Goal: Information Seeking & Learning: Learn about a topic

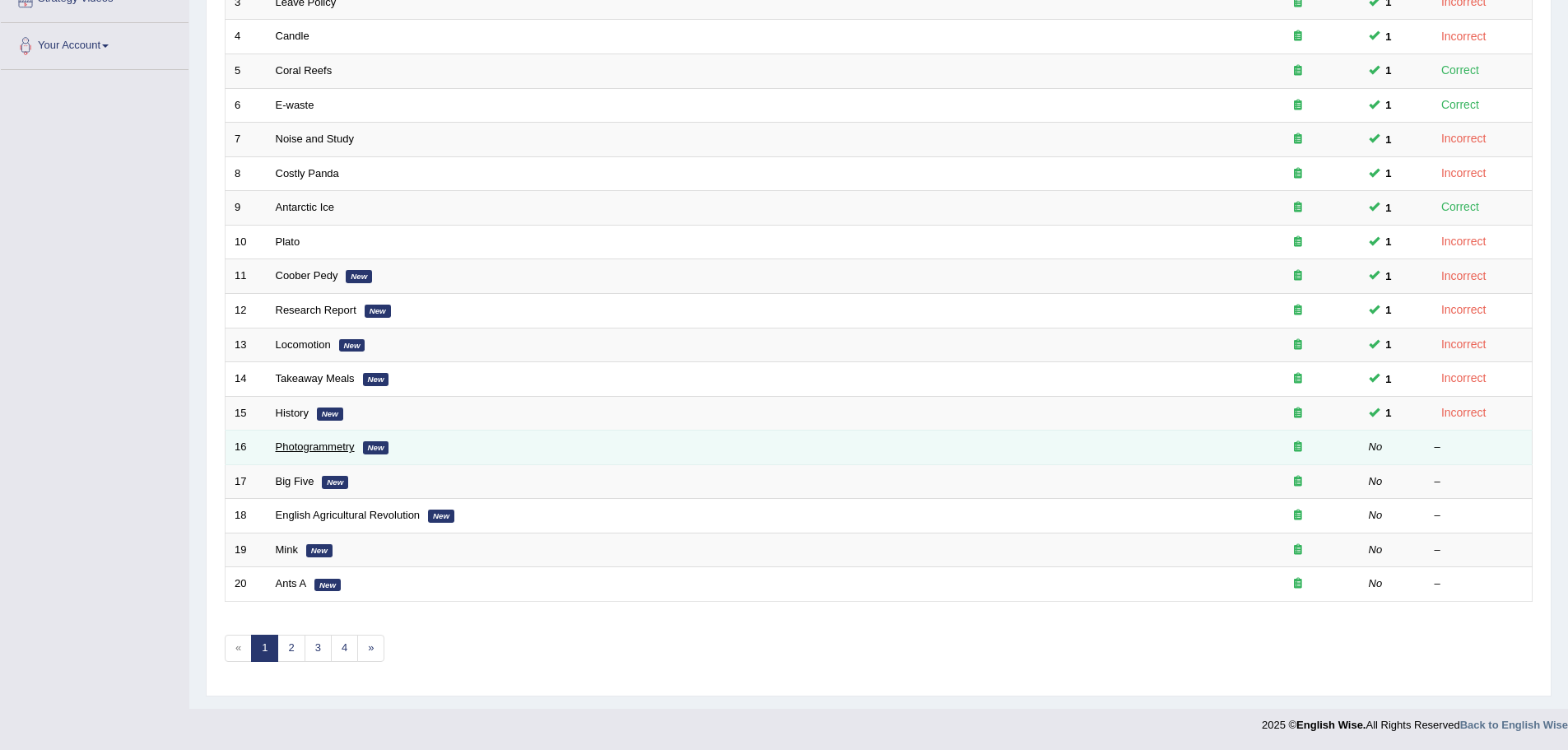
click at [301, 448] on link "Photogrammetry" at bounding box center [315, 446] width 79 height 13
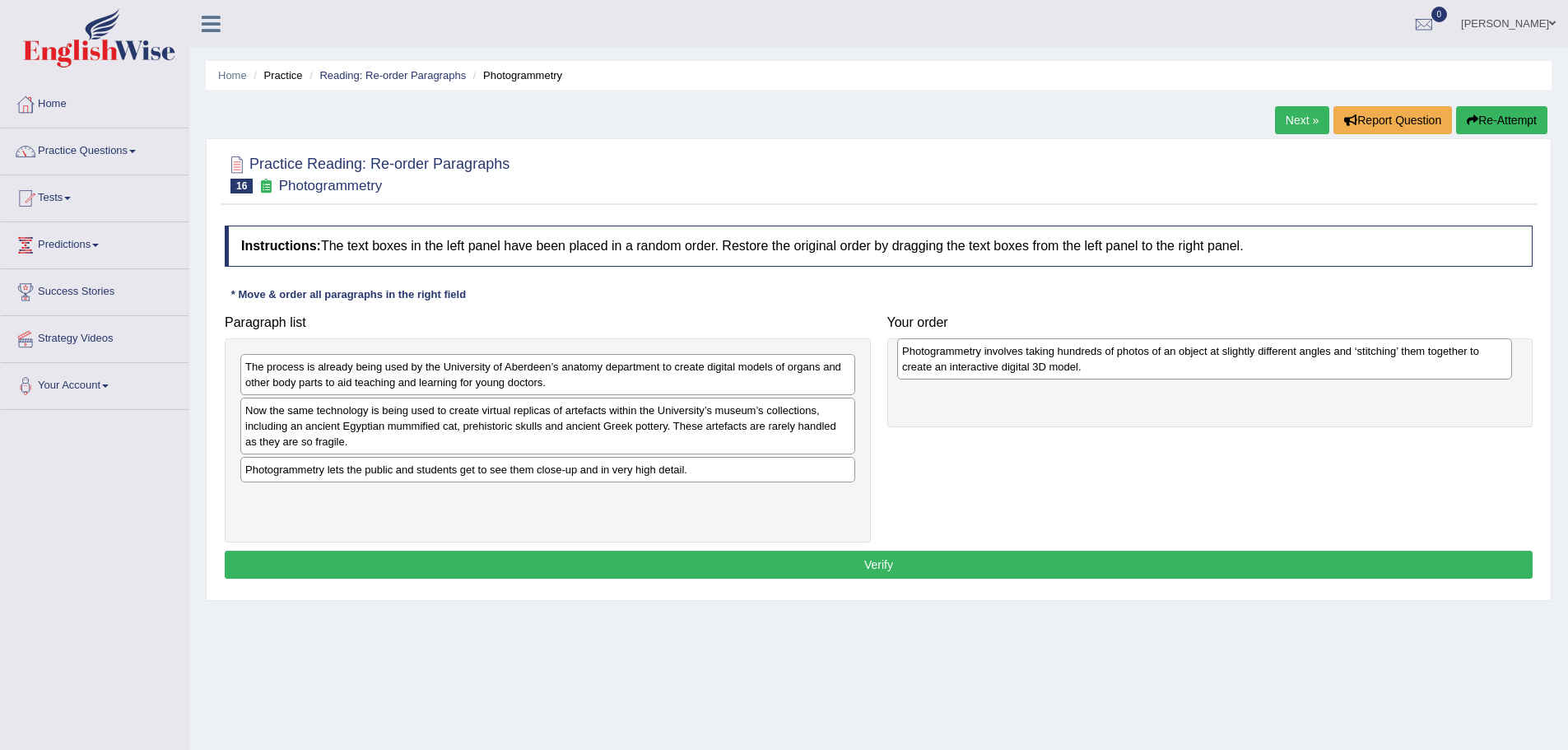
drag, startPoint x: 447, startPoint y: 416, endPoint x: 1104, endPoint y: 356, distance: 659.7
click at [1104, 356] on div "Photogrammetry involves taking hundreds of photos of an object at slightly diff…" at bounding box center [1204, 359] width 615 height 42
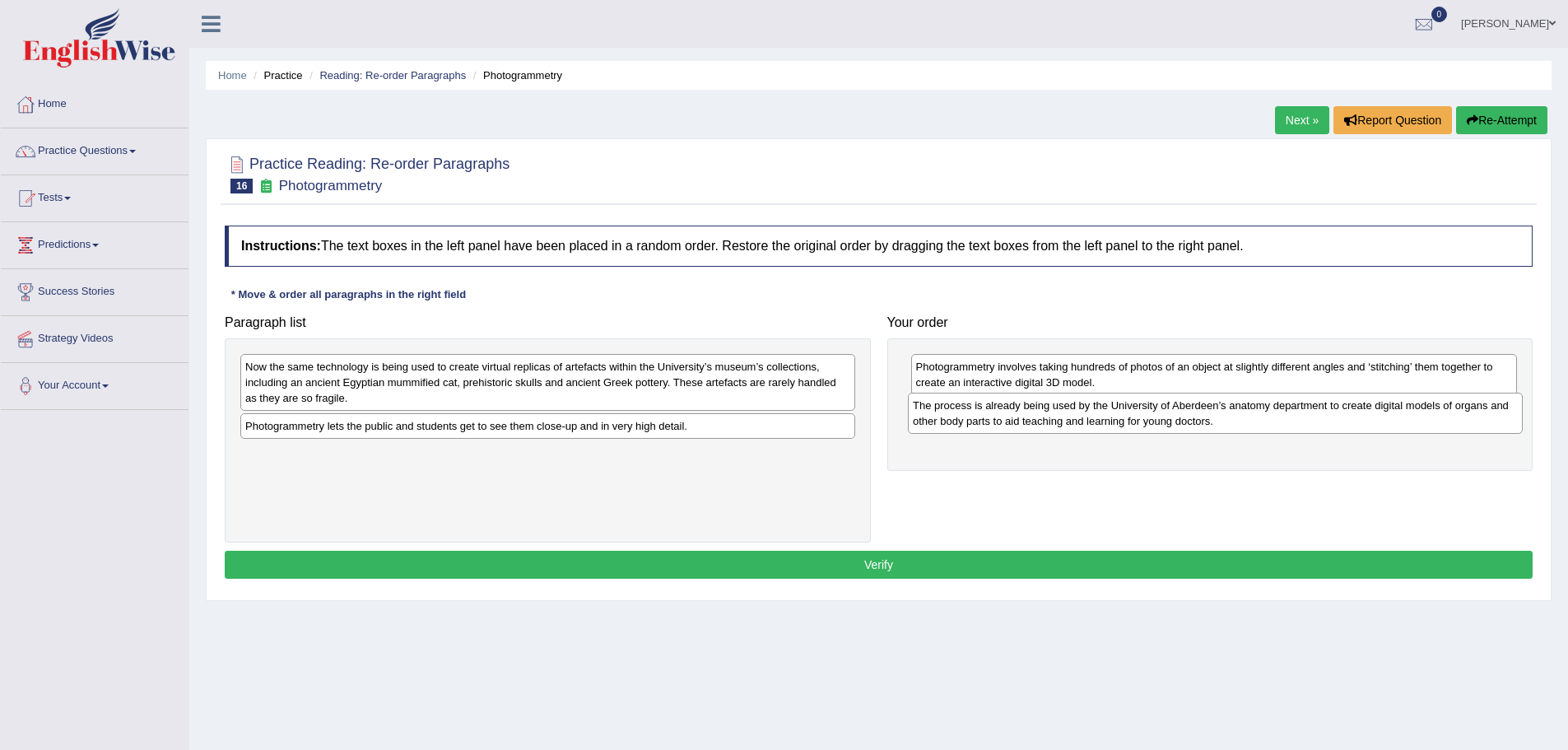
drag, startPoint x: 550, startPoint y: 372, endPoint x: 1214, endPoint y: 410, distance: 665.1
click at [1214, 410] on div "The process is already being used by the University of Aberdeen’s anatomy depar…" at bounding box center [1215, 413] width 615 height 42
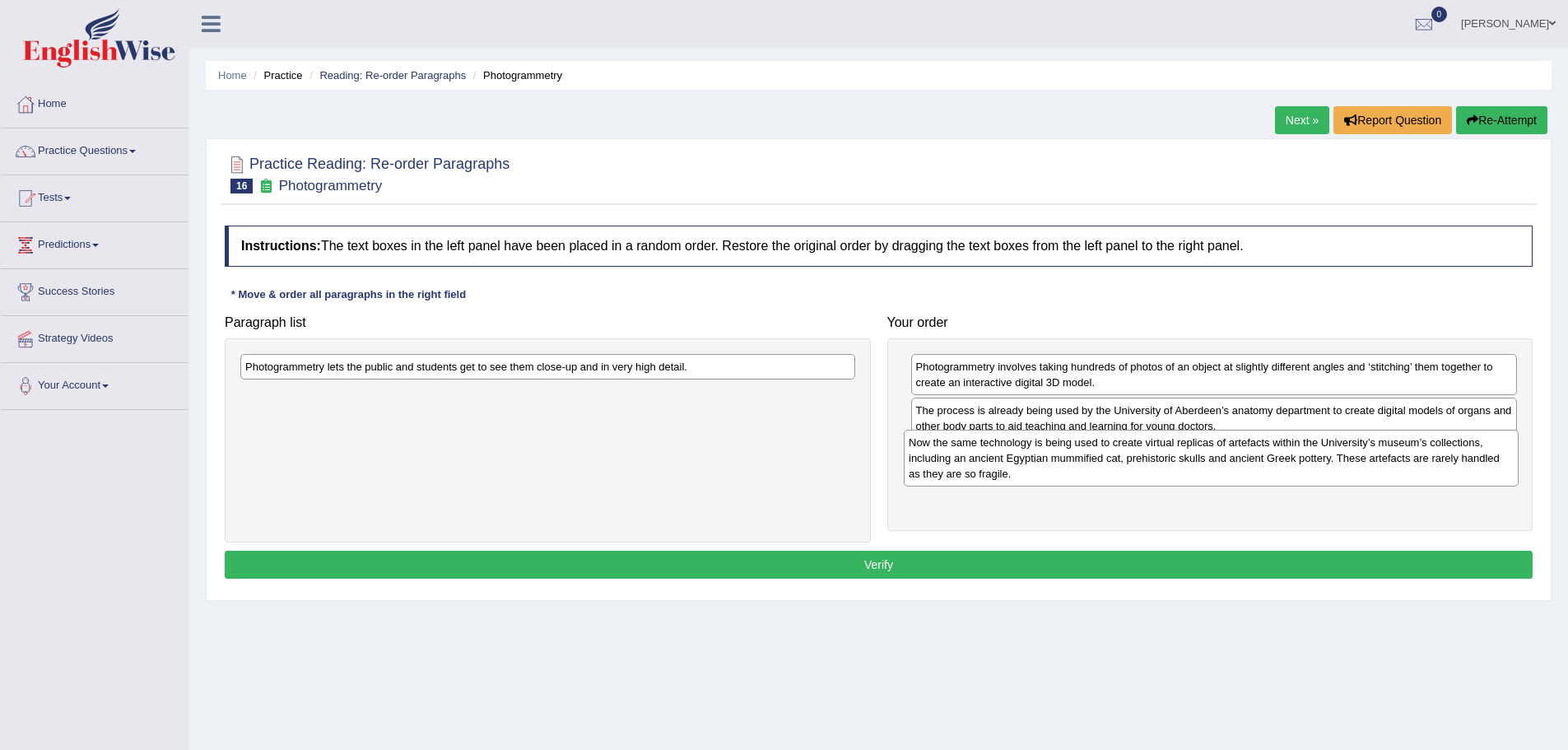
drag, startPoint x: 556, startPoint y: 374, endPoint x: 1219, endPoint y: 453, distance: 667.7
click at [1219, 453] on div "Now the same technology is being used to create virtual replicas of artefacts w…" at bounding box center [1211, 458] width 615 height 57
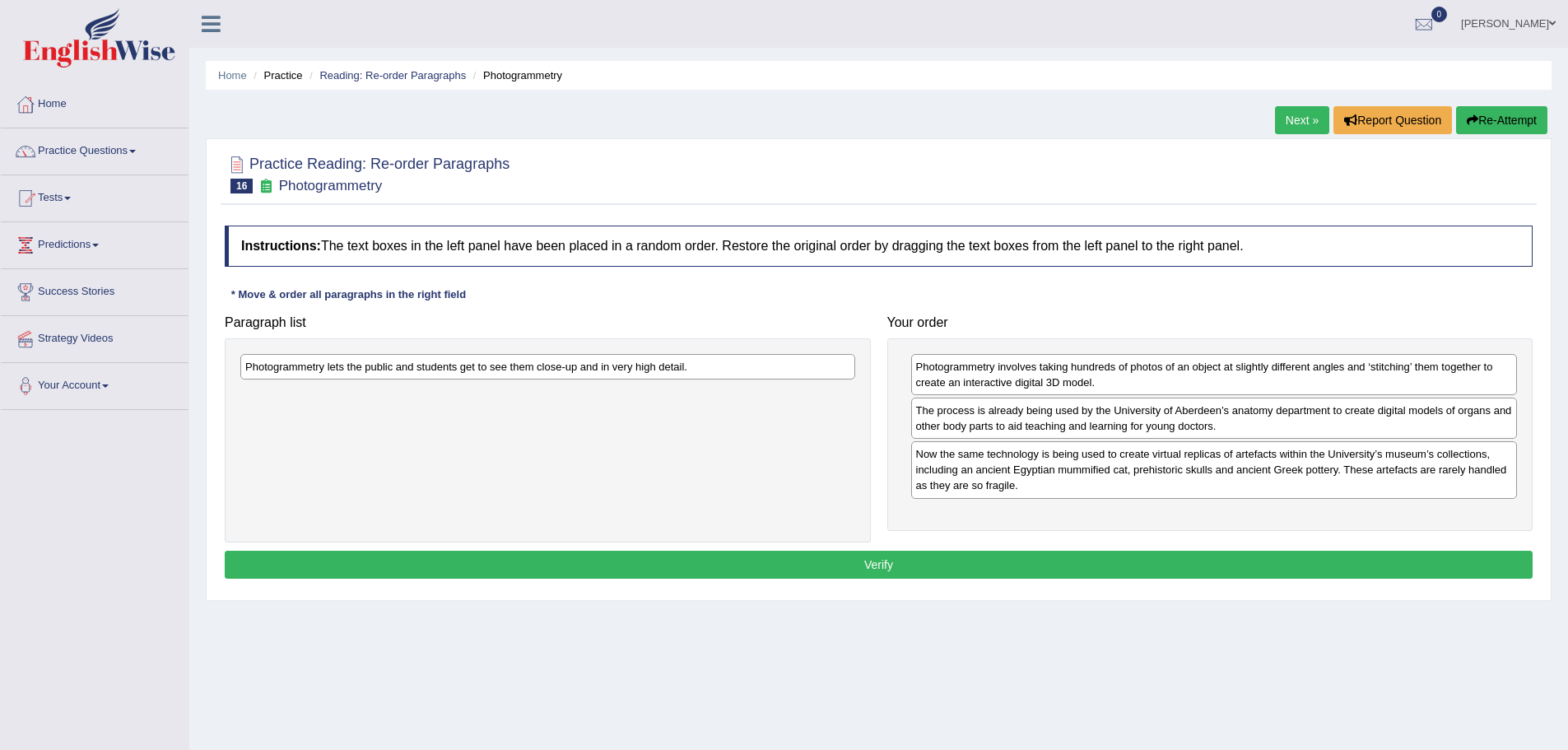
click at [512, 363] on div "Photogrammetry lets the public and students get to see them close-up and in ver…" at bounding box center [547, 367] width 615 height 25
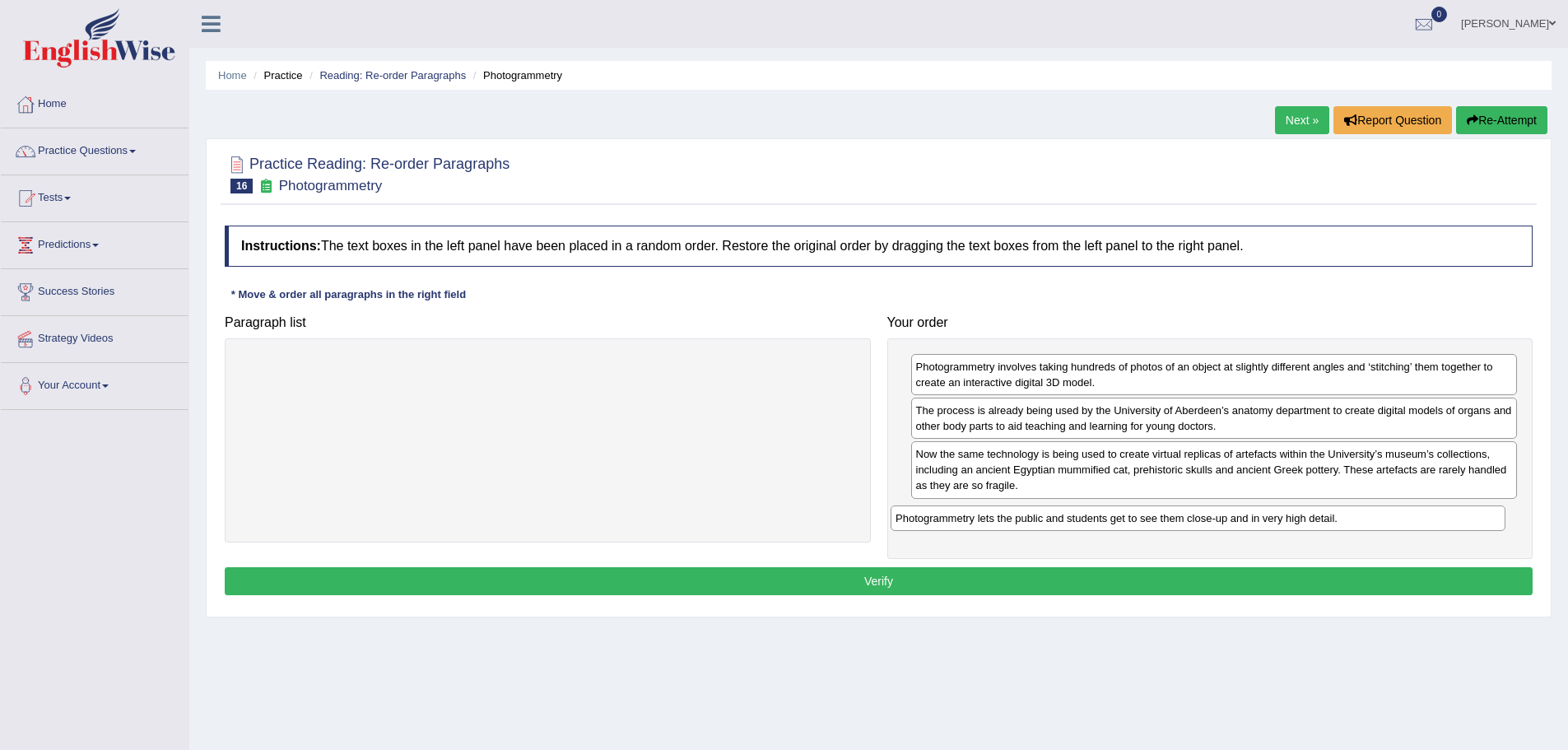
drag, startPoint x: 512, startPoint y: 363, endPoint x: 1163, endPoint y: 515, distance: 668.5
click at [1163, 515] on div "Photogrammetry lets the public and students get to see them close-up and in ver…" at bounding box center [1197, 518] width 615 height 25
click at [968, 589] on button "Verify" at bounding box center [879, 581] width 1308 height 28
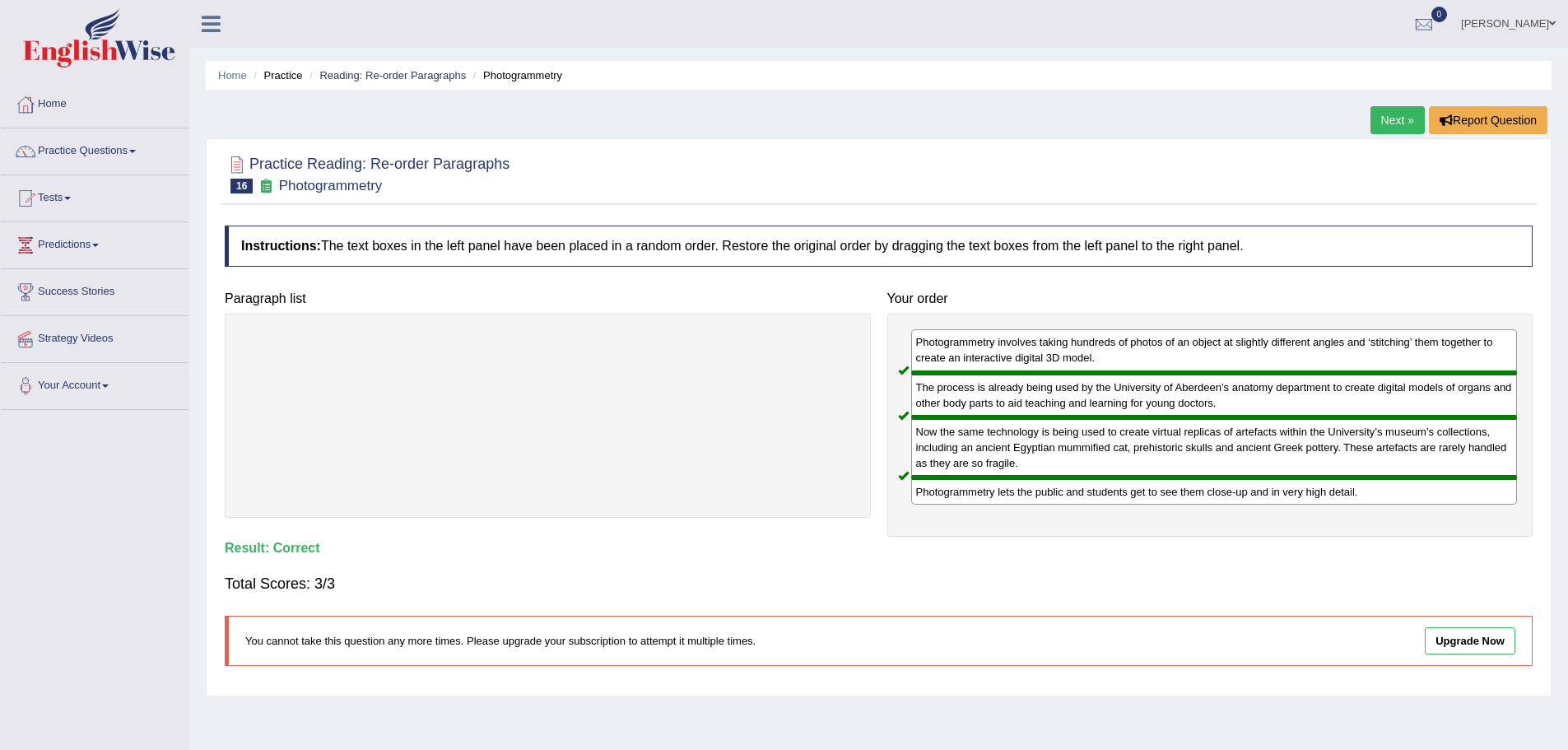
click at [1387, 118] on link "Next »" at bounding box center [1398, 120] width 54 height 28
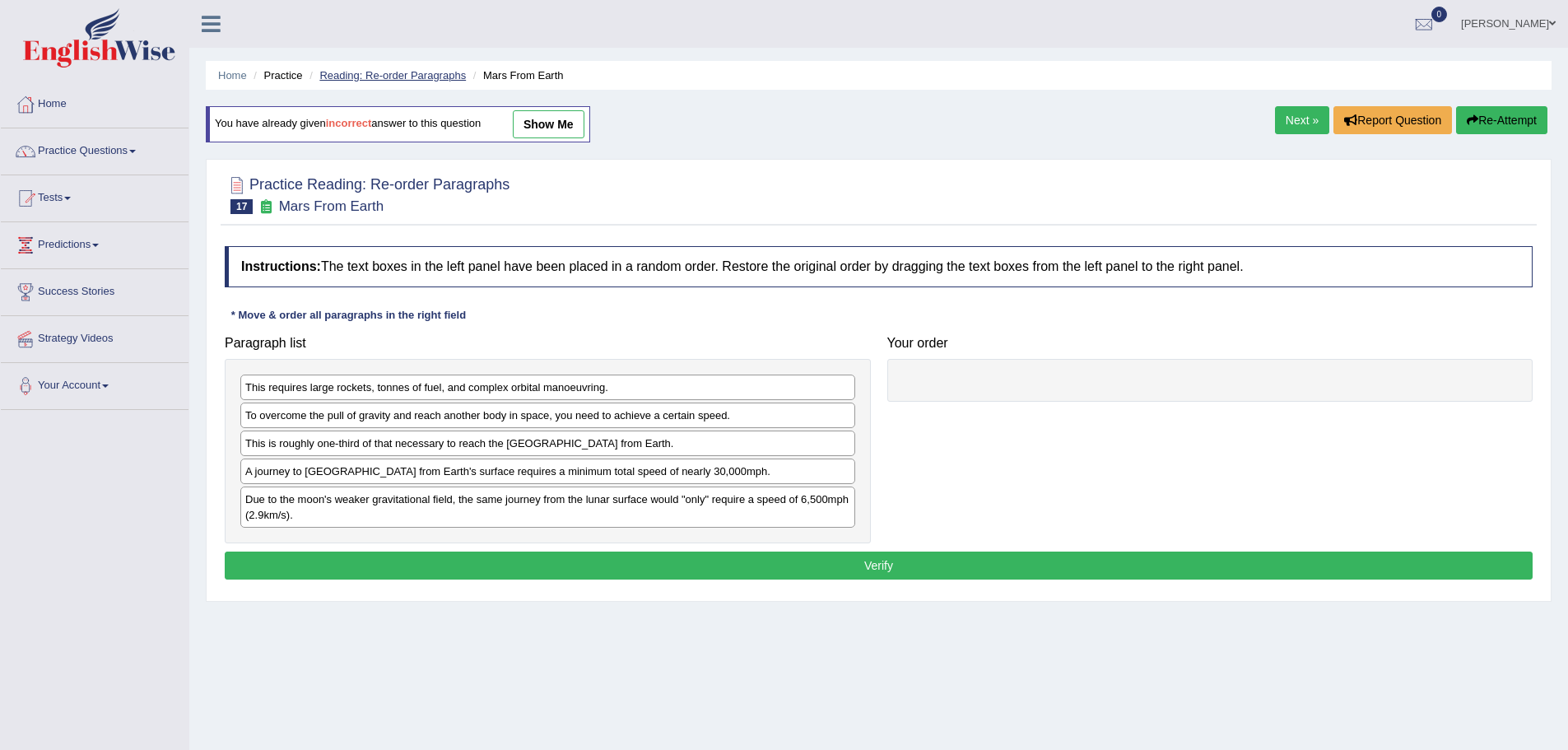
click at [425, 76] on link "Reading: Re-order Paragraphs" at bounding box center [393, 76] width 147 height 13
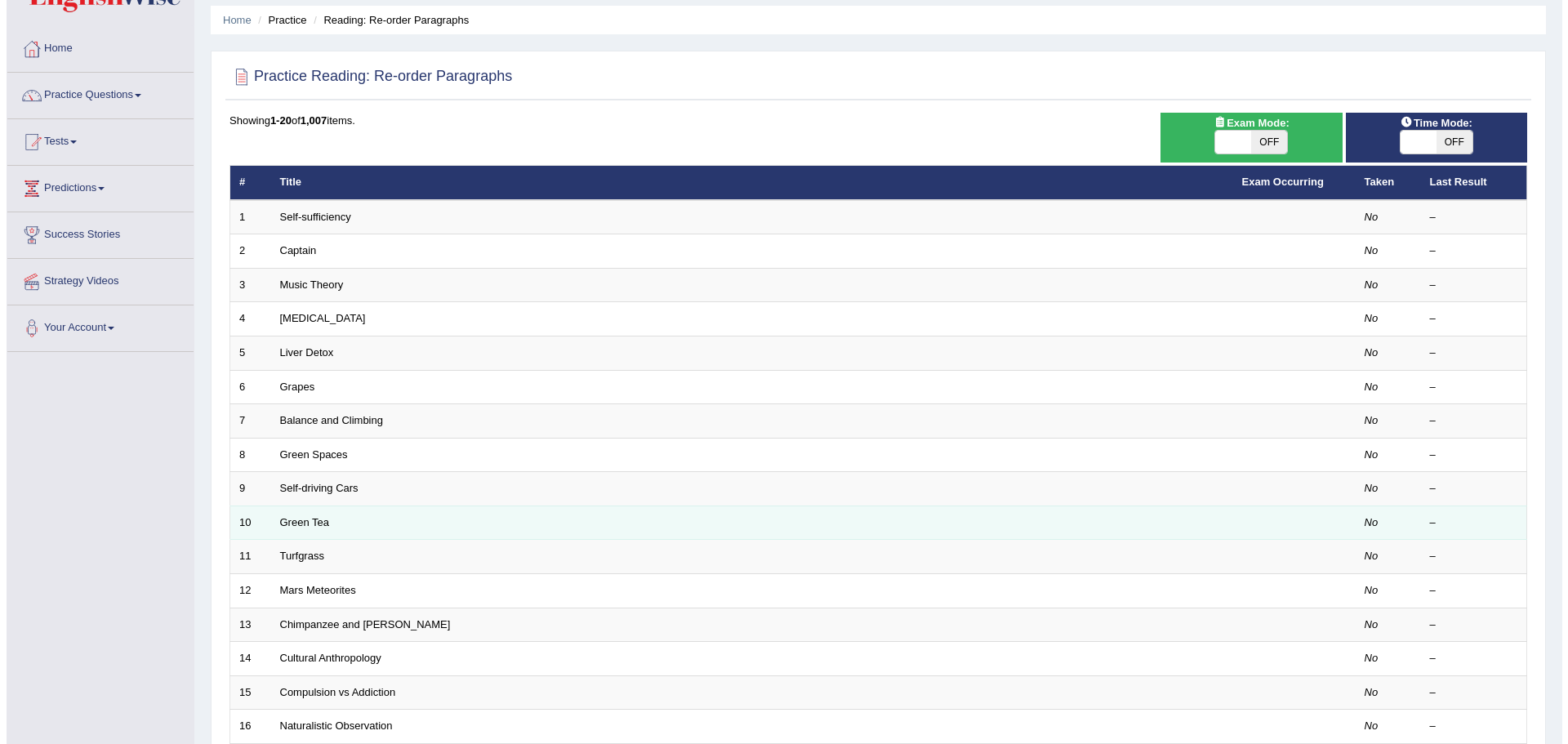
scroll to position [93, 0]
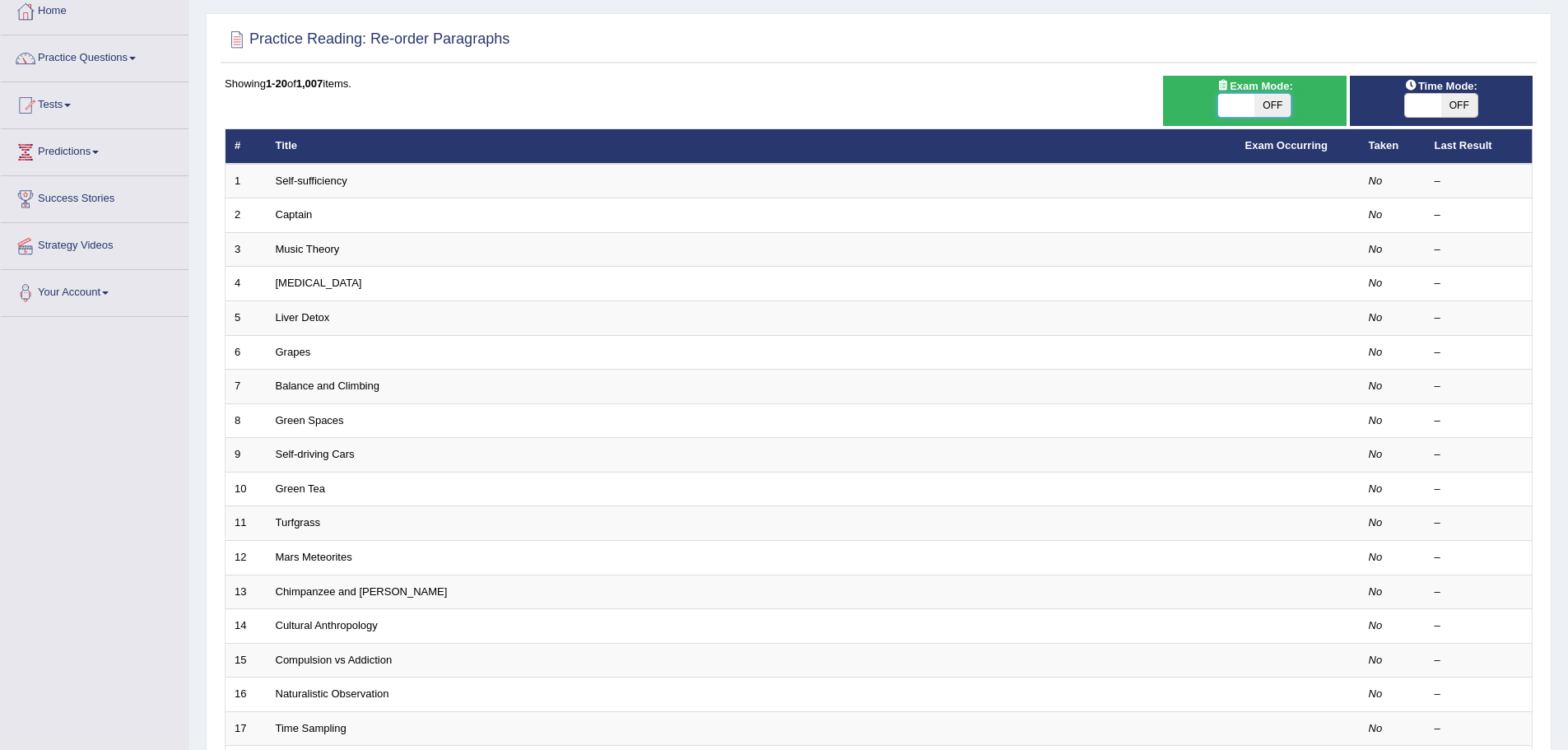
click at [1225, 103] on span at bounding box center [1236, 105] width 36 height 23
checkbox input "true"
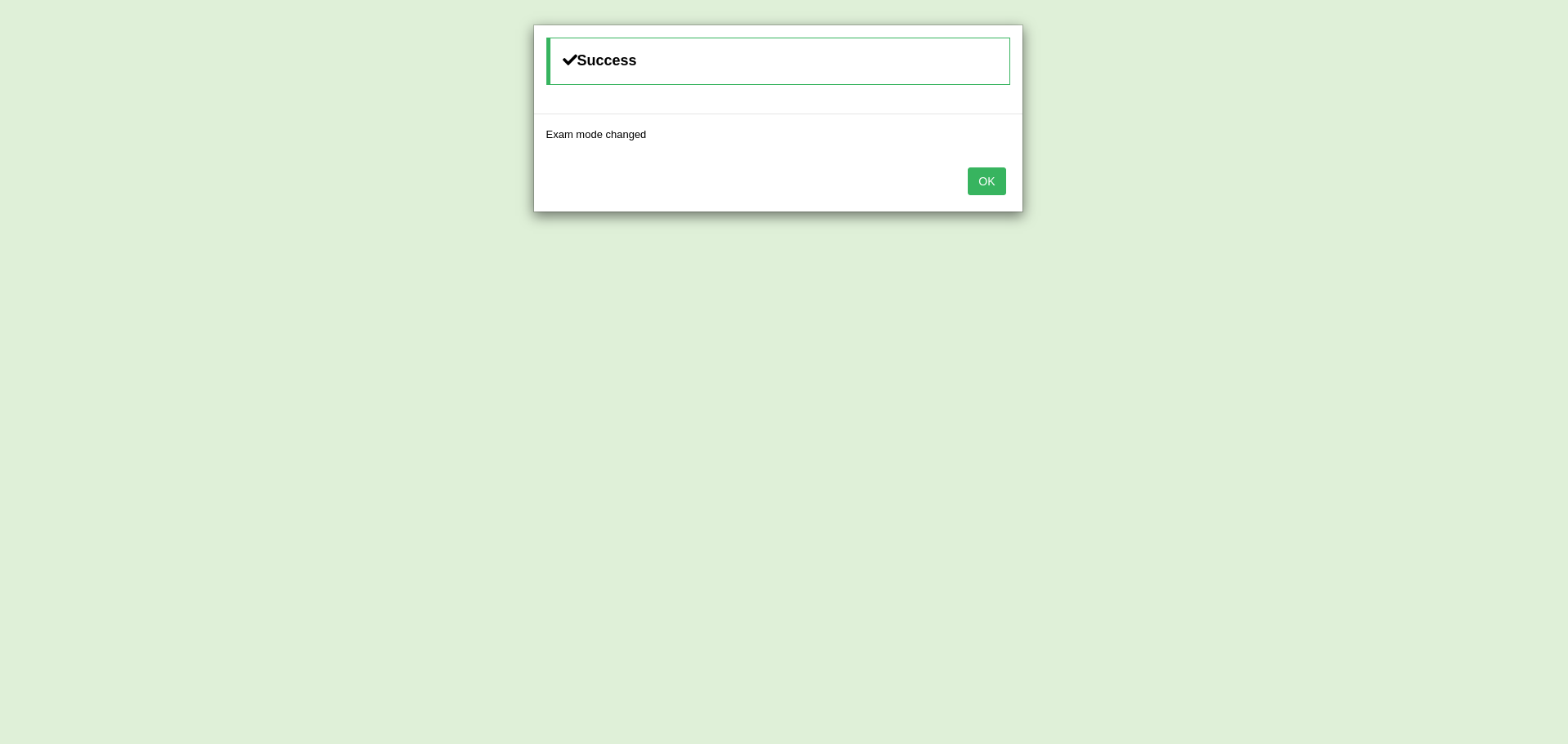
click at [990, 182] on button "OK" at bounding box center [986, 181] width 38 height 28
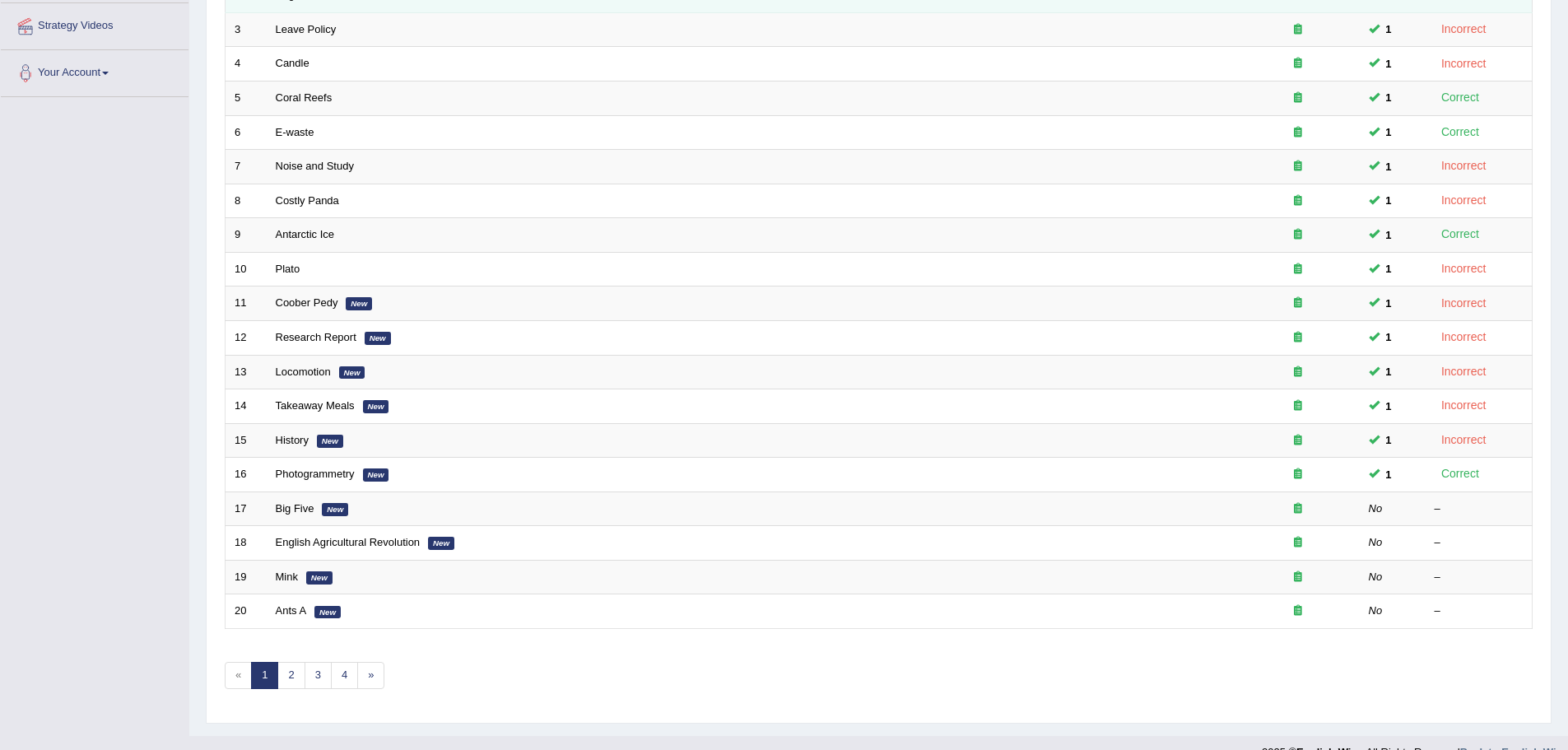
scroll to position [340, 0]
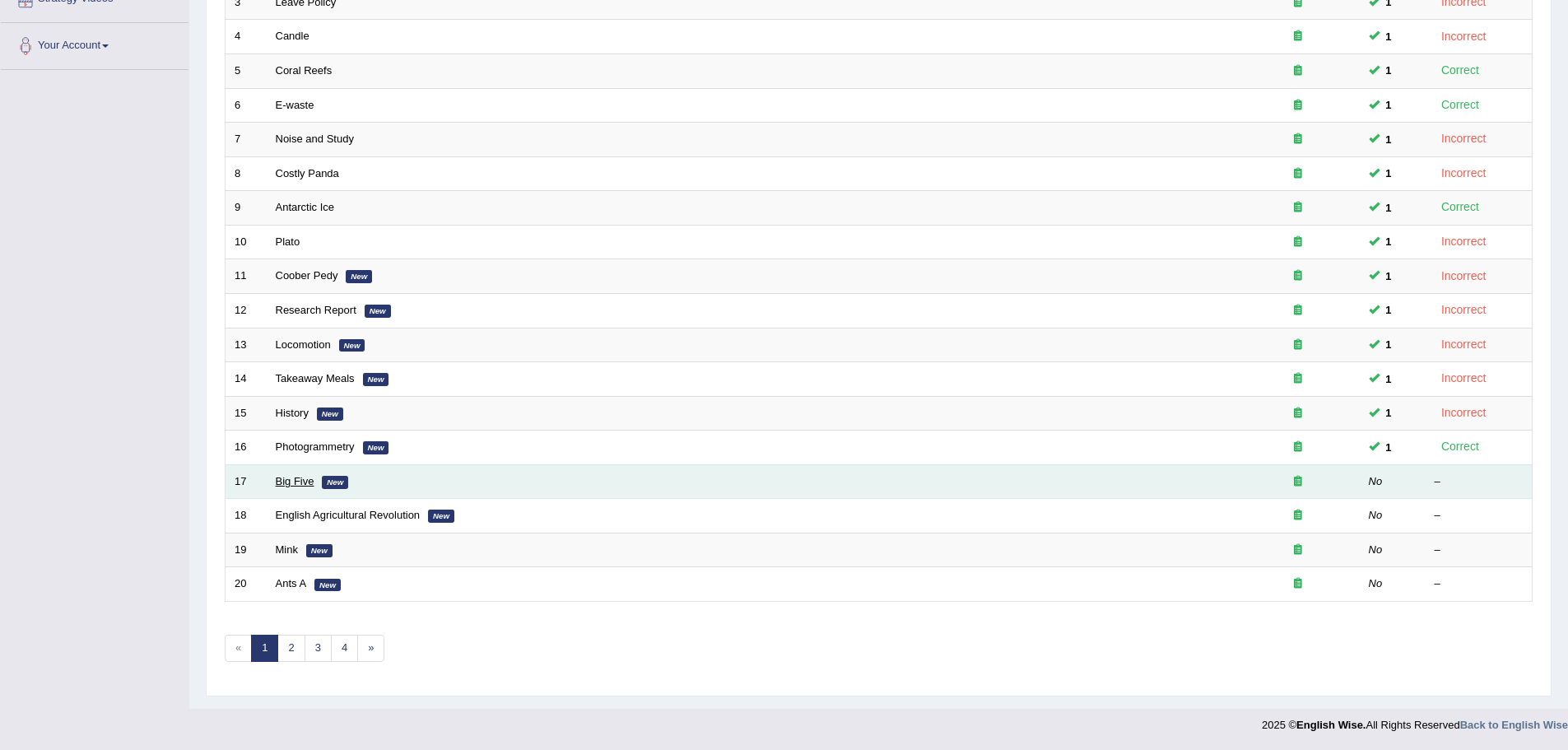
click at [293, 482] on link "Big Five" at bounding box center [295, 481] width 39 height 13
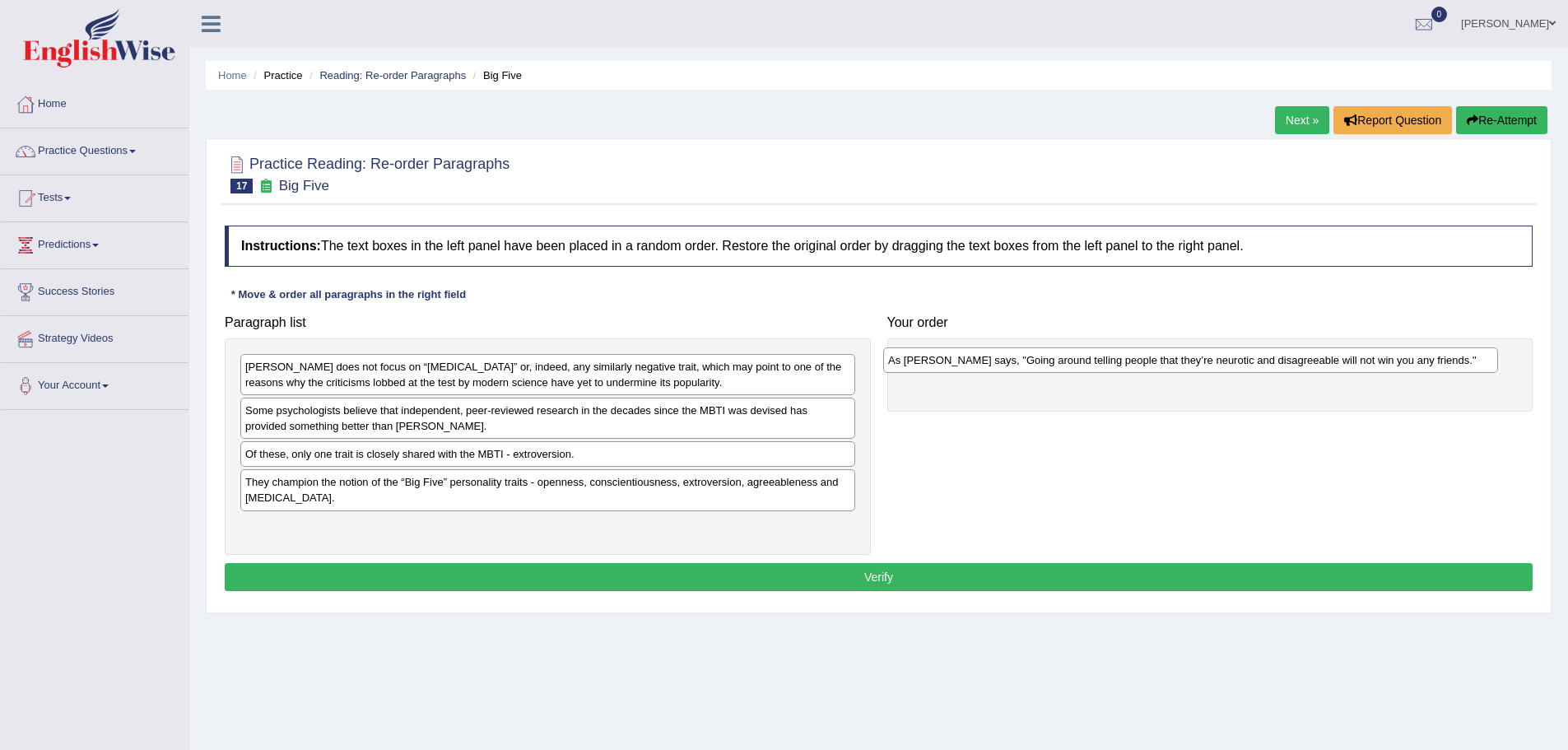
drag, startPoint x: 392, startPoint y: 483, endPoint x: 1034, endPoint y: 361, distance: 653.5
click at [1034, 361] on div "As Adam Grant says, "Going around telling people that they’re neurotic and disa…" at bounding box center [1191, 361] width 615 height 25
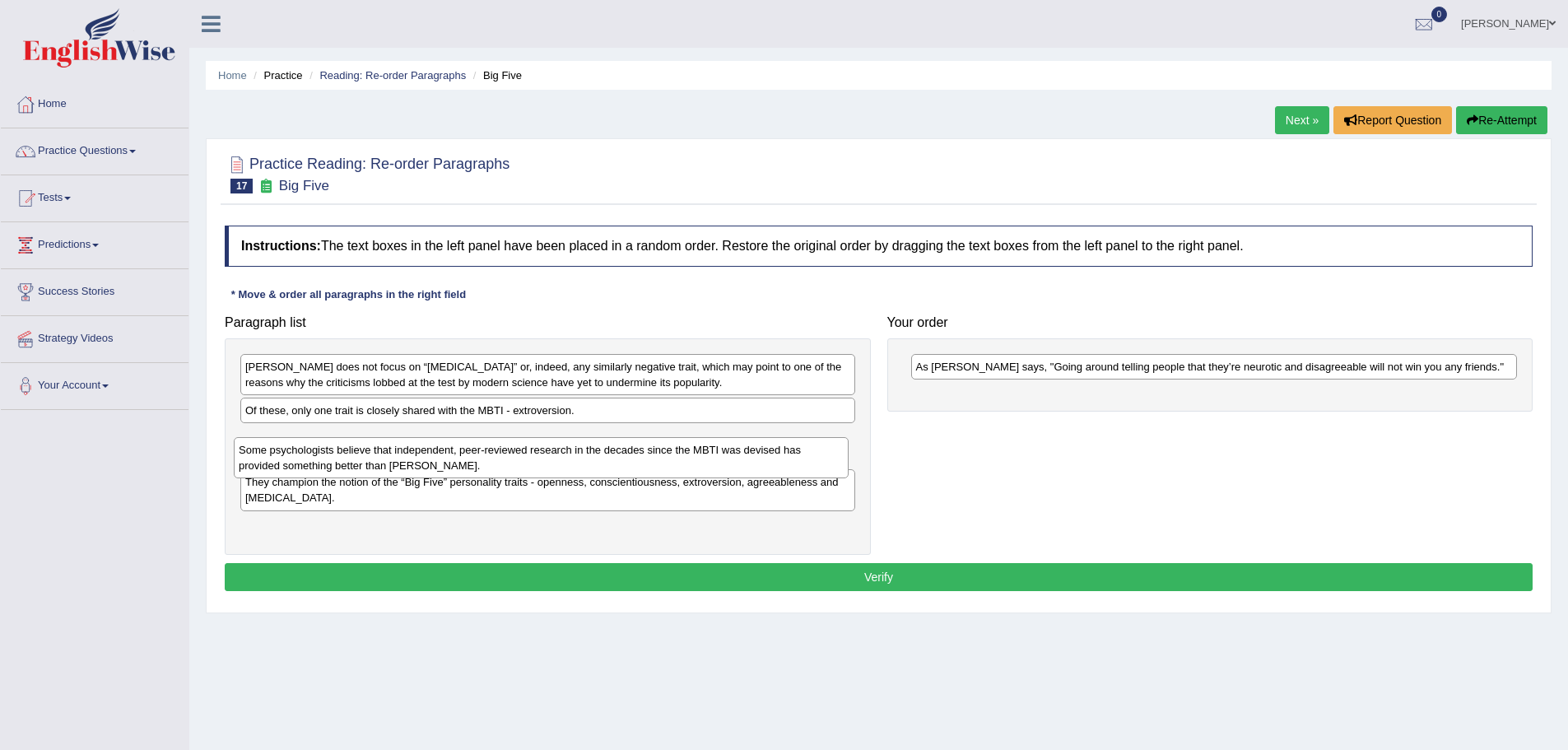
drag, startPoint x: 474, startPoint y: 428, endPoint x: 460, endPoint y: 466, distance: 40.5
click at [460, 466] on div "Some psychologists believe that independent, peer-reviewed research in the deca…" at bounding box center [541, 457] width 615 height 42
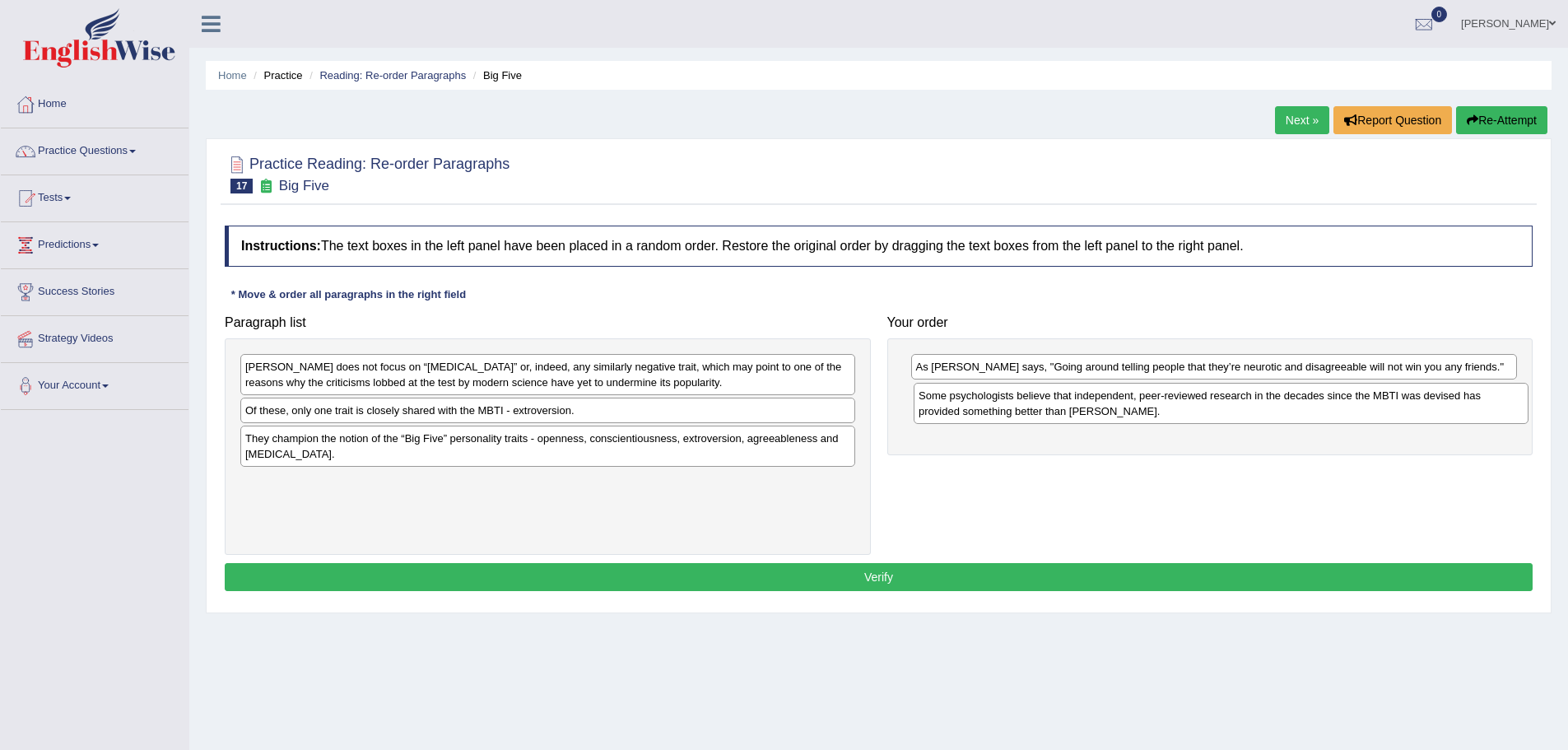
drag, startPoint x: 427, startPoint y: 451, endPoint x: 1096, endPoint y: 407, distance: 670.4
click at [1096, 407] on div "Some psychologists believe that independent, peer-reviewed research in the deca…" at bounding box center [1220, 403] width 615 height 42
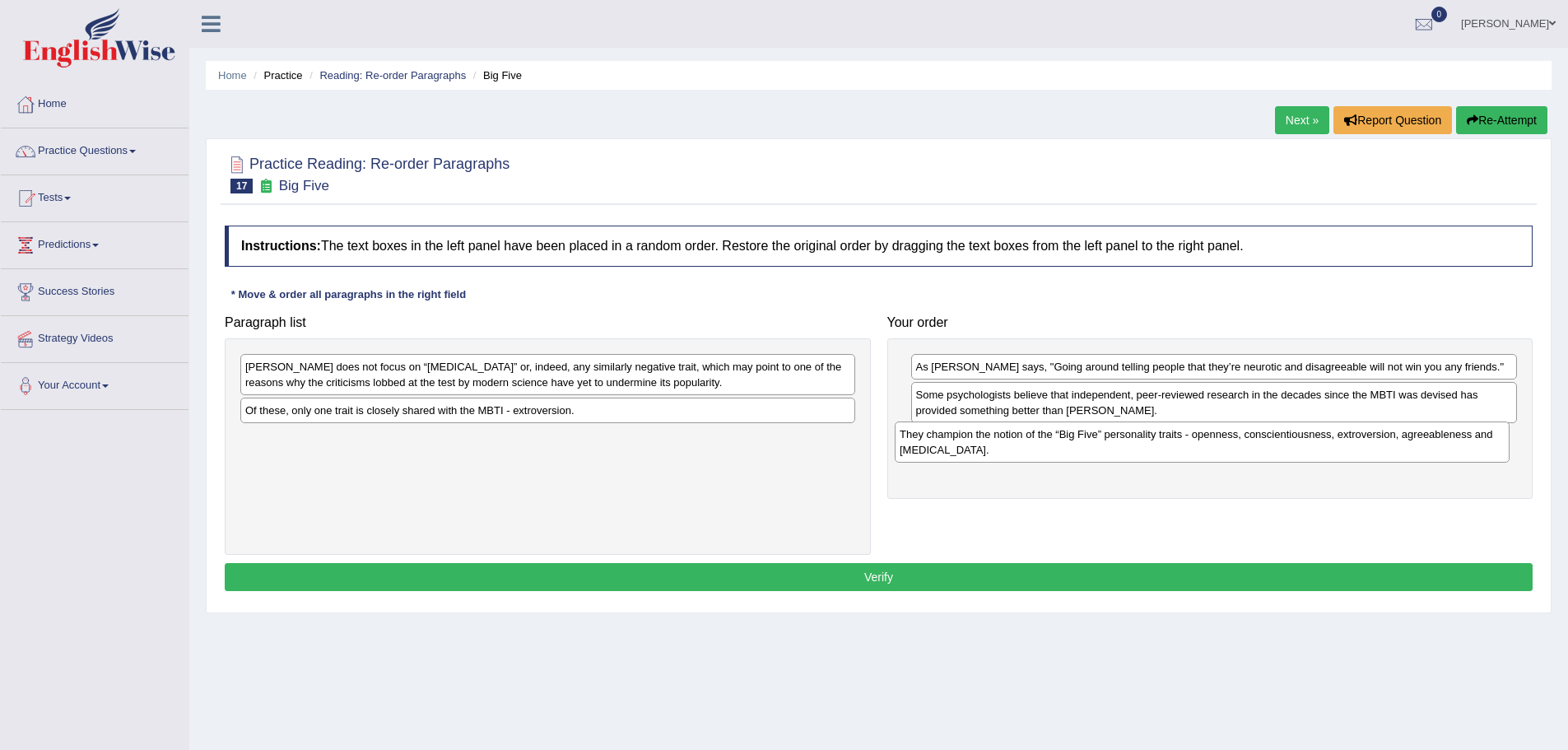
drag, startPoint x: 514, startPoint y: 445, endPoint x: 1168, endPoint y: 440, distance: 654.0
click at [1168, 440] on div "They champion the notion of the “Big Five” personality traits - openness, consc…" at bounding box center [1202, 442] width 615 height 42
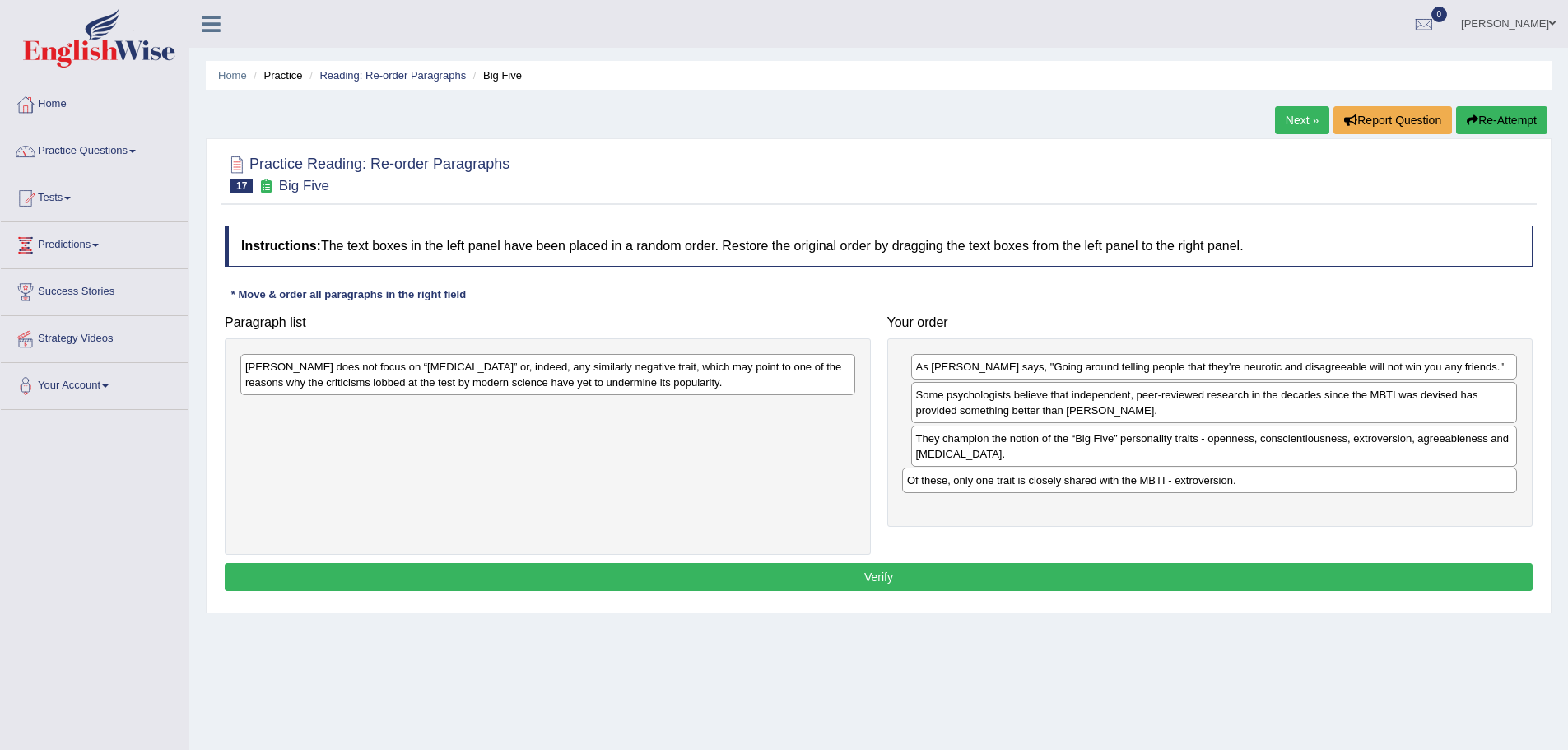
drag, startPoint x: 482, startPoint y: 413, endPoint x: 1143, endPoint y: 484, distance: 664.8
click at [1143, 484] on div "Of these, only one trait is closely shared with the MBTI - extroversion." at bounding box center [1209, 480] width 615 height 25
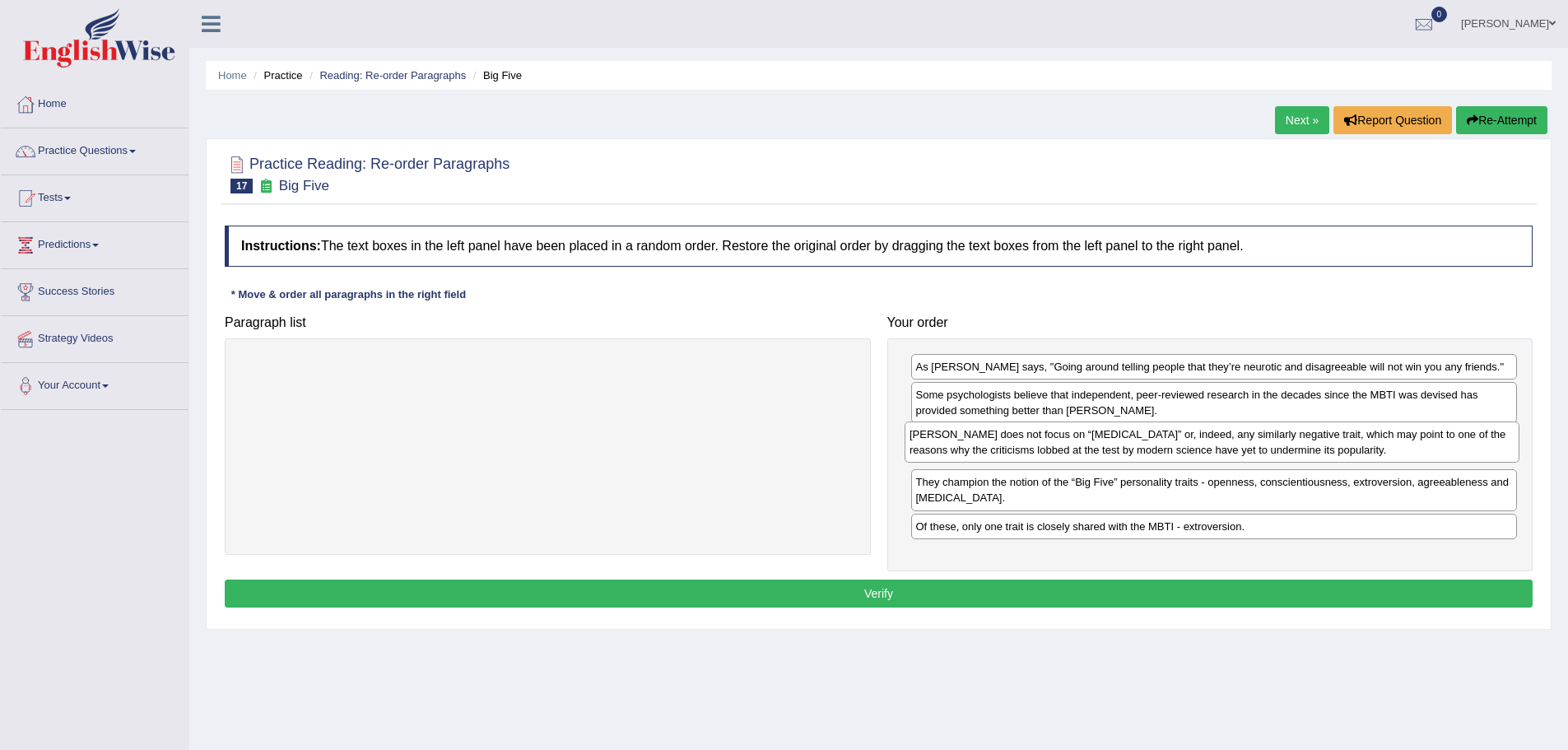
drag, startPoint x: 511, startPoint y: 373, endPoint x: 1175, endPoint y: 440, distance: 667.4
click at [1175, 440] on div "Myers-Briggs does not focus on “neuroticism” or, indeed, any similarly negative…" at bounding box center [1212, 442] width 615 height 42
click at [998, 591] on button "Verify" at bounding box center [879, 593] width 1308 height 28
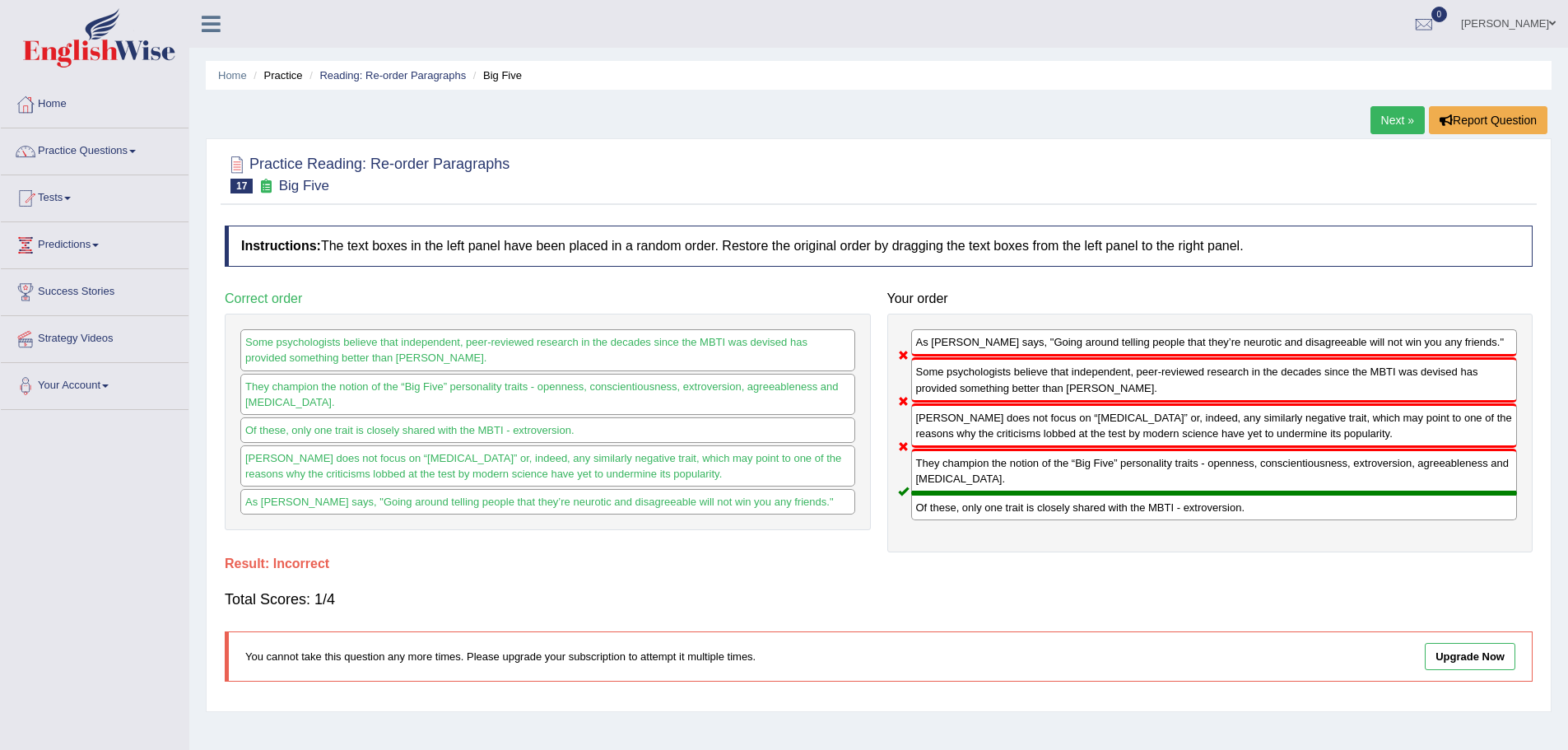
click at [1393, 111] on link "Next »" at bounding box center [1398, 120] width 54 height 28
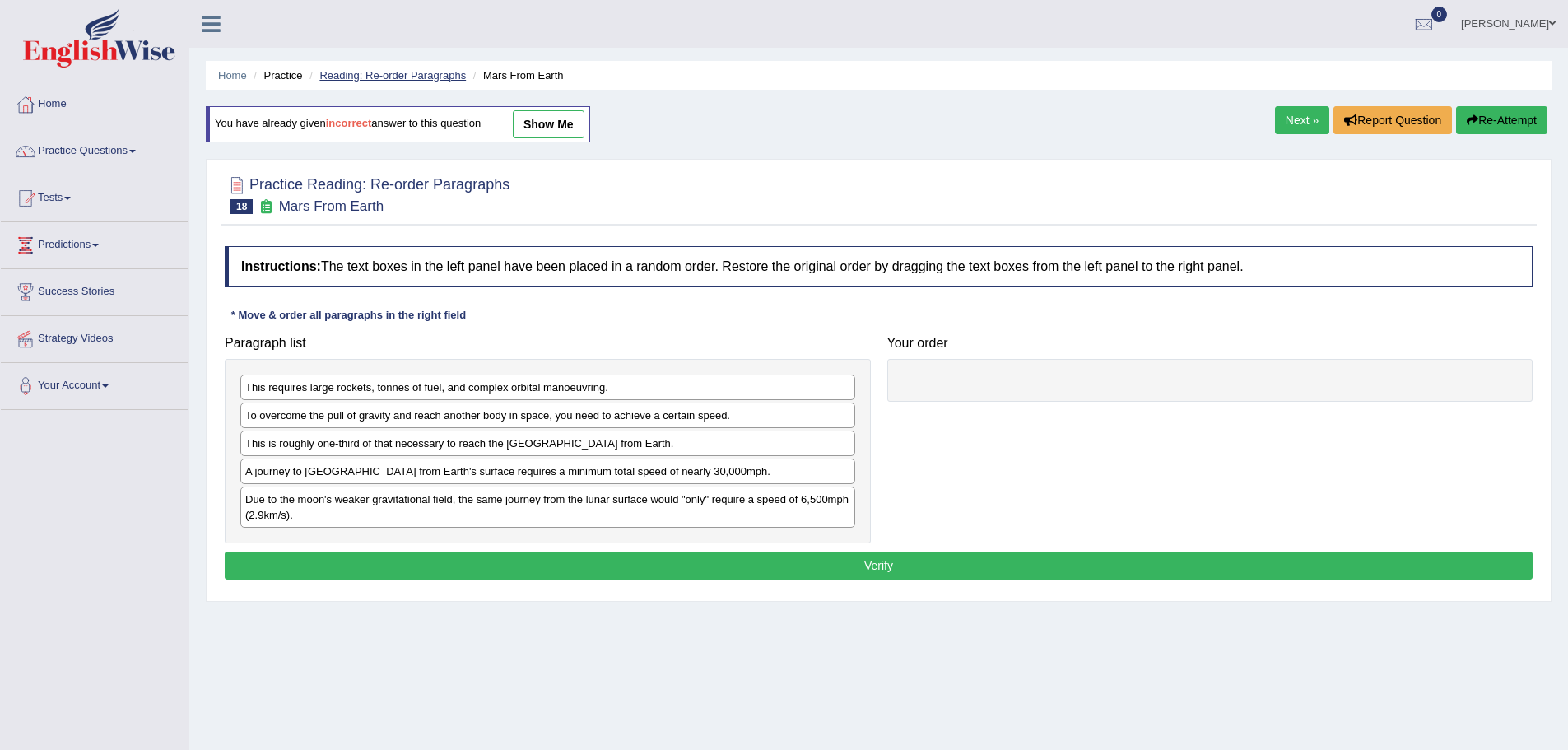
click at [395, 76] on link "Reading: Re-order Paragraphs" at bounding box center [393, 76] width 147 height 13
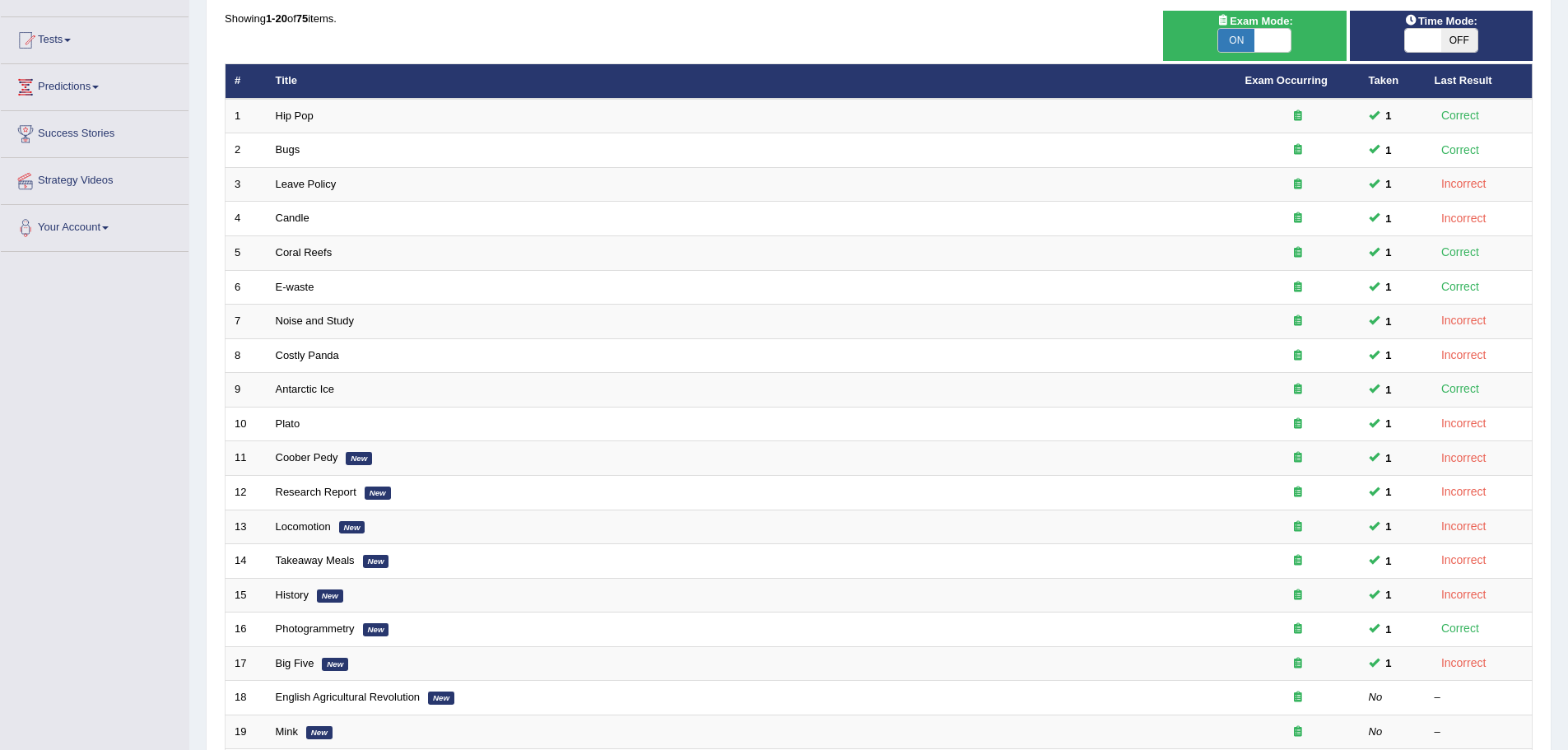
scroll to position [340, 0]
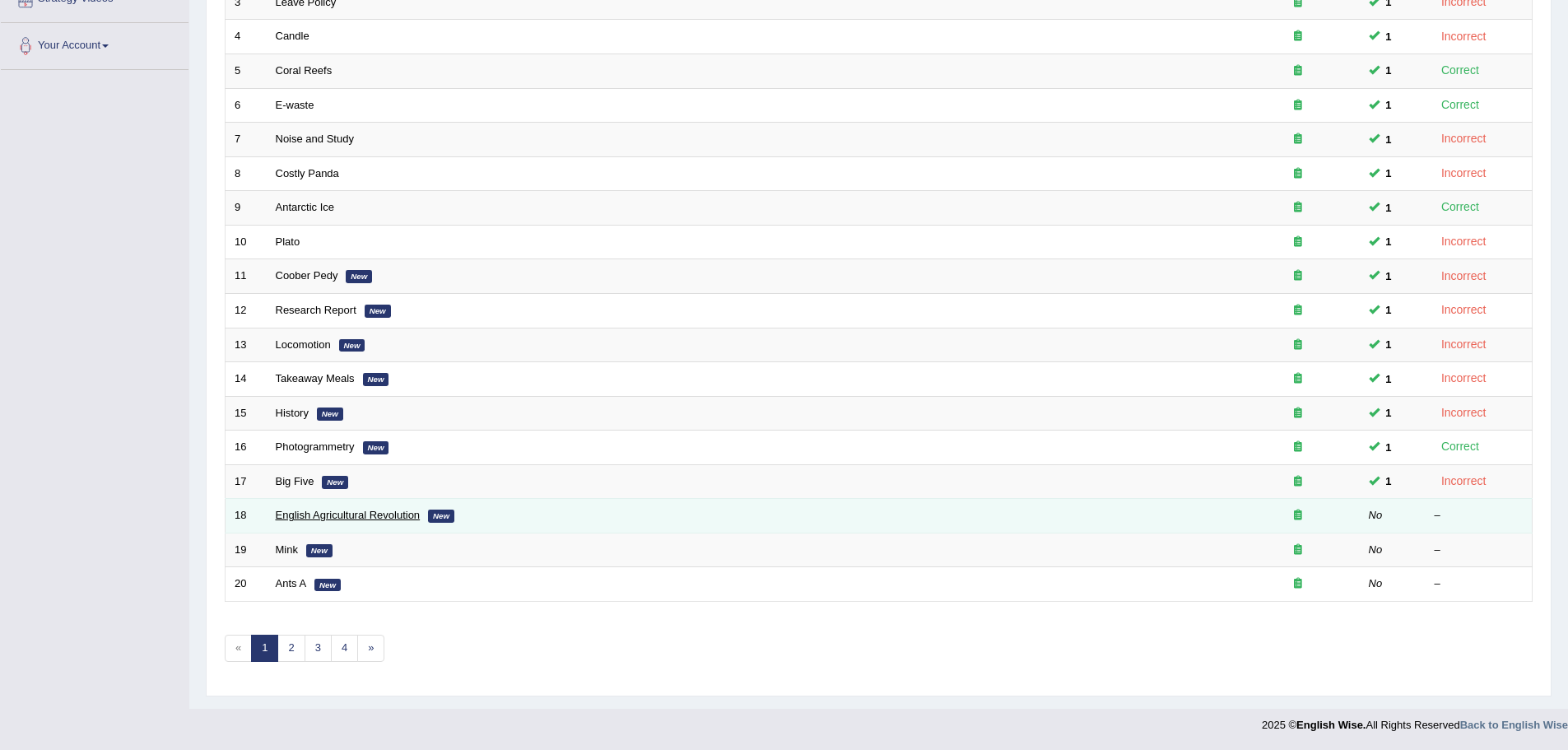
click at [345, 515] on link "English Agricultural Revolution" at bounding box center [348, 515] width 145 height 13
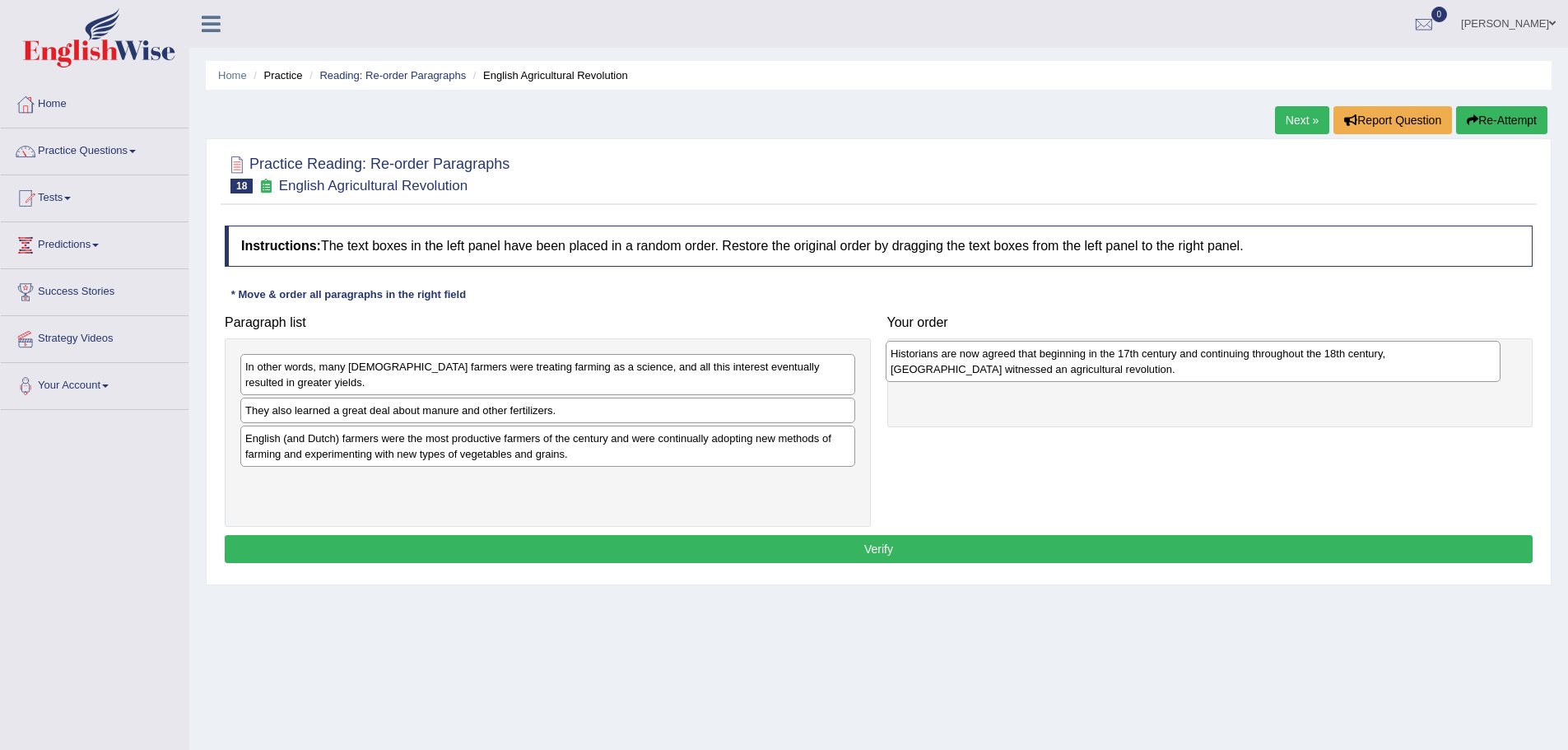
drag, startPoint x: 398, startPoint y: 436, endPoint x: 1043, endPoint y: 378, distance: 647.6
click at [1043, 378] on div "Historians are now agreed that beginning in the 17th century and continuing thr…" at bounding box center [1192, 361] width 615 height 42
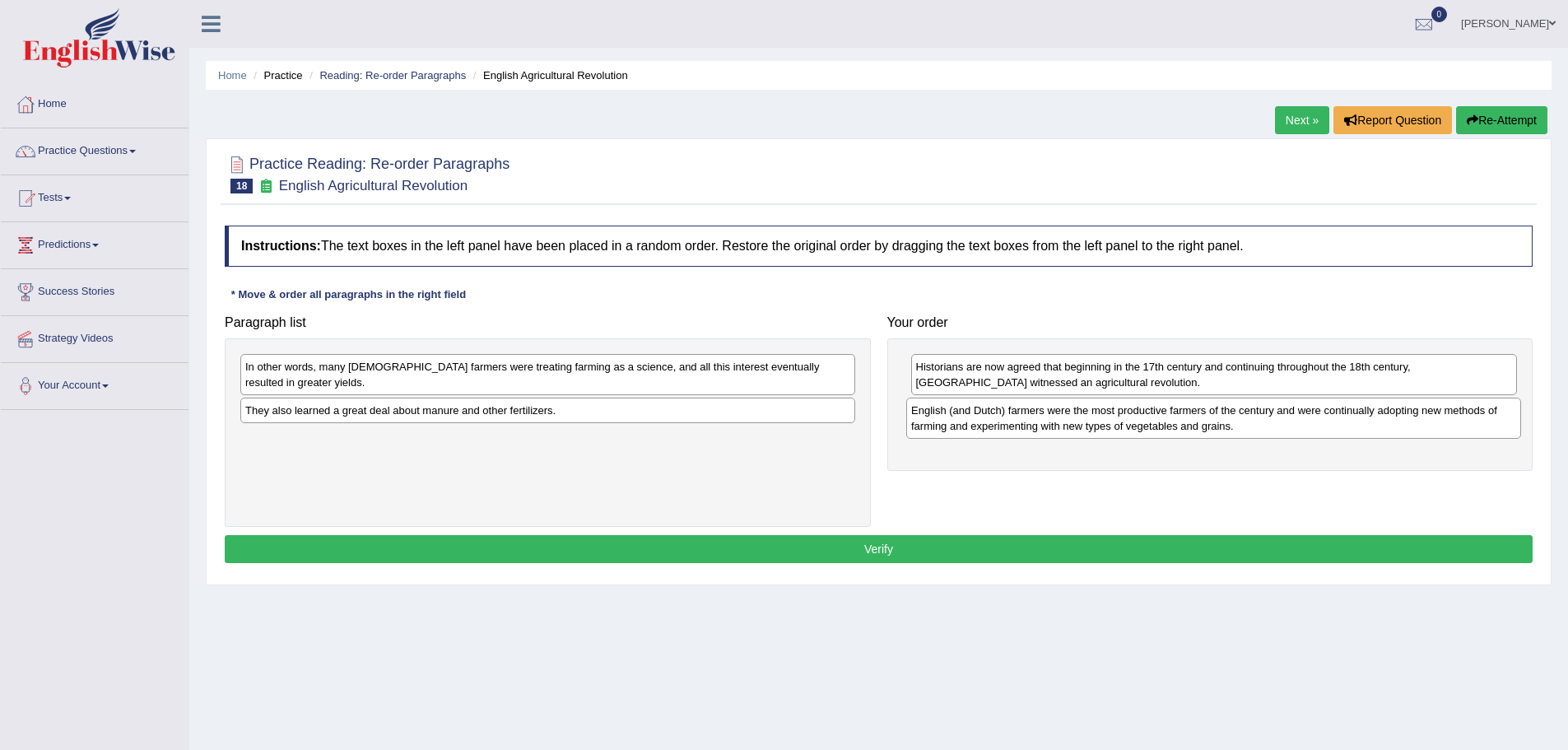
drag, startPoint x: 548, startPoint y: 450, endPoint x: 1214, endPoint y: 422, distance: 666.6
click at [1214, 422] on div "English (and Dutch) farmers were the most productive farmers of the century and…" at bounding box center [1214, 418] width 615 height 42
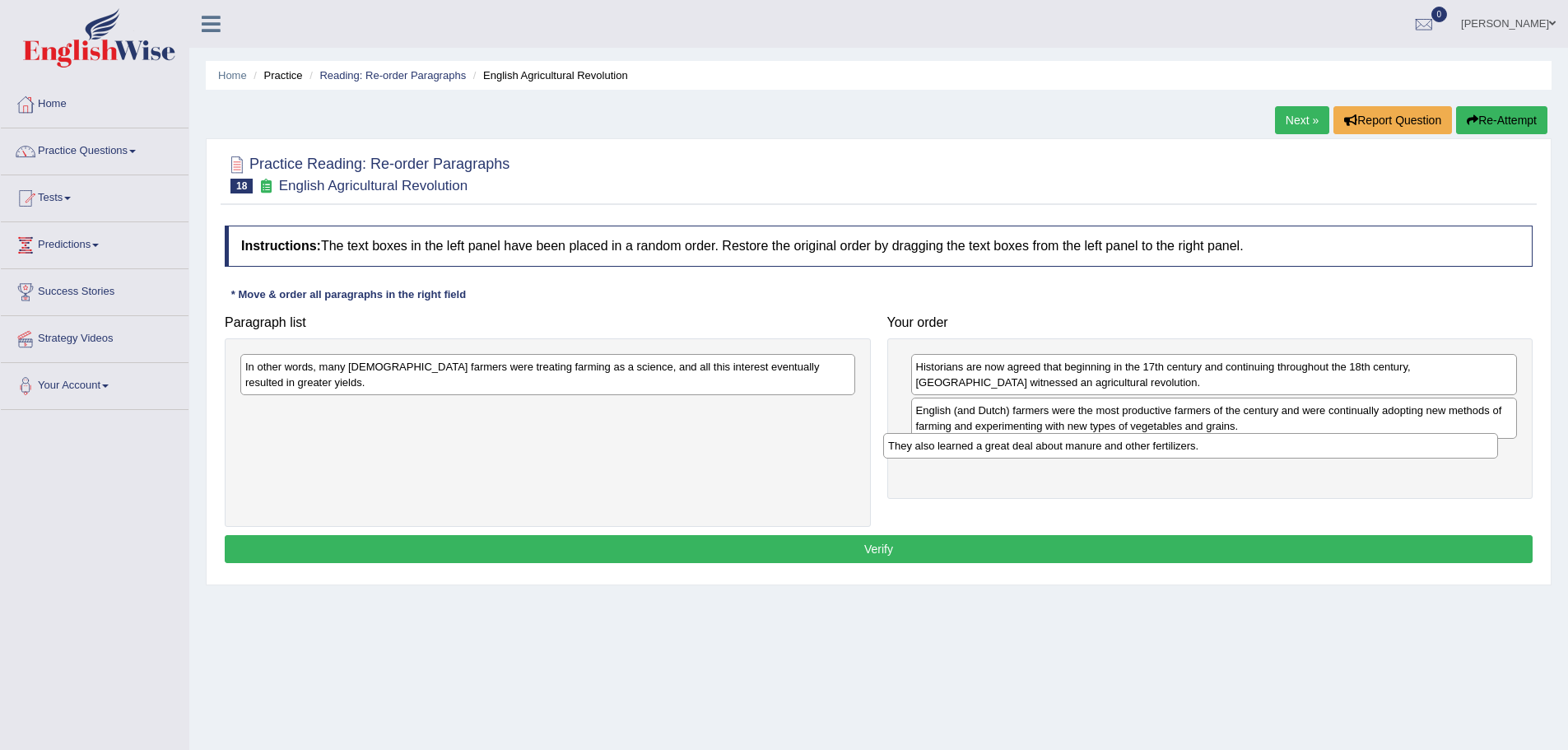
drag, startPoint x: 460, startPoint y: 420, endPoint x: 1116, endPoint y: 456, distance: 657.0
click at [1108, 455] on div "They also learned a great deal about manure and other fertilizers." at bounding box center [1191, 446] width 615 height 25
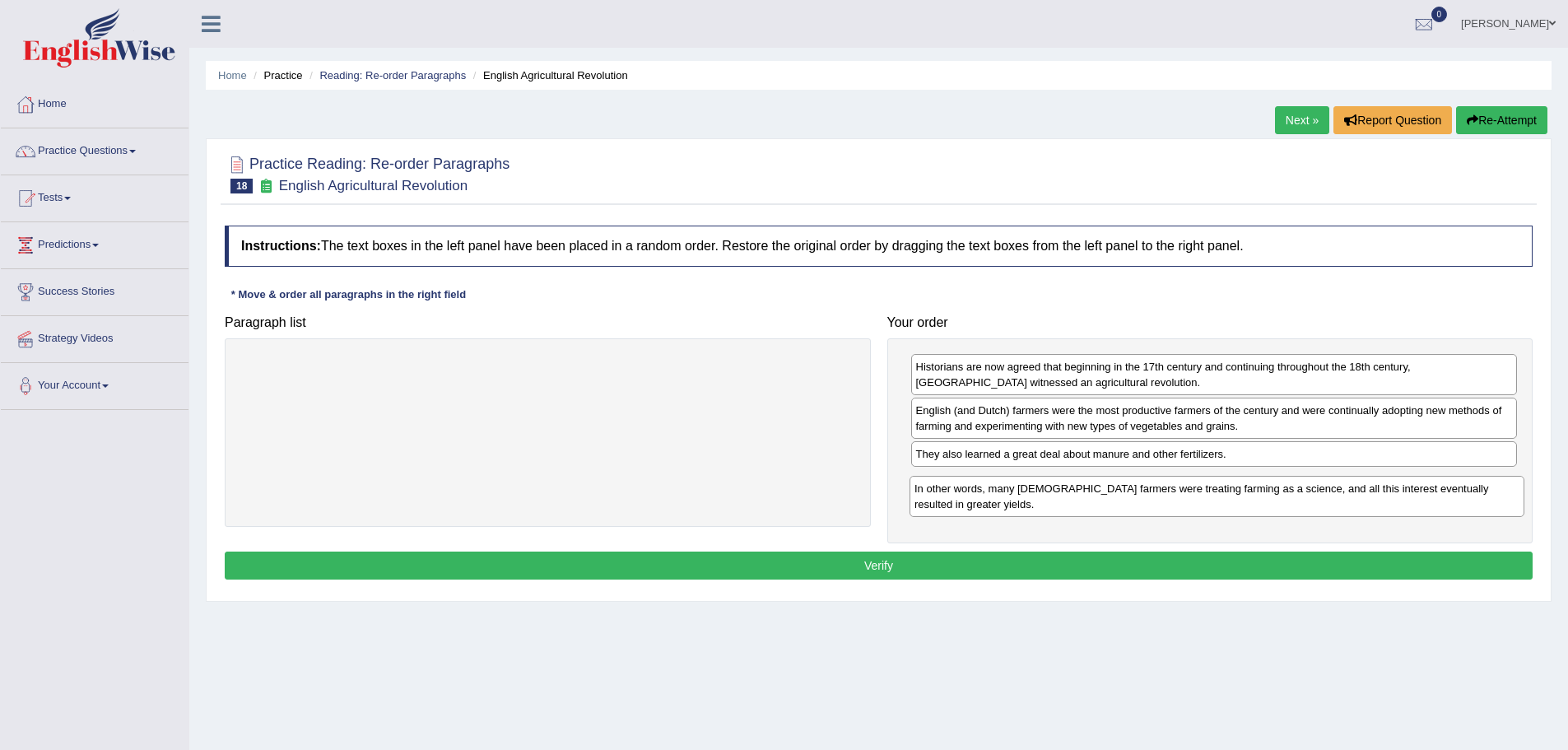
drag, startPoint x: 489, startPoint y: 375, endPoint x: 1155, endPoint y: 488, distance: 675.5
click at [1155, 488] on div "In other words, many English farmers were treating farming as a science, and al…" at bounding box center [1217, 496] width 615 height 42
click at [990, 567] on button "Verify" at bounding box center [879, 565] width 1308 height 28
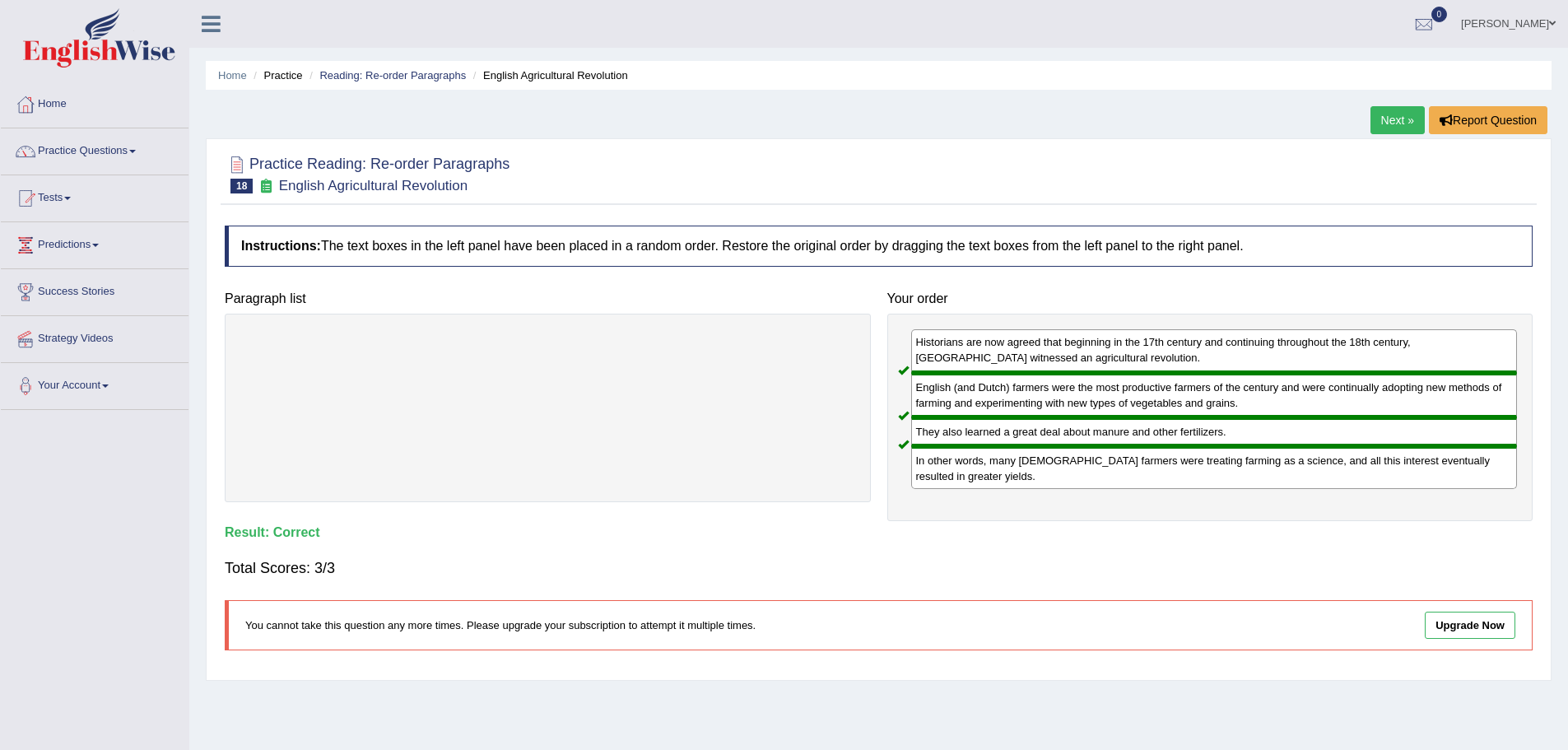
click at [1396, 121] on link "Next »" at bounding box center [1398, 120] width 54 height 28
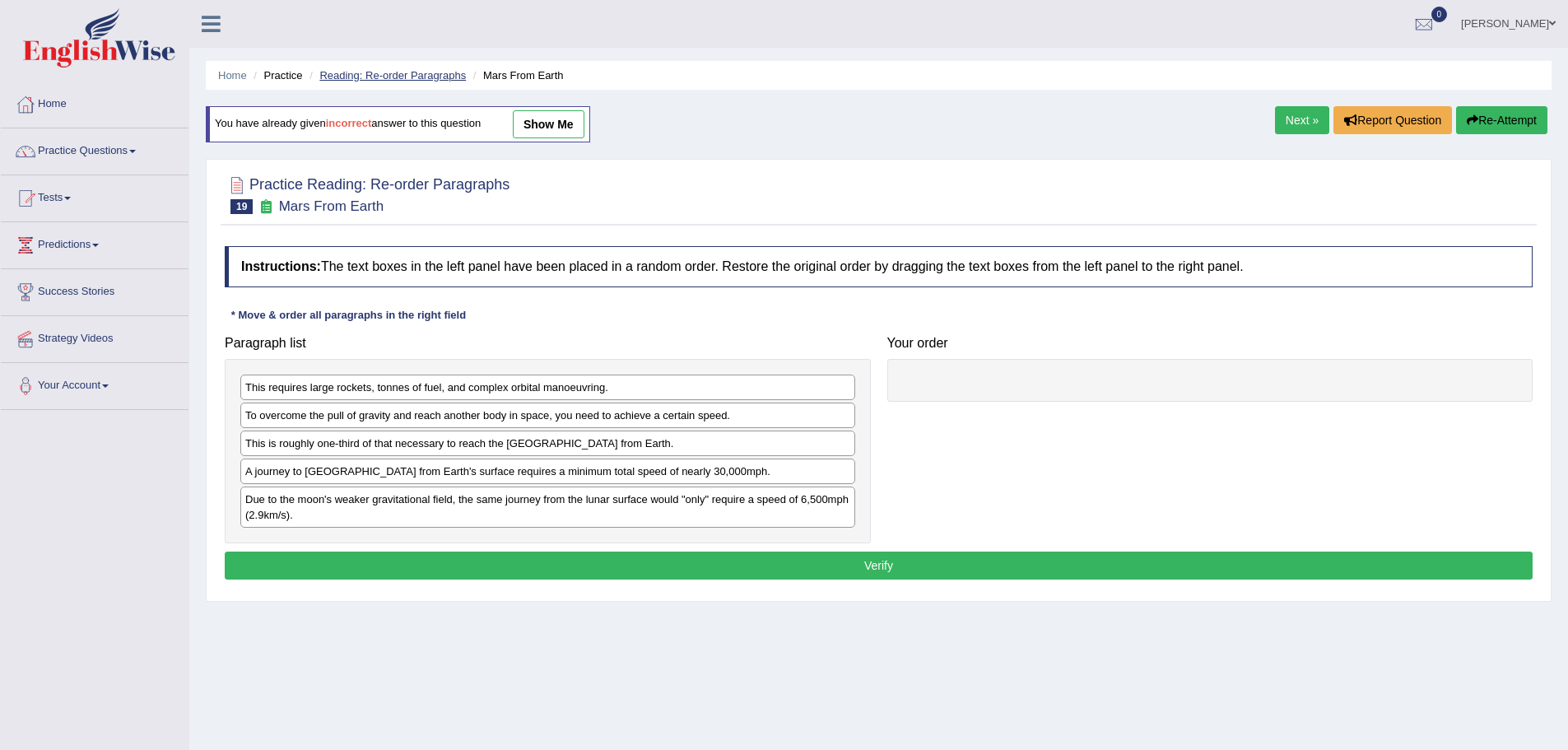
click at [396, 74] on link "Reading: Re-order Paragraphs" at bounding box center [393, 76] width 147 height 13
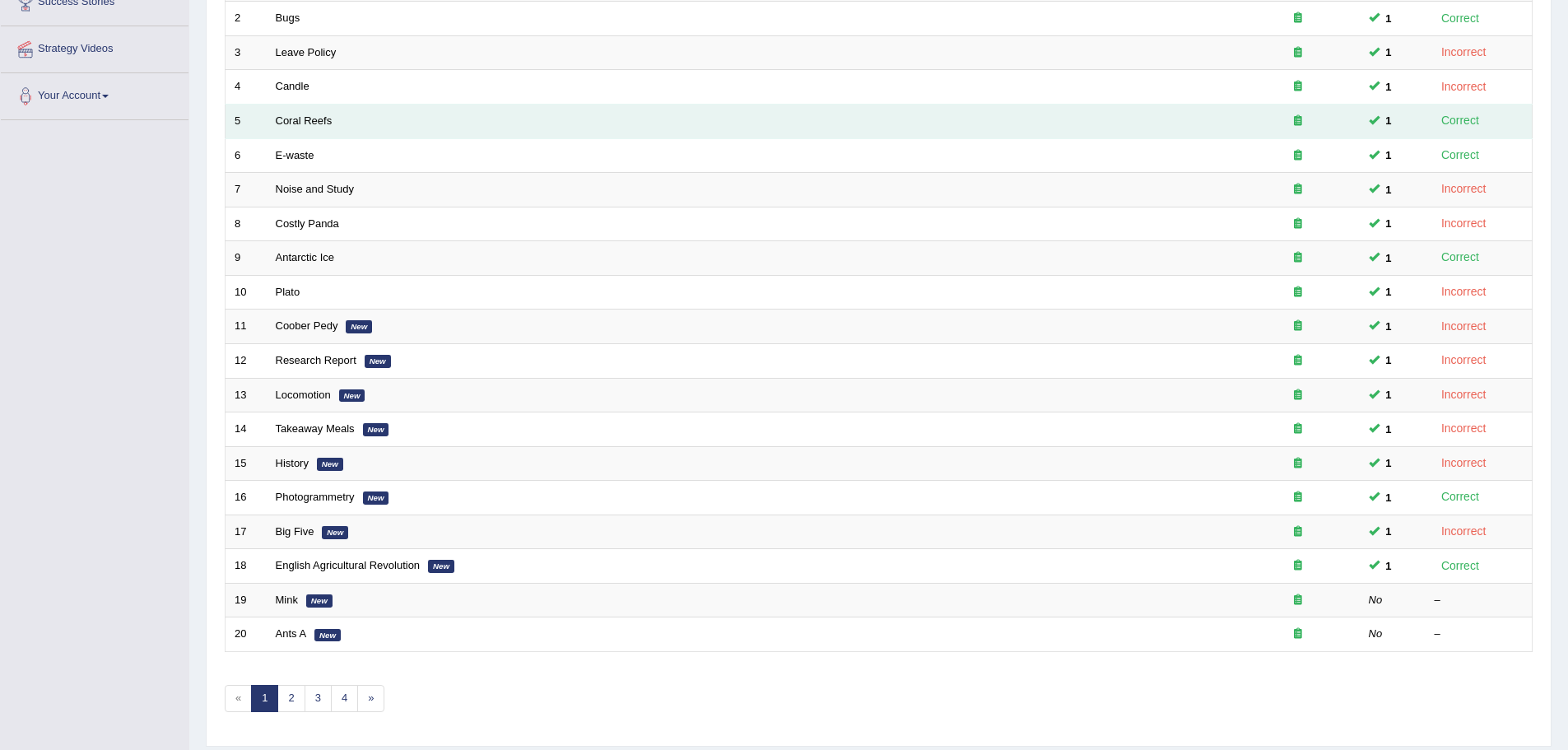
scroll to position [340, 0]
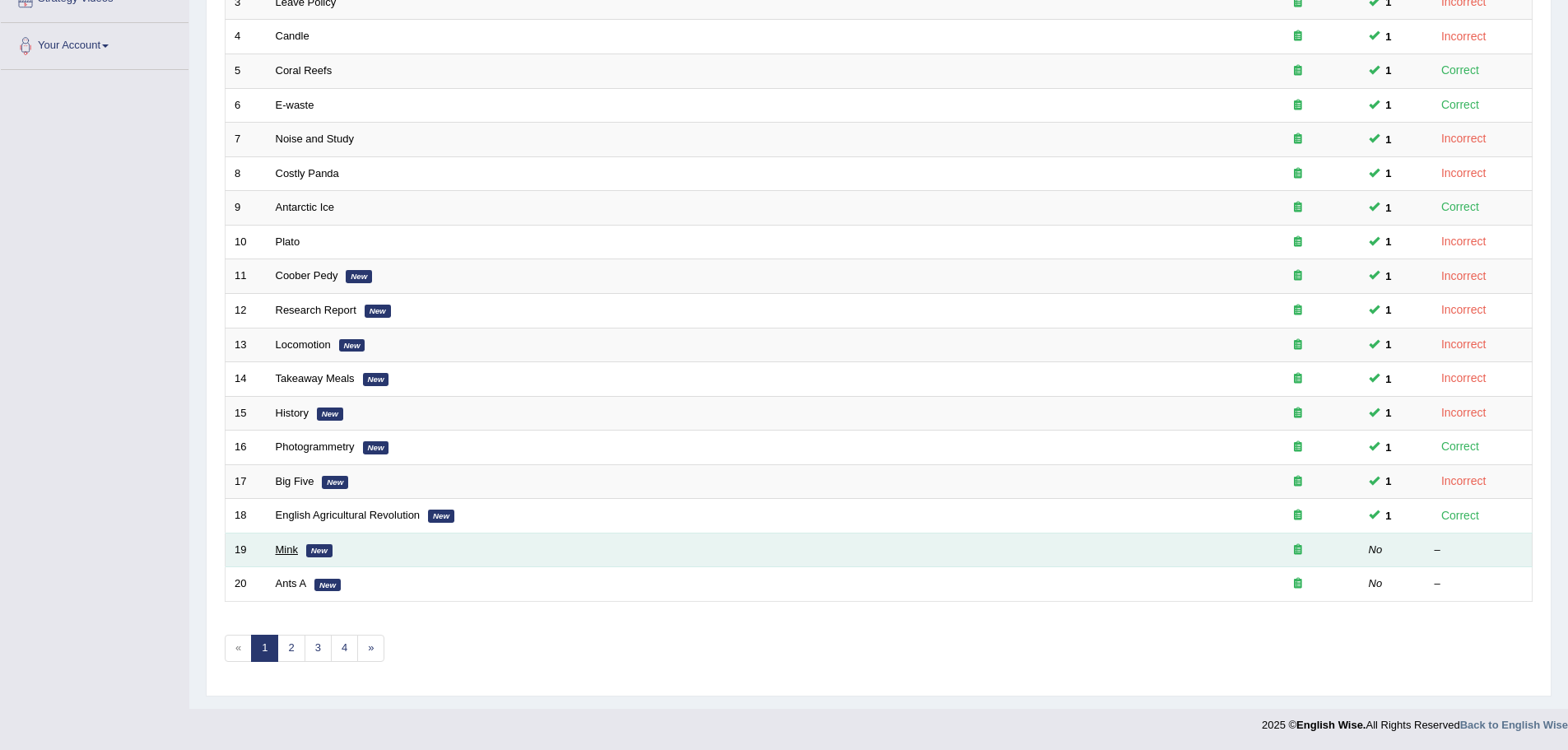
click at [280, 550] on link "Mink" at bounding box center [287, 550] width 22 height 13
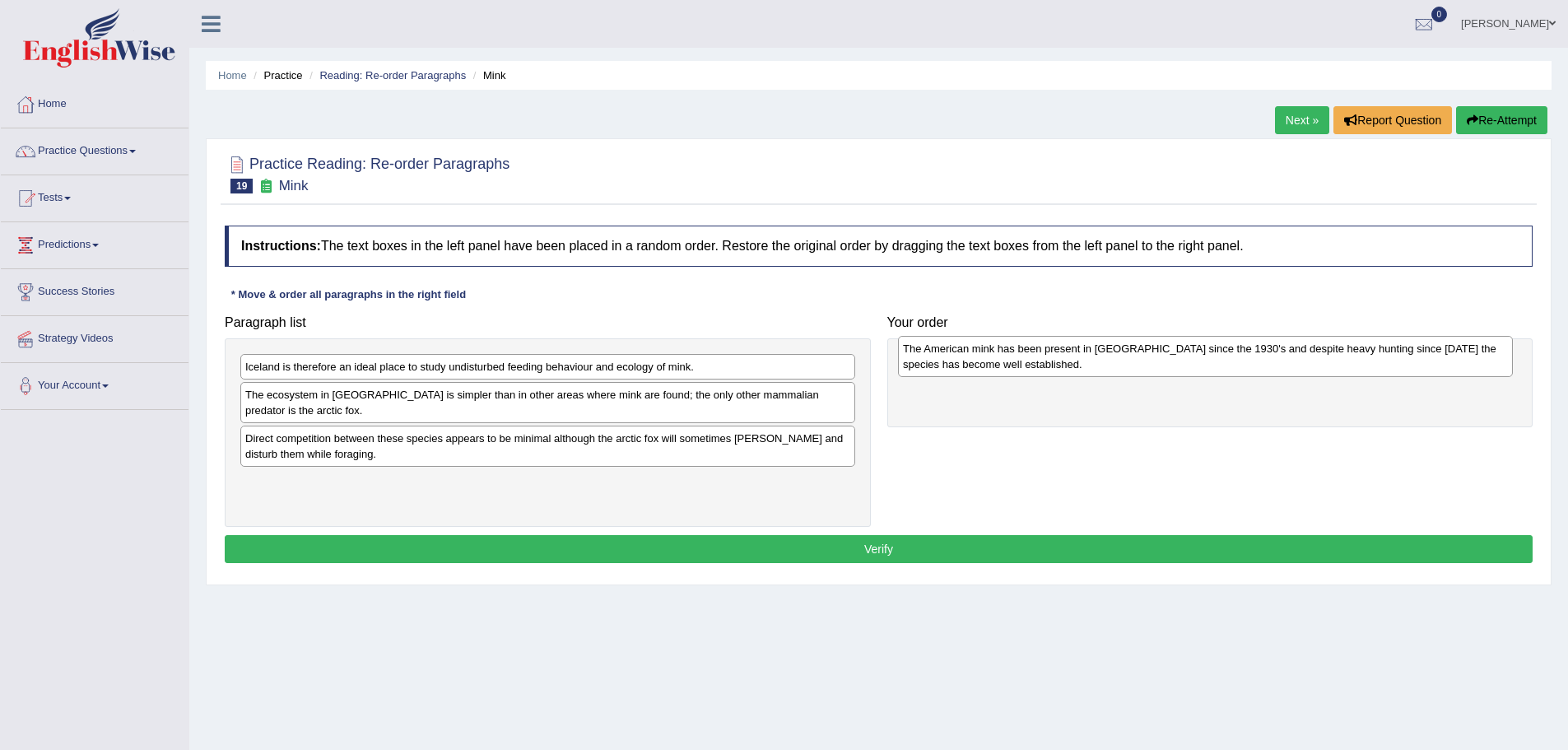
drag, startPoint x: 509, startPoint y: 383, endPoint x: 1168, endPoint y: 365, distance: 659.2
click at [1168, 365] on div "The American mink has been present in Iceland since the 1930's and despite heav…" at bounding box center [1205, 356] width 615 height 42
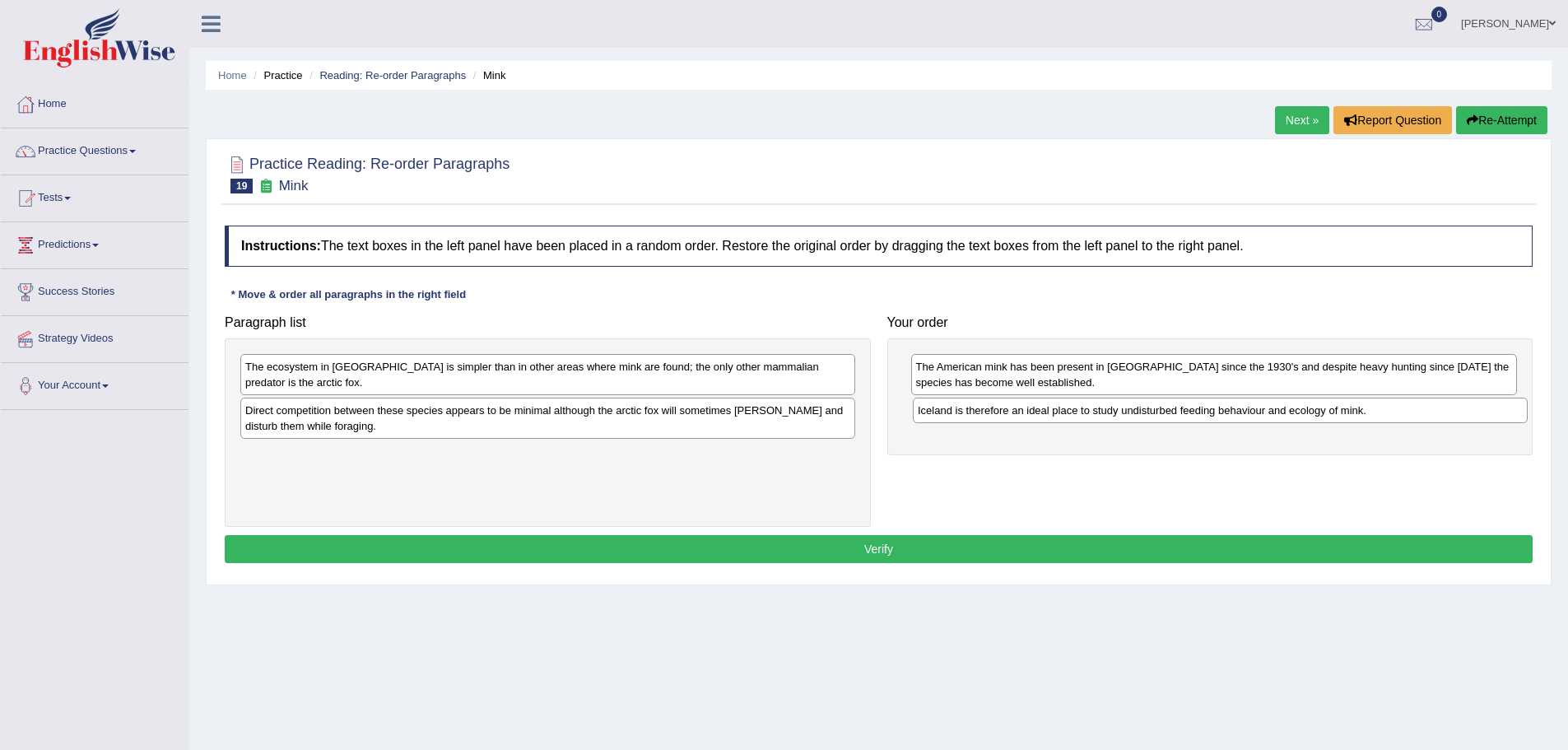
drag, startPoint x: 423, startPoint y: 375, endPoint x: 1096, endPoint y: 418, distance: 674.4
click at [1096, 418] on div "Iceland is therefore an ideal place to study undisturbed feeding behaviour and …" at bounding box center [1219, 411] width 615 height 25
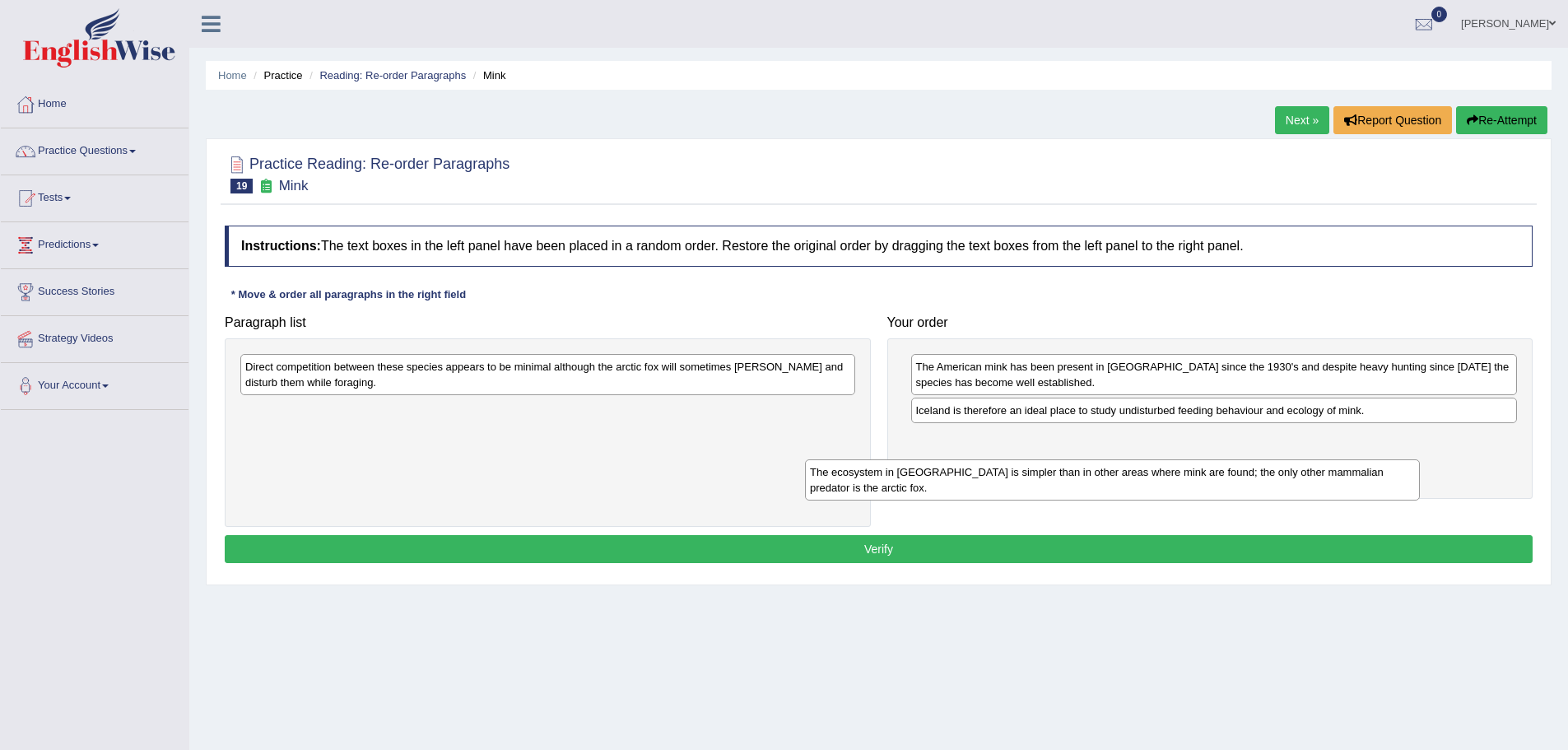
drag, startPoint x: 469, startPoint y: 389, endPoint x: 1124, endPoint y: 465, distance: 659.4
click at [1127, 472] on div "The ecosystem in Iceland is simpler than in other areas where mink are found; t…" at bounding box center [1112, 480] width 615 height 42
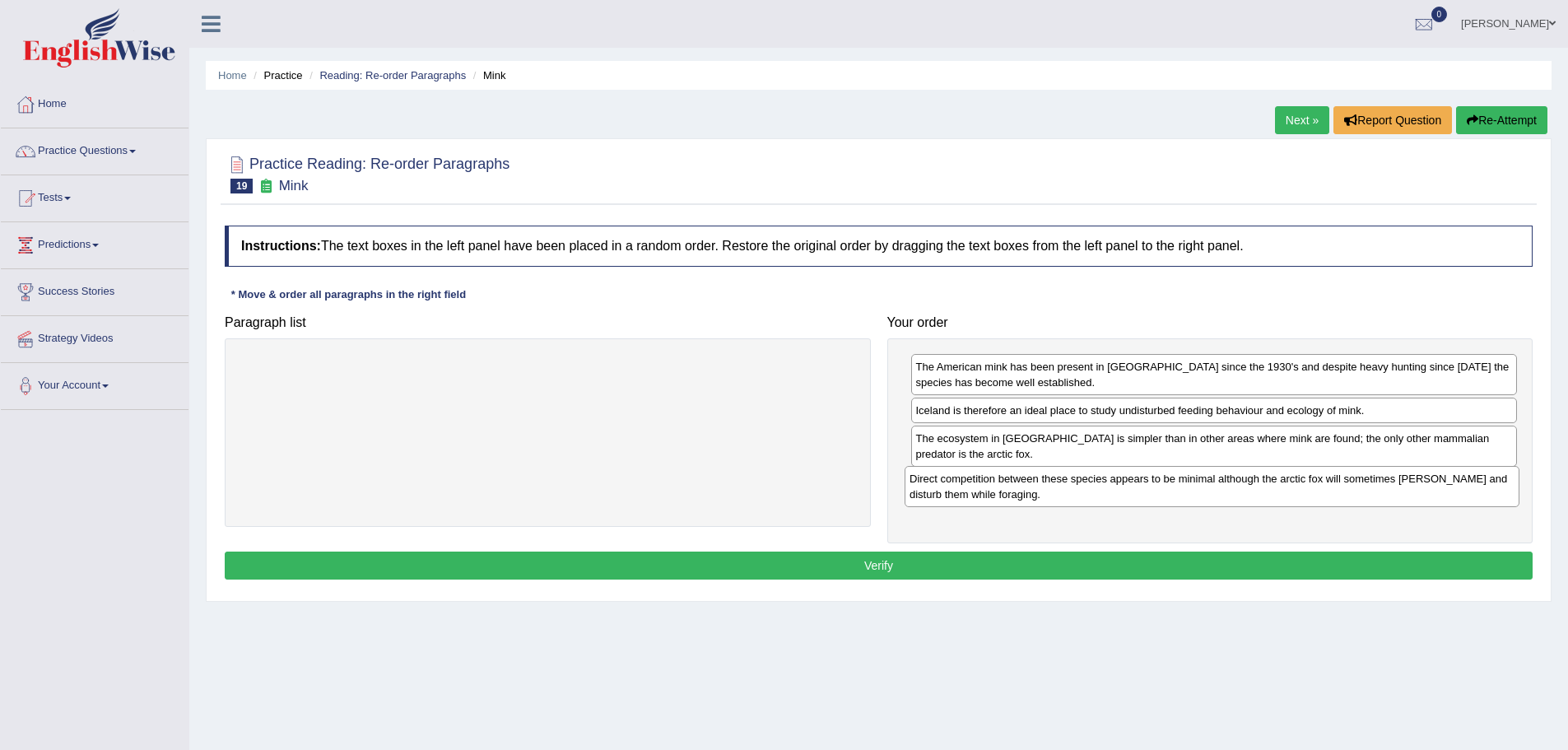
drag, startPoint x: 486, startPoint y: 377, endPoint x: 1149, endPoint y: 489, distance: 672.4
click at [1149, 489] on div "Direct competition between these species appears to be minimal although the arc…" at bounding box center [1212, 486] width 615 height 42
click at [1017, 557] on button "Verify" at bounding box center [879, 565] width 1308 height 28
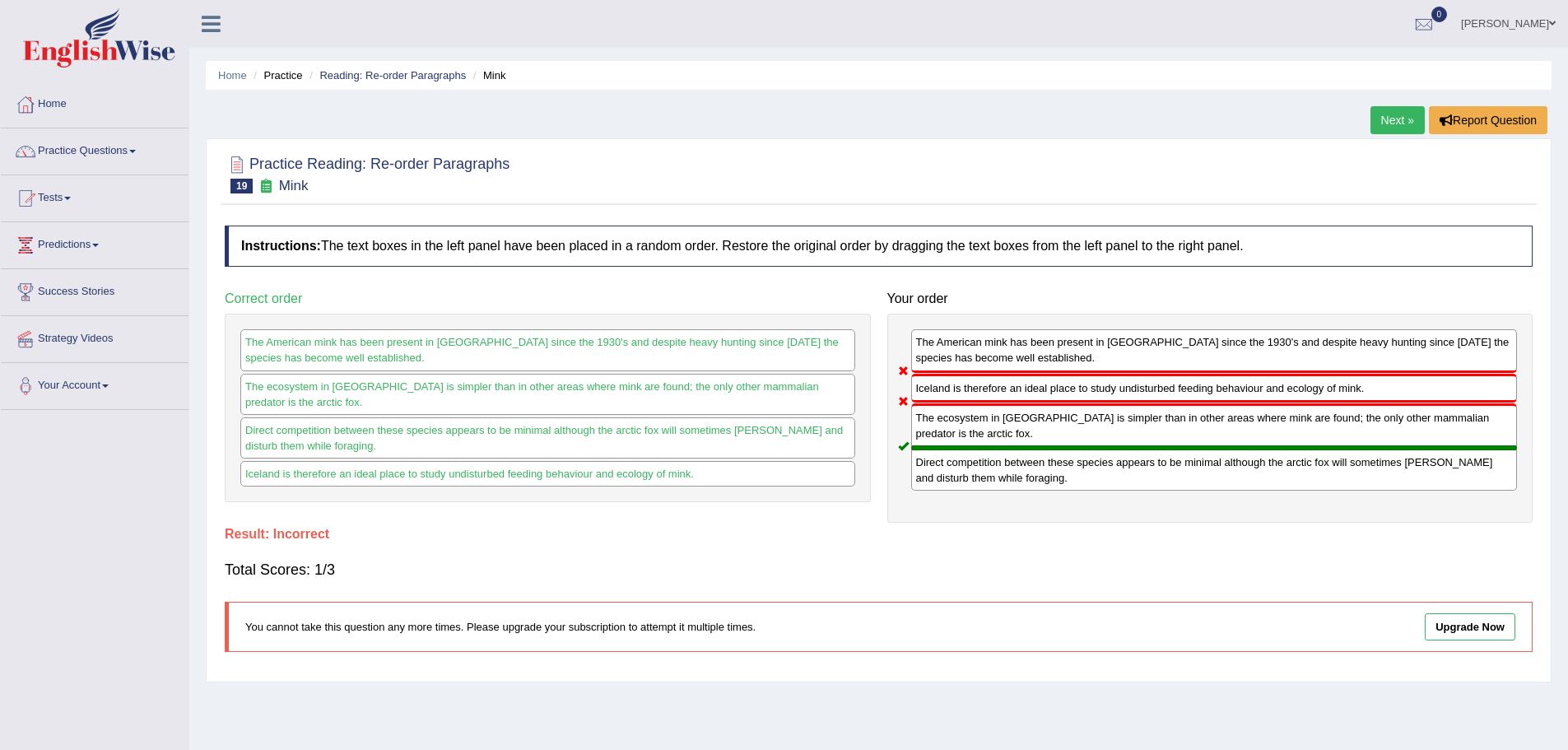
click at [1381, 111] on link "Next »" at bounding box center [1398, 120] width 54 height 28
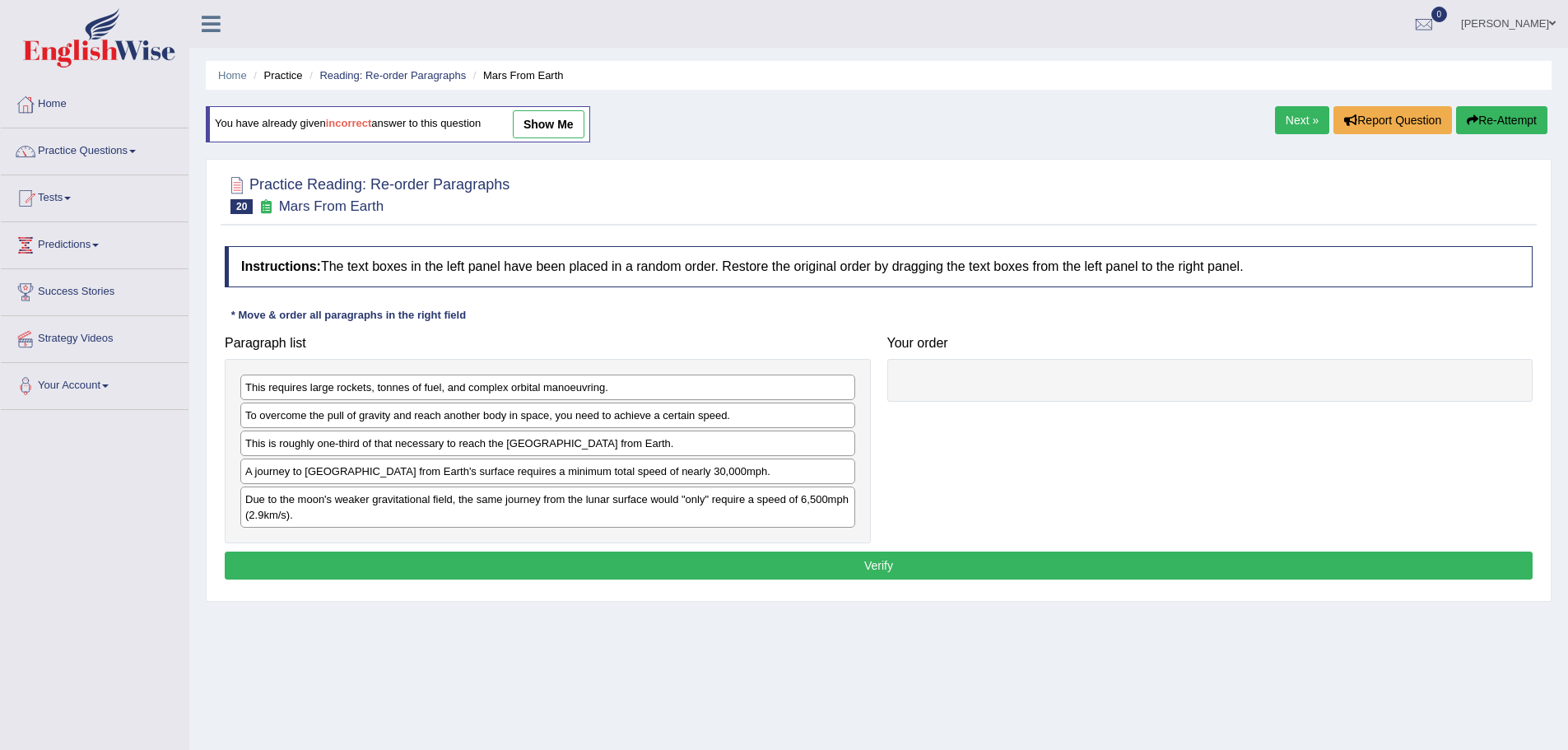
click at [396, 64] on ul "Home Practice Reading: Re-order Paragraphs Mars From Earth" at bounding box center [879, 76] width 1346 height 29
click at [395, 77] on link "Reading: Re-order Paragraphs" at bounding box center [393, 76] width 147 height 13
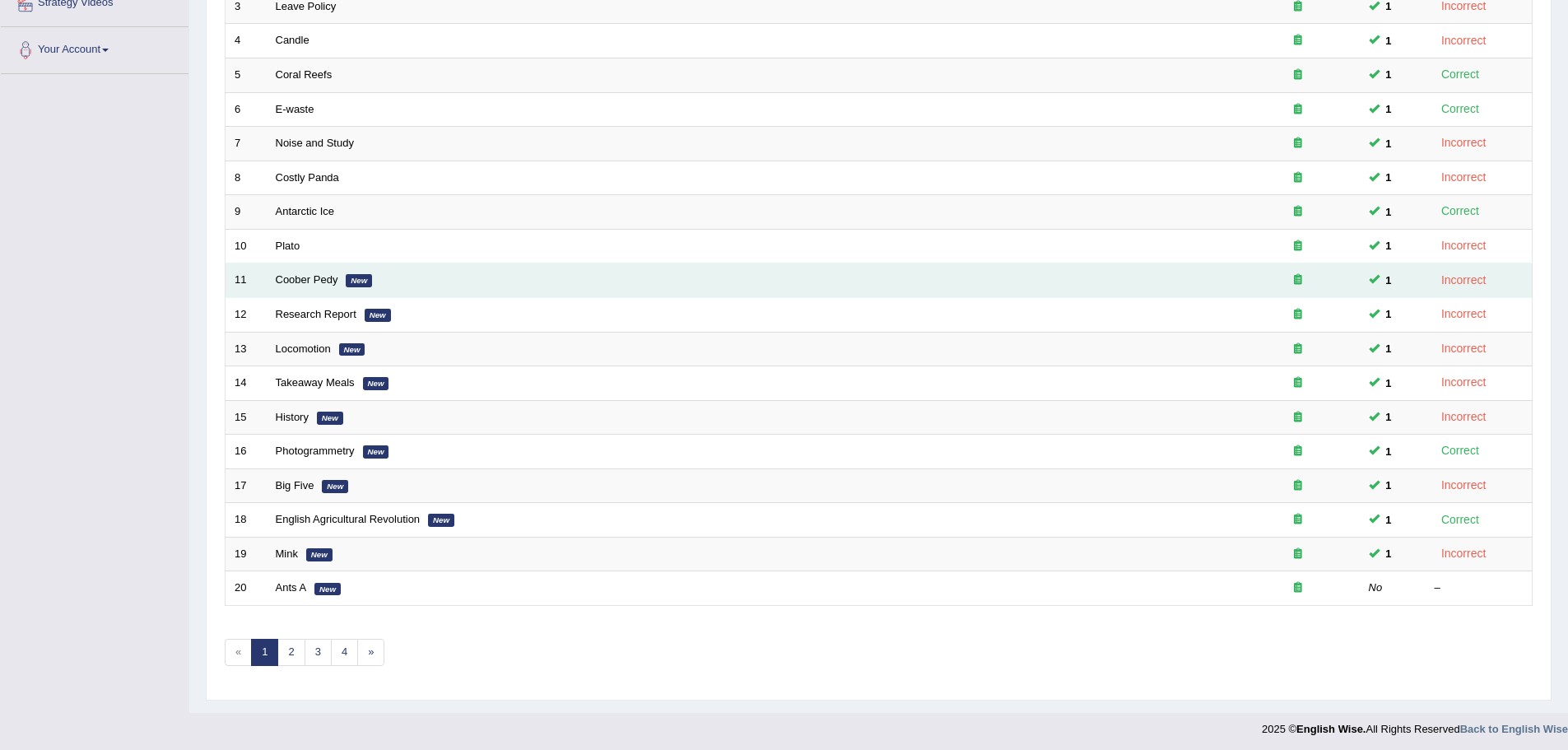
scroll to position [340, 0]
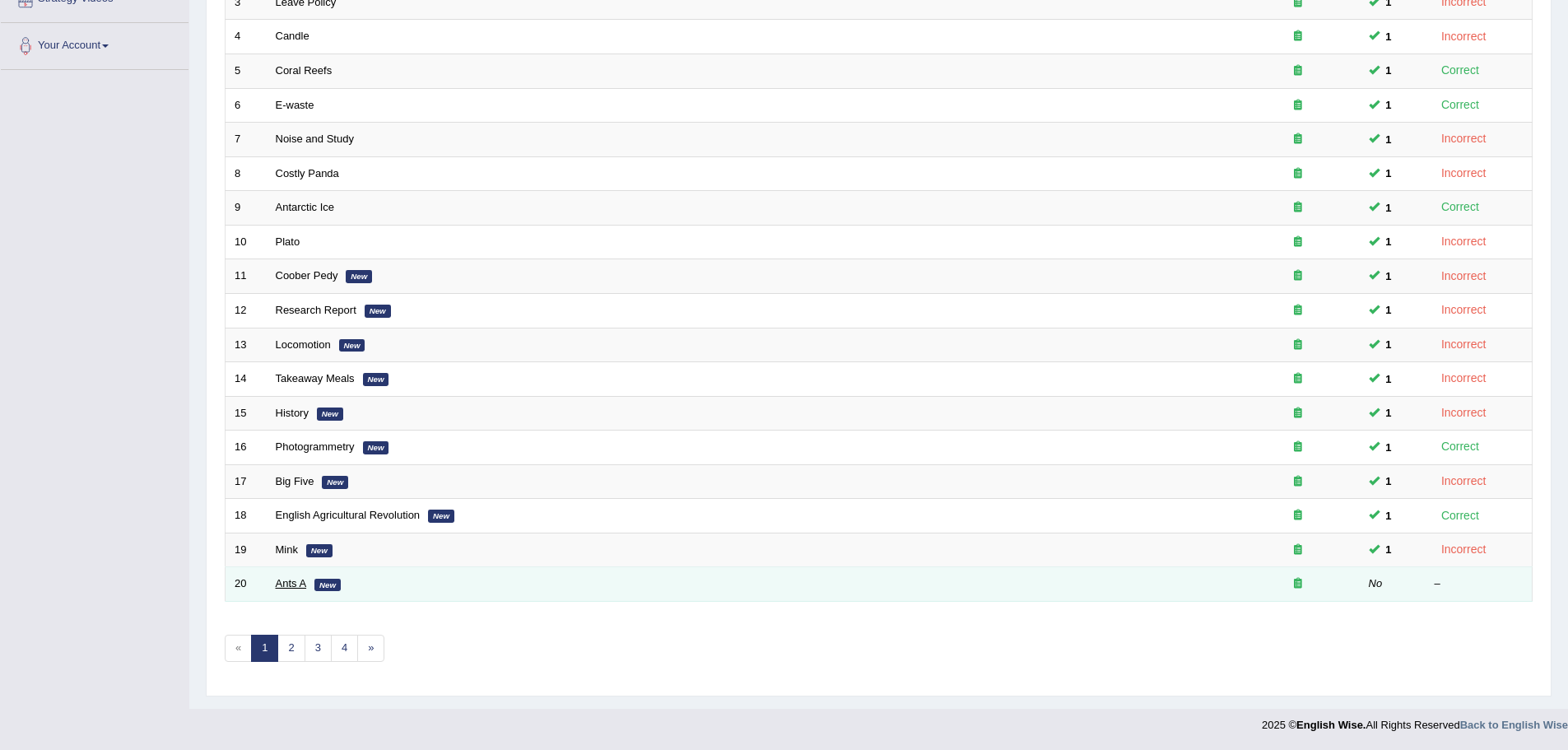
click at [288, 585] on link "Ants A" at bounding box center [291, 583] width 31 height 13
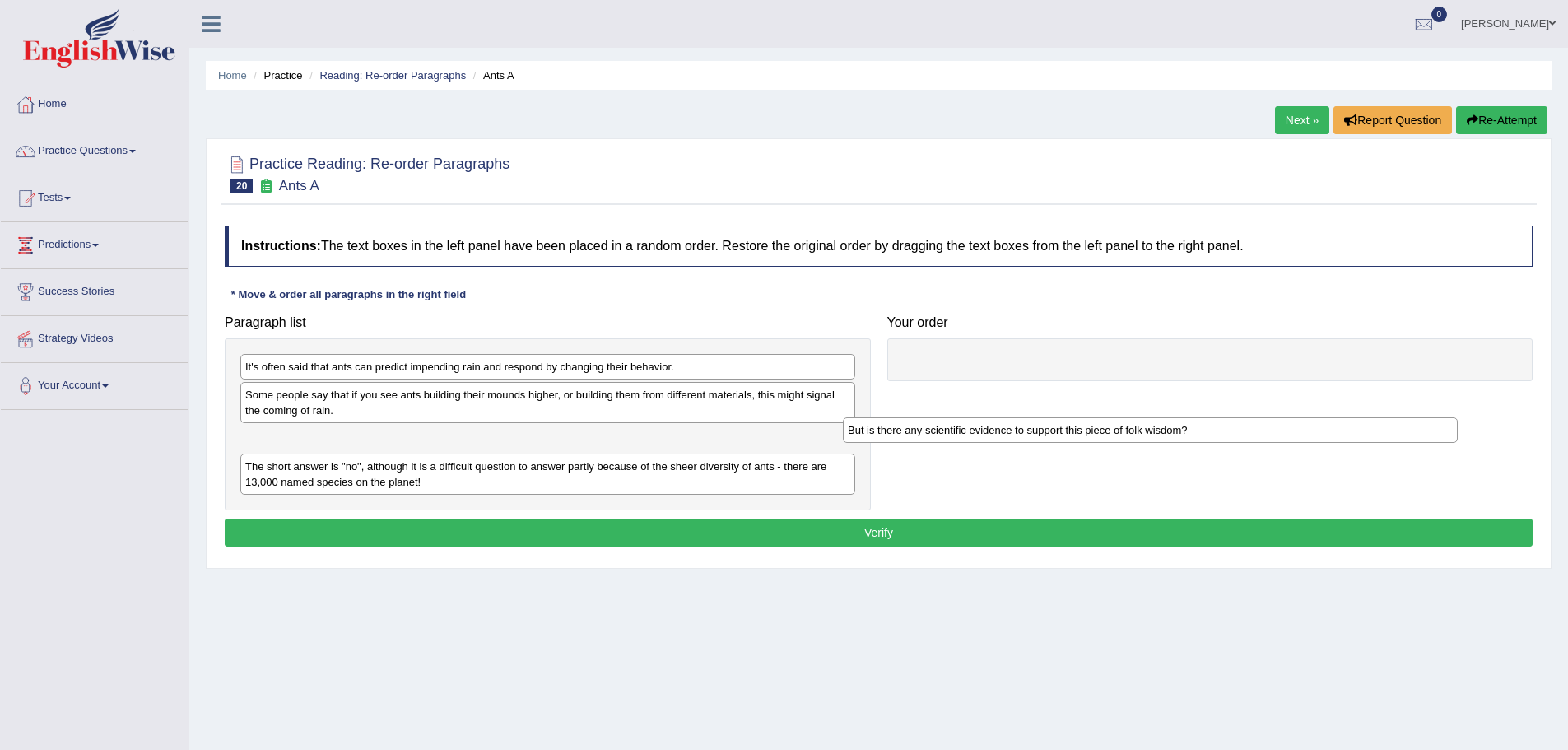
drag, startPoint x: 448, startPoint y: 394, endPoint x: 1051, endPoint y: 429, distance: 604.0
click at [1051, 429] on div "But is there any scientific evidence to support this piece of folk wisdom?" at bounding box center [1150, 430] width 615 height 25
drag, startPoint x: 363, startPoint y: 439, endPoint x: 992, endPoint y: 423, distance: 629.2
click at [982, 424] on div "But is there any scientific evidence to support this piece of folk wisdom?" at bounding box center [1157, 428] width 615 height 25
click at [1041, 406] on div "Paragraph list It's often said that ants can predict impending rain and respond…" at bounding box center [879, 409] width 1325 height 204
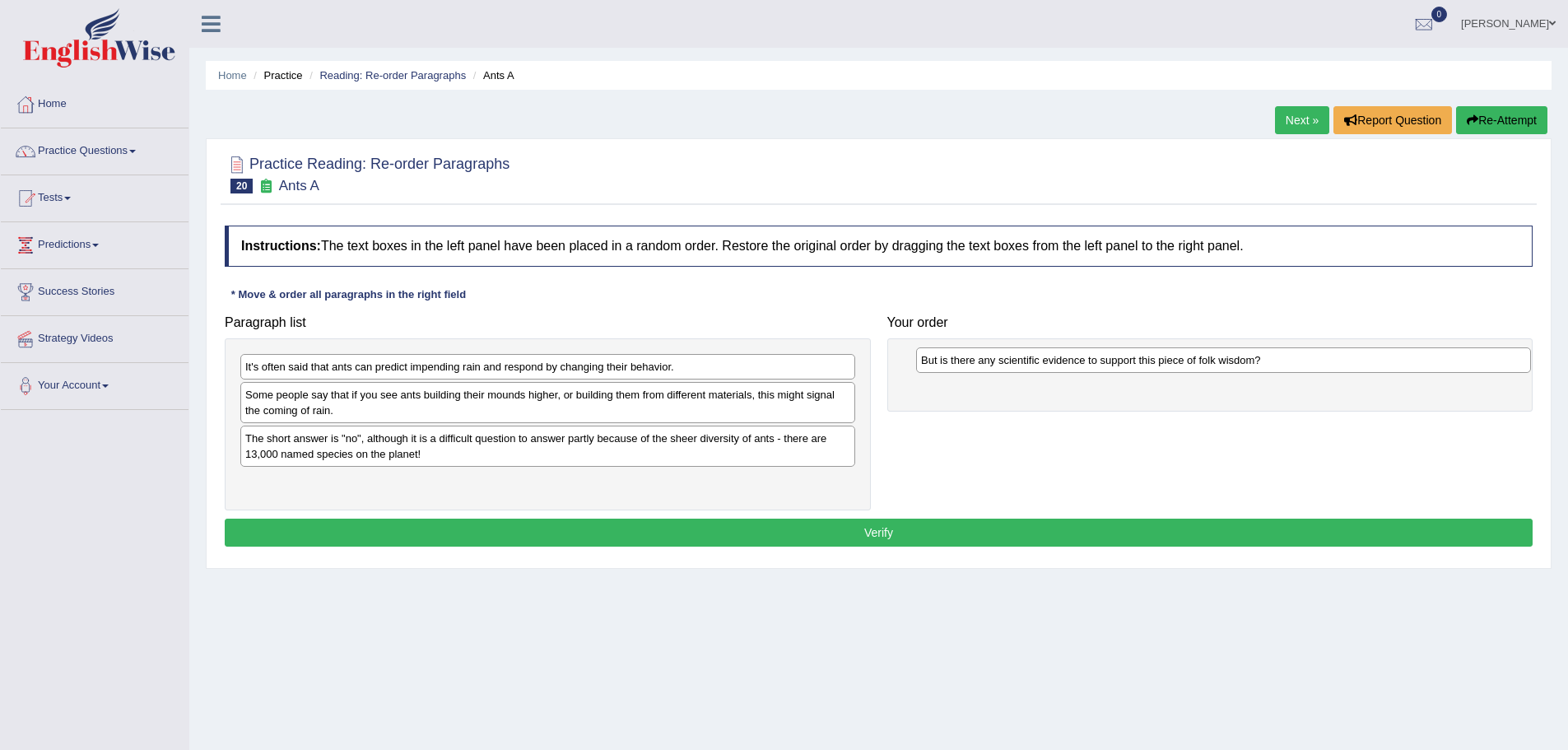
drag, startPoint x: 437, startPoint y: 439, endPoint x: 1108, endPoint y: 360, distance: 675.6
click at [1110, 360] on div "But is there any scientific evidence to support this piece of folk wisdom?" at bounding box center [1223, 361] width 615 height 25
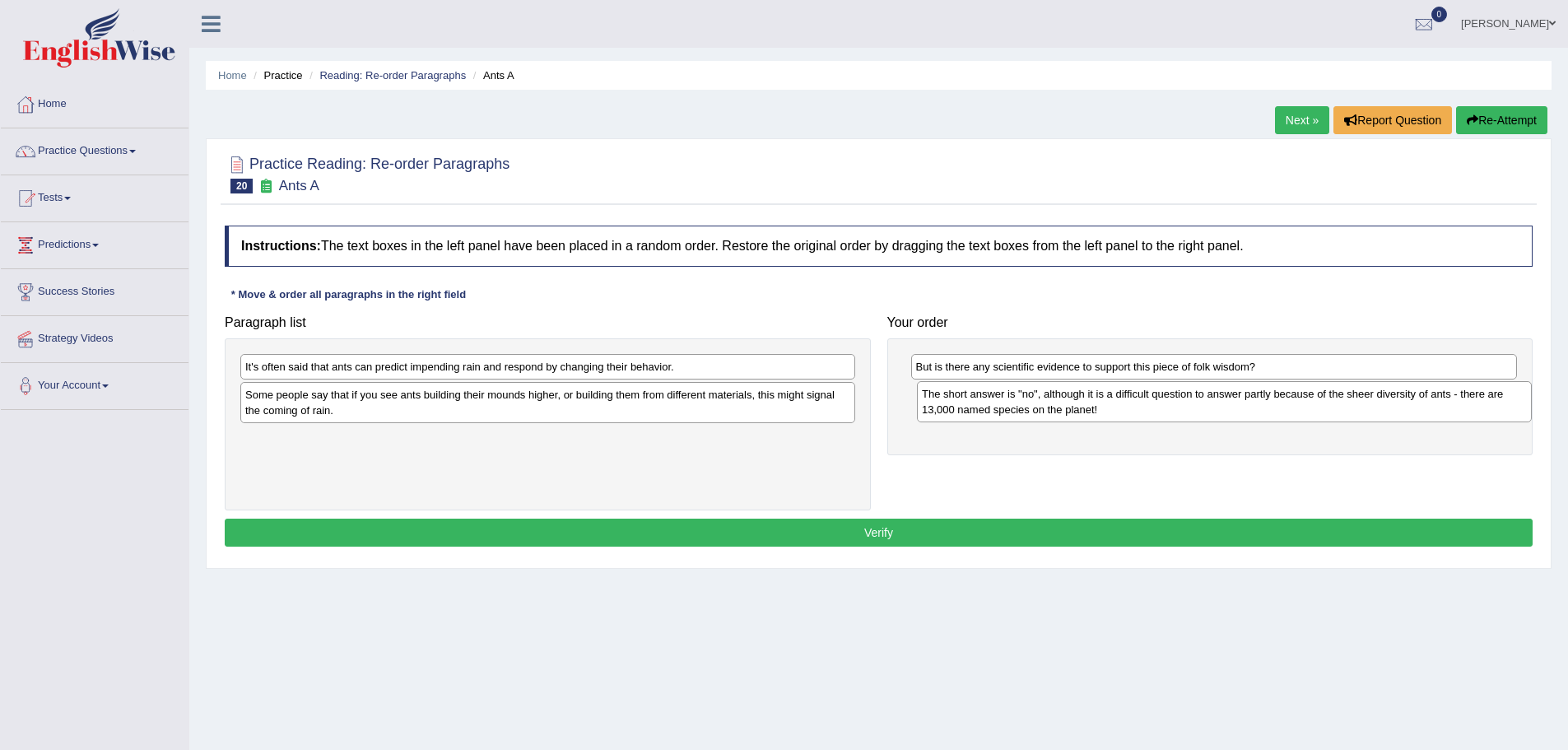
drag, startPoint x: 372, startPoint y: 453, endPoint x: 1042, endPoint y: 405, distance: 671.7
click at [1042, 405] on div "The short answer is "no", although it is a difficult question to answer partly …" at bounding box center [1224, 401] width 615 height 42
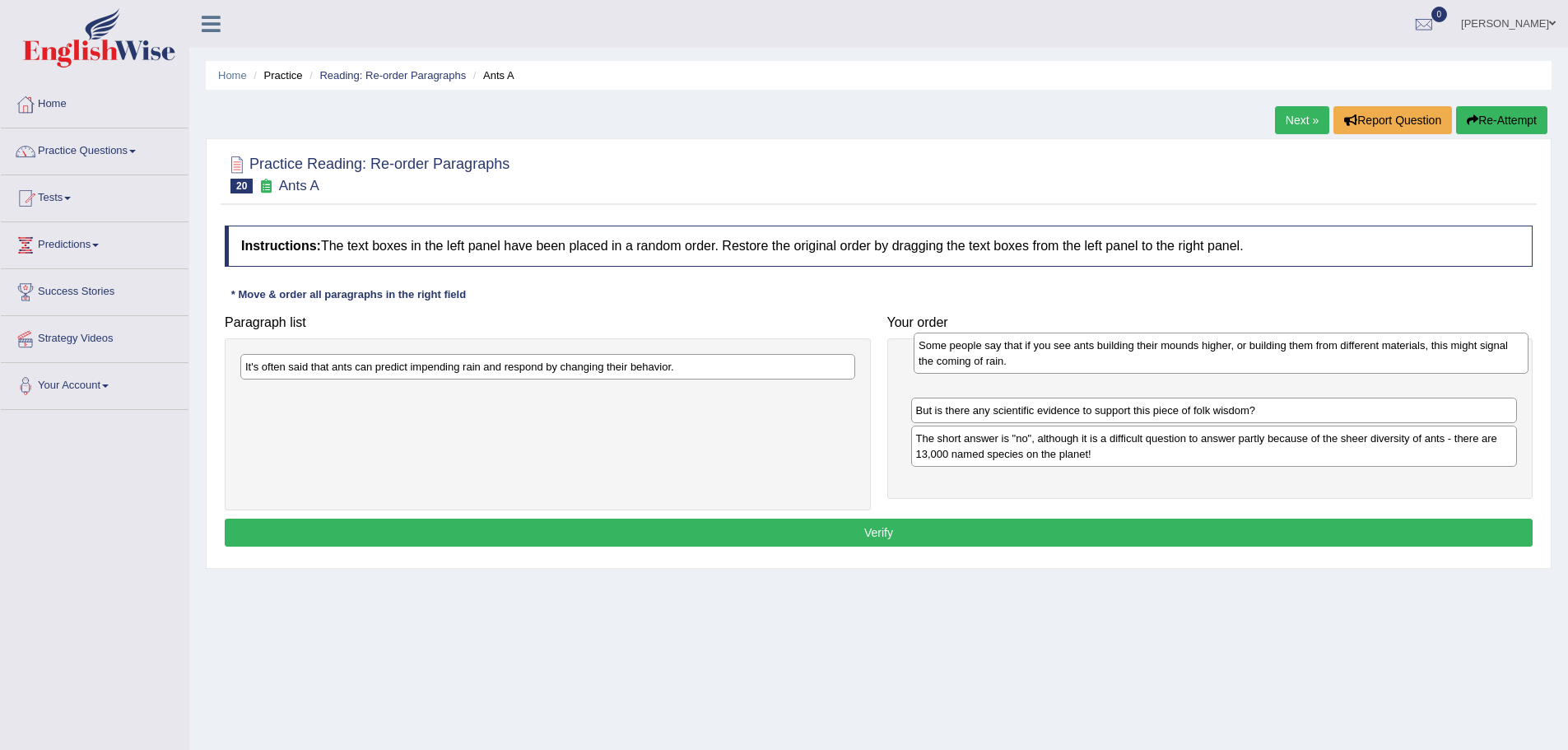
drag, startPoint x: 462, startPoint y: 409, endPoint x: 1134, endPoint y: 359, distance: 673.9
click at [1135, 360] on div "Some people say that if you see ants building their mounds higher, or building …" at bounding box center [1220, 353] width 615 height 42
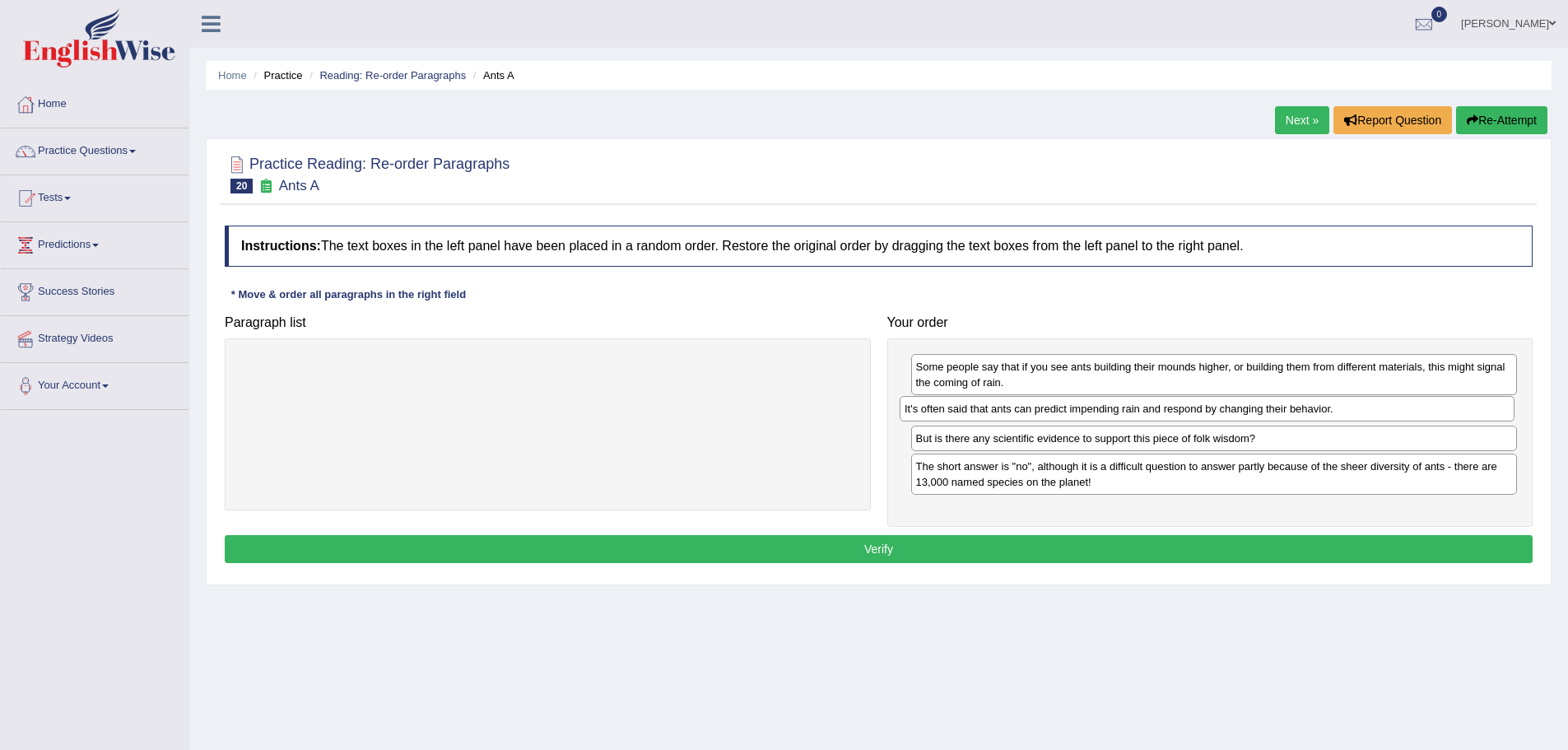
drag, startPoint x: 446, startPoint y: 371, endPoint x: 1106, endPoint y: 412, distance: 661.3
click at [1106, 412] on div "It's often said that ants can predict impending rain and respond by changing th…" at bounding box center [1207, 409] width 615 height 25
click at [959, 548] on button "Verify" at bounding box center [879, 549] width 1308 height 28
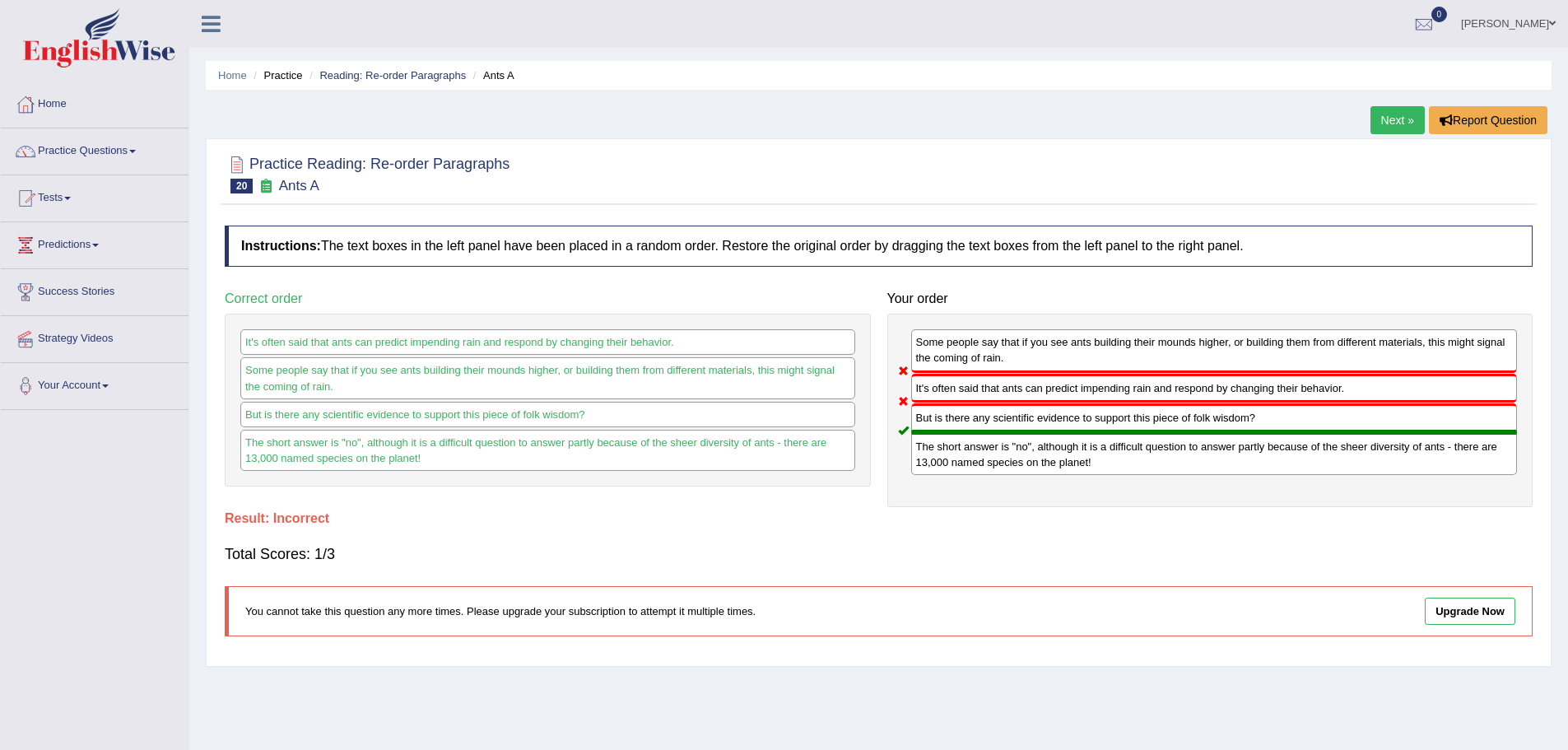
click at [1387, 121] on link "Next »" at bounding box center [1398, 120] width 54 height 28
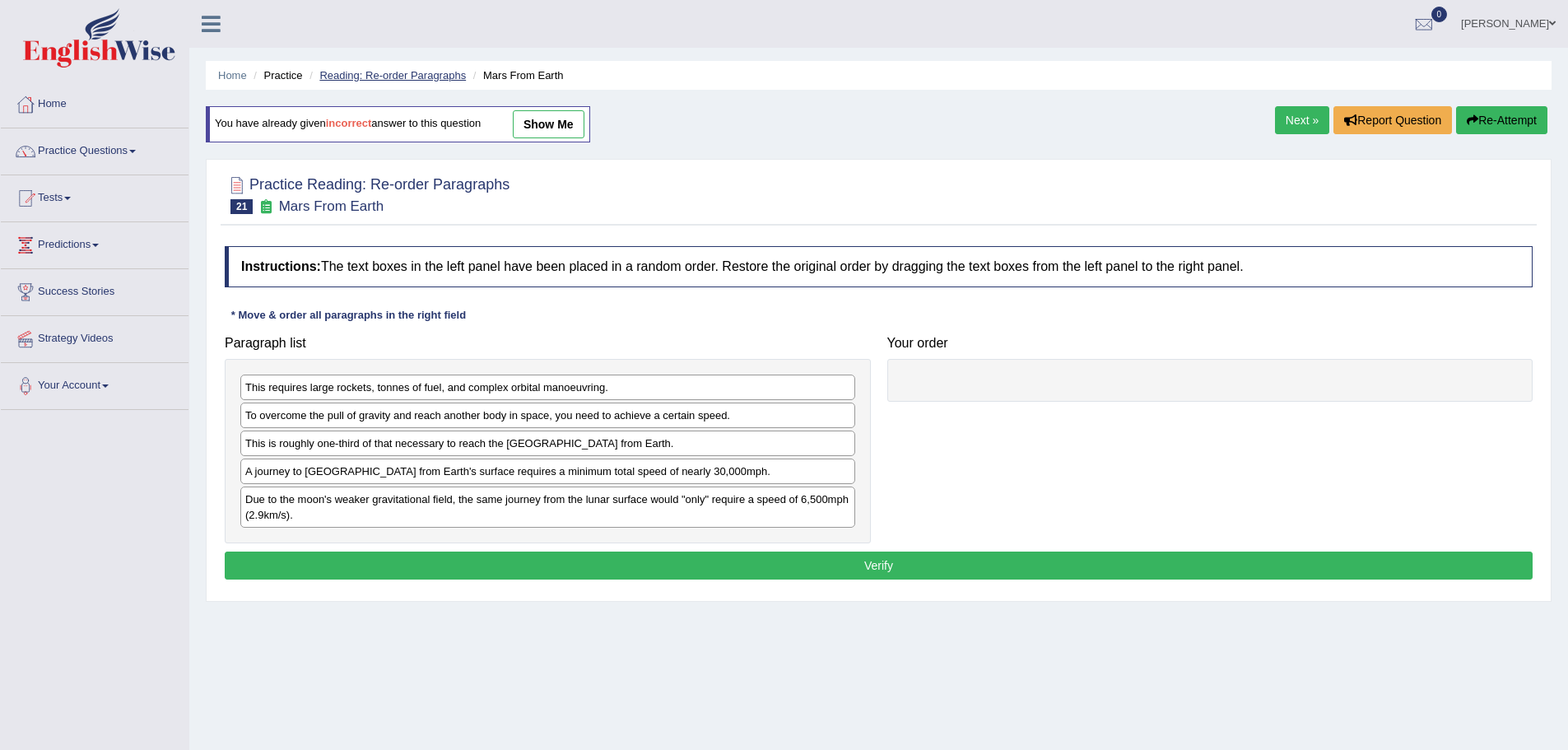
click at [396, 75] on link "Reading: Re-order Paragraphs" at bounding box center [393, 76] width 147 height 13
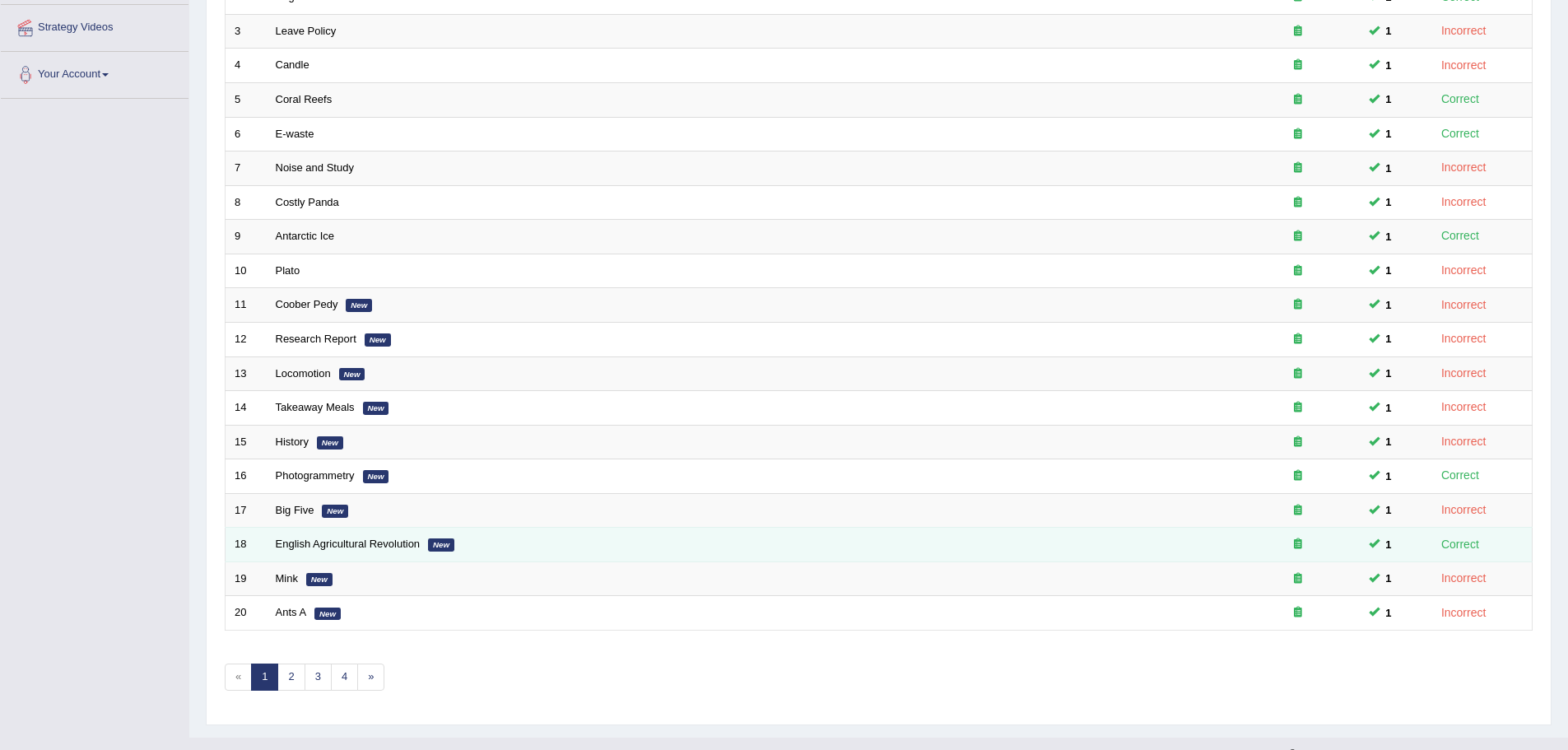
scroll to position [340, 0]
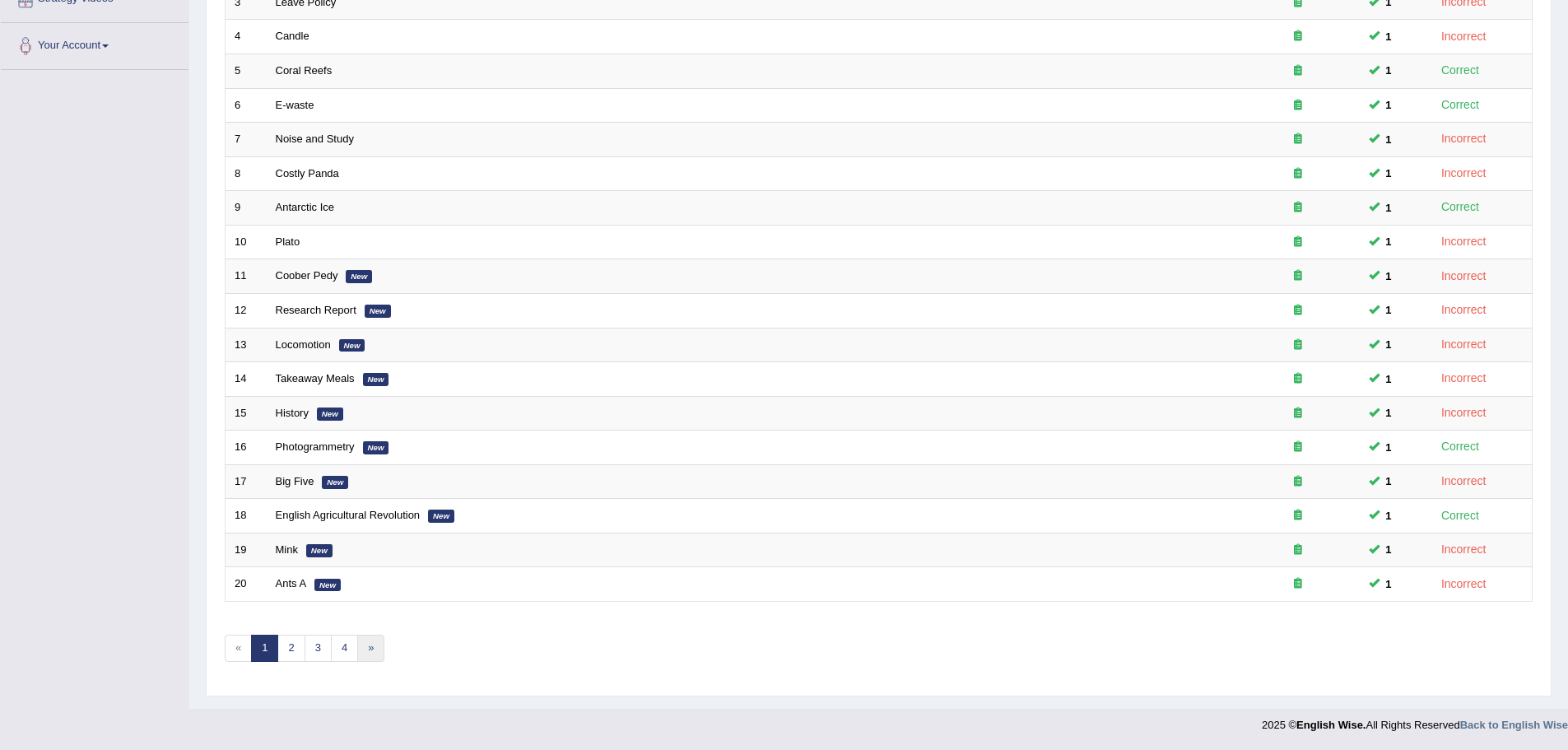
click at [374, 652] on link "»" at bounding box center [371, 648] width 27 height 27
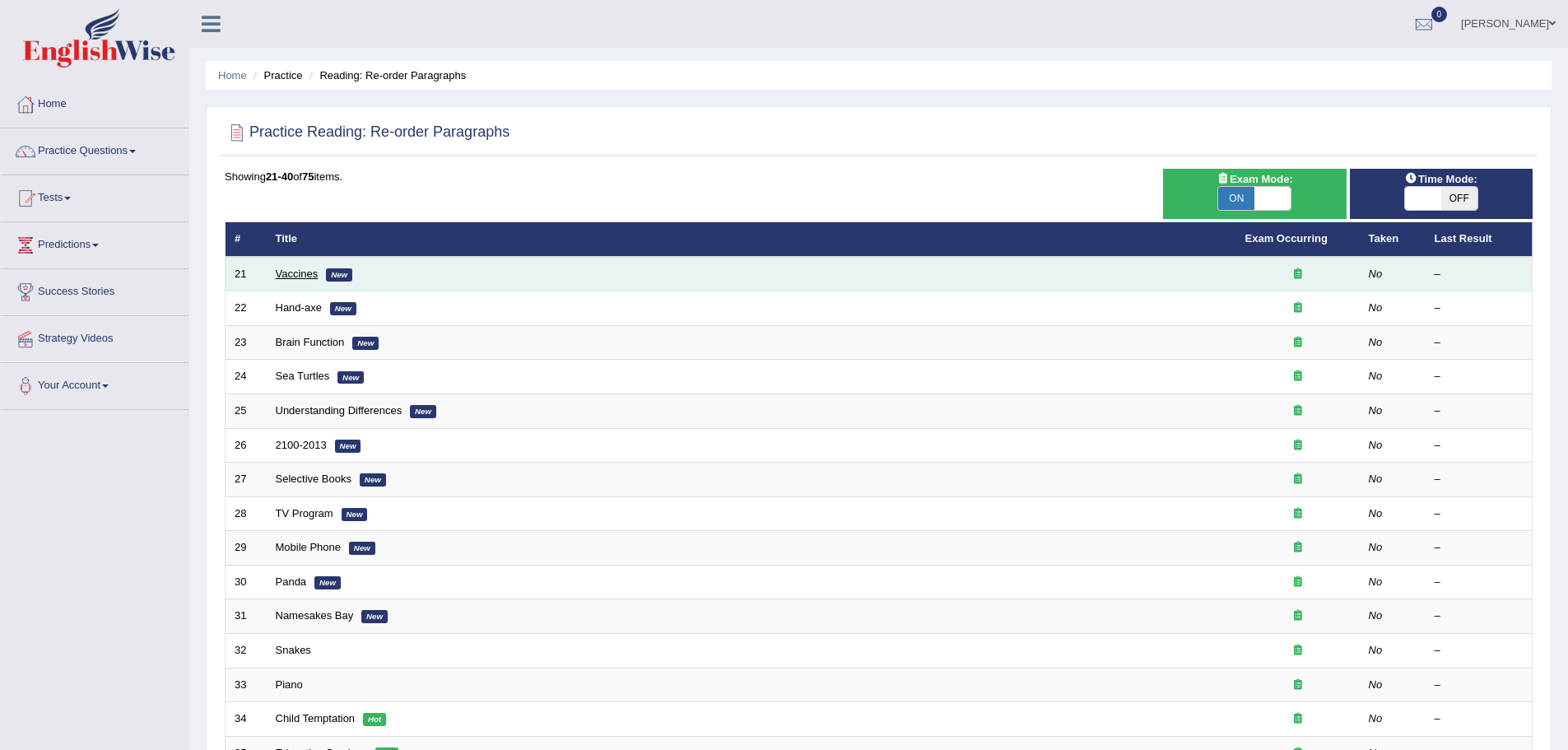
click at [294, 271] on link "Vaccines" at bounding box center [297, 273] width 42 height 13
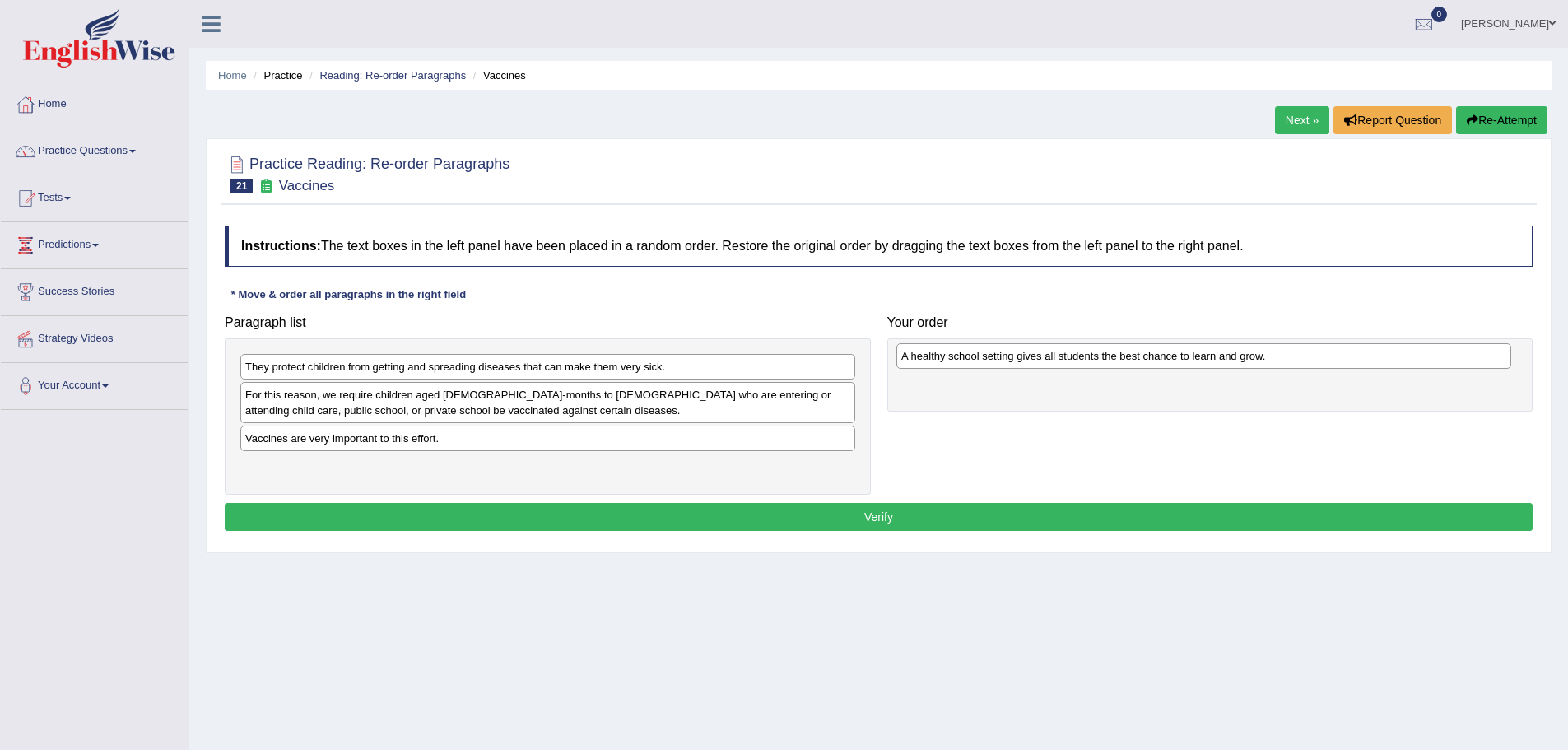
drag, startPoint x: 553, startPoint y: 446, endPoint x: 1209, endPoint y: 364, distance: 661.1
click at [1209, 364] on div "A healthy school setting gives all students the best chance to learn and grow." at bounding box center [1203, 356] width 615 height 25
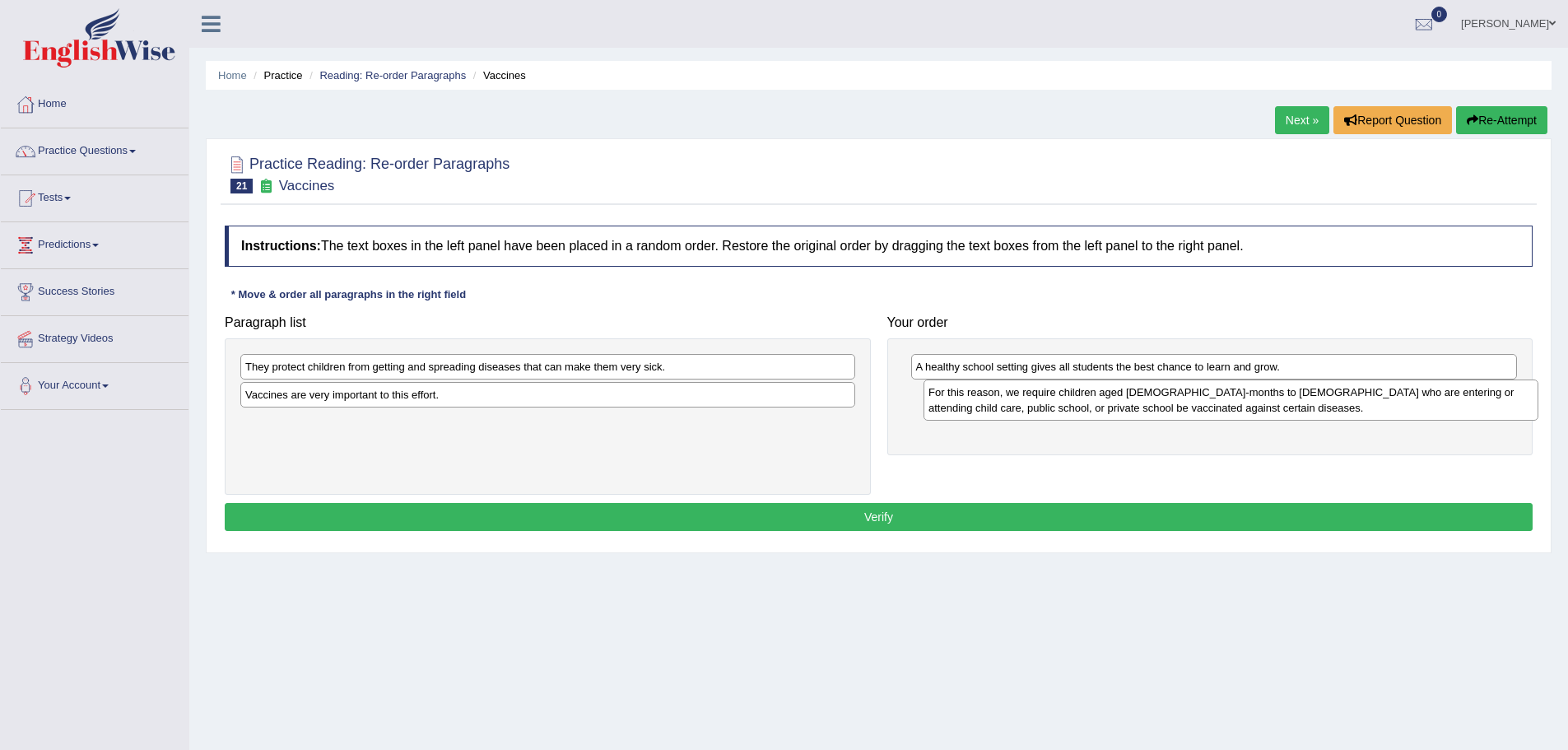
drag, startPoint x: 643, startPoint y: 400, endPoint x: 1309, endPoint y: 403, distance: 666.0
click at [1309, 403] on div "For this reason, we require children aged 2-months to 18-years old who are ente…" at bounding box center [1230, 400] width 615 height 42
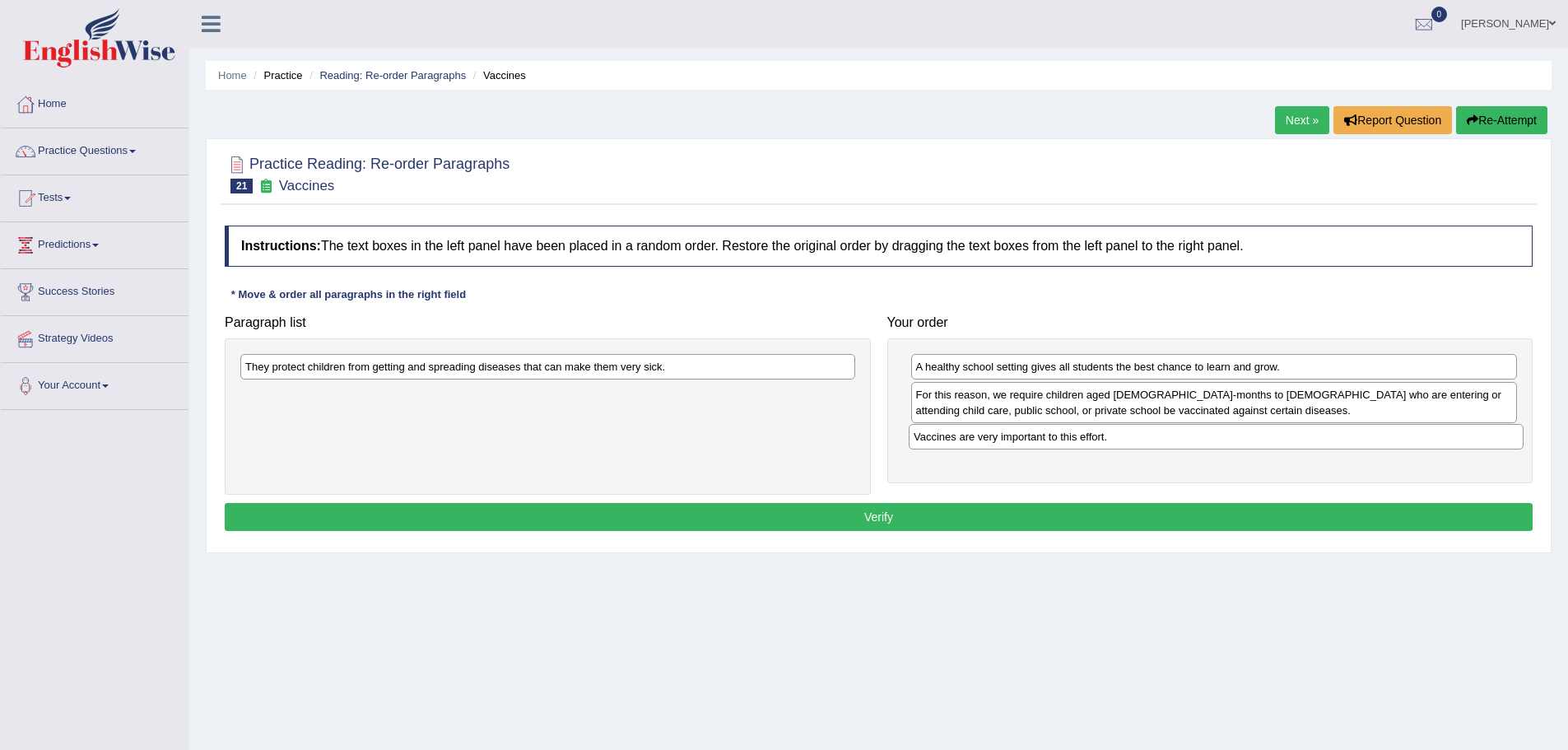
drag, startPoint x: 481, startPoint y: 394, endPoint x: 1149, endPoint y: 435, distance: 669.3
click at [1149, 435] on div "Vaccines are very important to this effort." at bounding box center [1216, 437] width 615 height 25
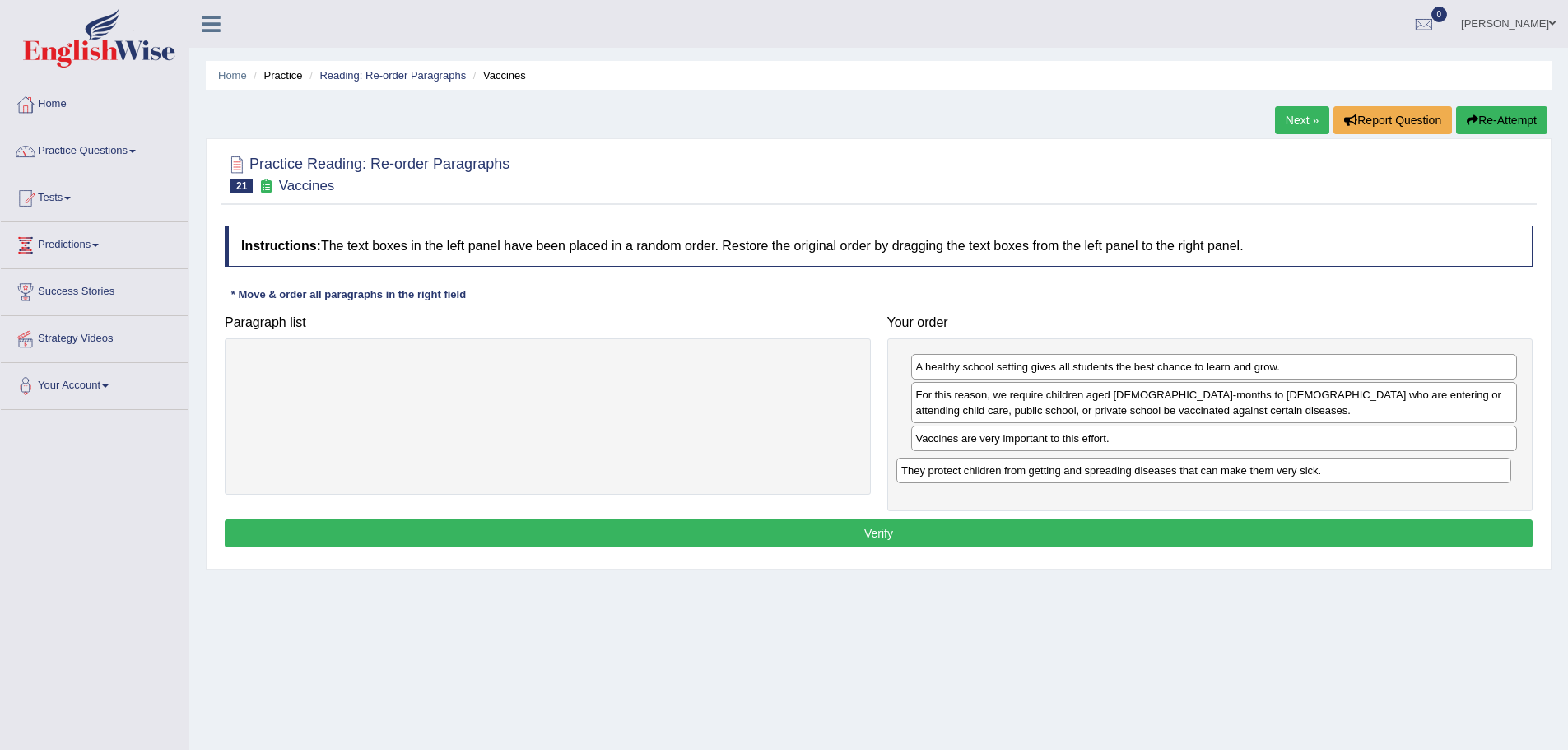
drag, startPoint x: 416, startPoint y: 374, endPoint x: 1068, endPoint y: 475, distance: 659.8
click at [1068, 475] on div "They protect children from getting and spreading diseases that can make them ve…" at bounding box center [1203, 471] width 615 height 25
click at [1023, 535] on button "Verify" at bounding box center [879, 533] width 1308 height 28
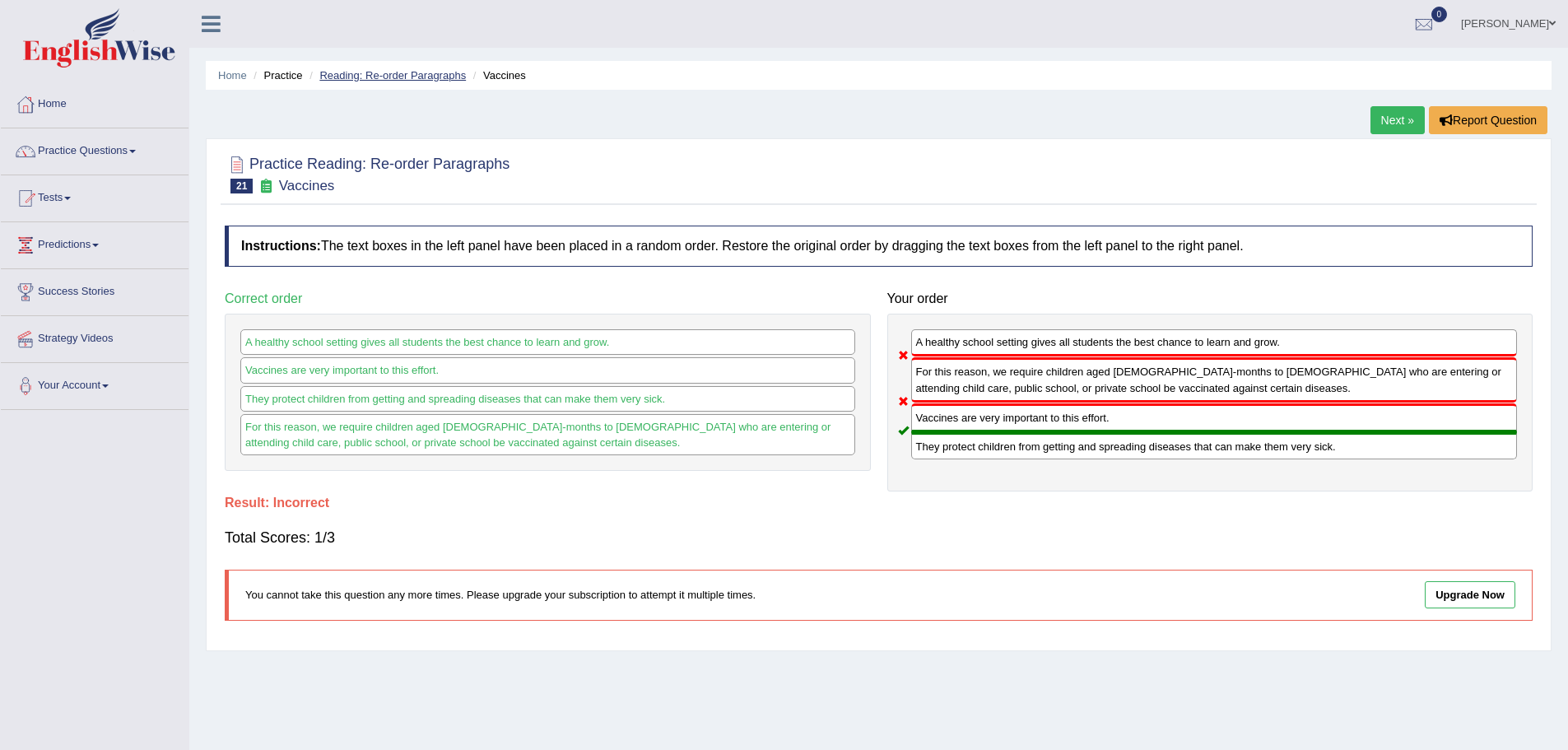
click at [388, 75] on link "Reading: Re-order Paragraphs" at bounding box center [393, 76] width 147 height 13
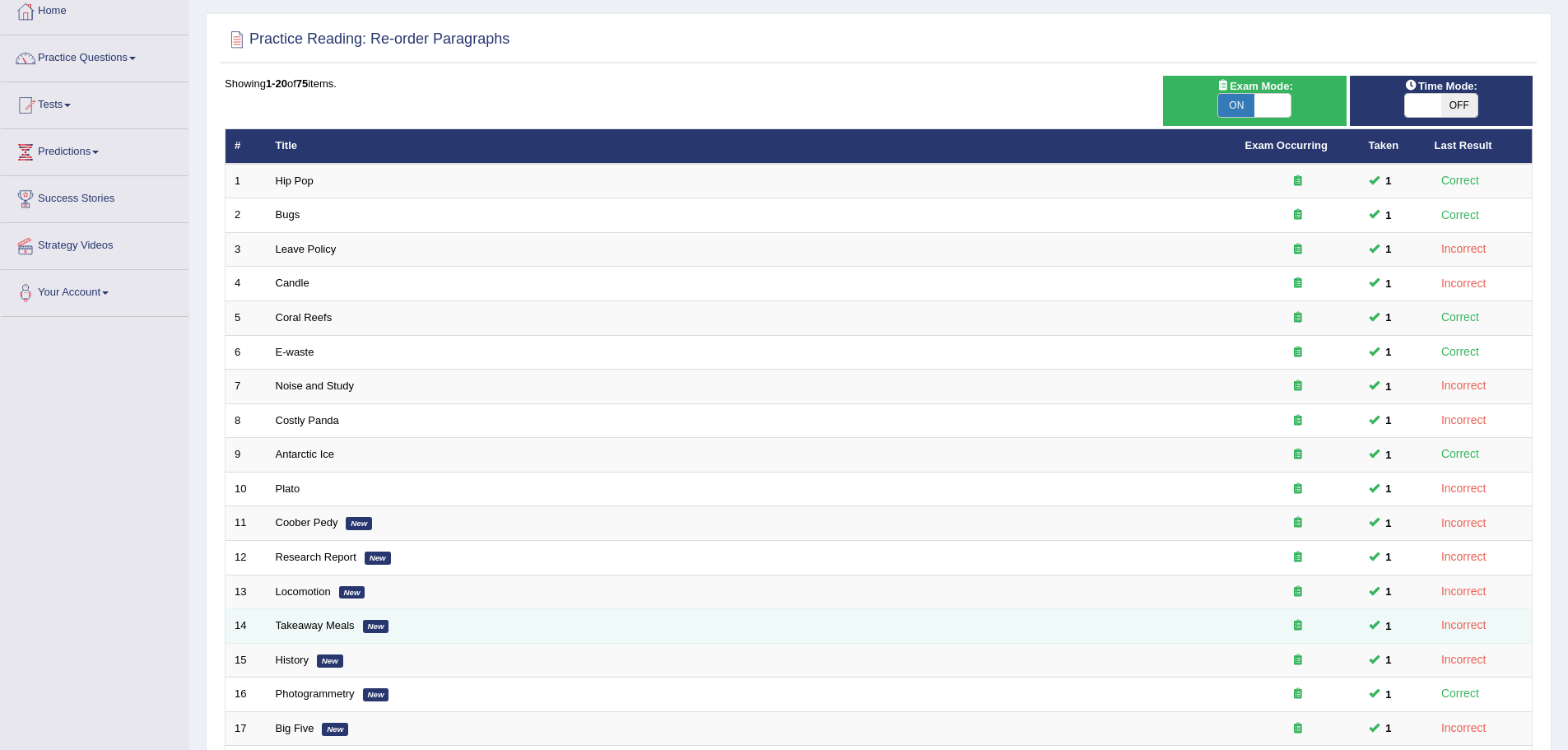
scroll to position [340, 0]
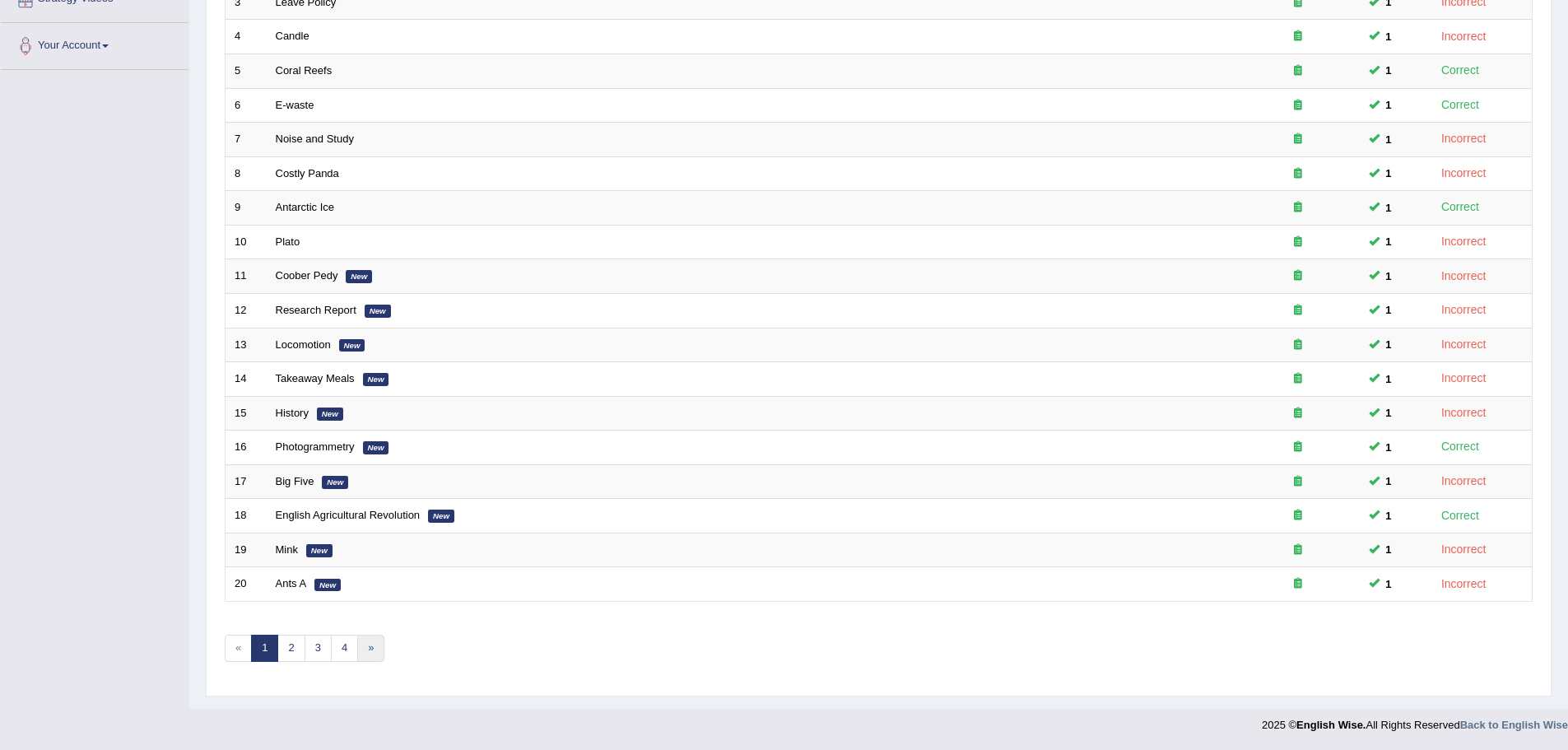
click at [365, 652] on link "»" at bounding box center [371, 648] width 27 height 27
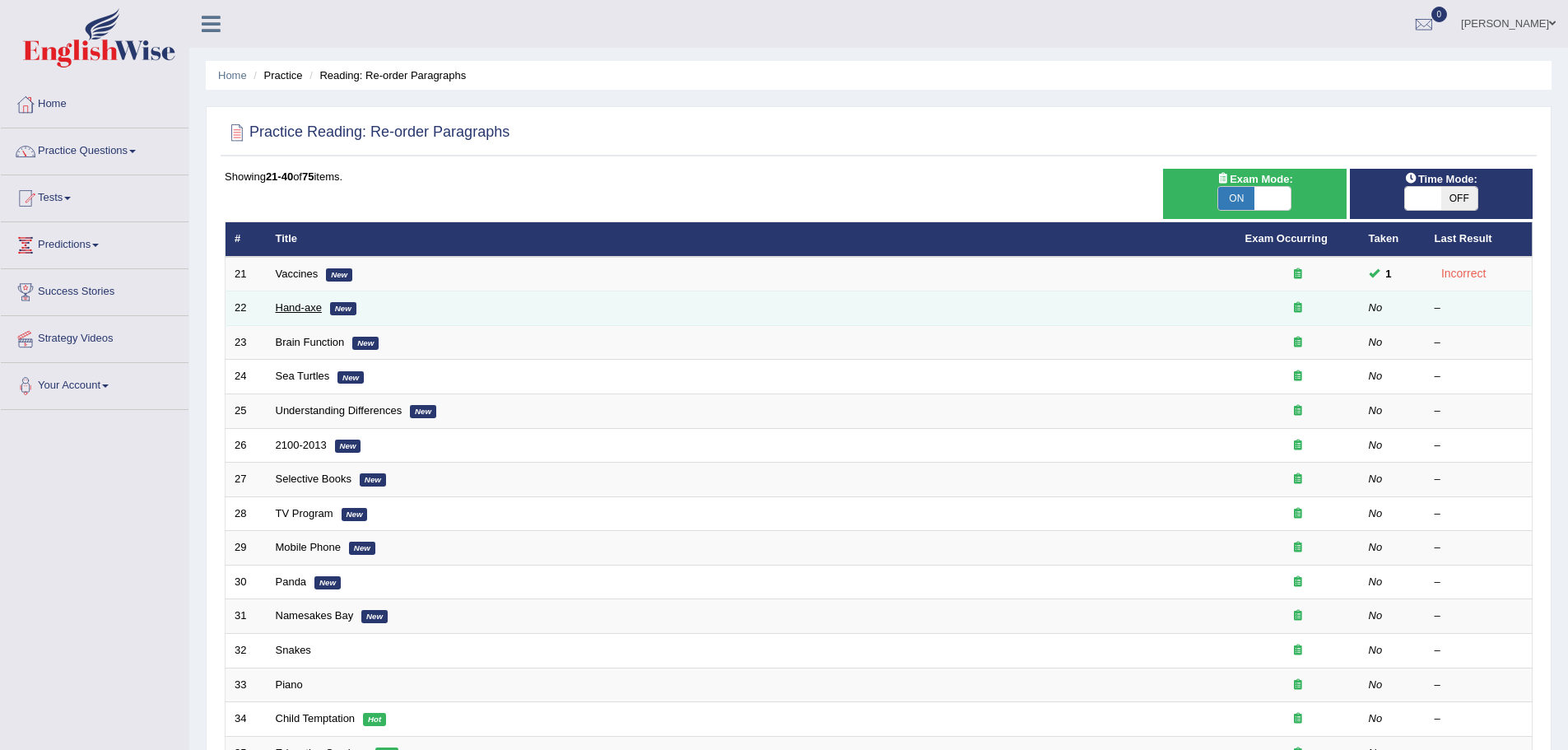
click at [296, 307] on link "Hand-axe" at bounding box center [299, 307] width 46 height 13
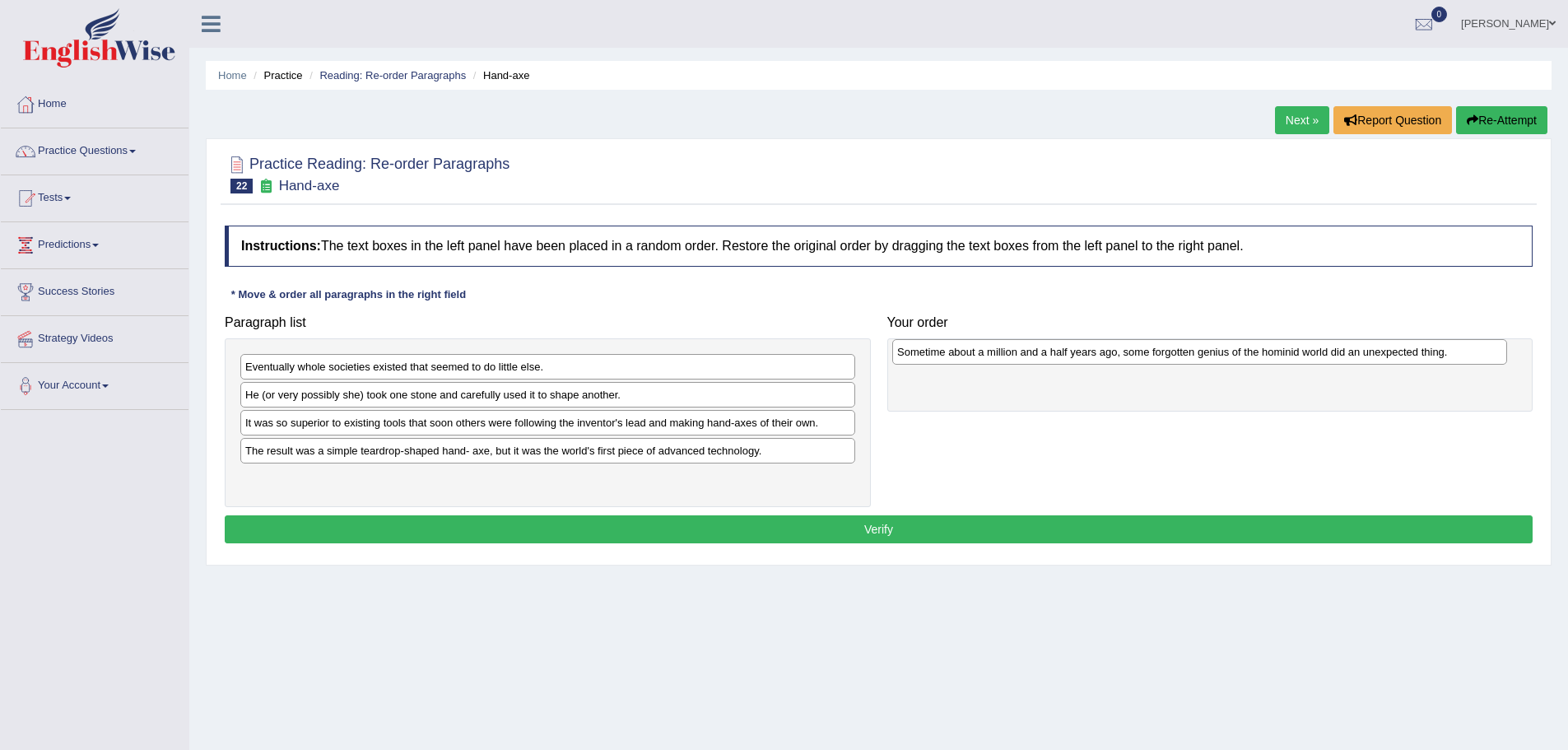
drag, startPoint x: 405, startPoint y: 483, endPoint x: 1057, endPoint y: 355, distance: 664.4
click at [1057, 355] on div "Sometime about a million and a half years ago, some forgotten genius of the hom…" at bounding box center [1199, 352] width 615 height 25
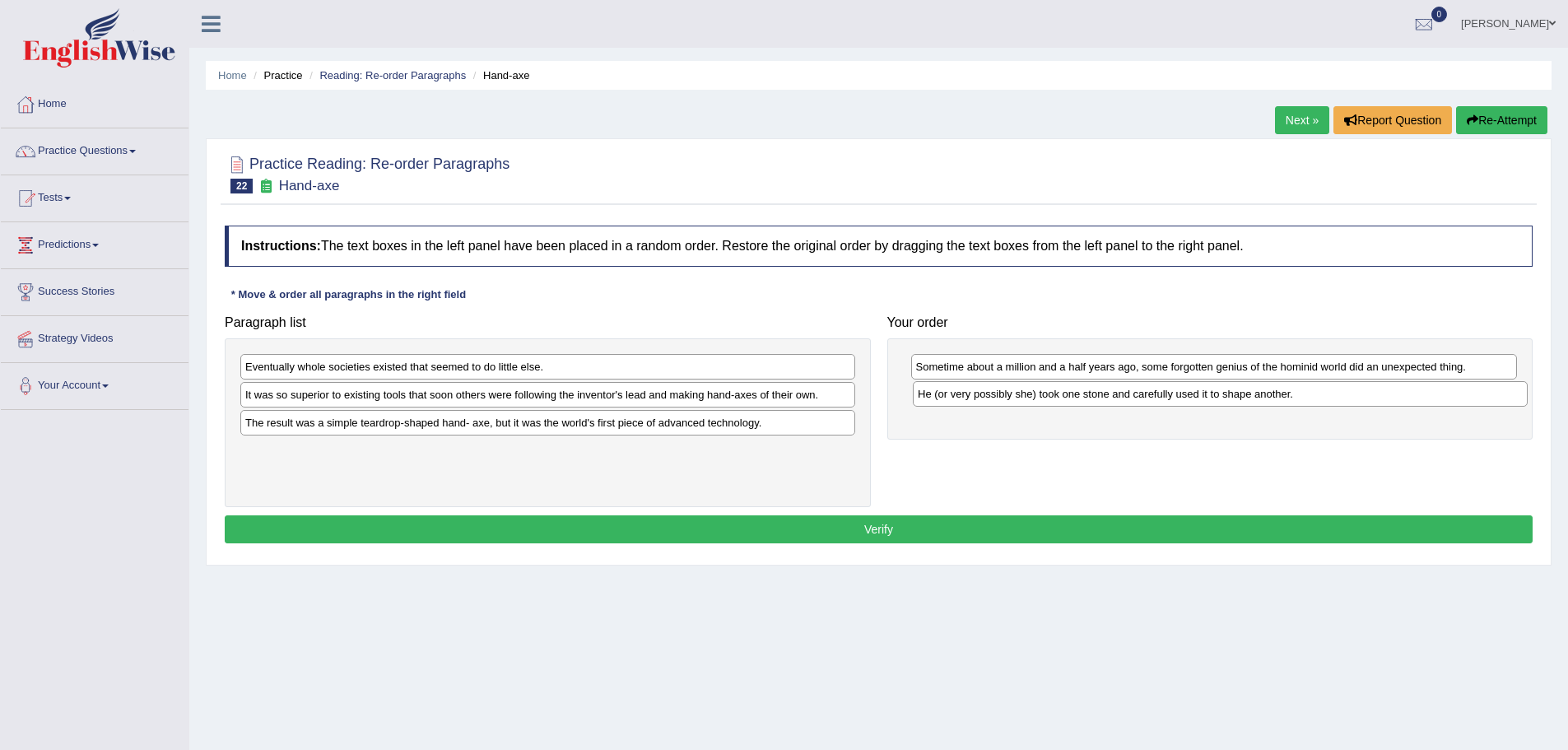
drag, startPoint x: 567, startPoint y: 393, endPoint x: 1240, endPoint y: 392, distance: 673.0
click at [1240, 392] on div "He (or very possibly she) took one stone and carefully used it to shape another." at bounding box center [1219, 394] width 615 height 25
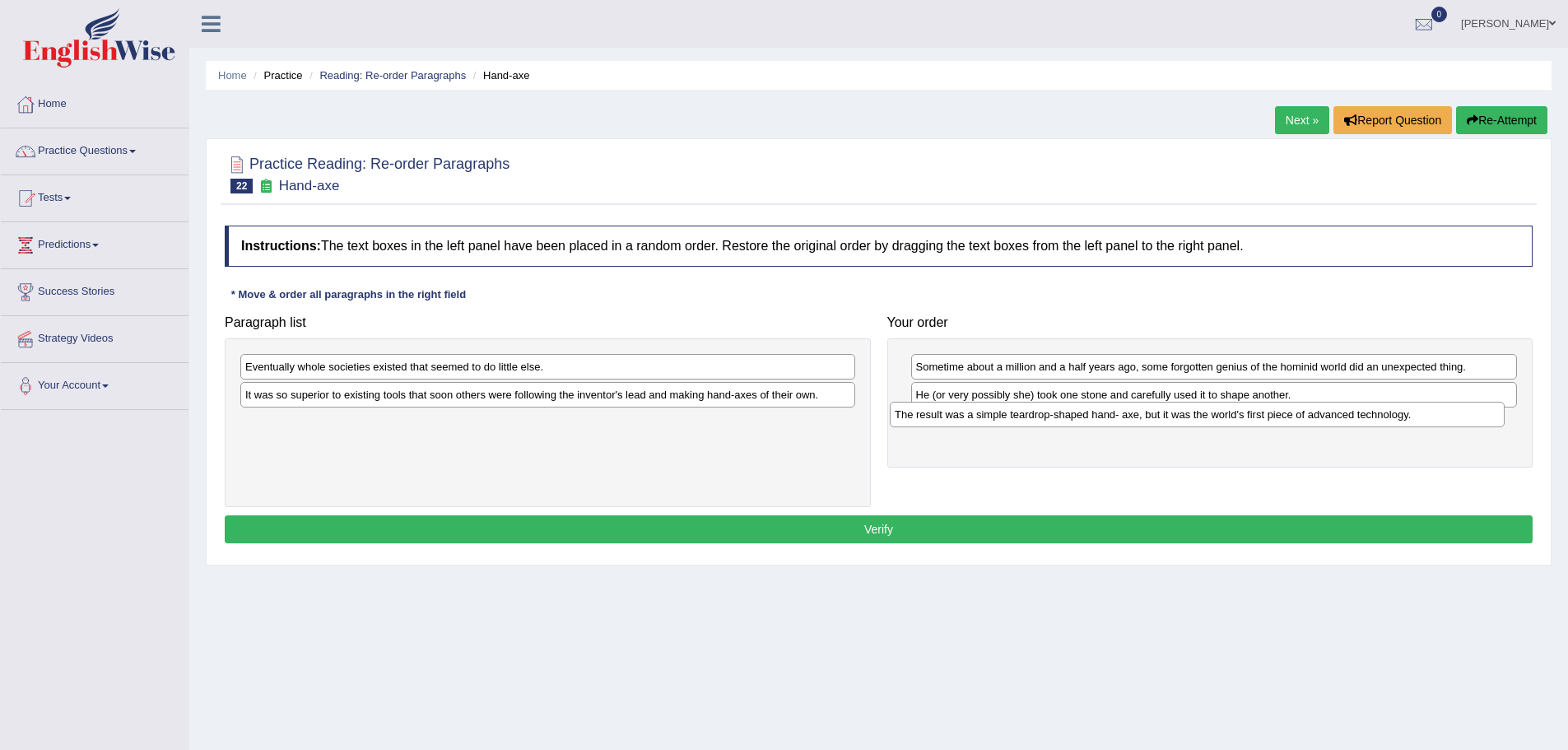
drag, startPoint x: 580, startPoint y: 434, endPoint x: 1230, endPoint y: 425, distance: 650.1
click at [1230, 425] on div "The result was a simple teardrop-shaped hand- axe, but it was the world's first…" at bounding box center [1197, 415] width 615 height 25
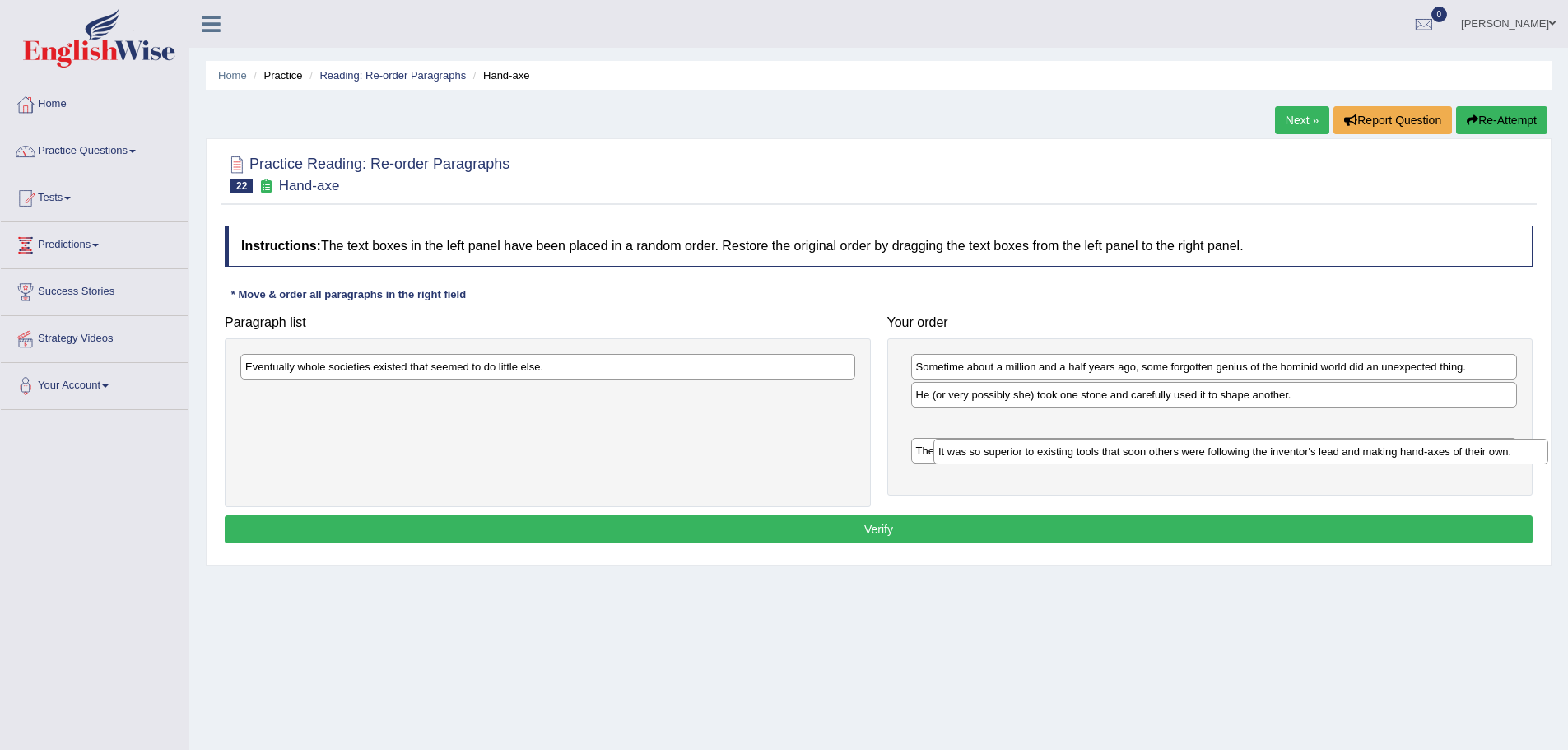
drag, startPoint x: 365, startPoint y: 394, endPoint x: 1066, endPoint y: 451, distance: 703.3
click at [1069, 455] on div "It was so superior to existing tools that soon others were following the invent…" at bounding box center [1241, 451] width 615 height 25
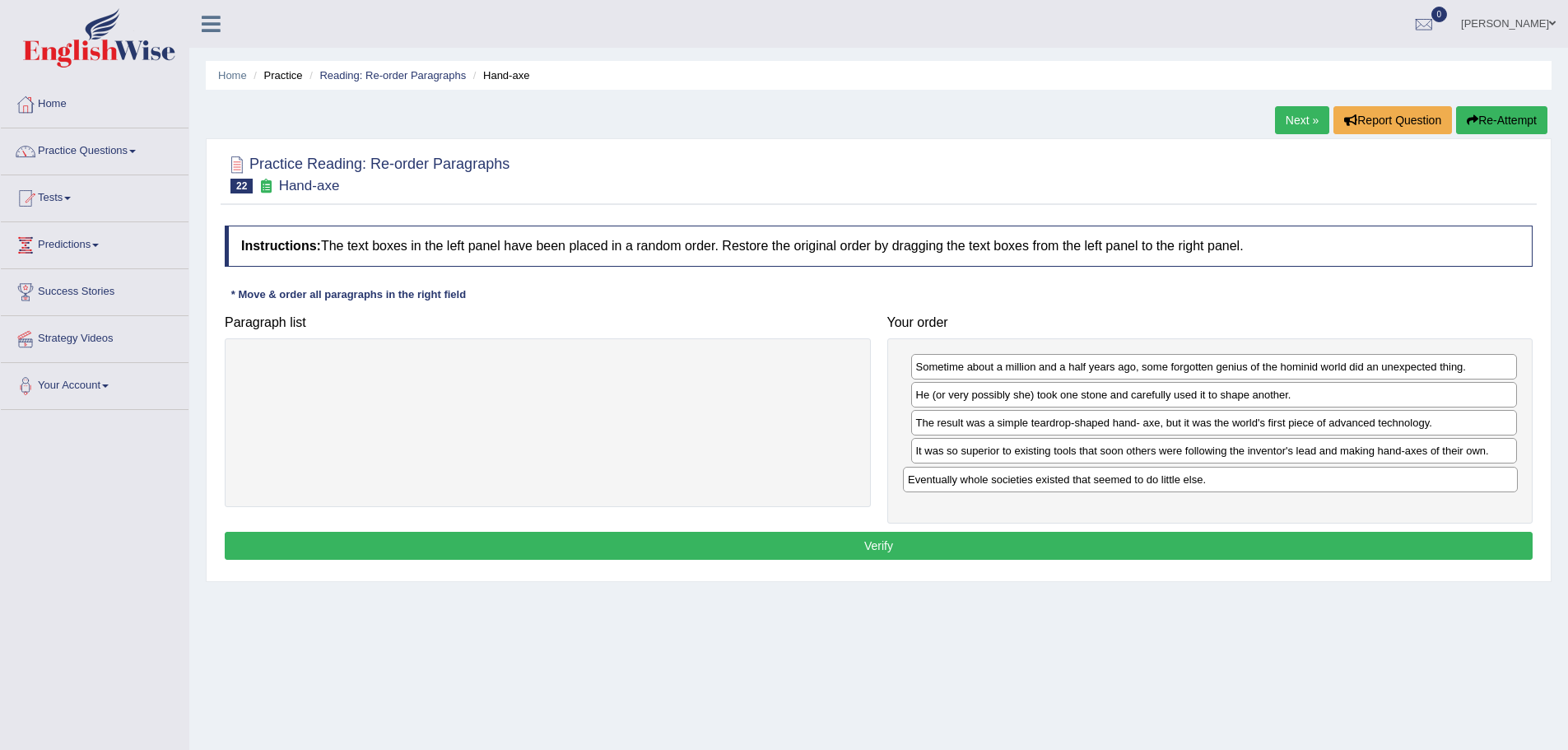
drag, startPoint x: 405, startPoint y: 368, endPoint x: 1067, endPoint y: 481, distance: 671.6
click at [1067, 481] on div "Eventually whole societies existed that seemed to do little else." at bounding box center [1210, 479] width 615 height 25
click at [952, 535] on button "Verify" at bounding box center [879, 546] width 1308 height 28
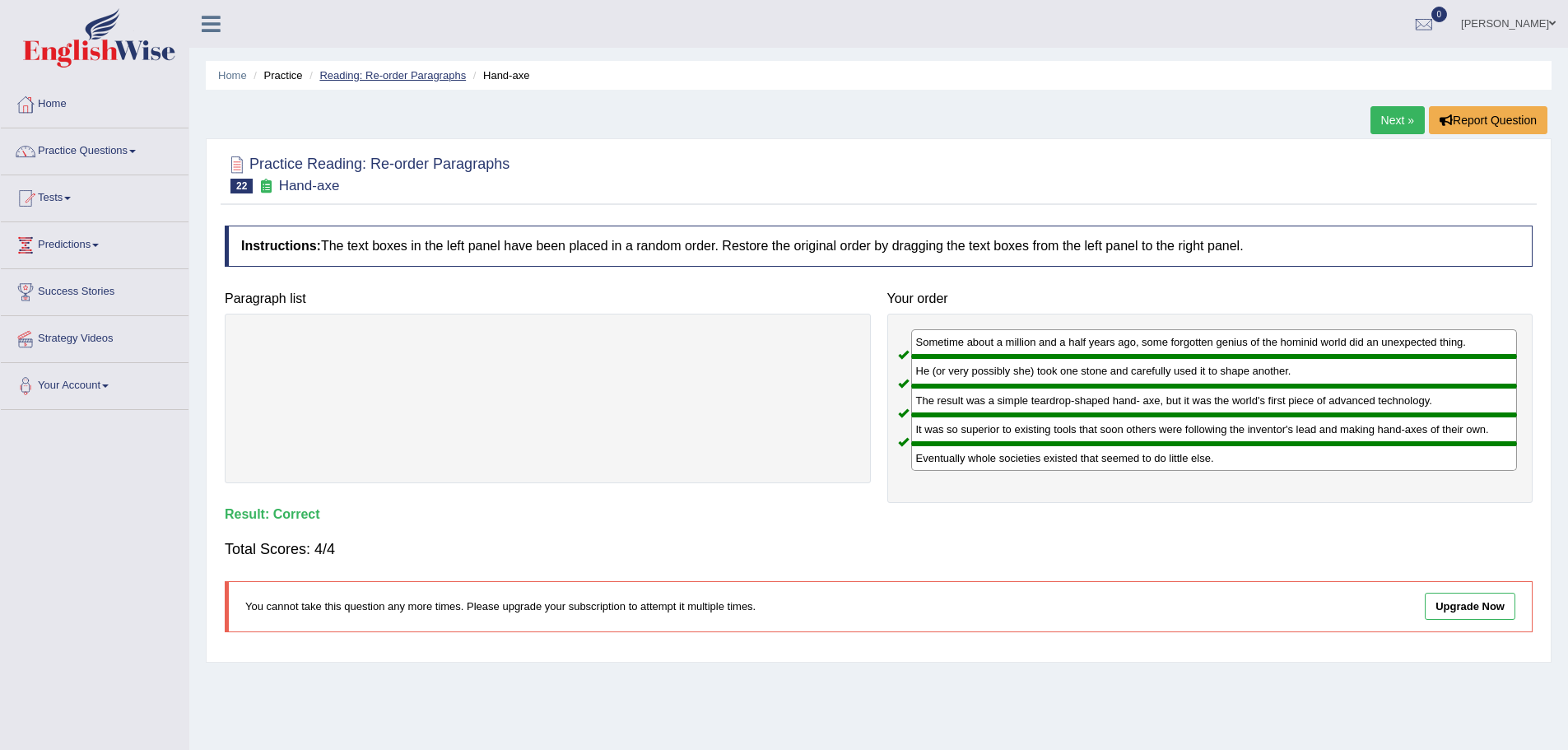
click at [376, 74] on link "Reading: Re-order Paragraphs" at bounding box center [393, 76] width 147 height 13
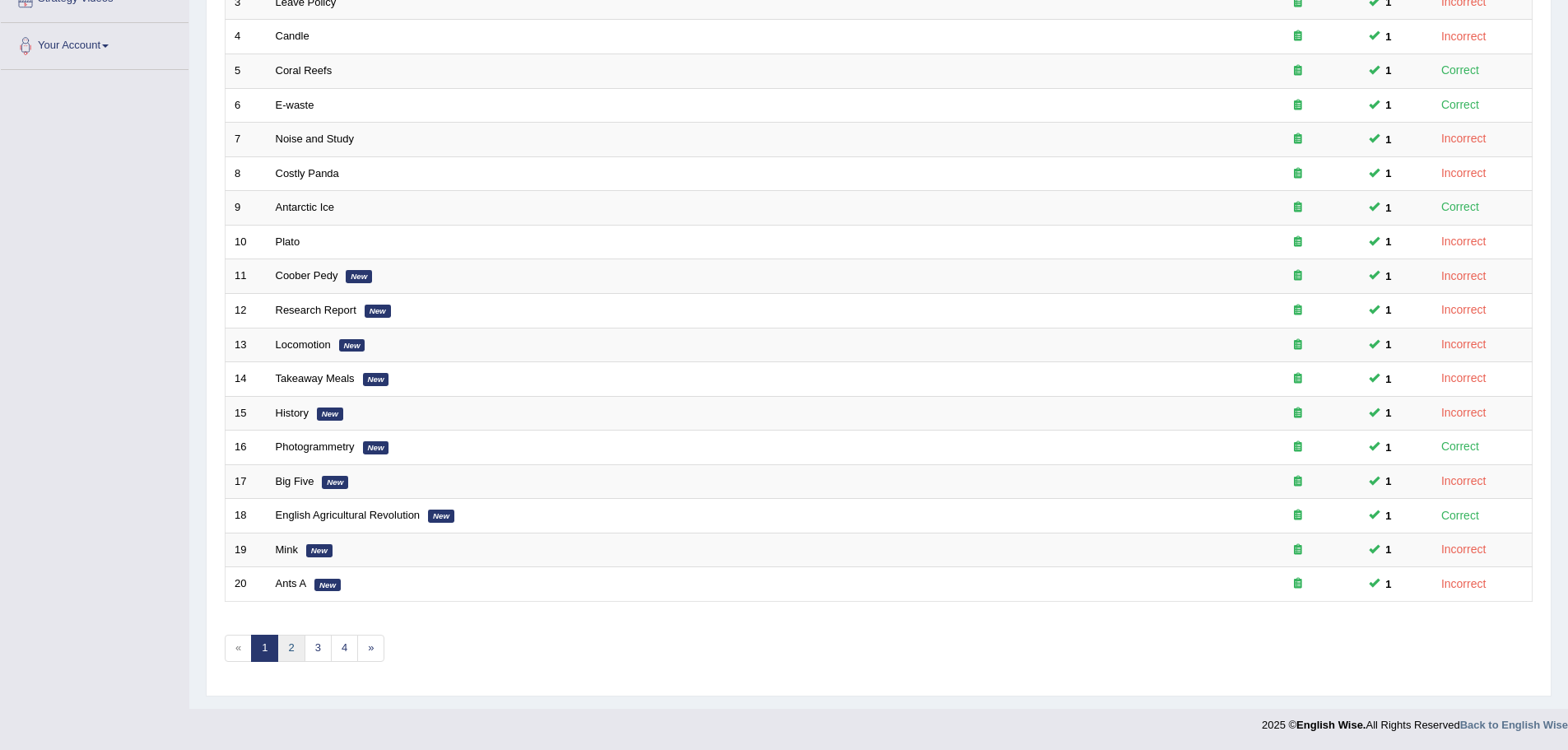
click at [287, 652] on link "2" at bounding box center [291, 648] width 27 height 27
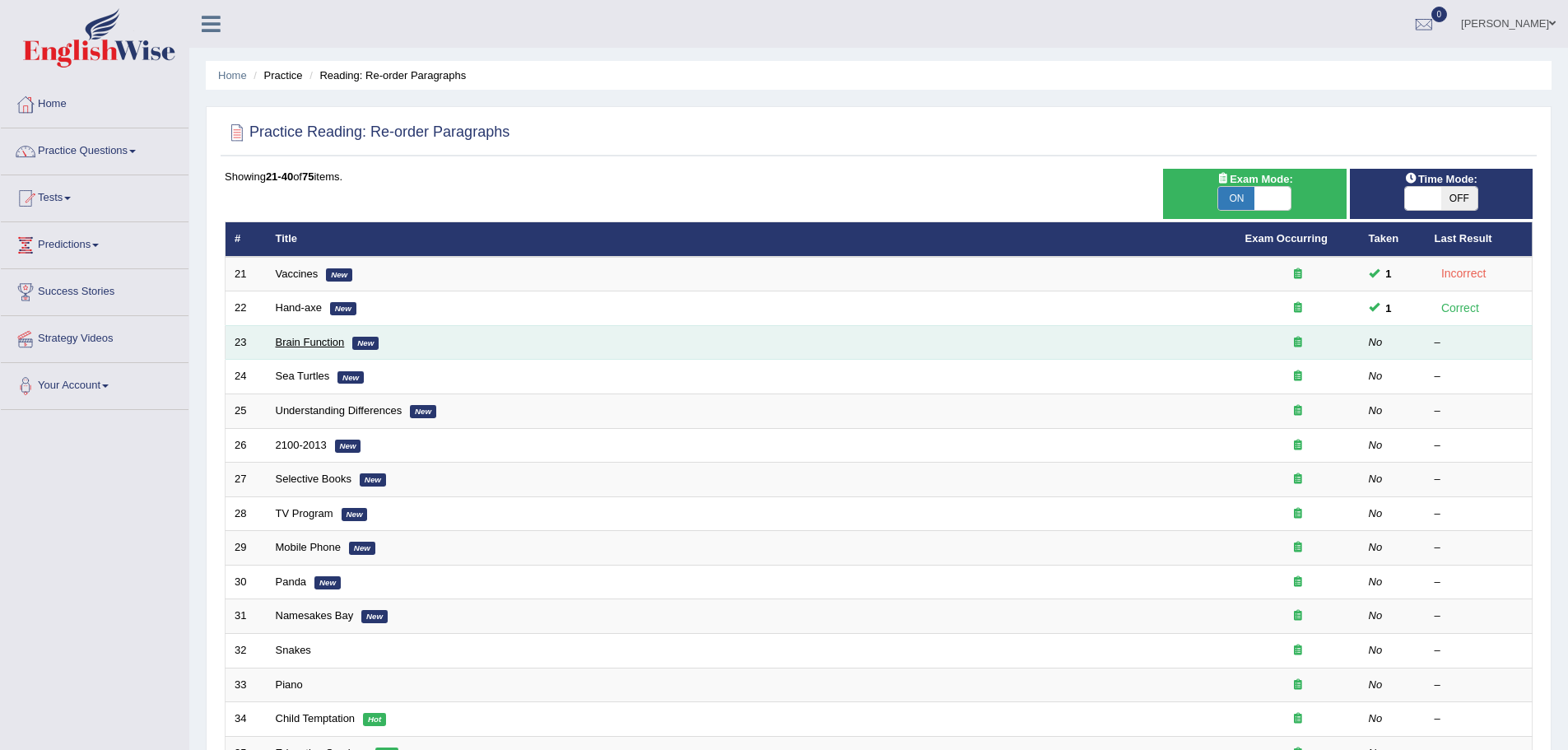
click at [287, 341] on link "Brain Function" at bounding box center [310, 342] width 70 height 13
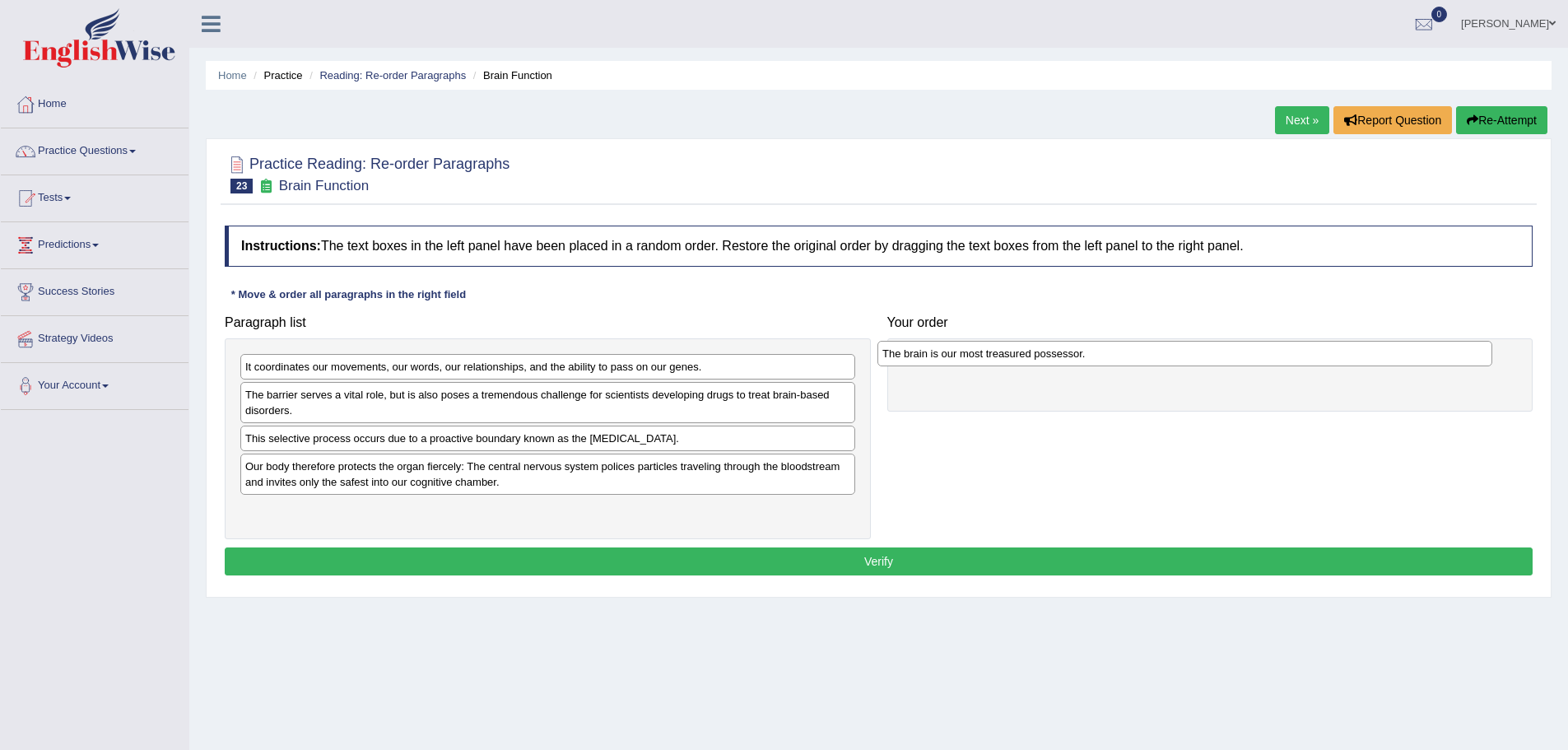
drag, startPoint x: 426, startPoint y: 368, endPoint x: 1063, endPoint y: 355, distance: 637.1
click at [1063, 355] on div "The brain is our most treasured possessor." at bounding box center [1185, 354] width 615 height 25
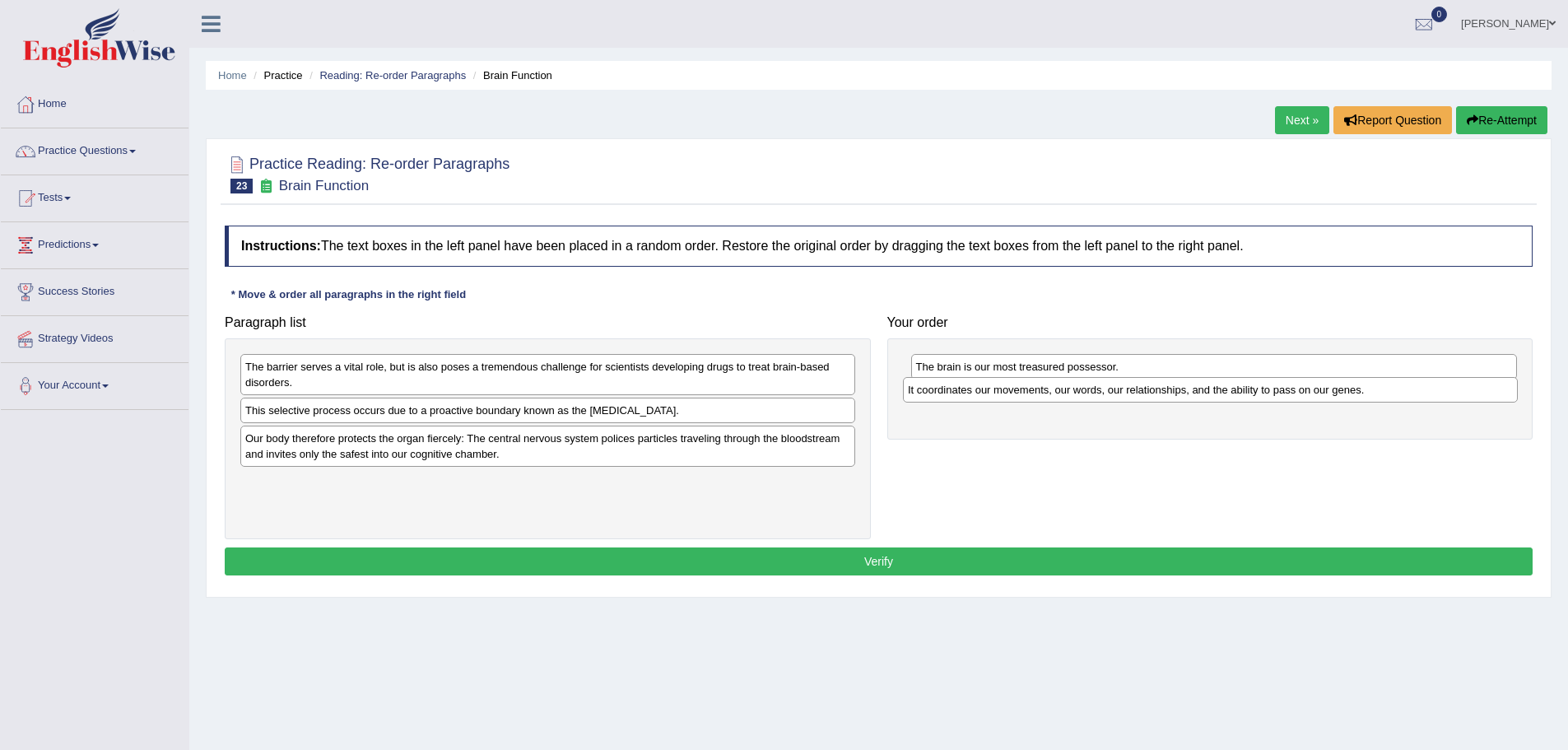
drag, startPoint x: 457, startPoint y: 373, endPoint x: 1119, endPoint y: 396, distance: 662.4
click at [1119, 396] on div "It coordinates our movements, our words, our relationships, and the ability to …" at bounding box center [1210, 390] width 615 height 25
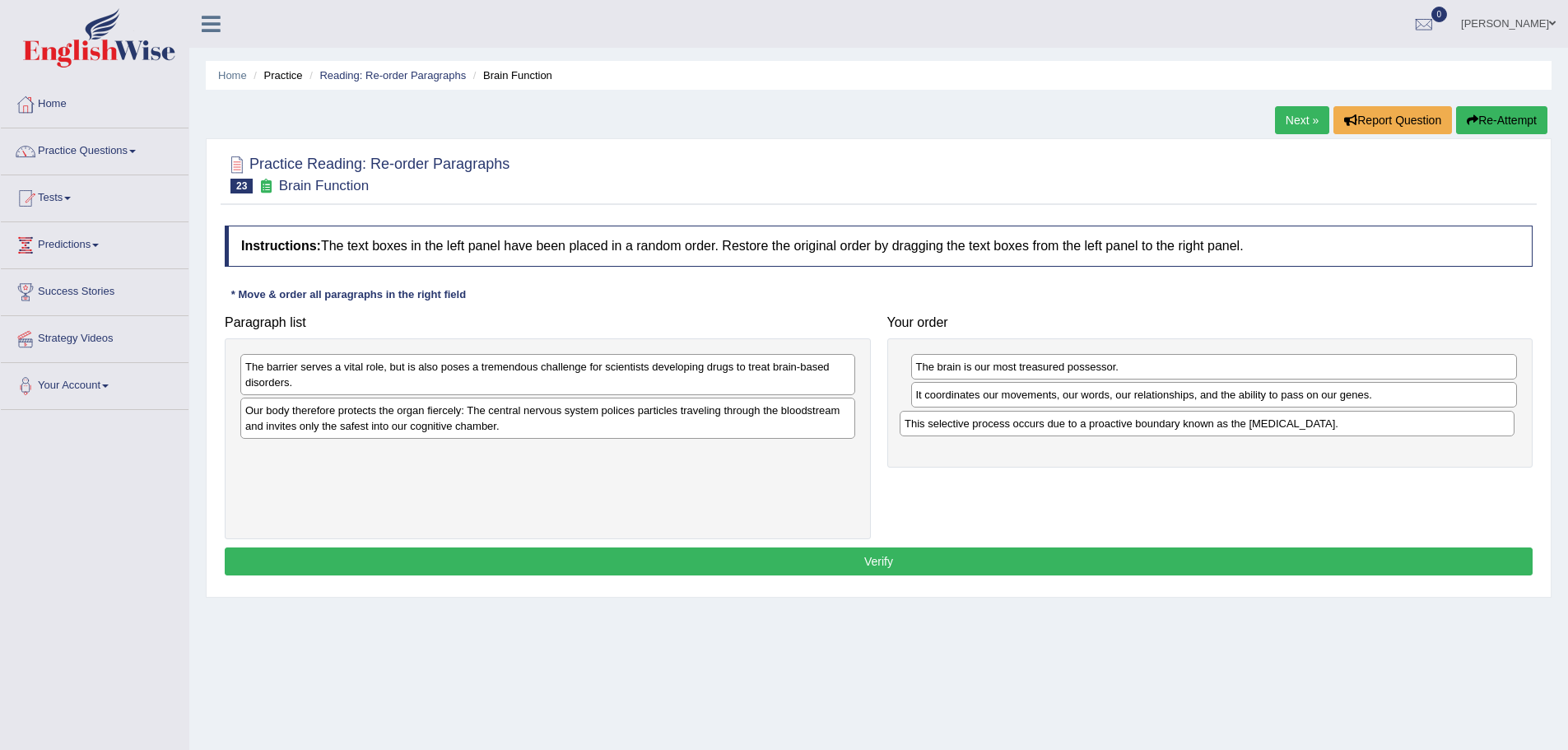
drag, startPoint x: 399, startPoint y: 416, endPoint x: 1057, endPoint y: 429, distance: 658.1
click at [1057, 429] on div "This selective process occurs due to a proactive boundary known as the blood-br…" at bounding box center [1207, 423] width 615 height 25
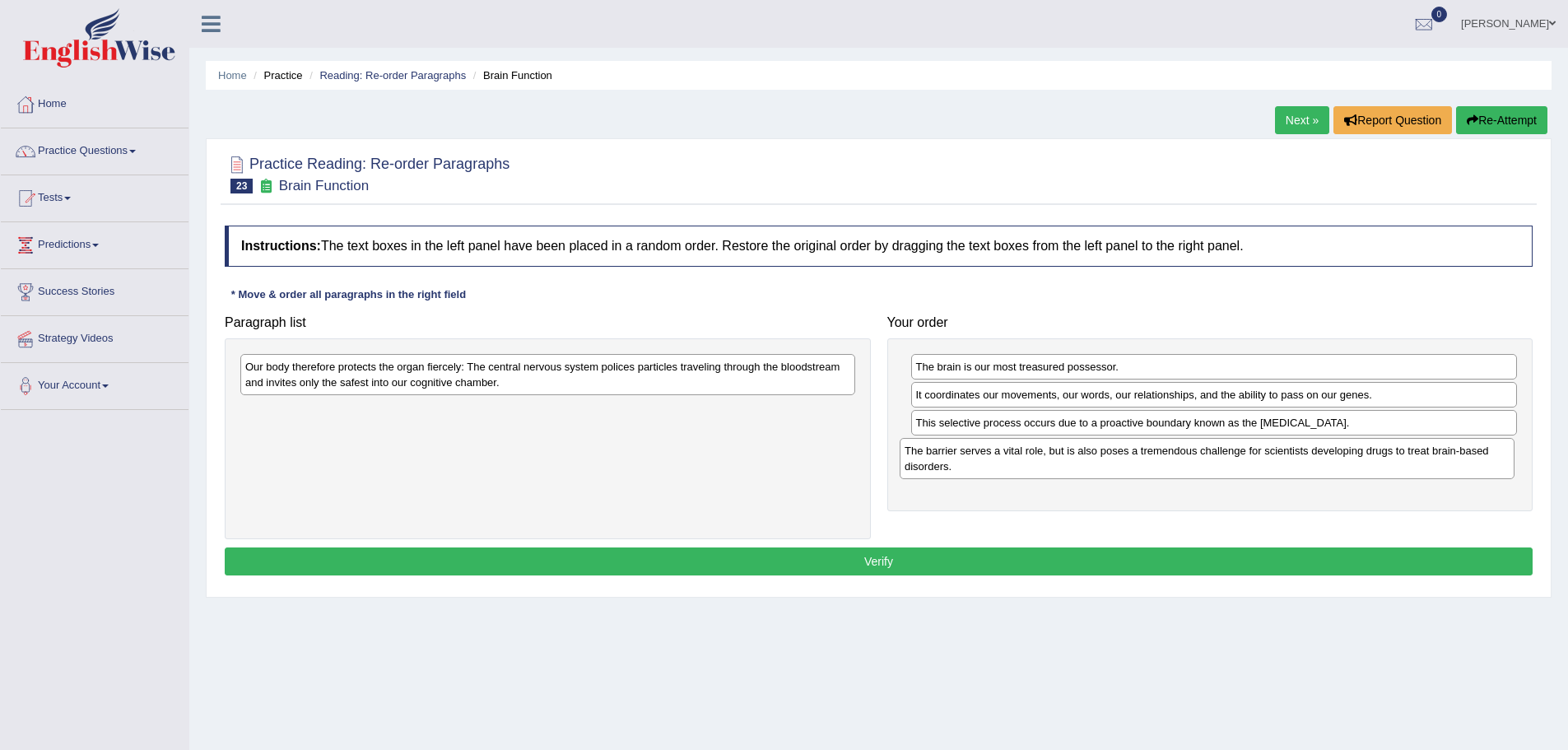
drag, startPoint x: 468, startPoint y: 383, endPoint x: 1120, endPoint y: 462, distance: 656.8
click at [1120, 462] on div "The barrier serves a vital role, but is also poses a tremendous challenge for s…" at bounding box center [1207, 458] width 615 height 42
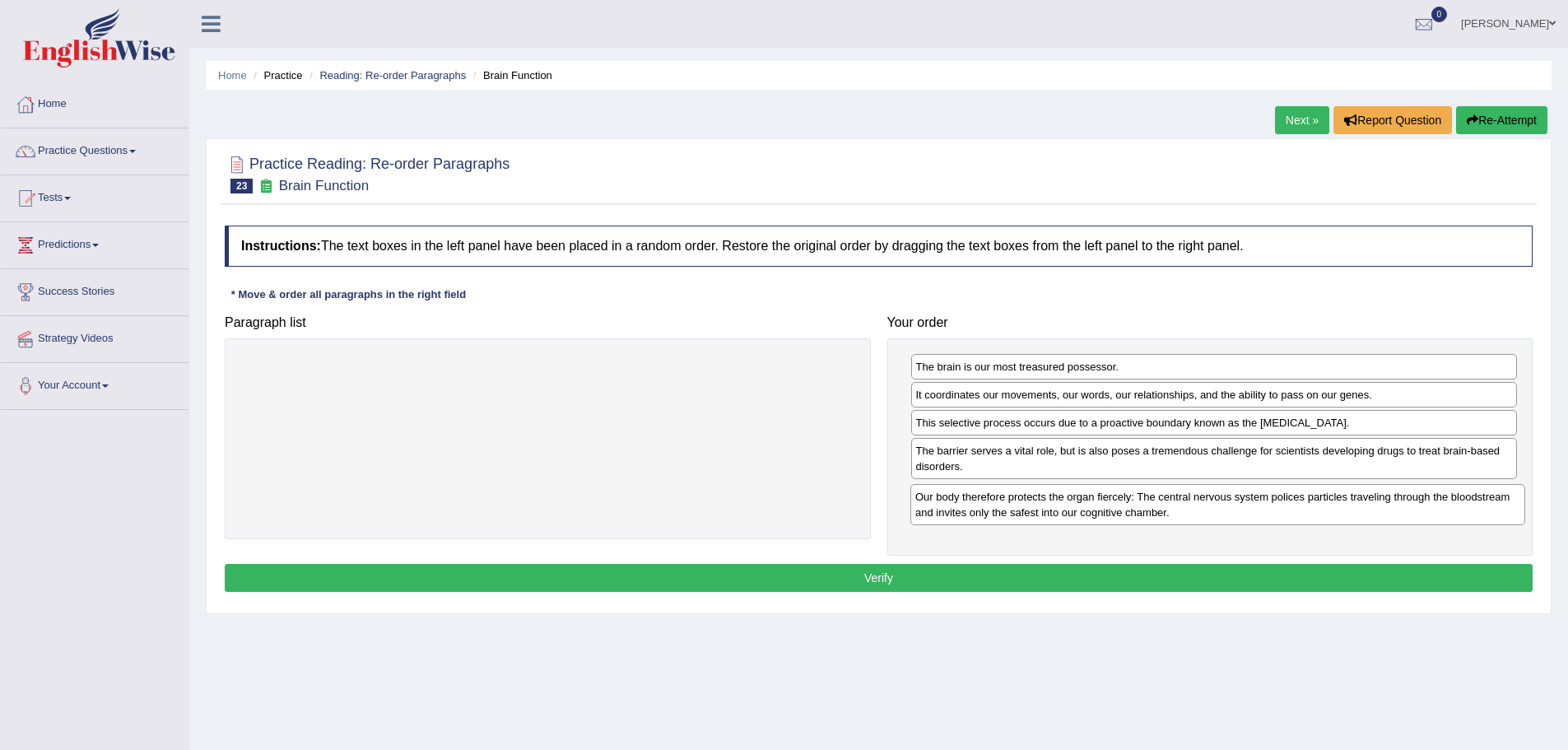
drag, startPoint x: 385, startPoint y: 369, endPoint x: 1055, endPoint y: 499, distance: 682.5
click at [1055, 499] on div "Our body therefore protects the organ fiercely: The central nervous system poli…" at bounding box center [1218, 505] width 615 height 42
click at [966, 574] on button "Verify" at bounding box center [879, 578] width 1308 height 28
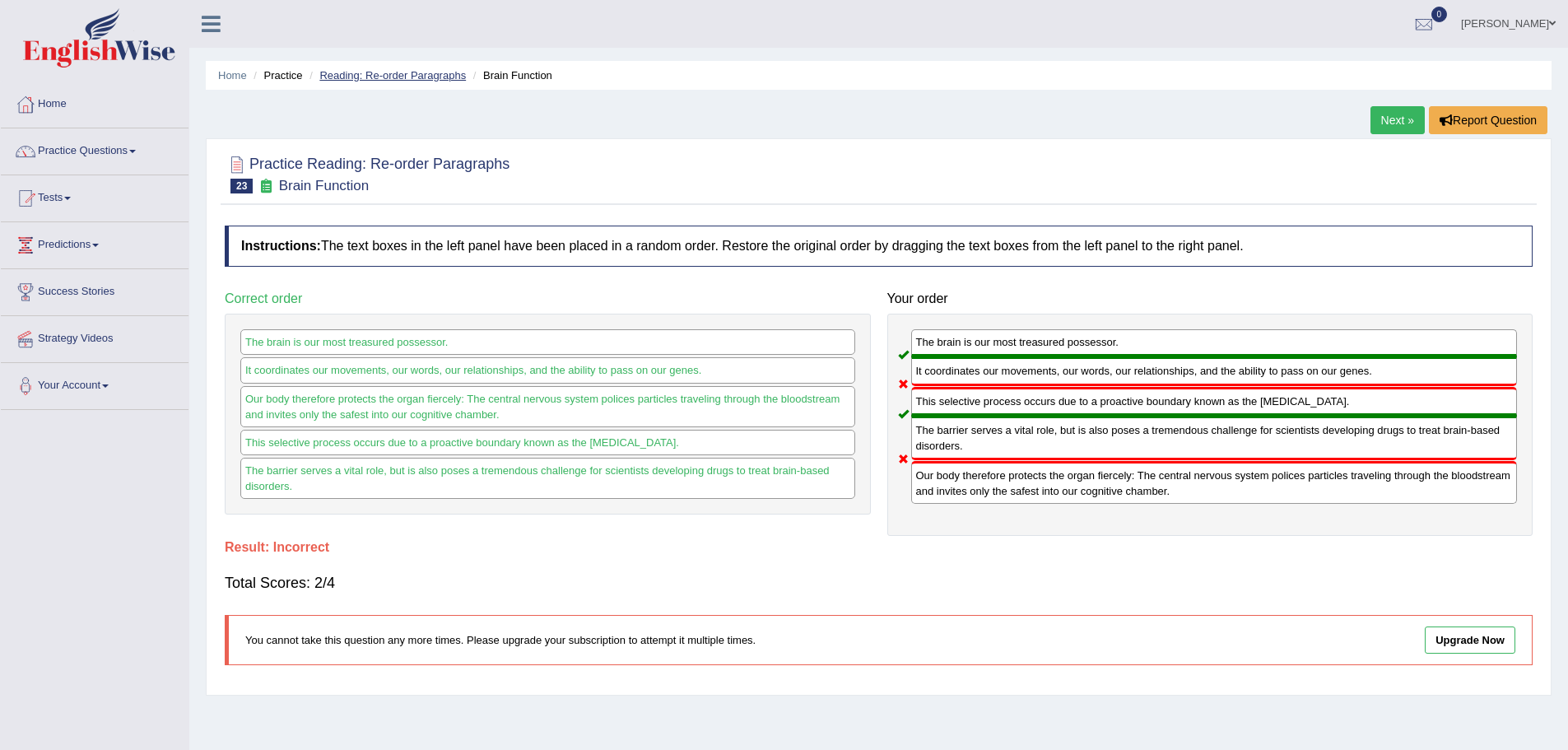
click at [377, 75] on link "Reading: Re-order Paragraphs" at bounding box center [393, 76] width 147 height 13
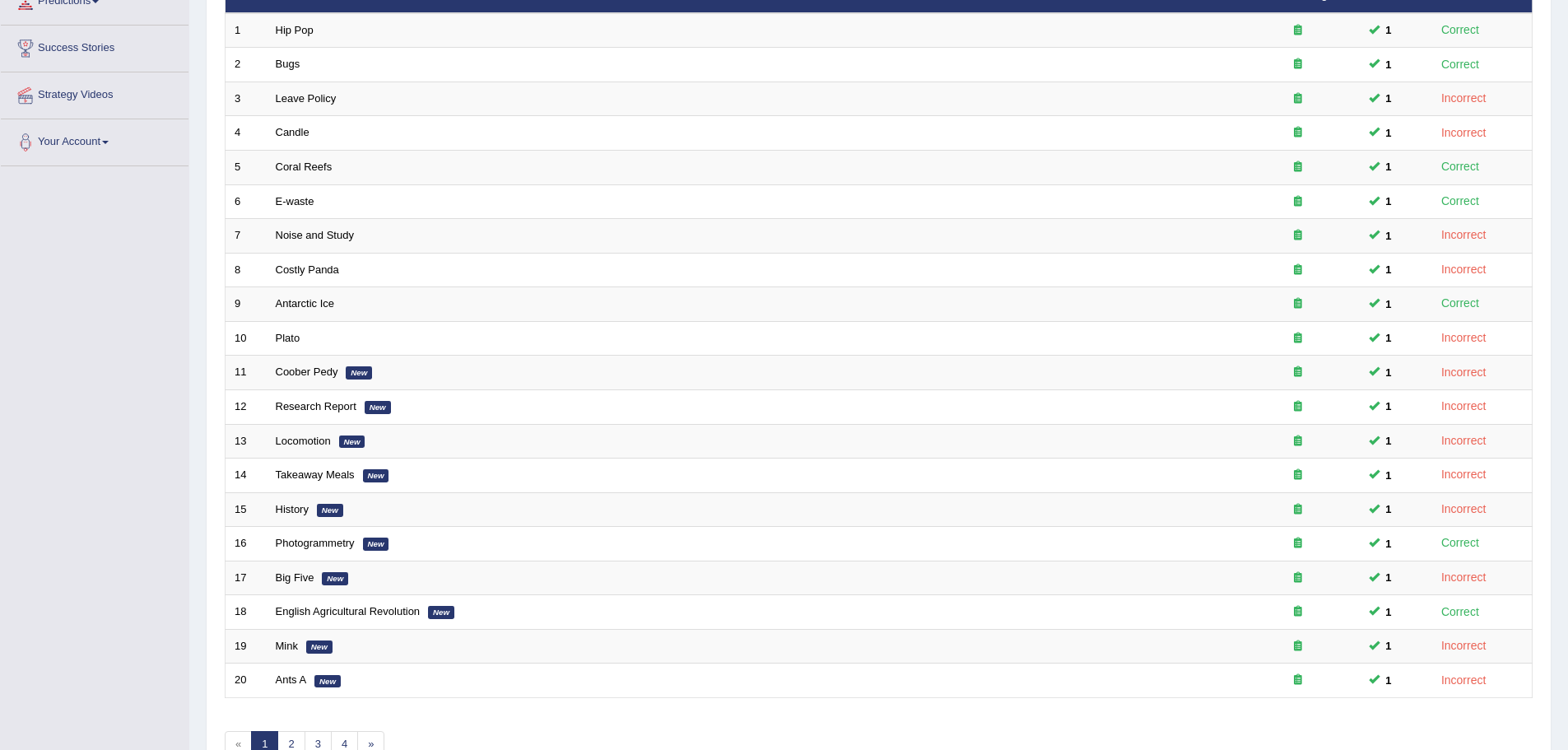
scroll to position [340, 0]
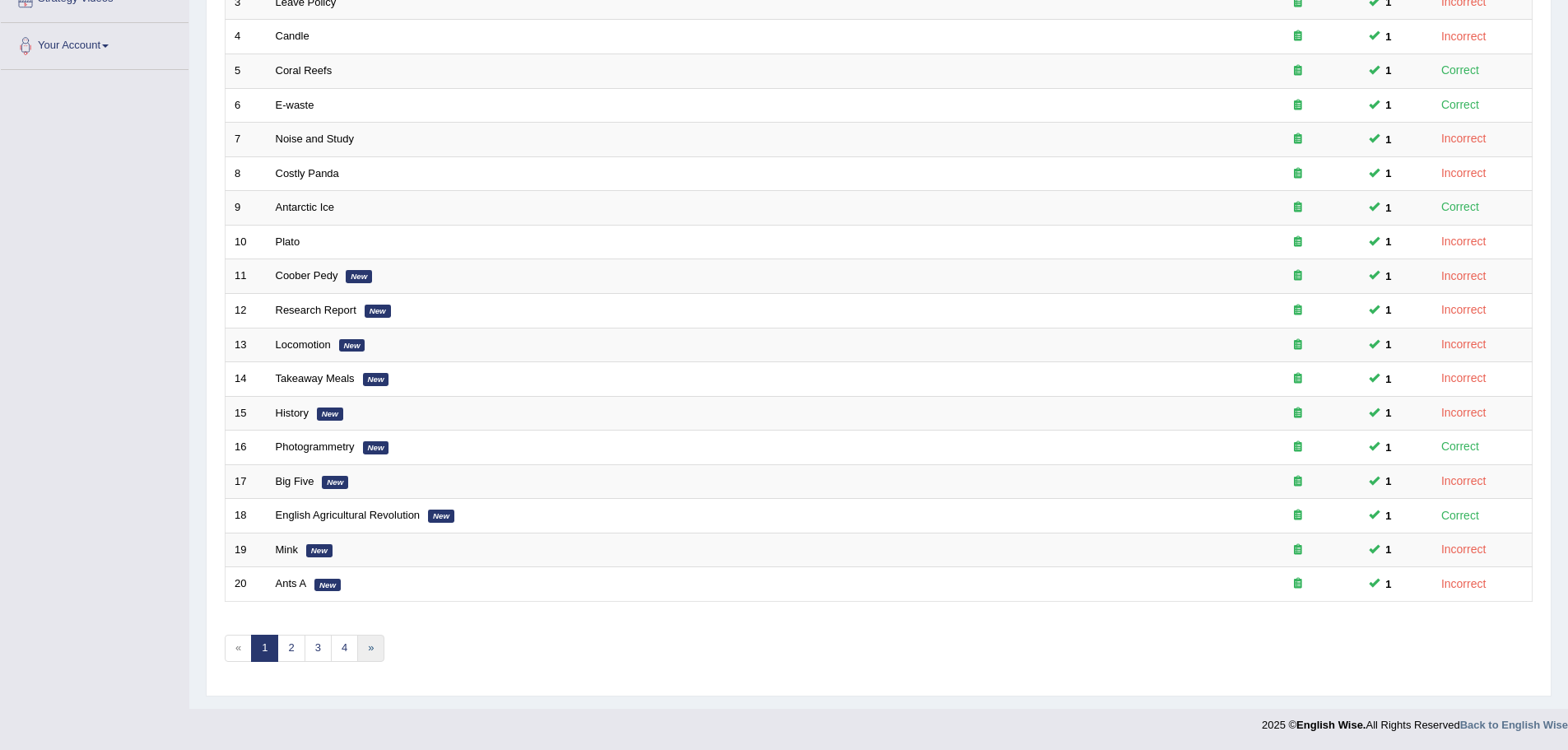
click at [379, 656] on link "»" at bounding box center [371, 648] width 27 height 27
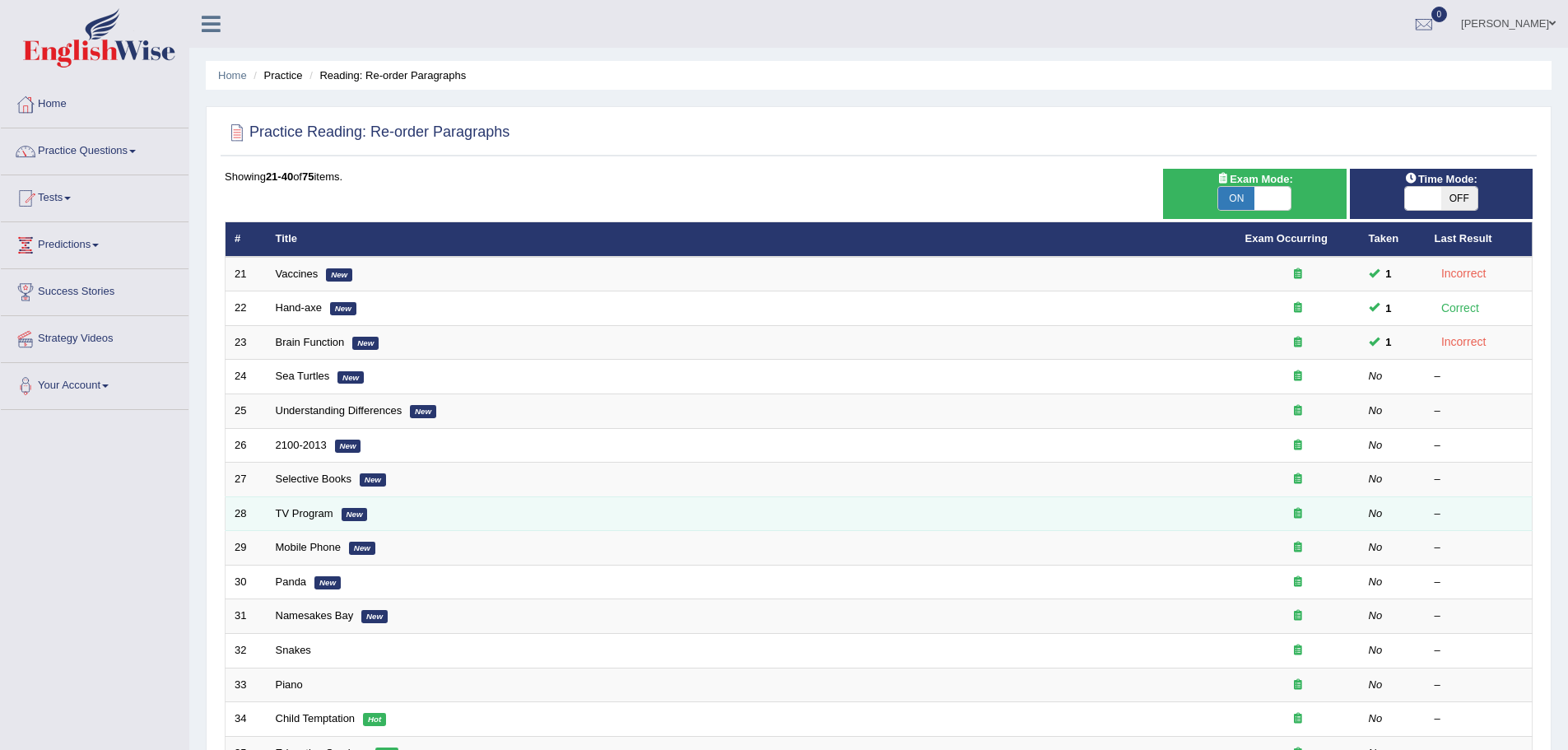
scroll to position [82, 0]
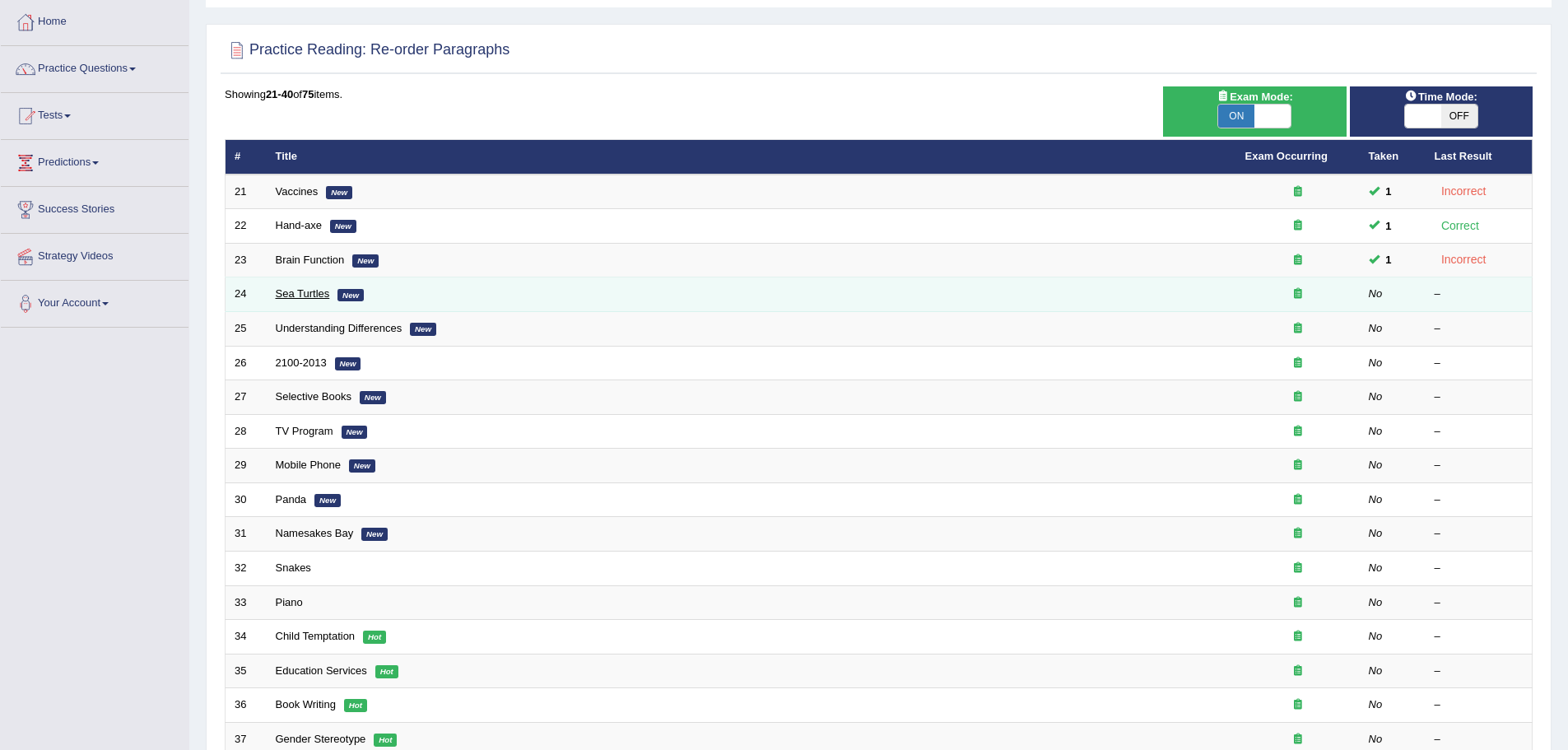
click at [308, 292] on link "Sea Turtles" at bounding box center [303, 294] width 54 height 13
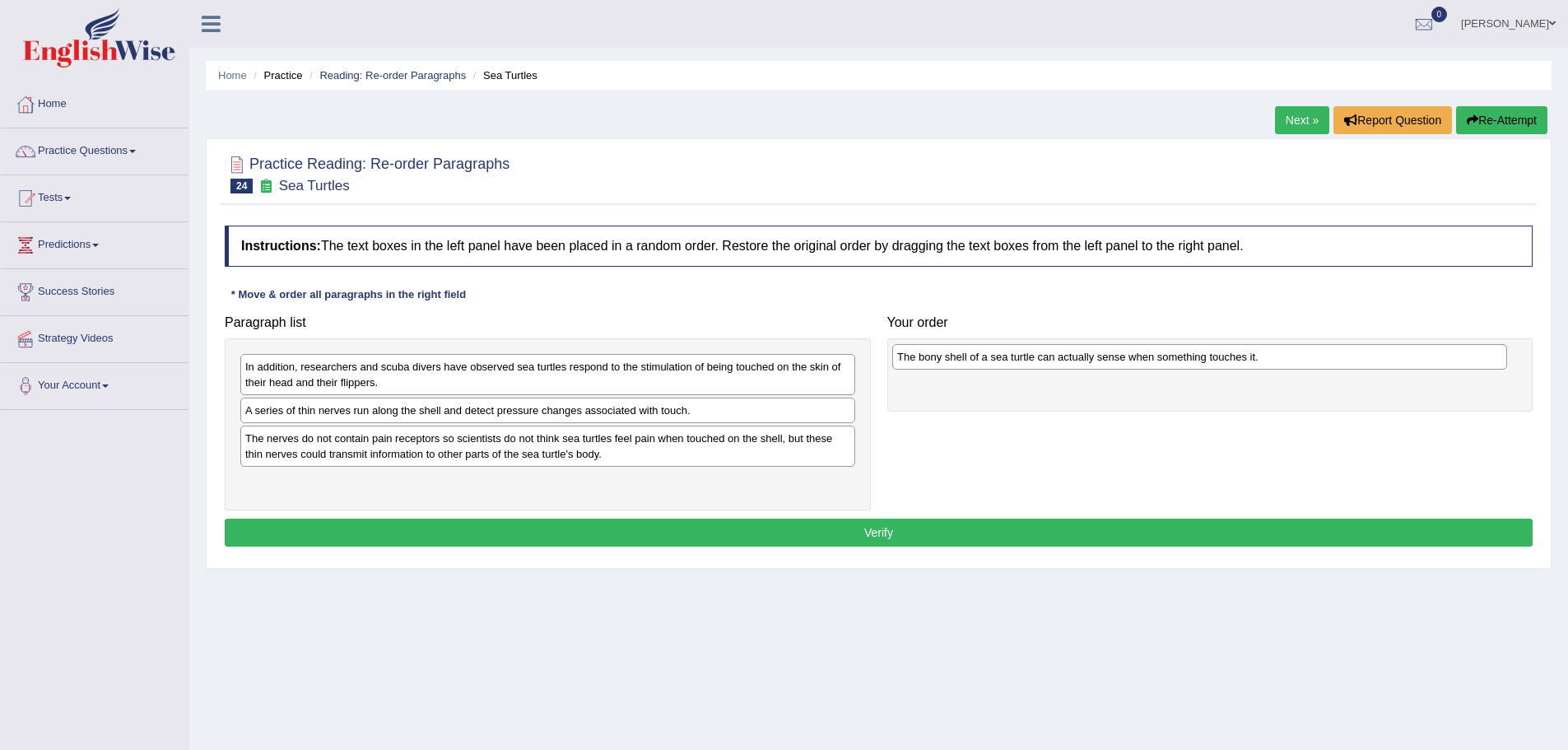
drag, startPoint x: 392, startPoint y: 446, endPoint x: 1044, endPoint y: 365, distance: 657.0
click at [1044, 365] on div "The bony shell of a sea turtle can actually sense when something touches it." at bounding box center [1199, 357] width 615 height 25
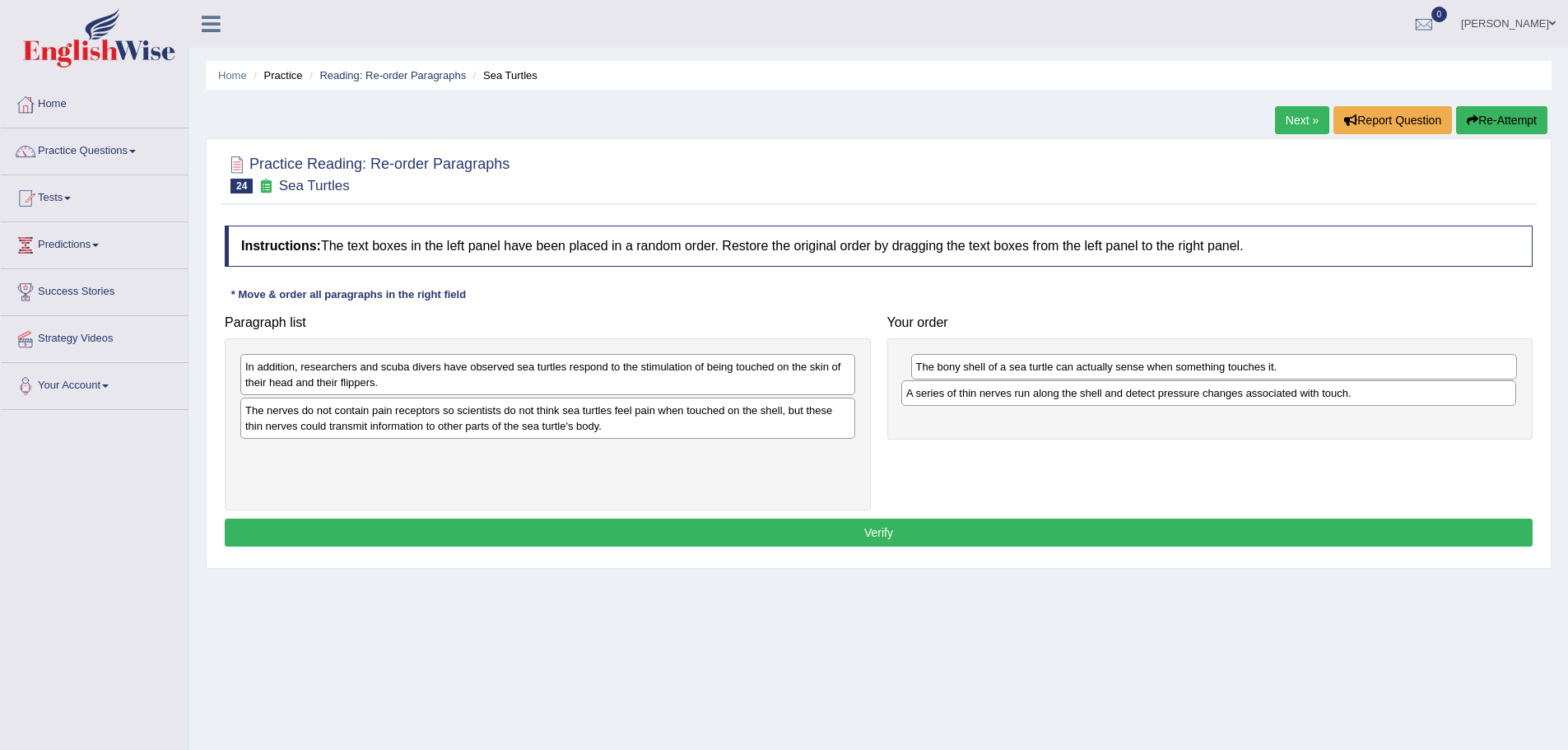
drag, startPoint x: 594, startPoint y: 411, endPoint x: 1255, endPoint y: 394, distance: 661.2
click at [1255, 394] on div "A series of thin nerves run along the shell and detect pressure changes associa…" at bounding box center [1208, 393] width 615 height 25
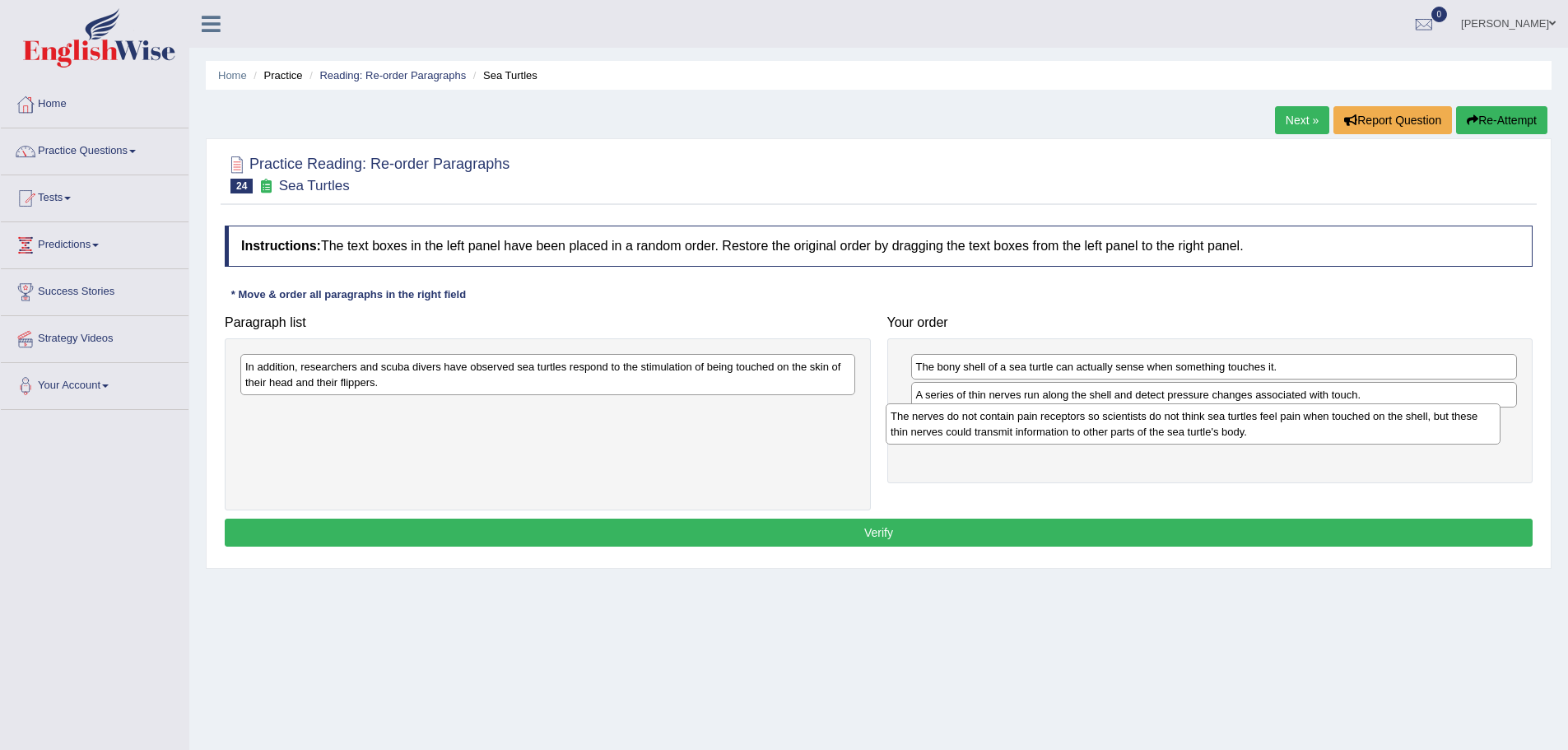
drag, startPoint x: 532, startPoint y: 432, endPoint x: 1177, endPoint y: 437, distance: 645.0
click at [1177, 437] on div "The nerves do not contain pain receptors so scientists do not think sea turtles…" at bounding box center [1192, 424] width 615 height 42
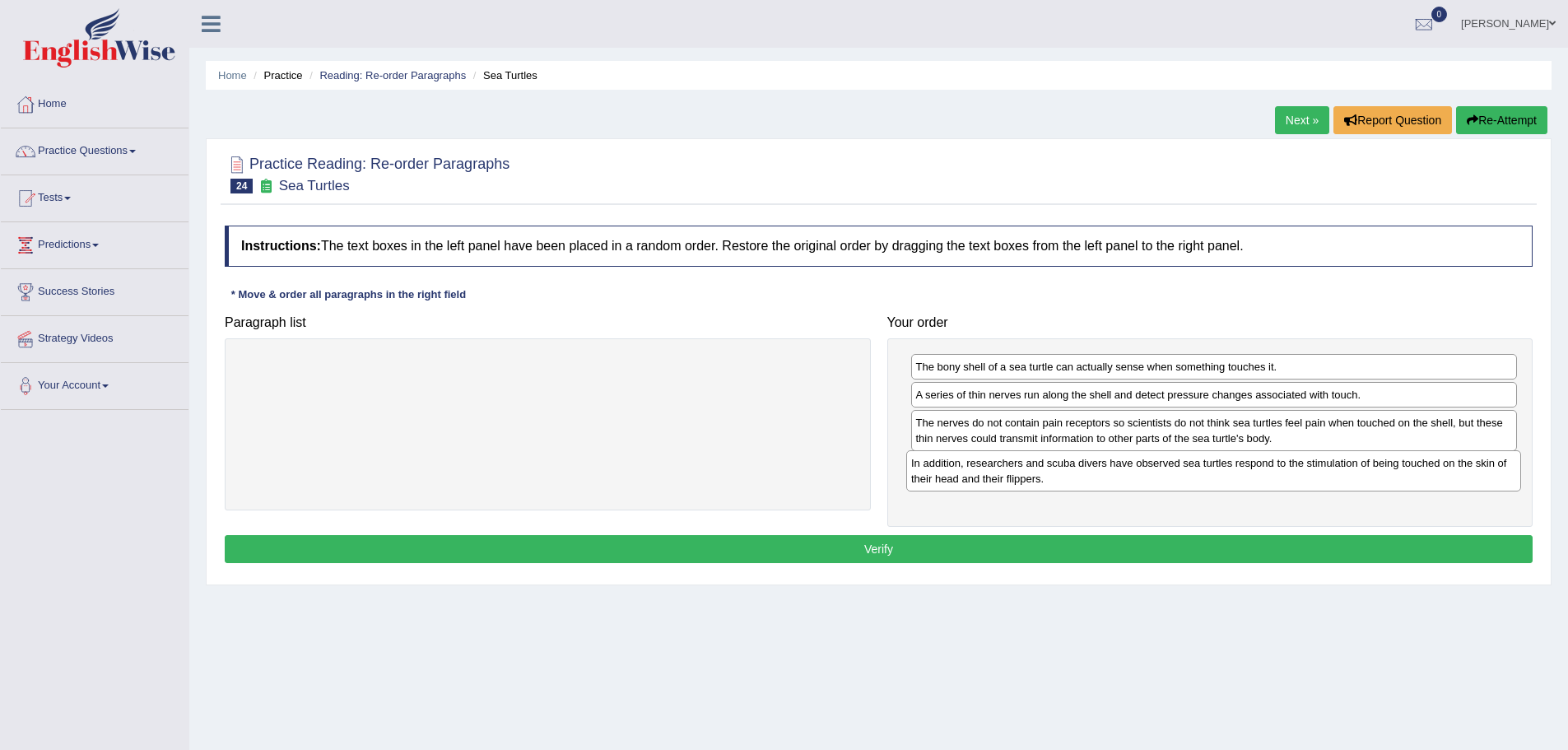
drag, startPoint x: 498, startPoint y: 372, endPoint x: 1162, endPoint y: 468, distance: 670.9
click at [1163, 468] on div "In addition, researchers and scuba divers have observed sea turtles respond to …" at bounding box center [1214, 471] width 615 height 42
click at [1007, 541] on button "Verify" at bounding box center [879, 549] width 1308 height 28
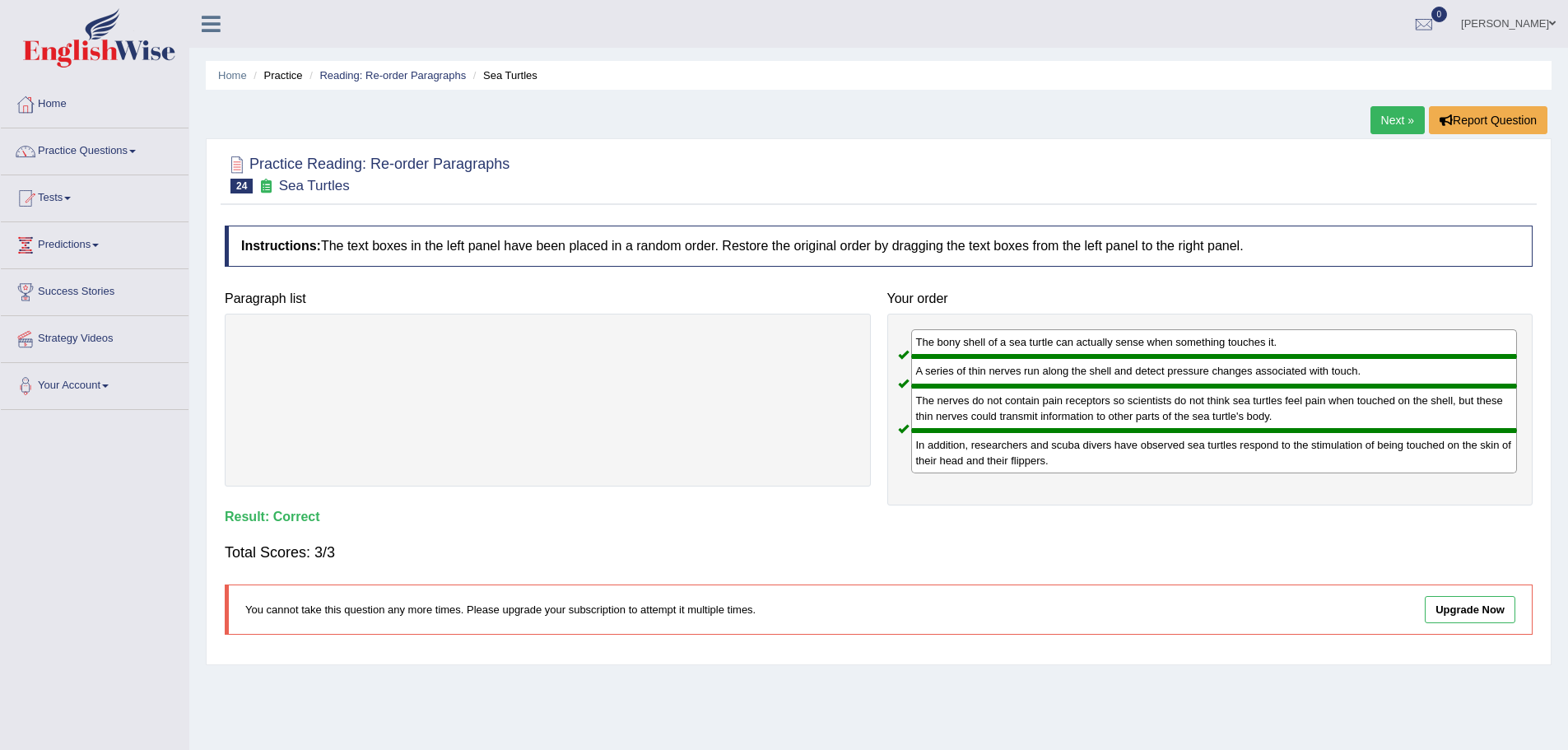
click at [388, 67] on ul "Home Practice Reading: Re-order Paragraphs Sea Turtles" at bounding box center [879, 76] width 1346 height 29
click at [389, 70] on link "Reading: Re-order Paragraphs" at bounding box center [393, 76] width 147 height 13
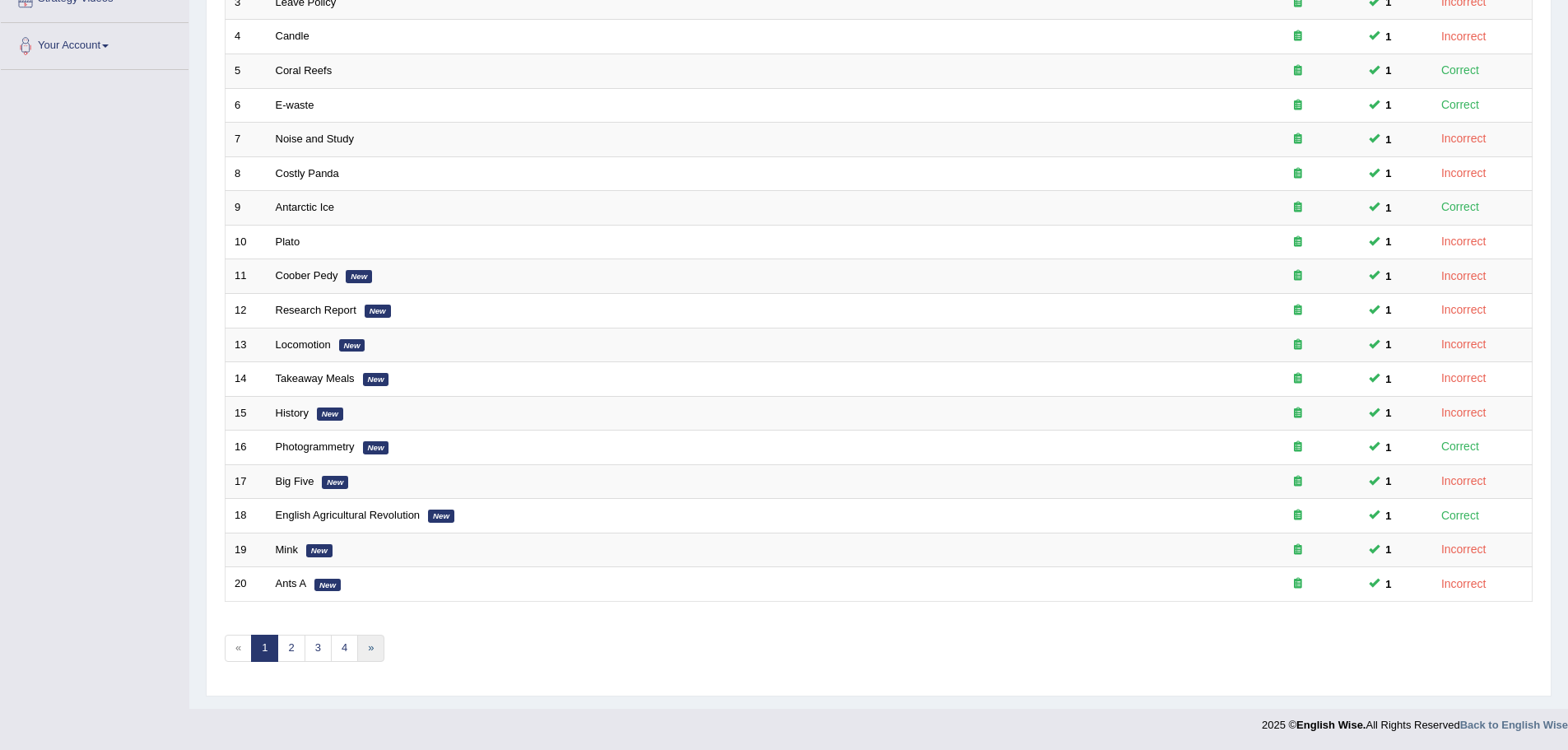
click at [371, 648] on link "»" at bounding box center [371, 648] width 27 height 27
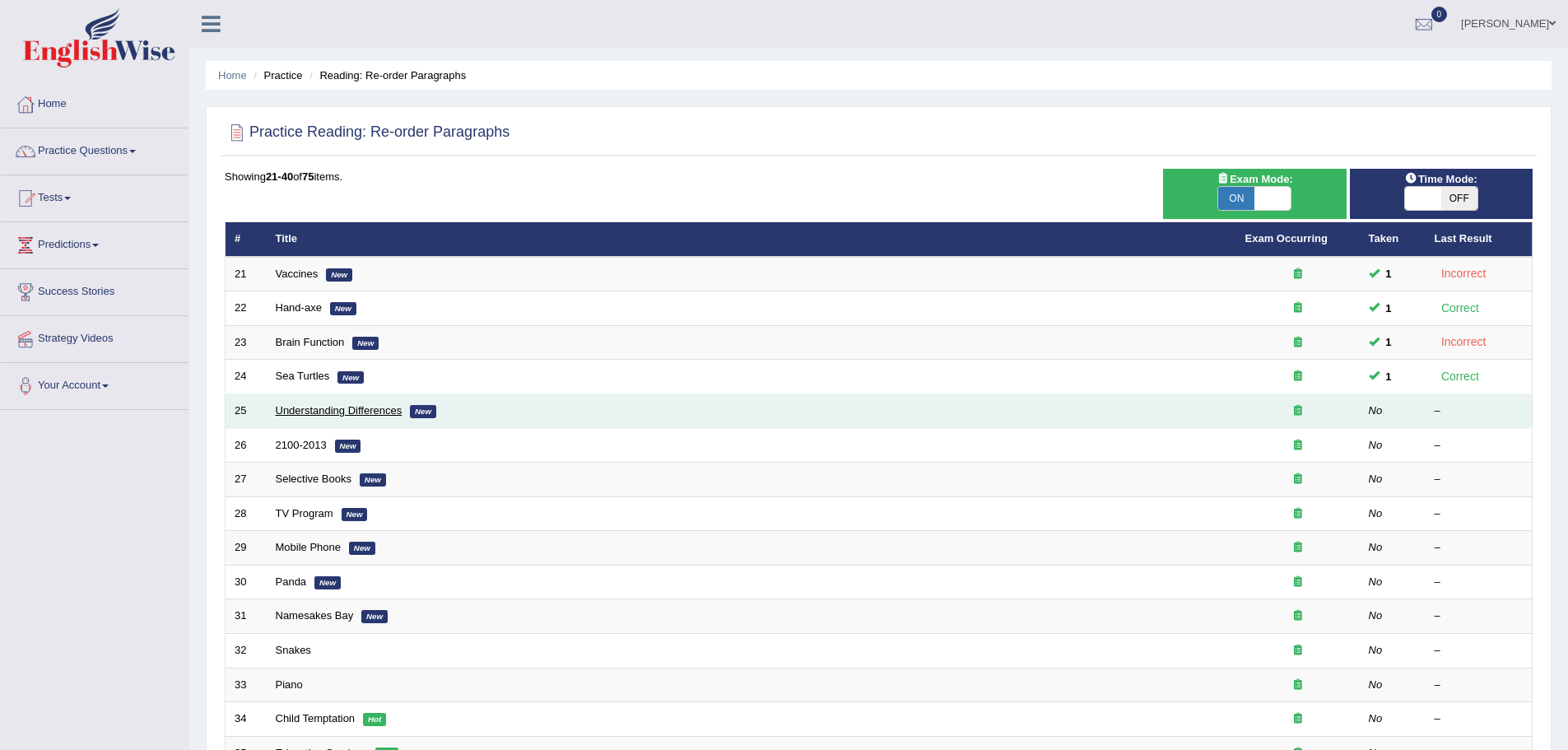
click at [318, 406] on link "Understanding Differences" at bounding box center [338, 411] width 126 height 13
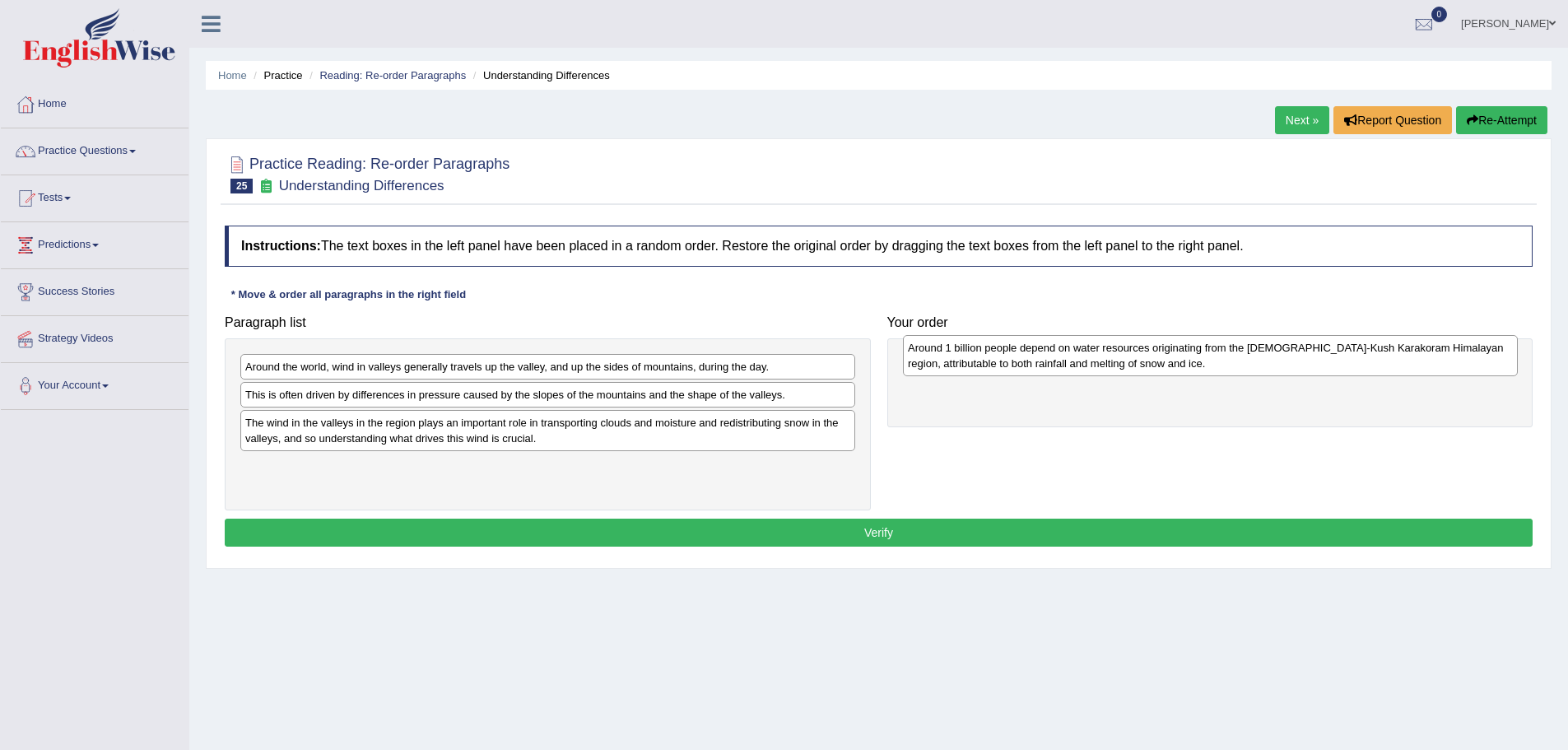
drag, startPoint x: 594, startPoint y: 438, endPoint x: 1261, endPoint y: 364, distance: 671.1
click at [1257, 361] on div "Around 1 billion people depend on water resources originating from the Hindu-Ku…" at bounding box center [1210, 355] width 615 height 42
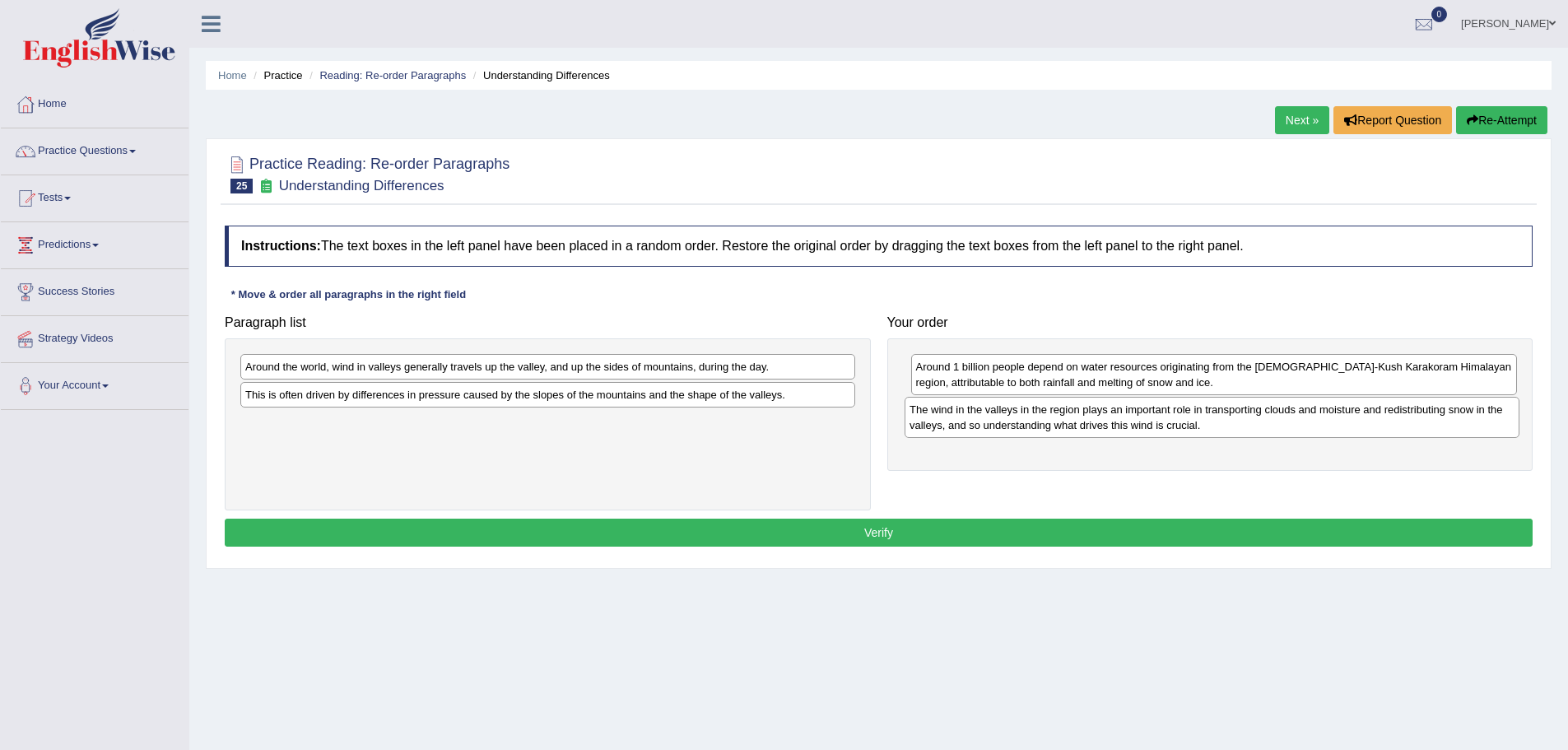
drag, startPoint x: 489, startPoint y: 434, endPoint x: 1147, endPoint y: 420, distance: 658.1
click at [1147, 421] on div "The wind in the valleys in the region plays an important role in transporting c…" at bounding box center [1212, 417] width 615 height 42
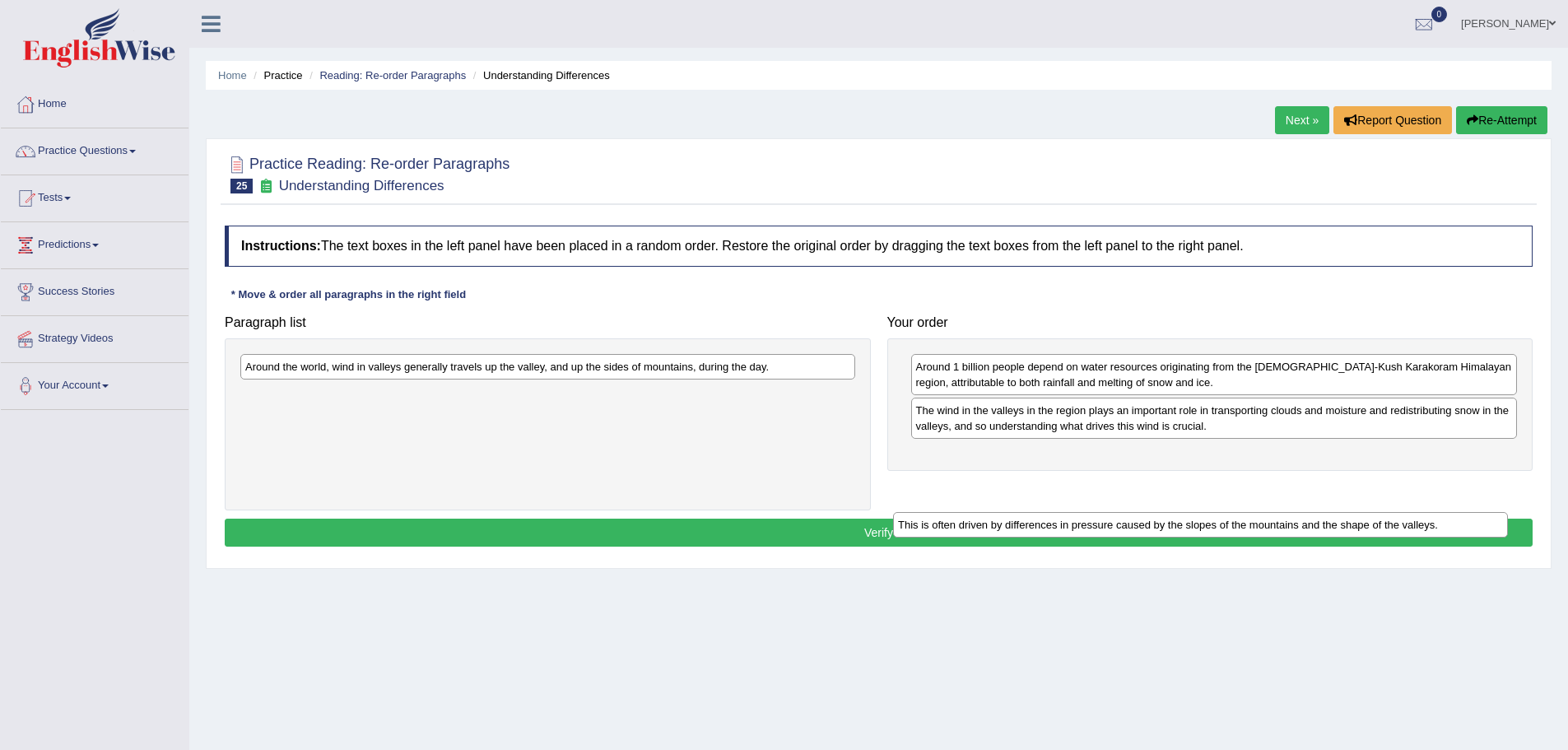
drag, startPoint x: 510, startPoint y: 395, endPoint x: 1152, endPoint y: 486, distance: 648.4
click at [1158, 519] on div "This is often driven by differences in pressure caused by the slopes of the mou…" at bounding box center [1200, 525] width 615 height 25
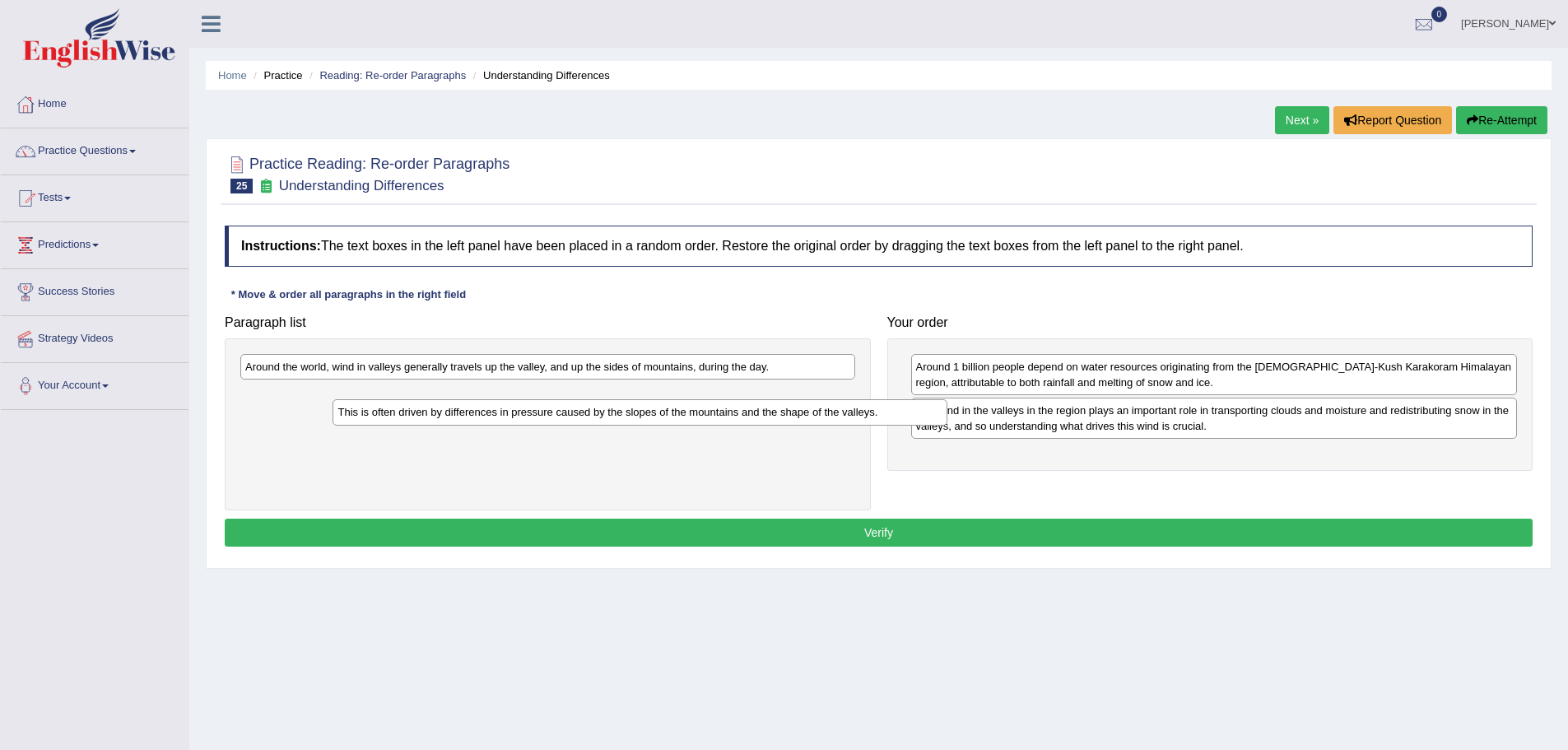
click at [1163, 467] on div "Paragraph list Around the world, wind in valleys generally travels up the valle…" at bounding box center [879, 409] width 1325 height 204
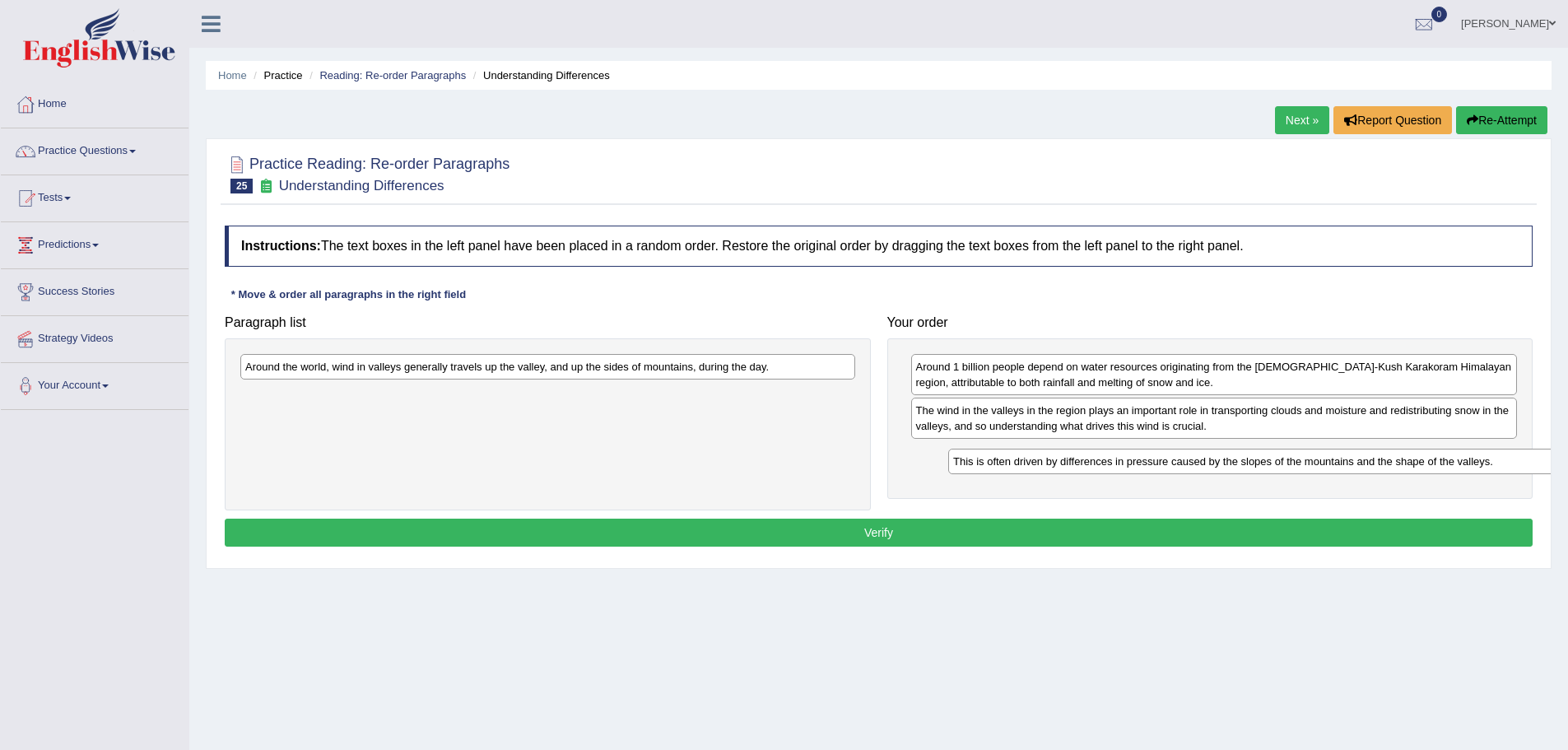
drag, startPoint x: 663, startPoint y: 397, endPoint x: 1369, endPoint y: 458, distance: 708.6
click at [1370, 458] on div "This is often driven by differences in pressure caused by the slopes of the mou…" at bounding box center [1255, 462] width 615 height 25
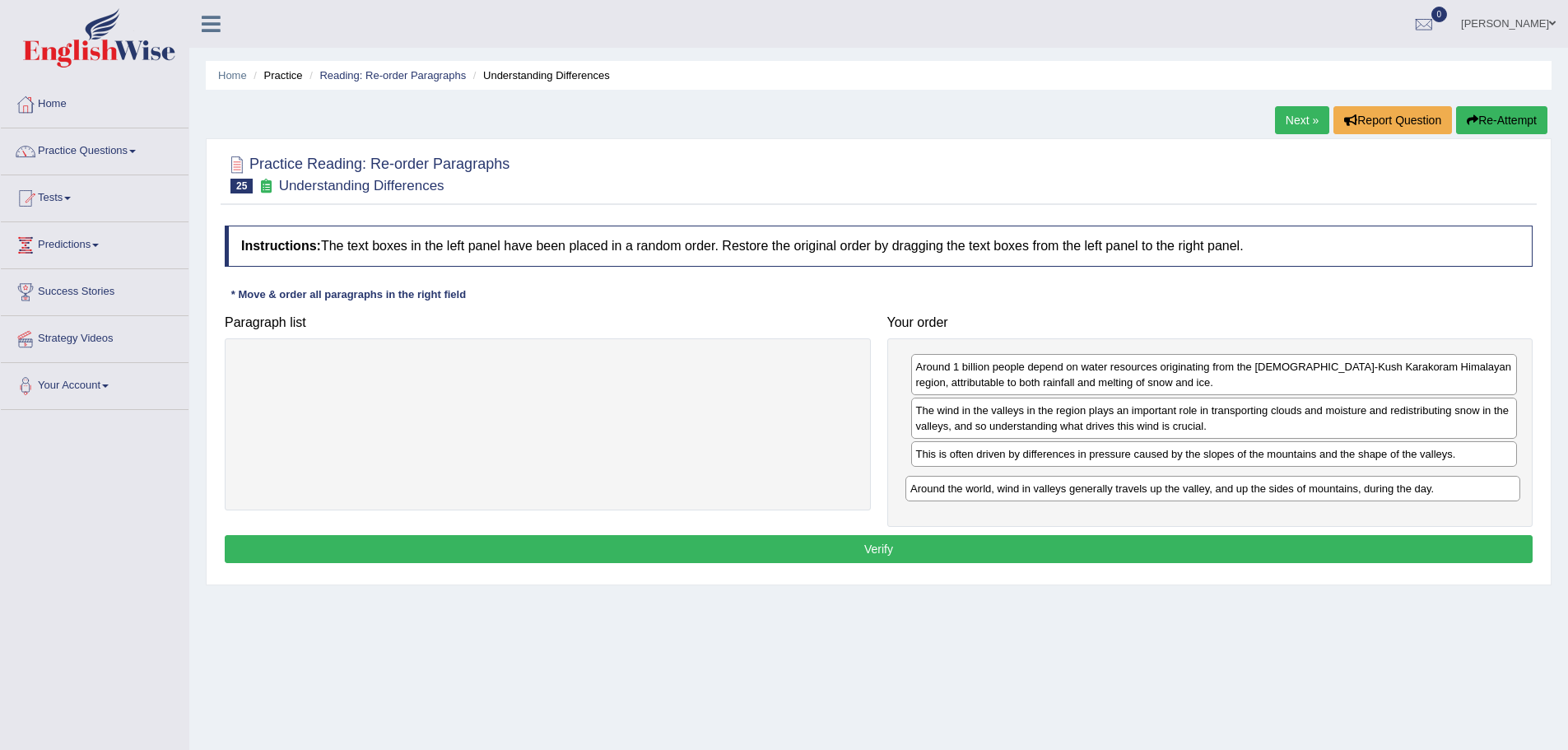
drag, startPoint x: 634, startPoint y: 367, endPoint x: 1300, endPoint y: 489, distance: 677.1
click at [1300, 489] on div "Around the world, wind in valleys generally travels up the valley, and up the s…" at bounding box center [1213, 489] width 615 height 25
click at [1028, 551] on button "Verify" at bounding box center [879, 549] width 1308 height 28
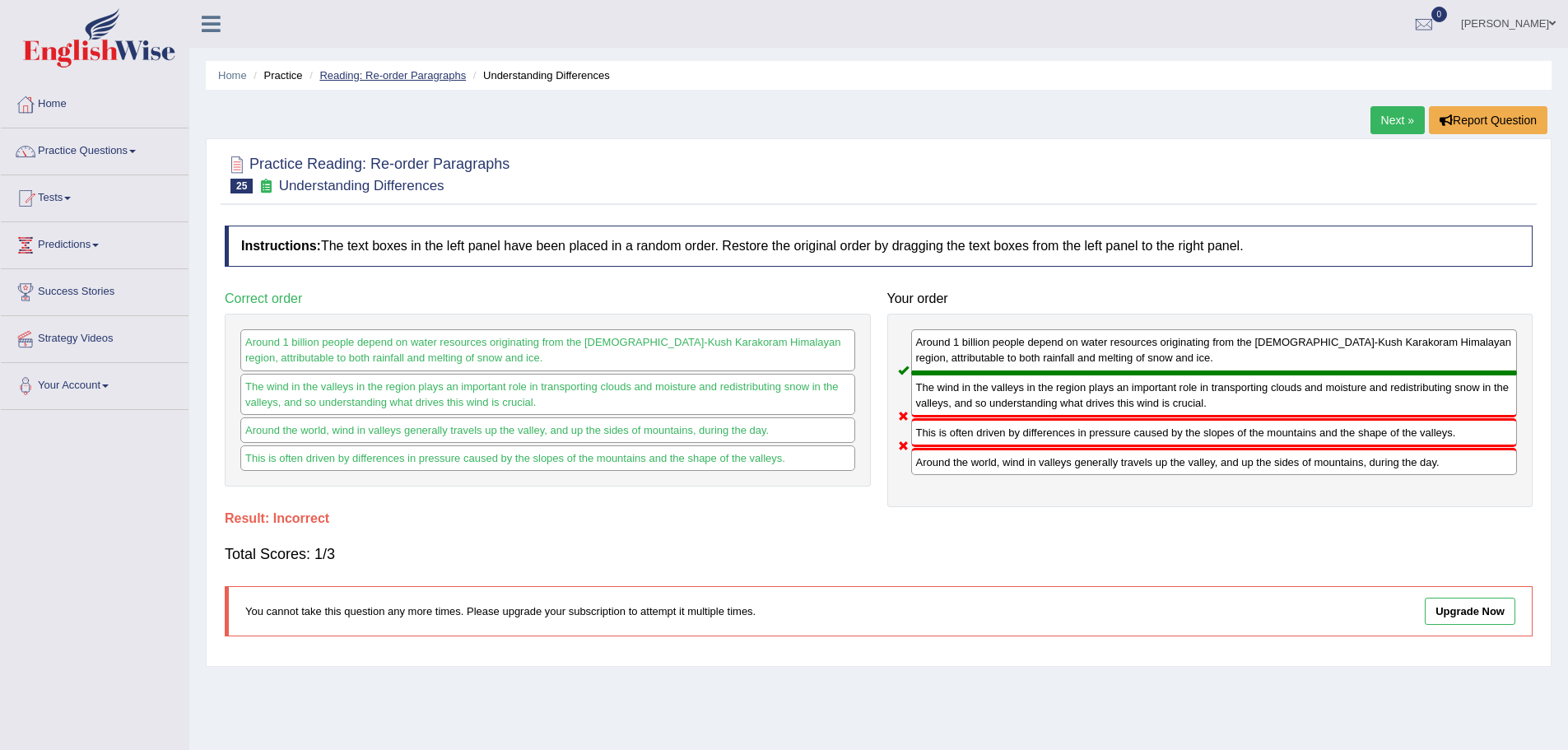
click at [420, 76] on link "Reading: Re-order Paragraphs" at bounding box center [393, 76] width 147 height 13
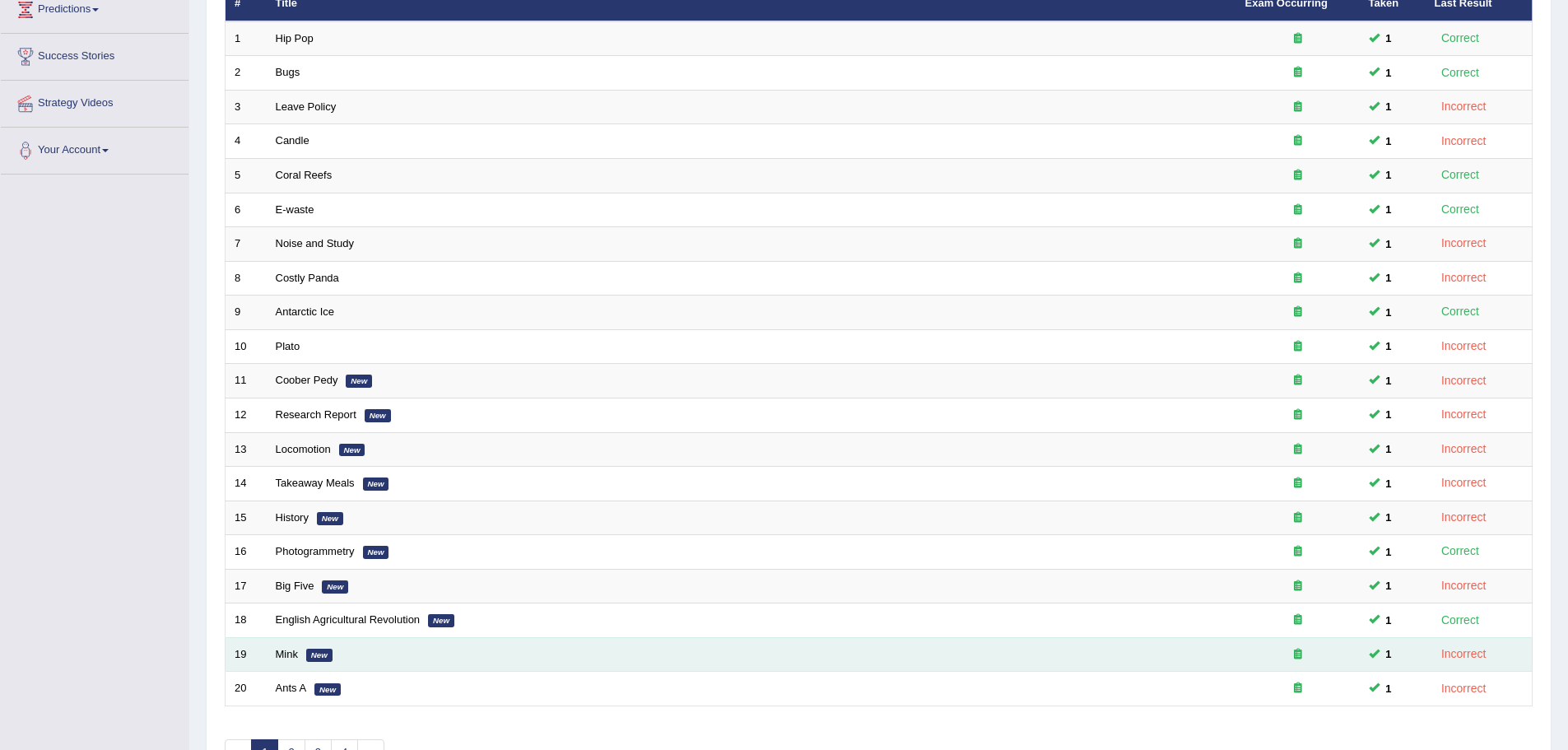
scroll to position [340, 0]
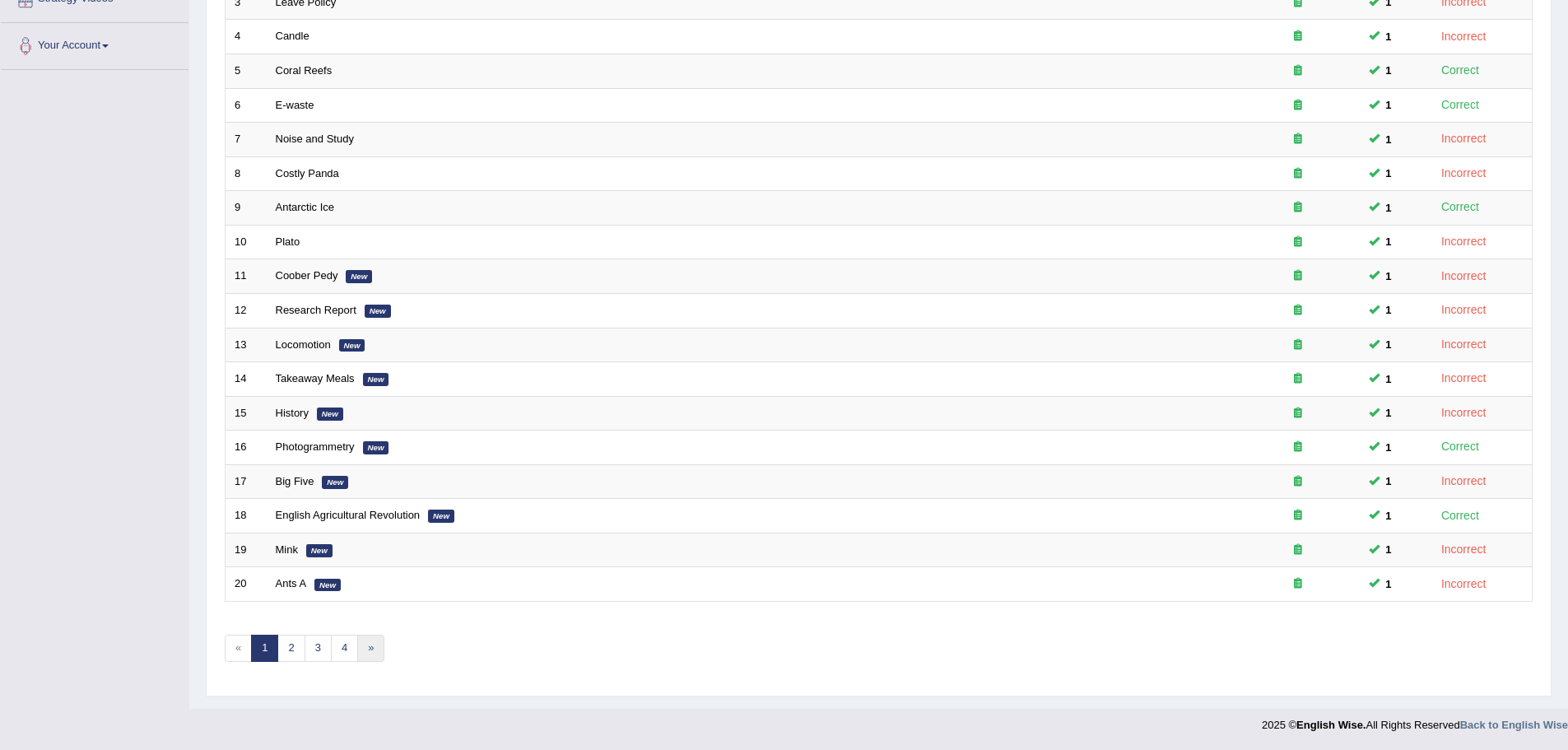
click at [371, 644] on link "»" at bounding box center [371, 648] width 27 height 27
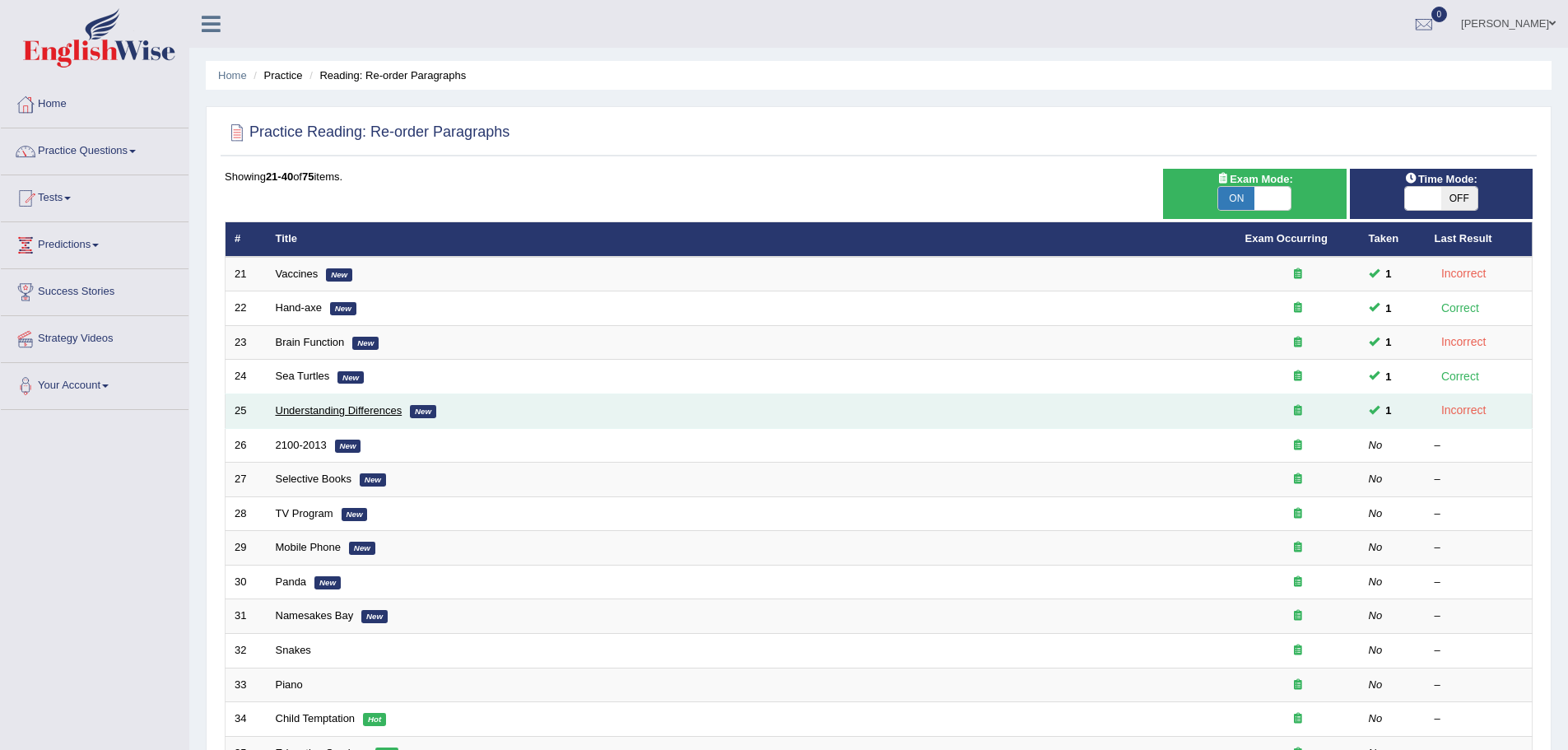
click at [304, 413] on link "Understanding Differences" at bounding box center [338, 411] width 126 height 13
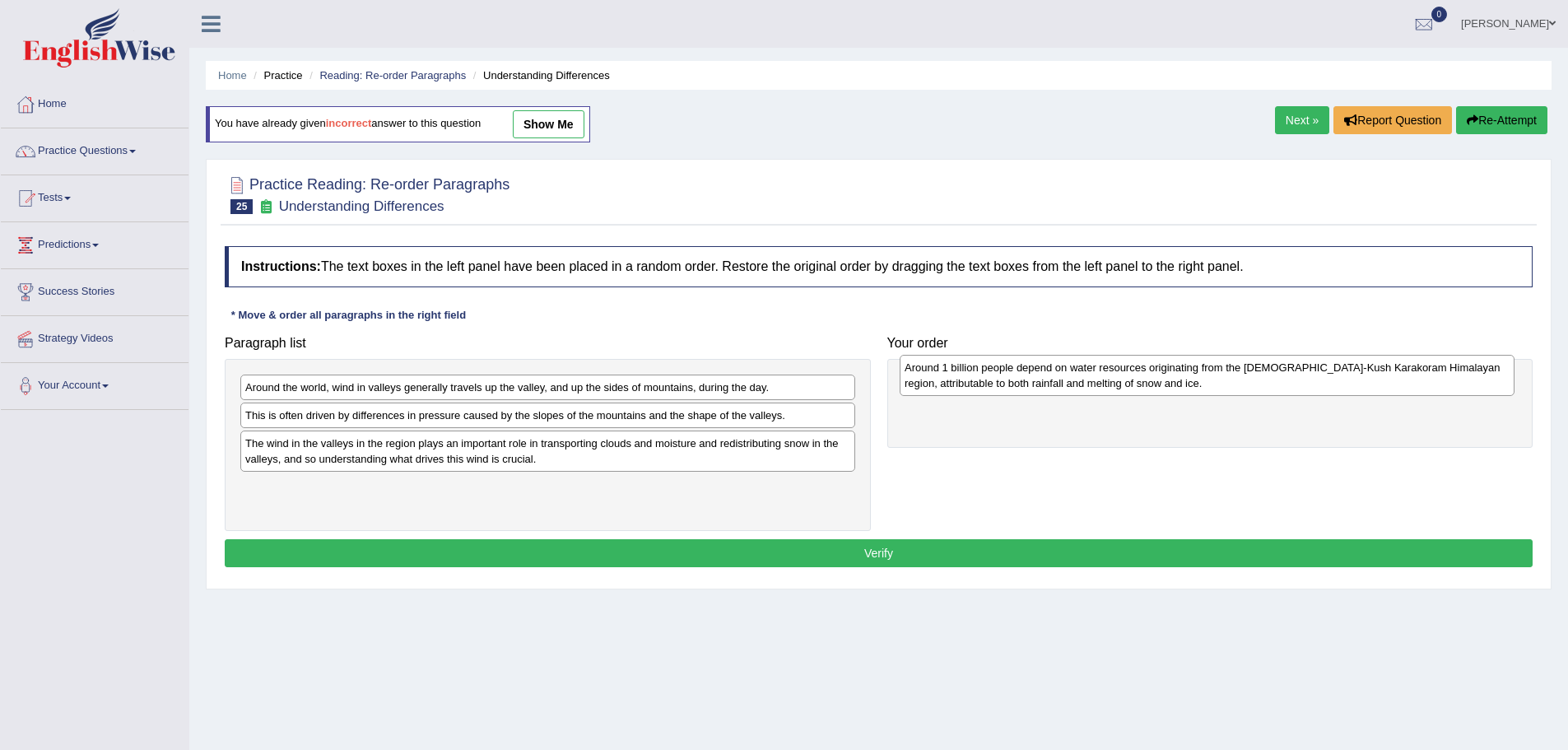
drag, startPoint x: 342, startPoint y: 457, endPoint x: 999, endPoint y: 381, distance: 661.4
click at [1000, 381] on div "Around 1 billion people depend on water resources originating from the [DEMOGRA…" at bounding box center [1207, 375] width 615 height 42
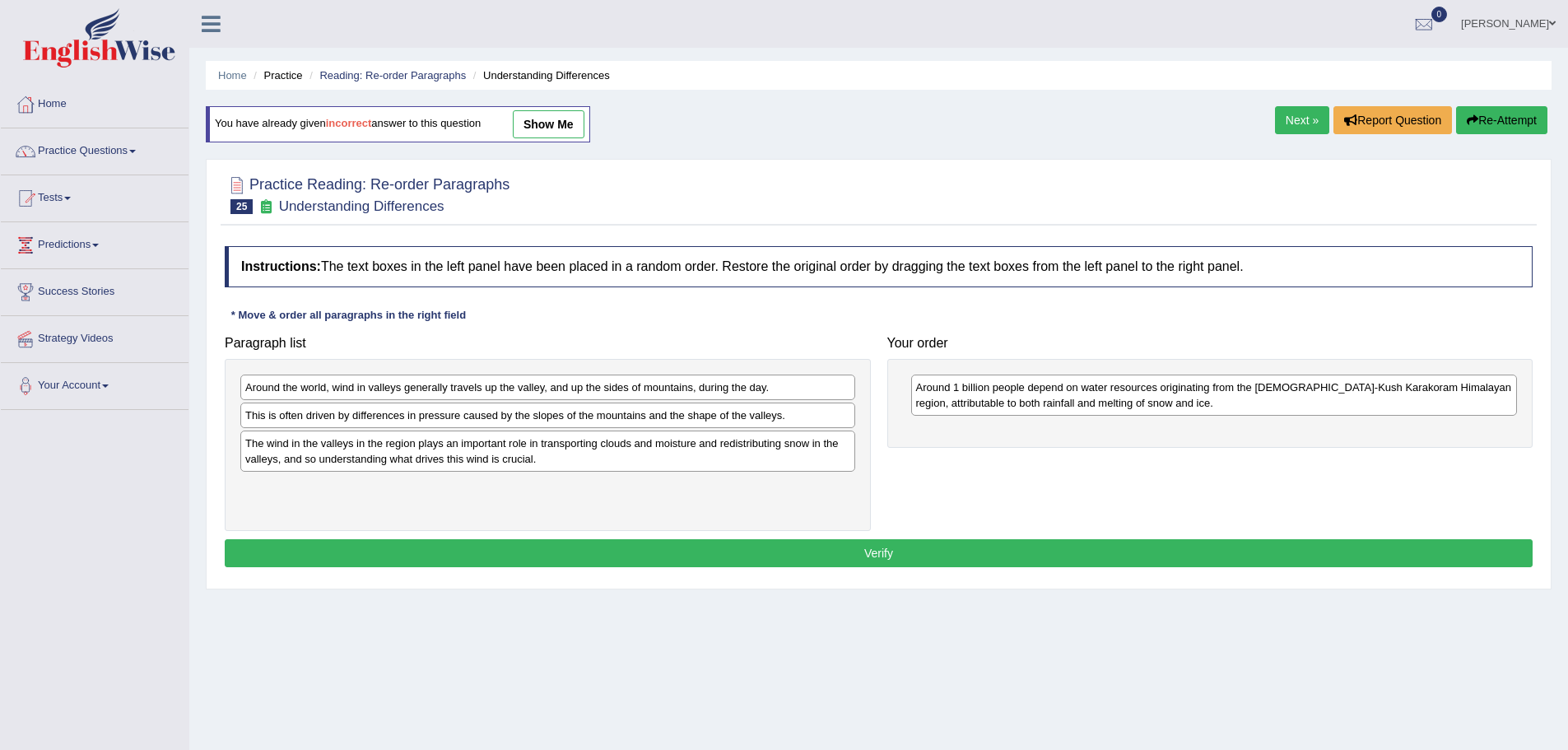
click at [1480, 116] on button "Re-Attempt" at bounding box center [1502, 120] width 92 height 28
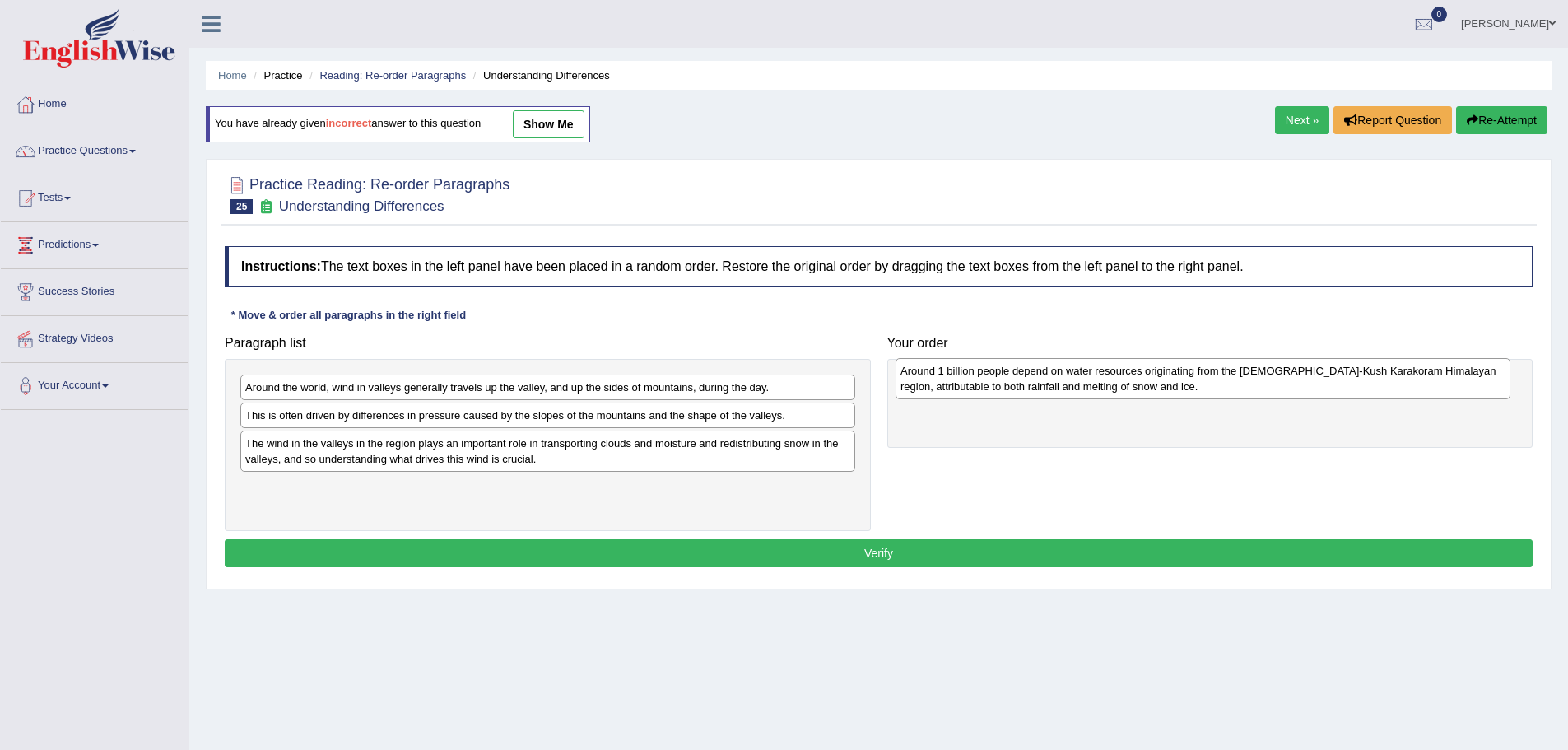
drag, startPoint x: 479, startPoint y: 459, endPoint x: 1135, endPoint y: 386, distance: 660.0
click at [1135, 386] on div "Around 1 billion people depend on water resources originating from the [DEMOGRA…" at bounding box center [1203, 378] width 615 height 42
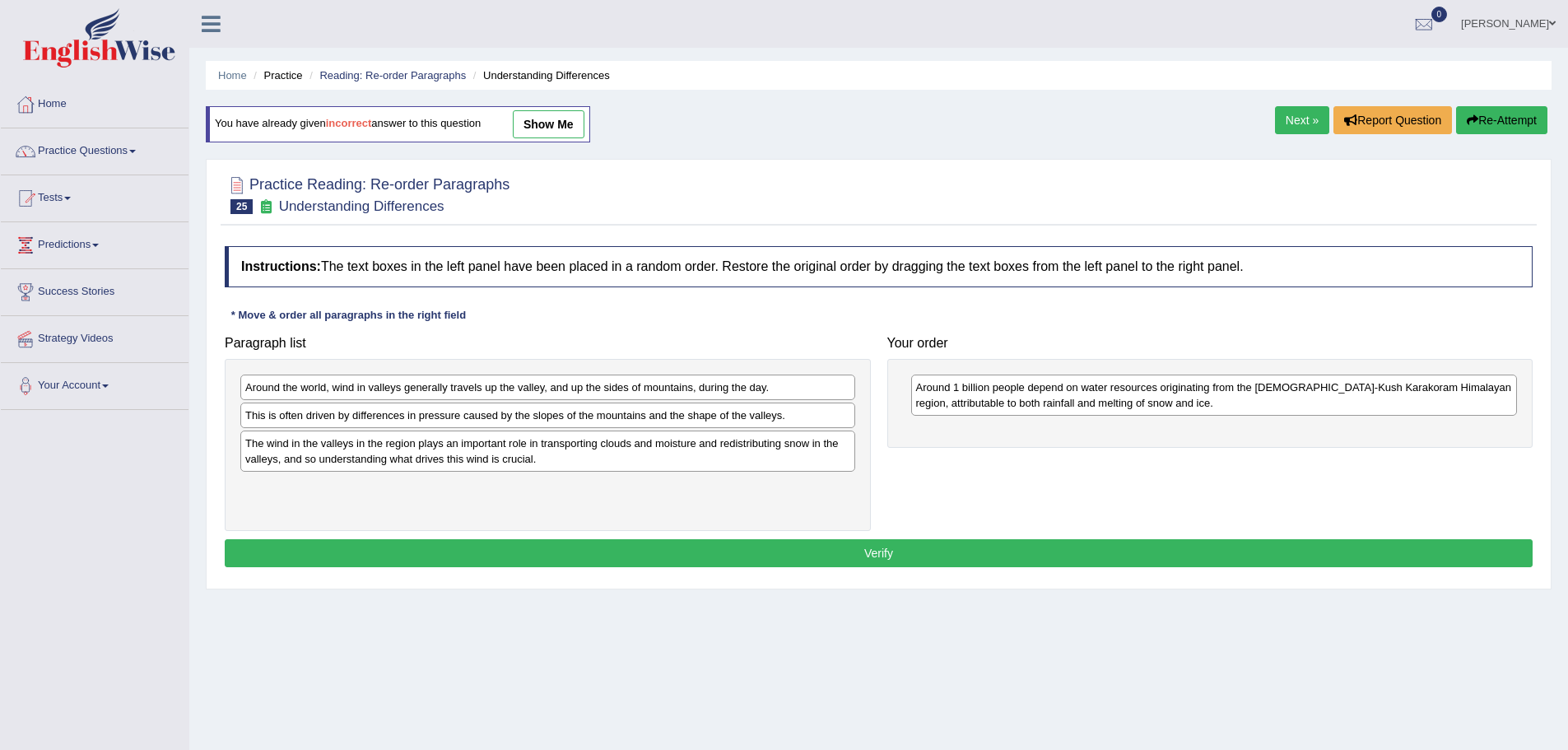
click at [339, 118] on b "incorrect" at bounding box center [349, 124] width 46 height 13
click at [341, 121] on b "incorrect" at bounding box center [349, 124] width 46 height 13
click at [542, 120] on link "show me" at bounding box center [549, 124] width 71 height 28
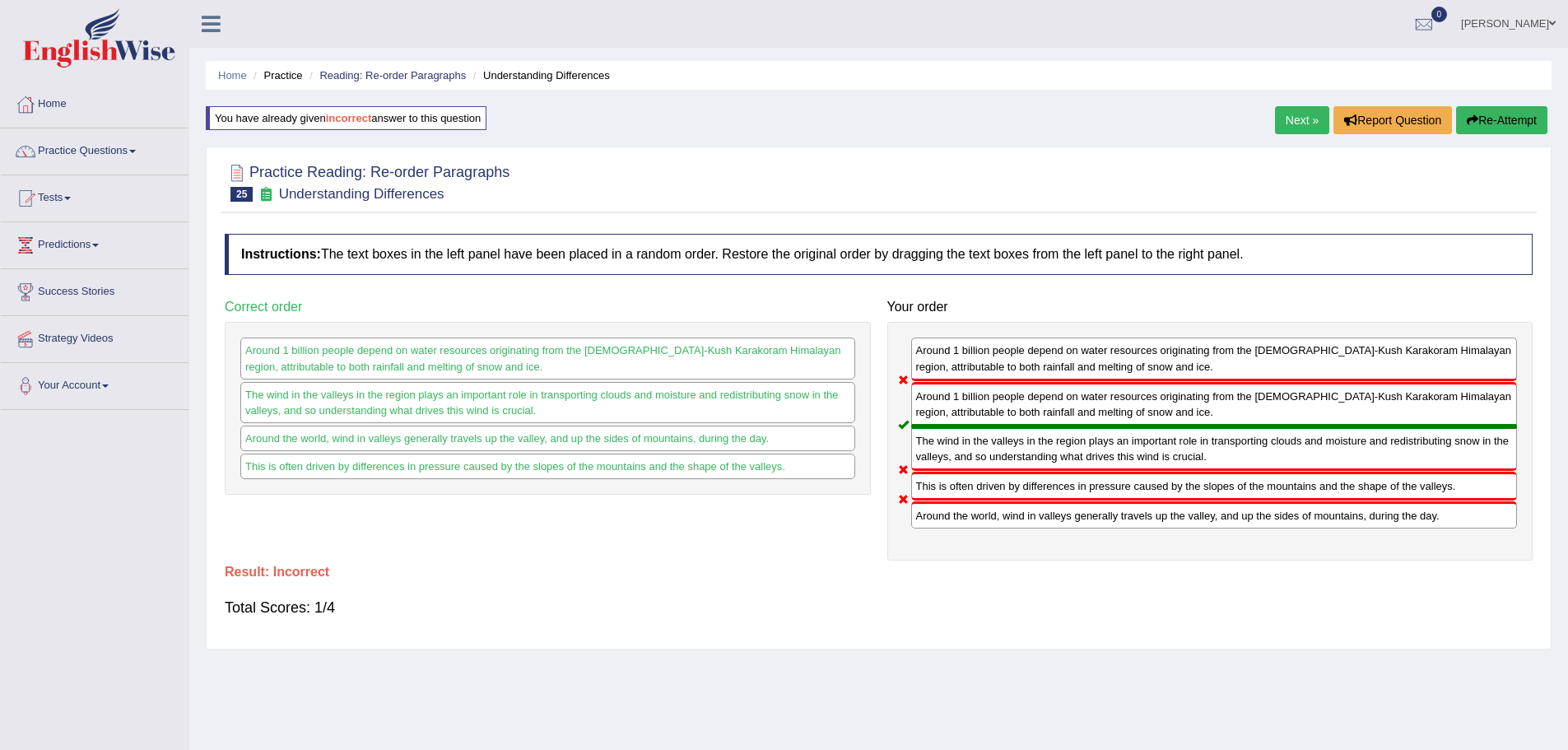
click at [1481, 124] on button "Re-Attempt" at bounding box center [1502, 120] width 92 height 28
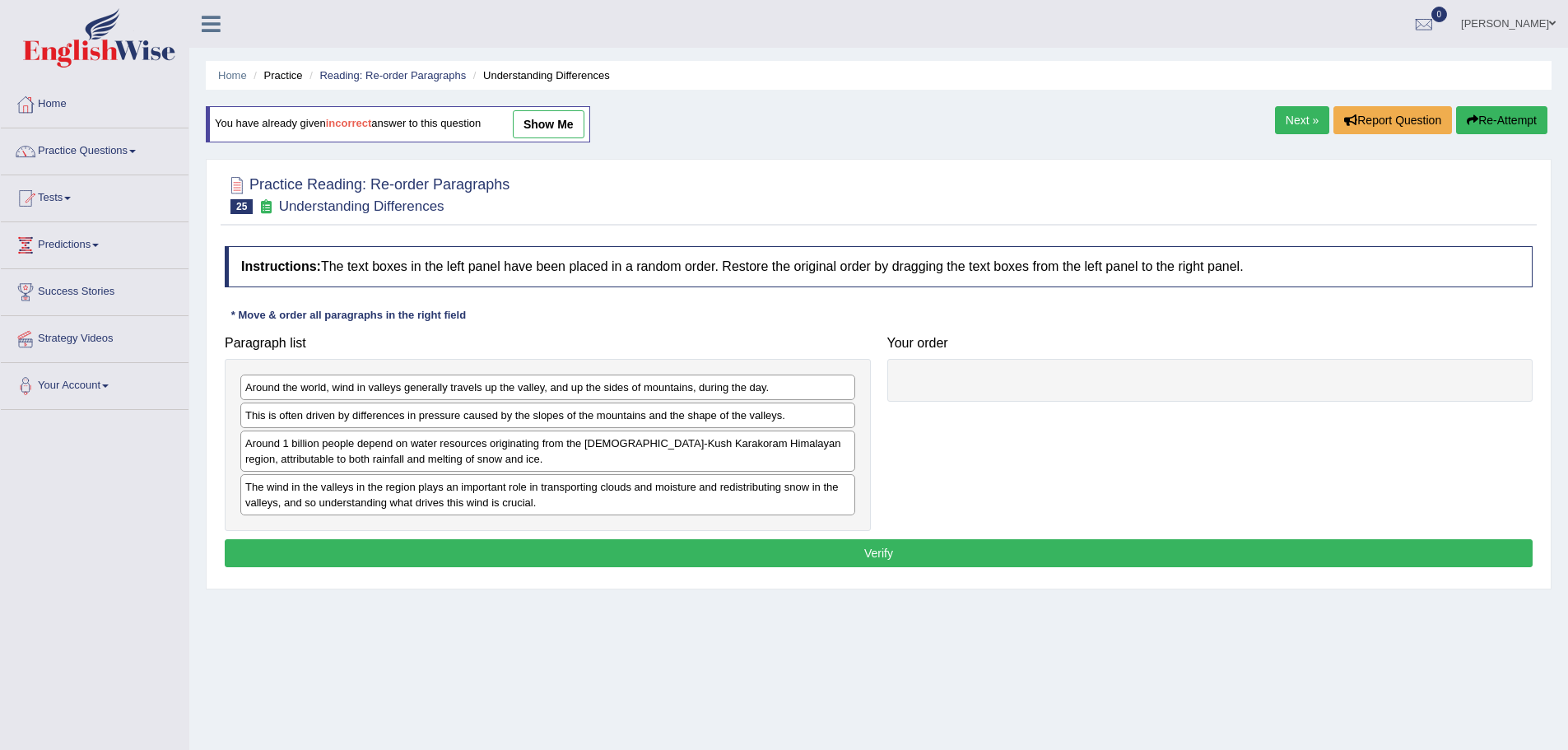
click at [572, 126] on link "show me" at bounding box center [549, 124] width 71 height 28
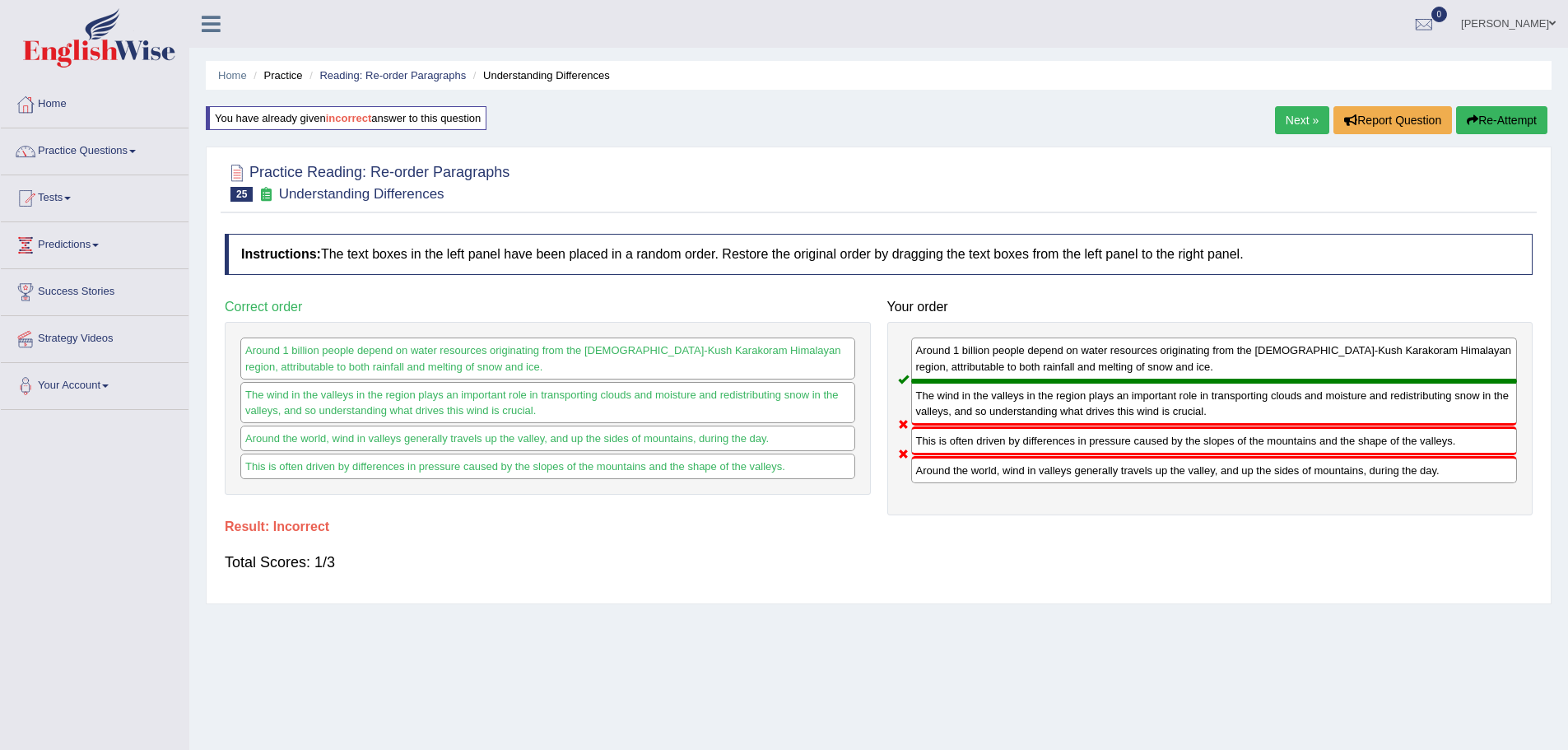
click at [399, 69] on li "Reading: Re-order Paragraphs" at bounding box center [385, 76] width 160 height 15
click at [395, 72] on link "Reading: Re-order Paragraphs" at bounding box center [393, 76] width 147 height 13
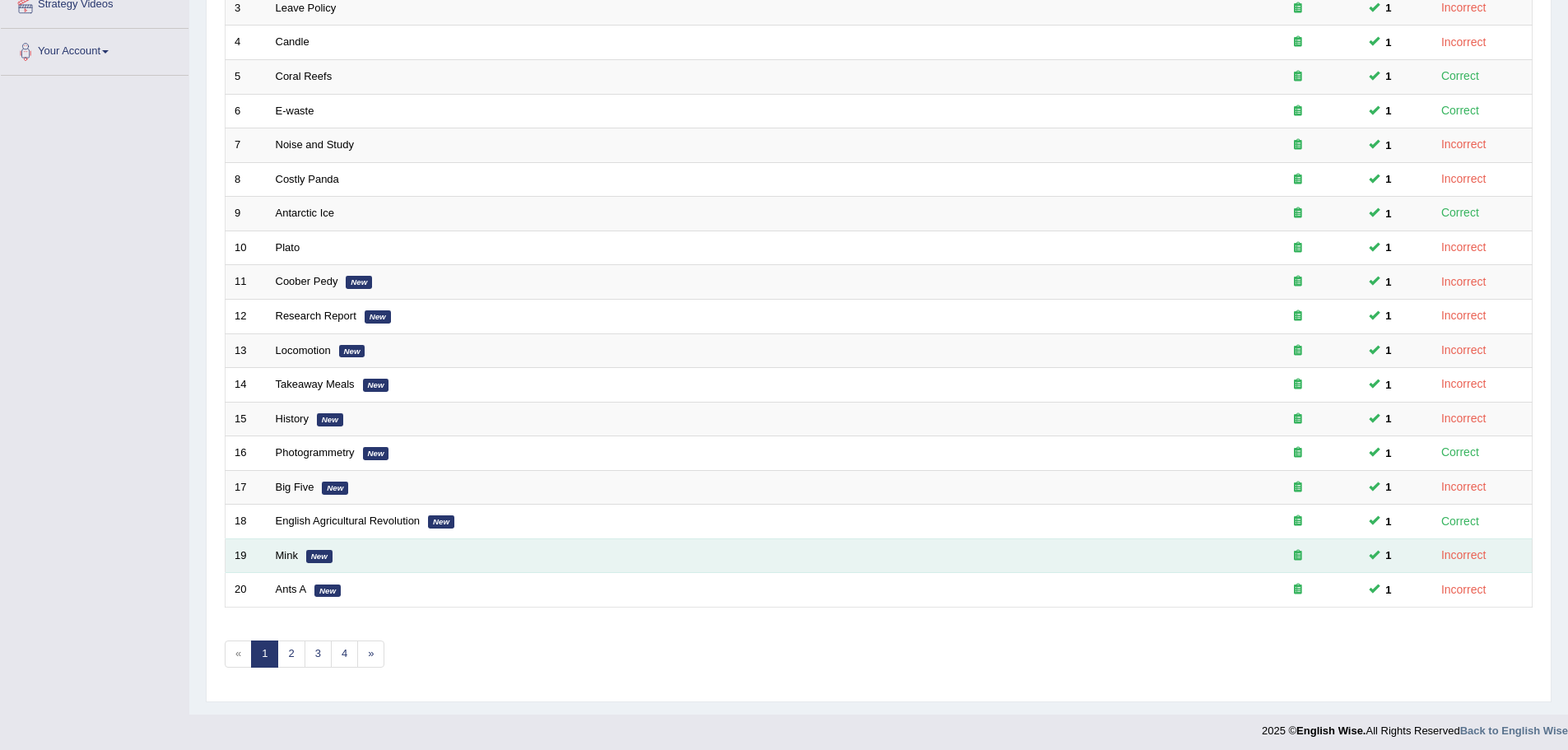
scroll to position [340, 0]
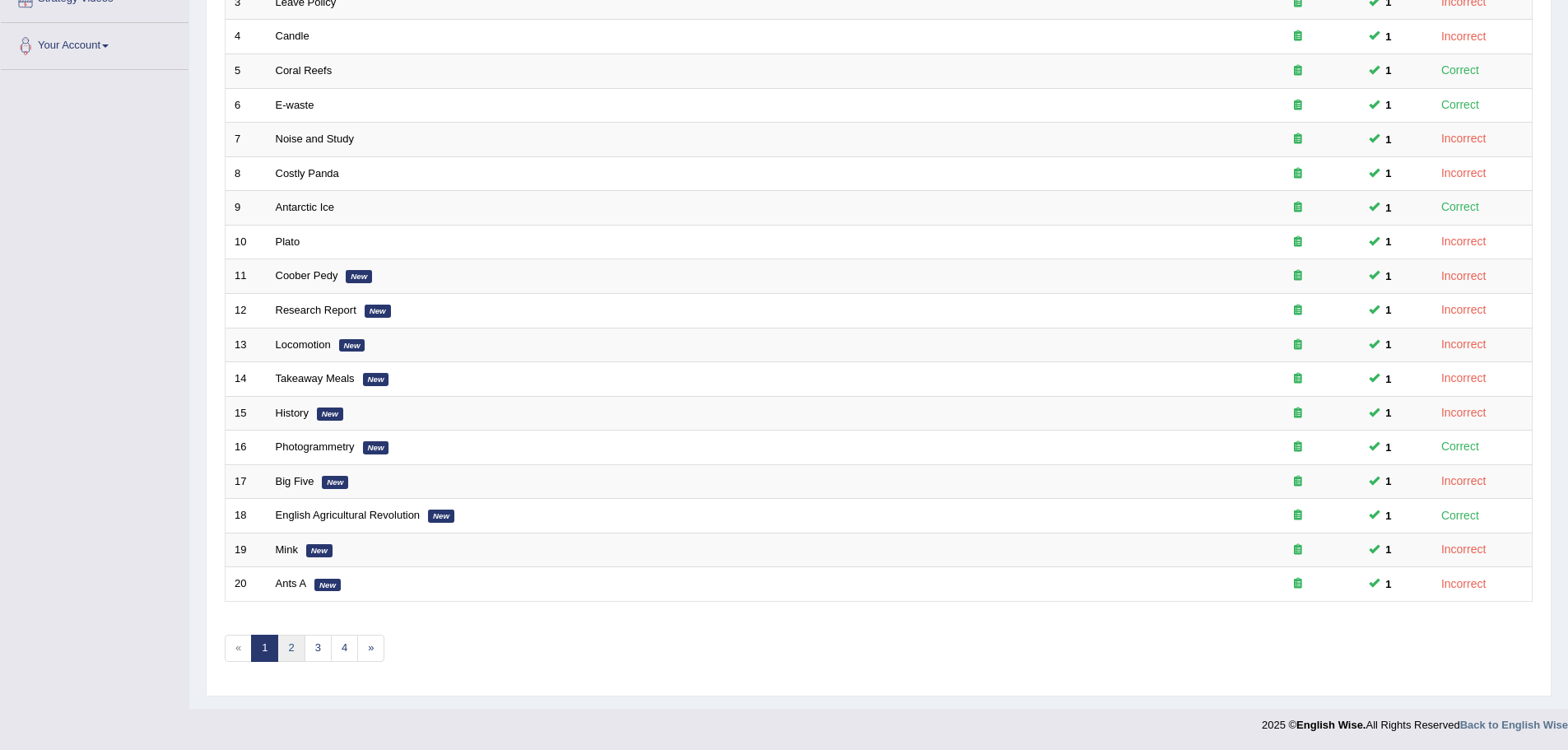
click at [291, 646] on link "2" at bounding box center [291, 648] width 27 height 27
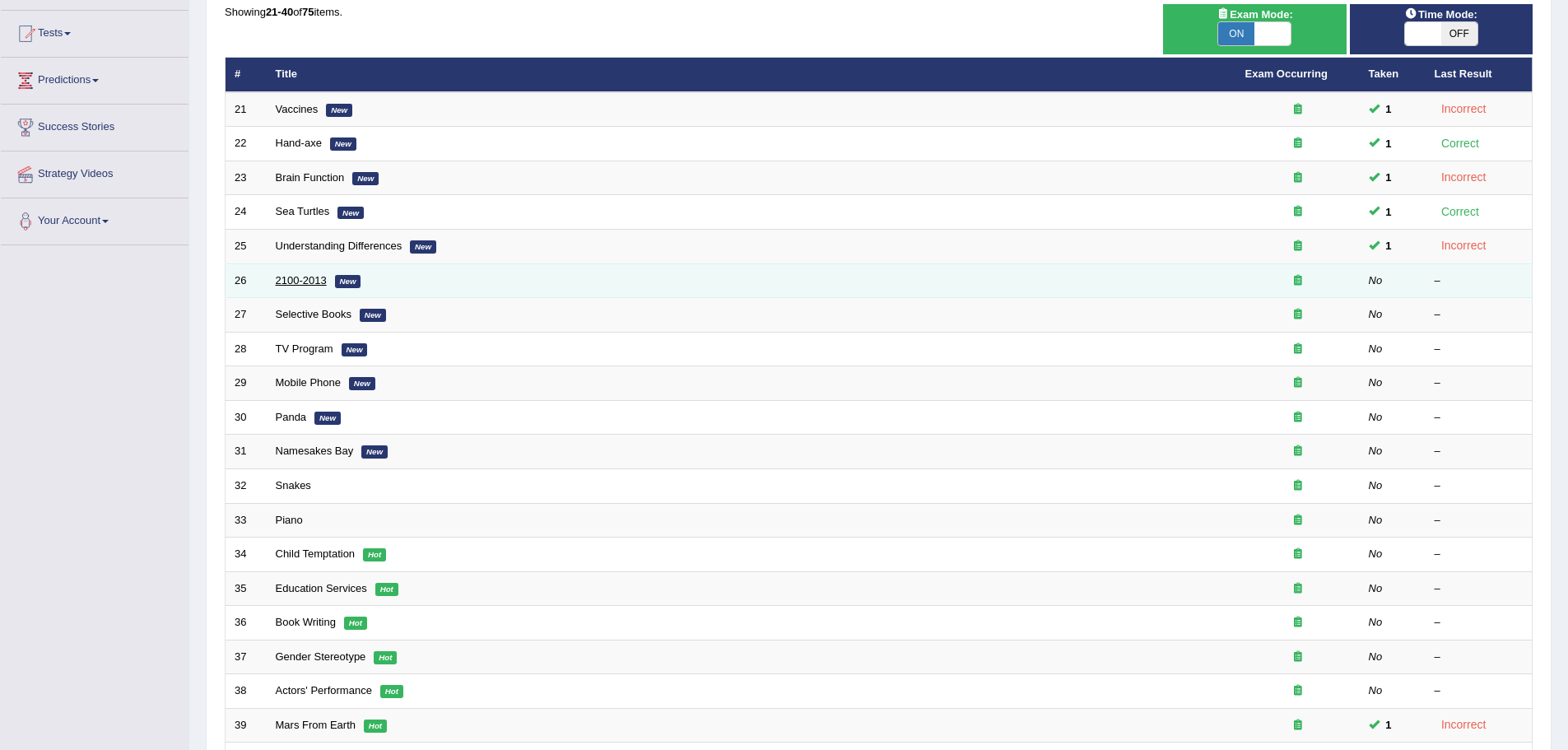
click at [290, 280] on link "2100-2013" at bounding box center [301, 280] width 51 height 13
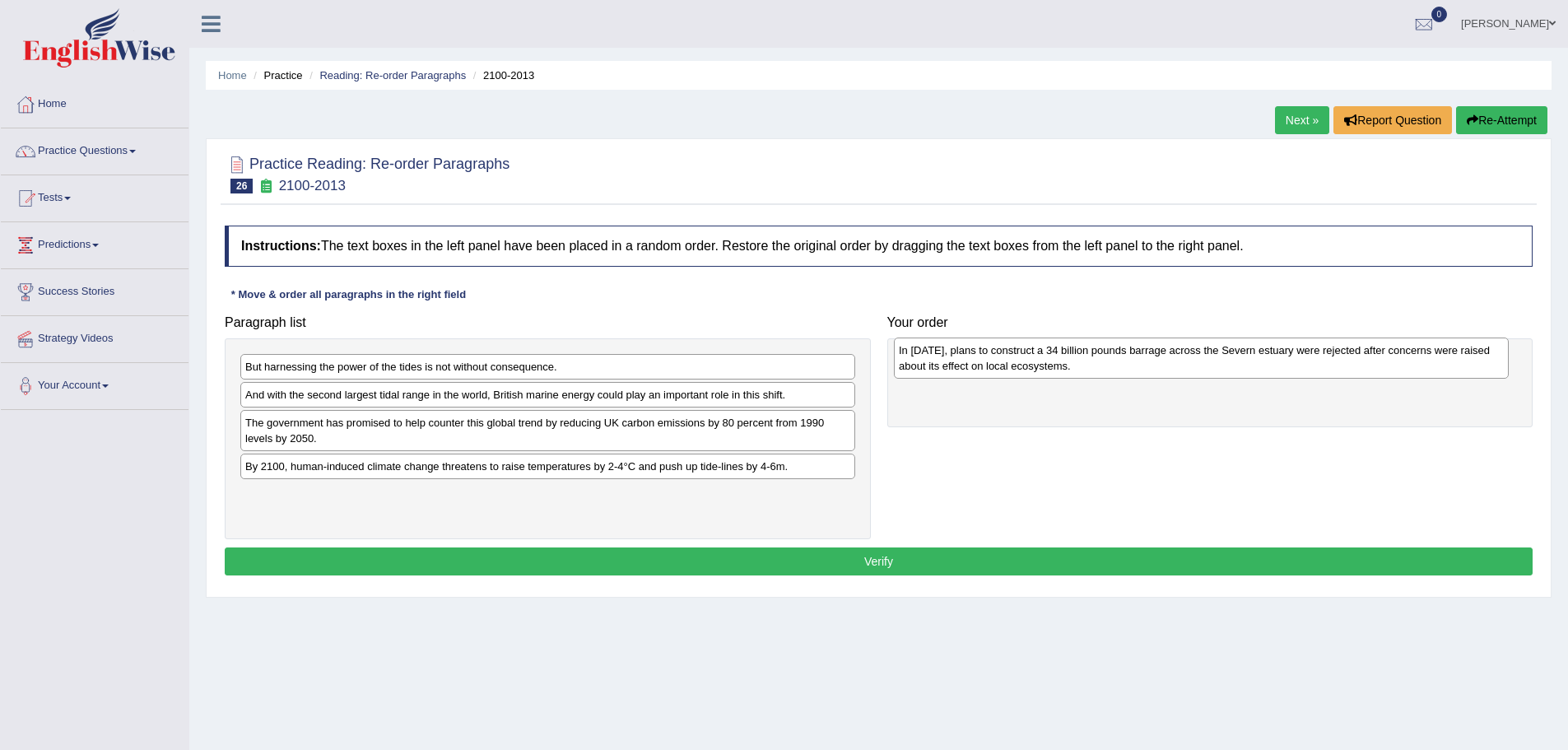
drag, startPoint x: 449, startPoint y: 475, endPoint x: 1103, endPoint y: 359, distance: 664.2
click at [1103, 359] on div "In 2013, plans to construct a 34 billion pounds barrage across the Severn estua…" at bounding box center [1201, 358] width 615 height 42
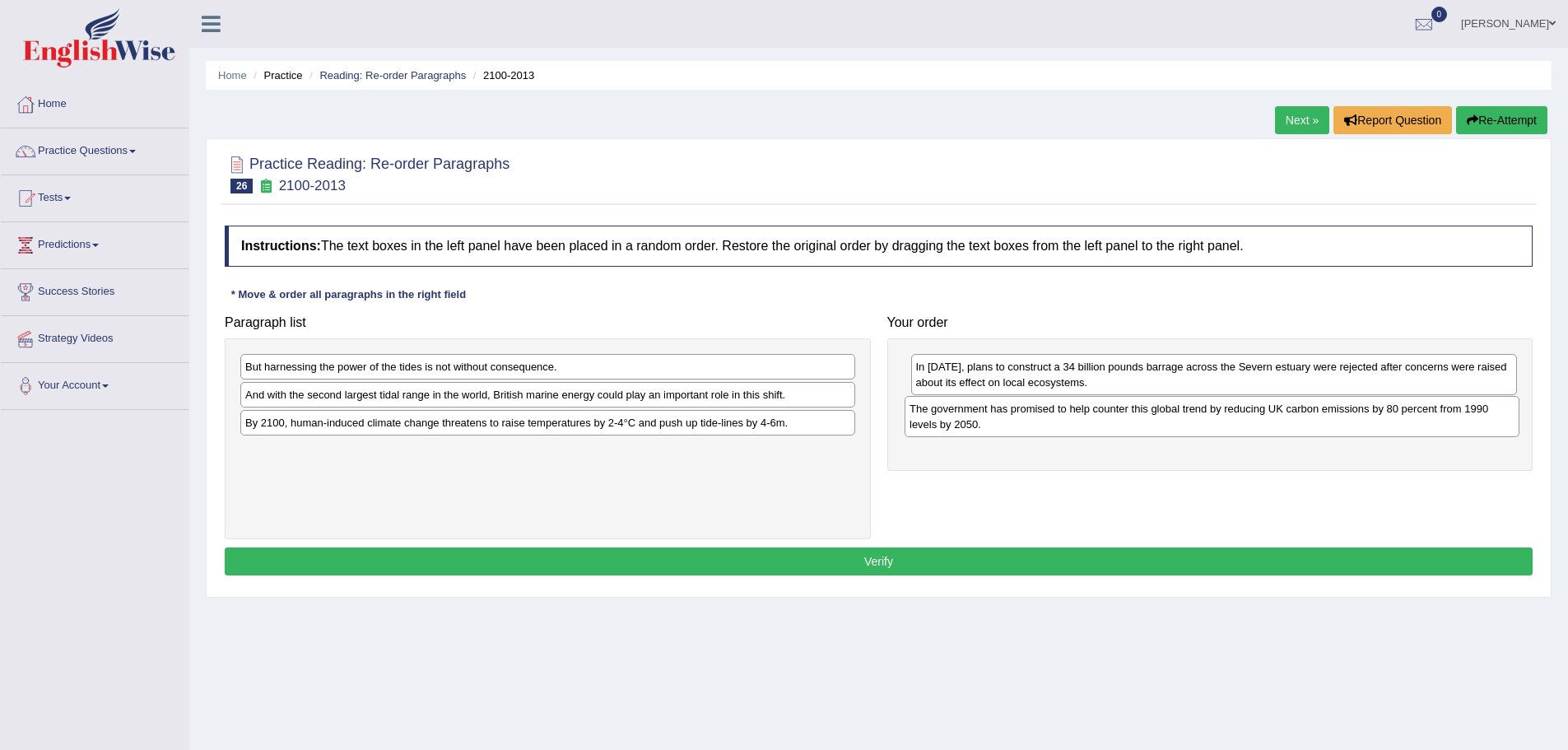
drag, startPoint x: 365, startPoint y: 434, endPoint x: 1029, endPoint y: 420, distance: 664.1
click at [1029, 420] on div "The government has promised to help counter this global trend by reducing UK ca…" at bounding box center [1212, 417] width 615 height 42
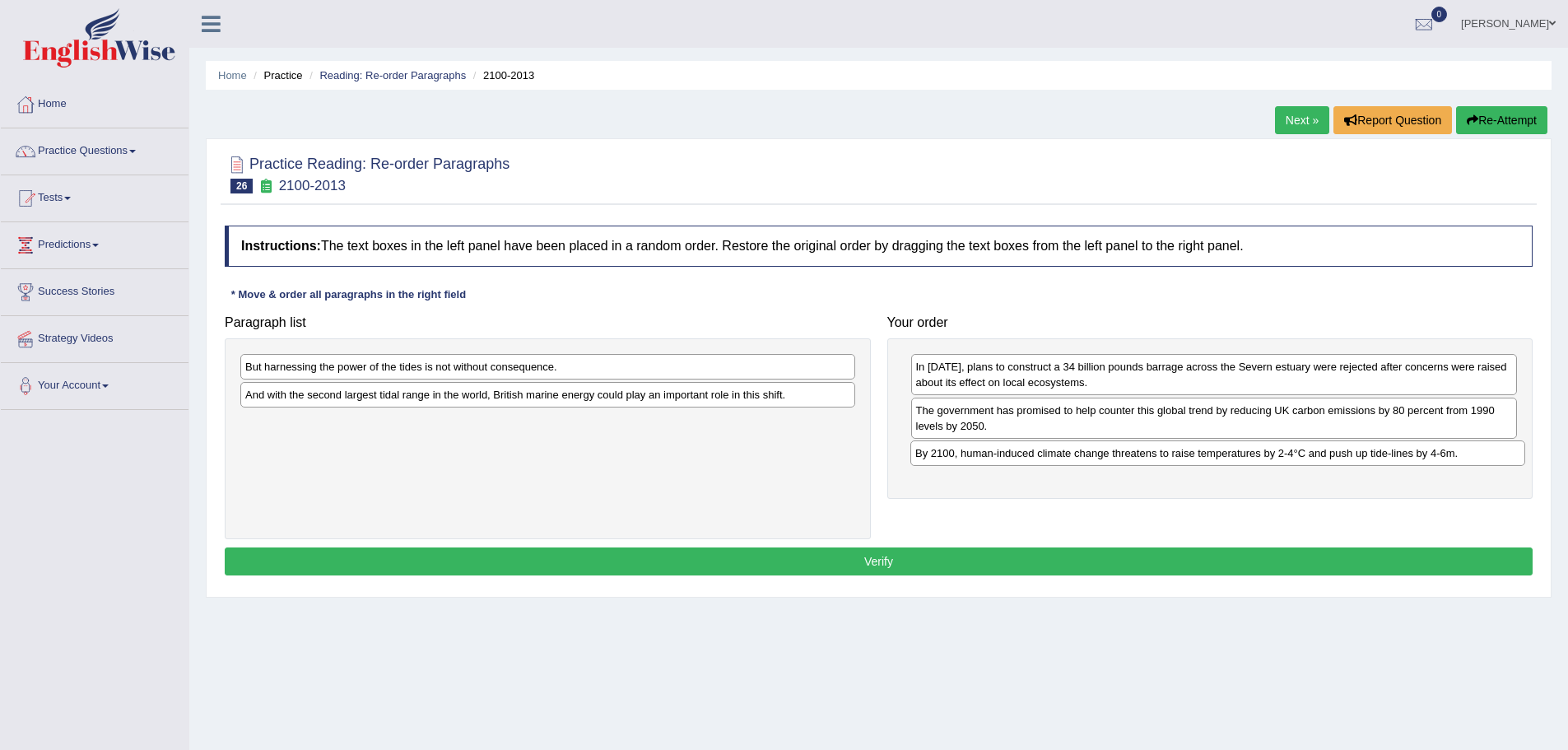
drag, startPoint x: 381, startPoint y: 425, endPoint x: 1052, endPoint y: 456, distance: 671.7
click at [1052, 456] on div "By 2100, human-induced climate change threatens to raise temperatures by 2-4°C …" at bounding box center [1218, 453] width 615 height 25
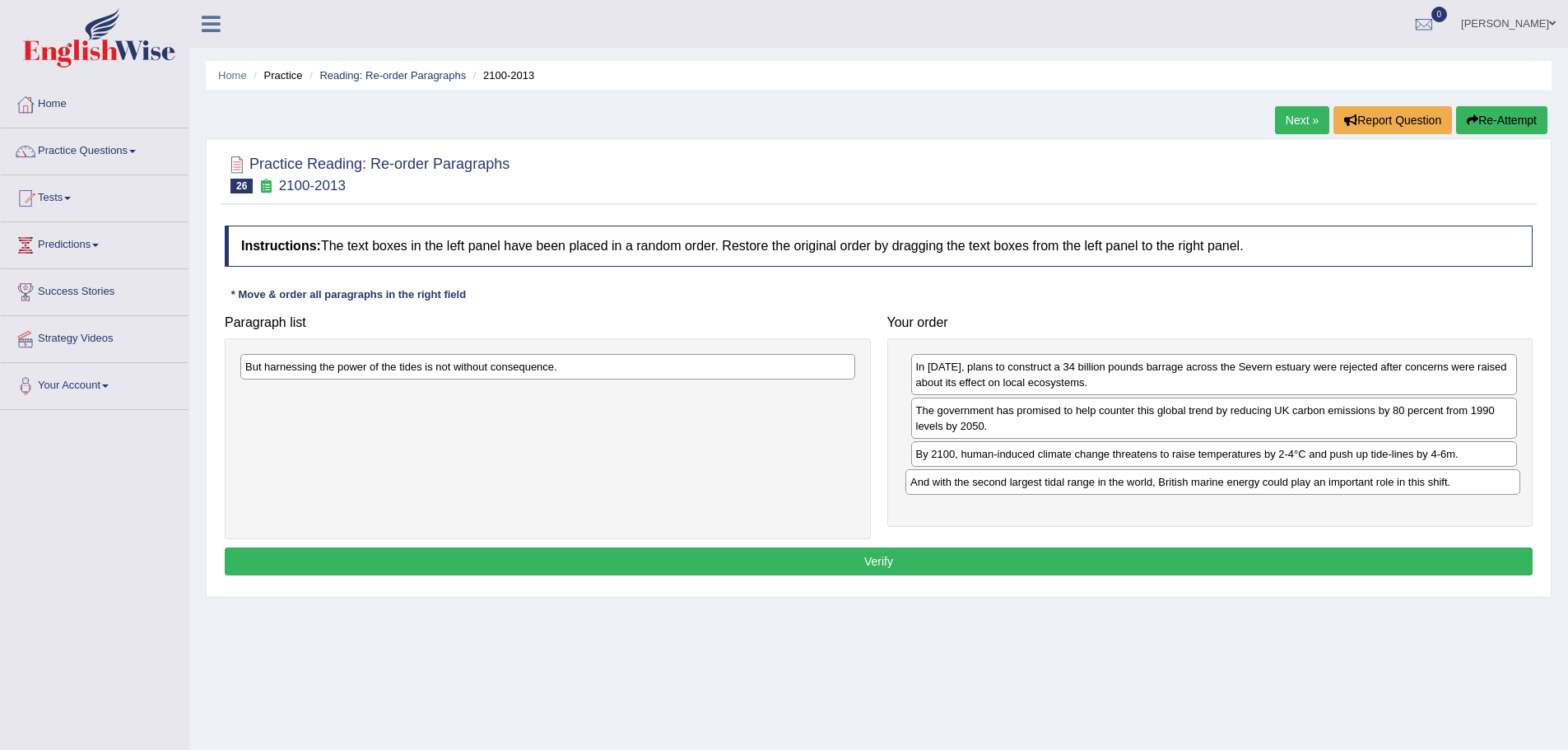
drag, startPoint x: 413, startPoint y: 398, endPoint x: 1079, endPoint y: 485, distance: 671.7
click at [1079, 485] on div "And with the second largest tidal range in the world, British marine energy cou…" at bounding box center [1213, 482] width 615 height 25
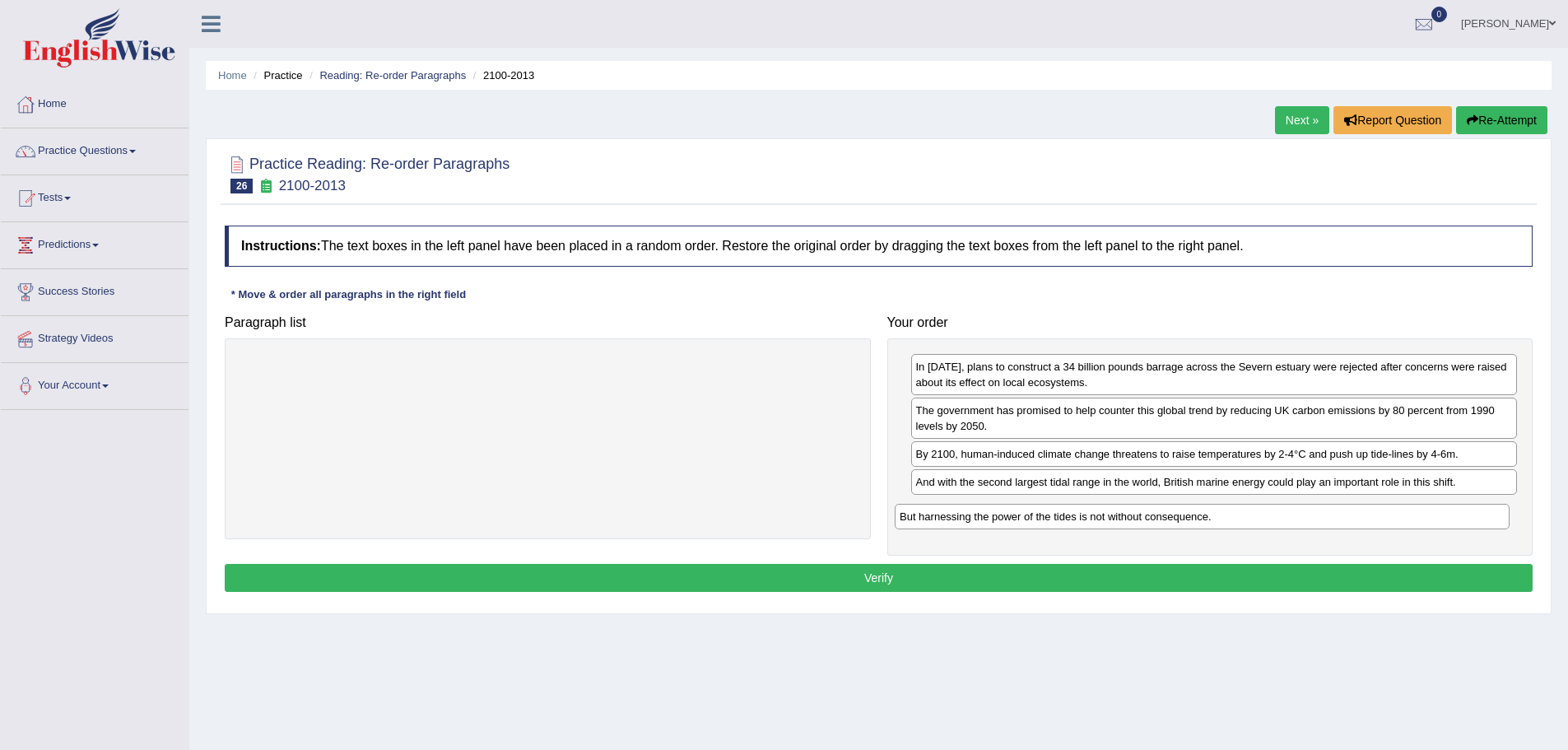
drag, startPoint x: 377, startPoint y: 368, endPoint x: 1030, endPoint y: 518, distance: 670.0
click at [1030, 518] on div "But harnessing the power of the tides is not without consequence." at bounding box center [1202, 517] width 615 height 25
click at [929, 584] on button "Verify" at bounding box center [879, 578] width 1308 height 28
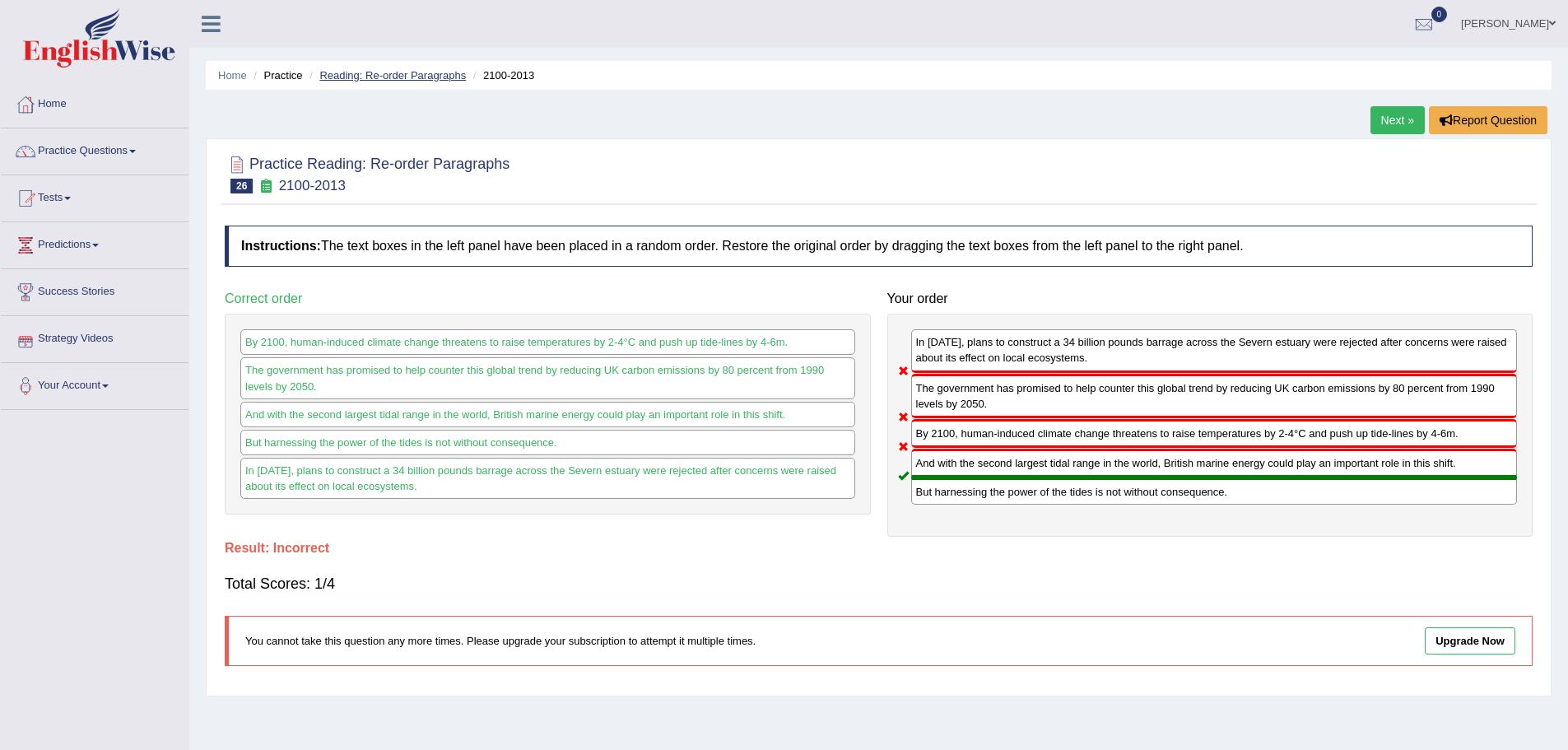
click at [419, 76] on link "Reading: Re-order Paragraphs" at bounding box center [393, 76] width 147 height 13
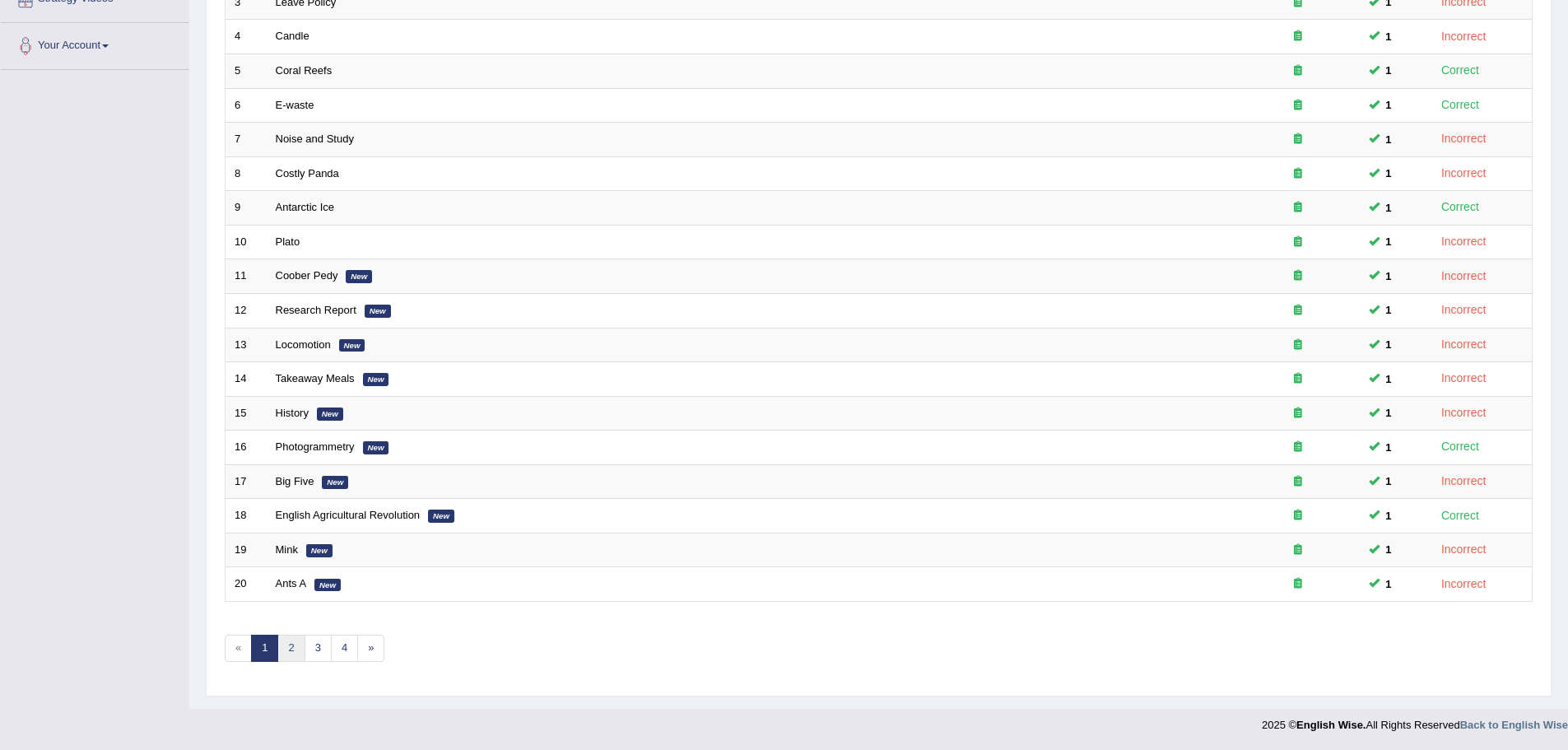
click at [293, 652] on link "2" at bounding box center [291, 648] width 27 height 27
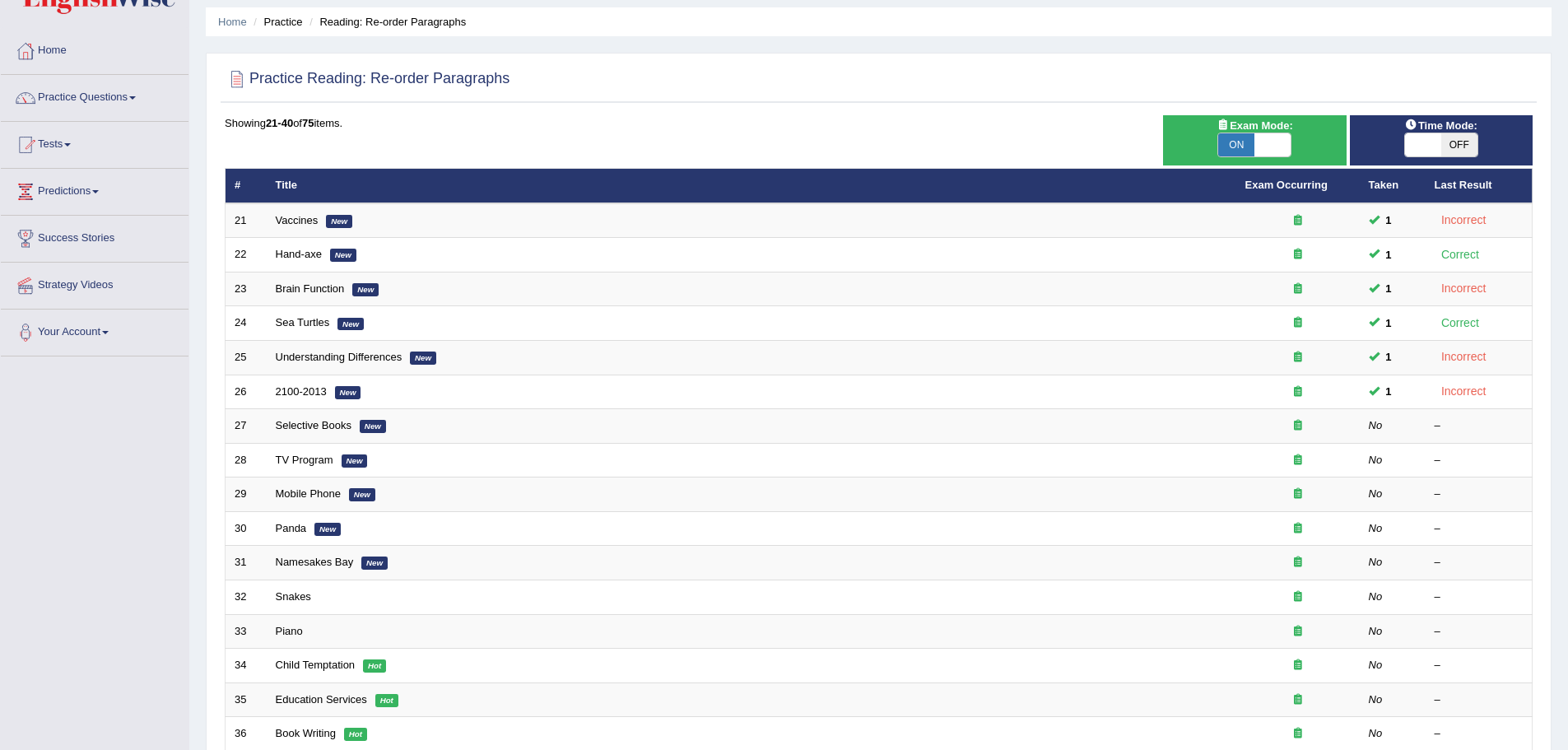
scroll to position [82, 0]
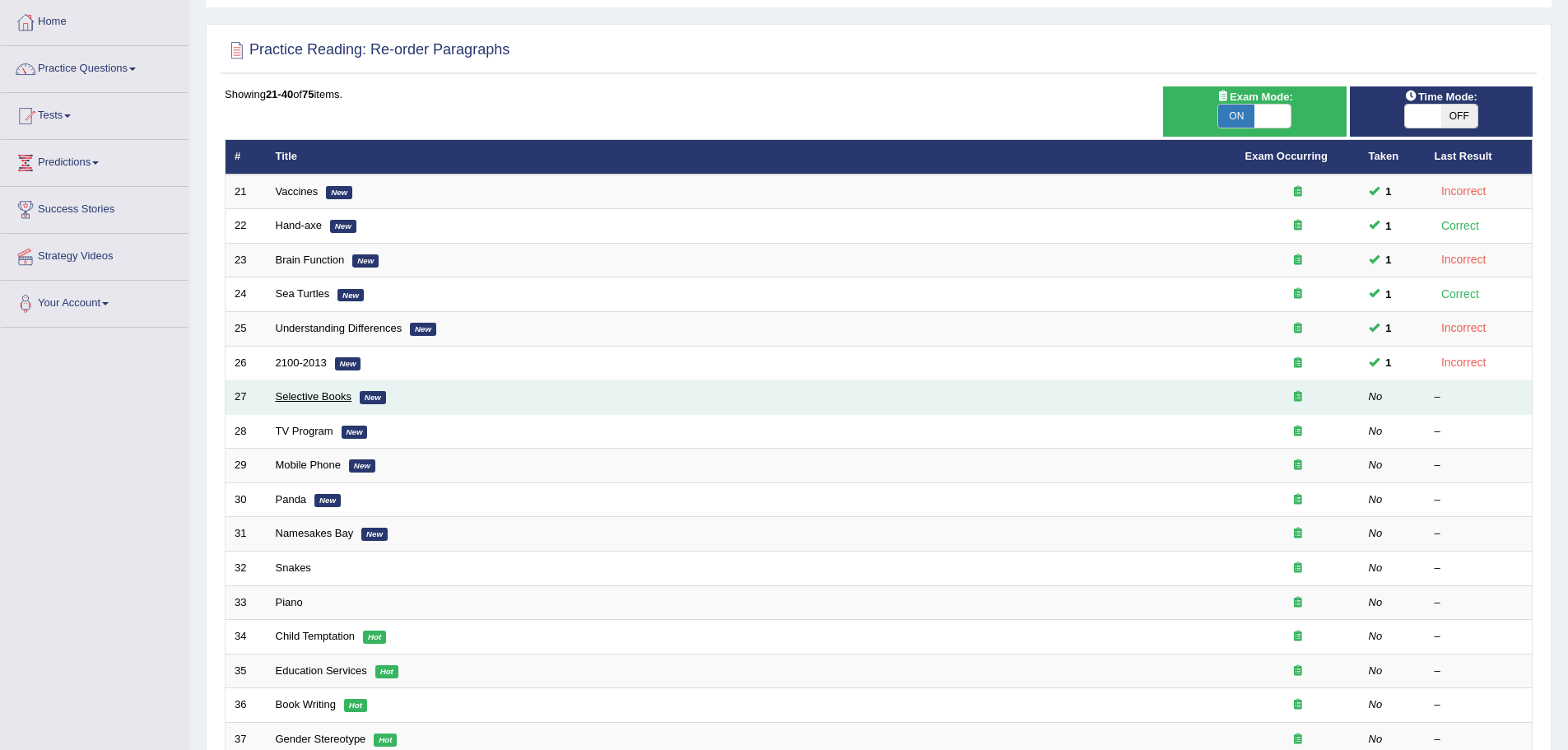
click at [323, 396] on link "Selective Books" at bounding box center [314, 396] width 76 height 13
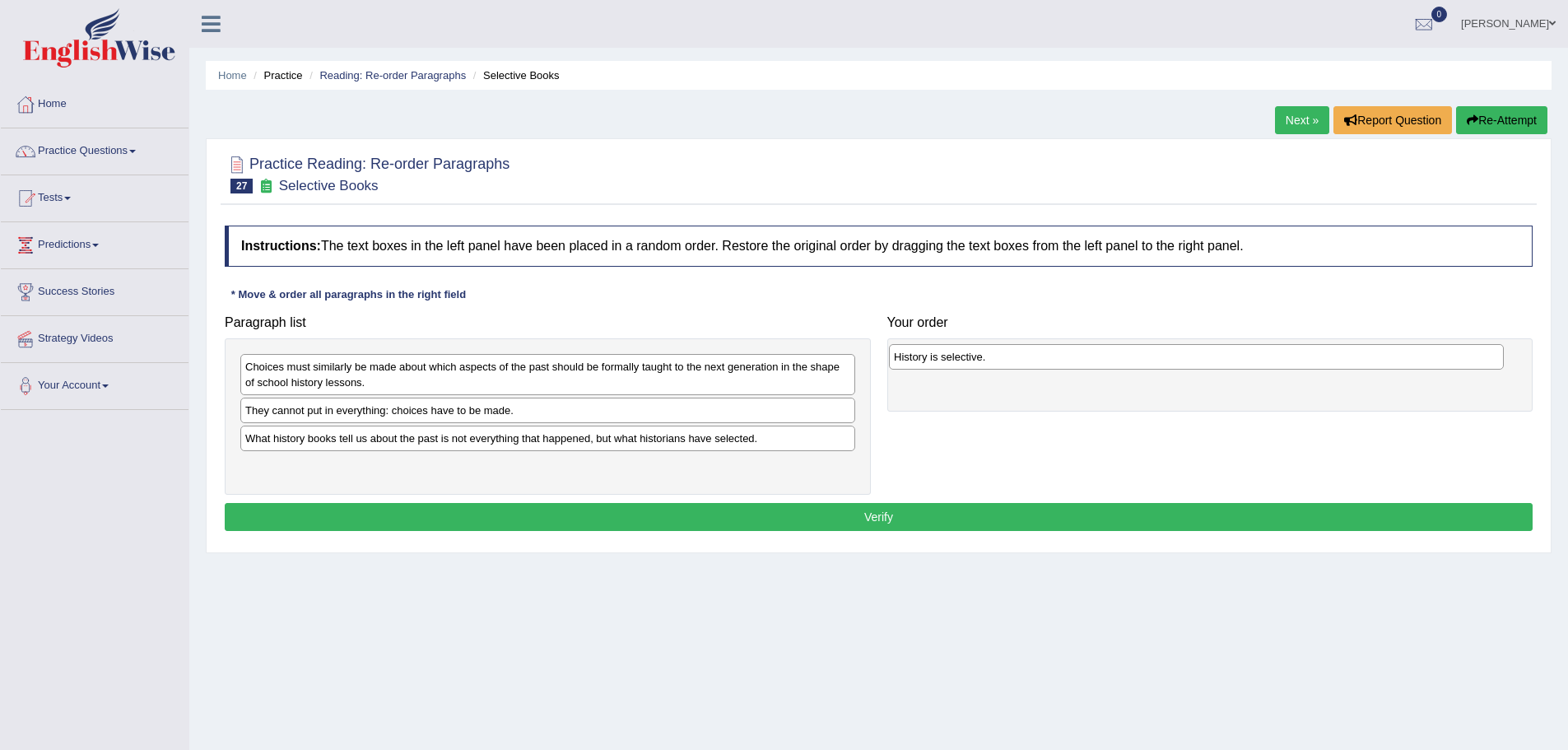
drag, startPoint x: 423, startPoint y: 466, endPoint x: 1072, endPoint y: 356, distance: 658.3
click at [1072, 356] on div "History is selective." at bounding box center [1196, 357] width 615 height 25
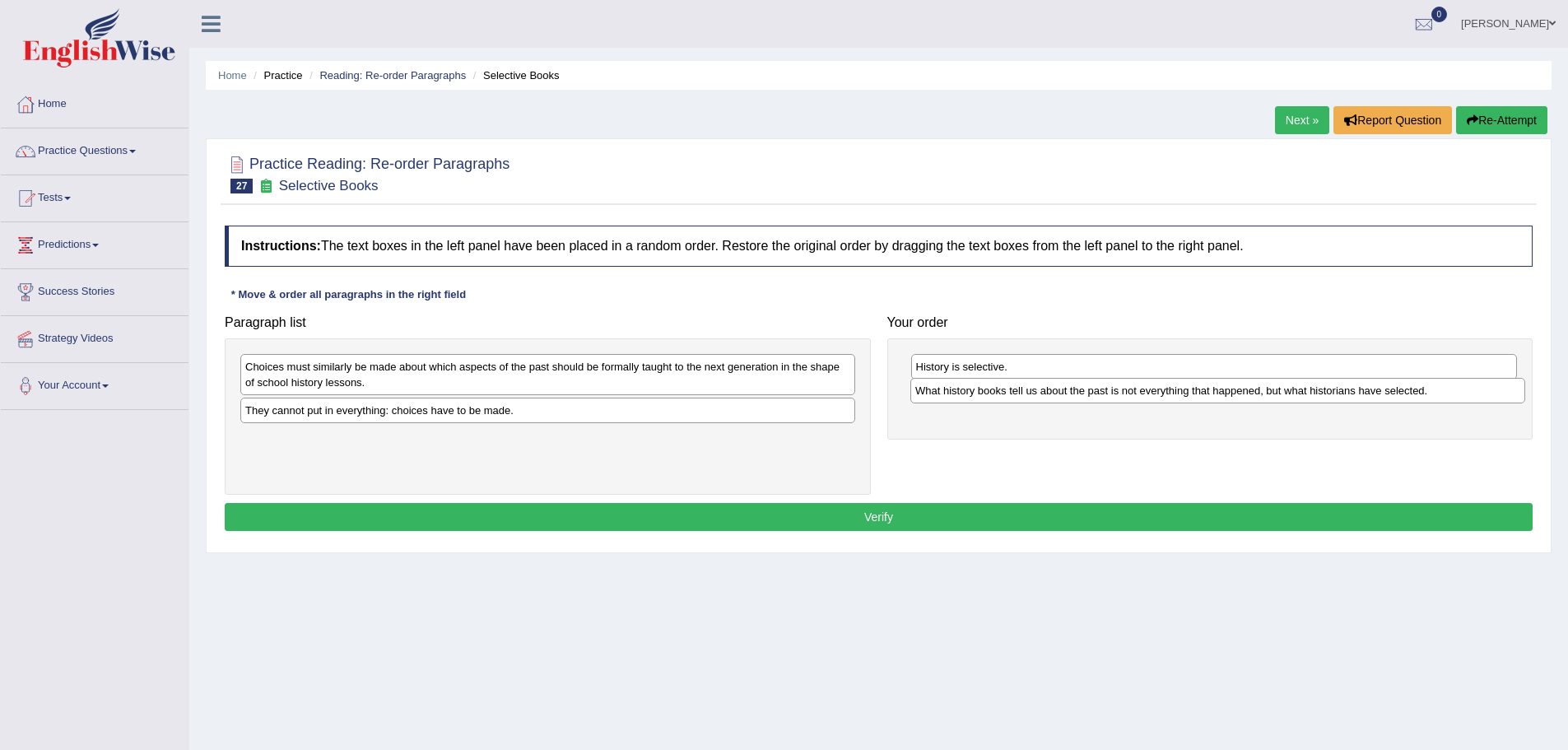
drag, startPoint x: 440, startPoint y: 444, endPoint x: 1108, endPoint y: 395, distance: 669.8
click at [1108, 395] on div "What history books tell us about the past is not everything that happened, but …" at bounding box center [1218, 391] width 615 height 25
drag, startPoint x: 448, startPoint y: 414, endPoint x: 1101, endPoint y: 424, distance: 653.1
click at [1098, 423] on div "They cannot put in everything: choices have to be made." at bounding box center [1191, 419] width 615 height 25
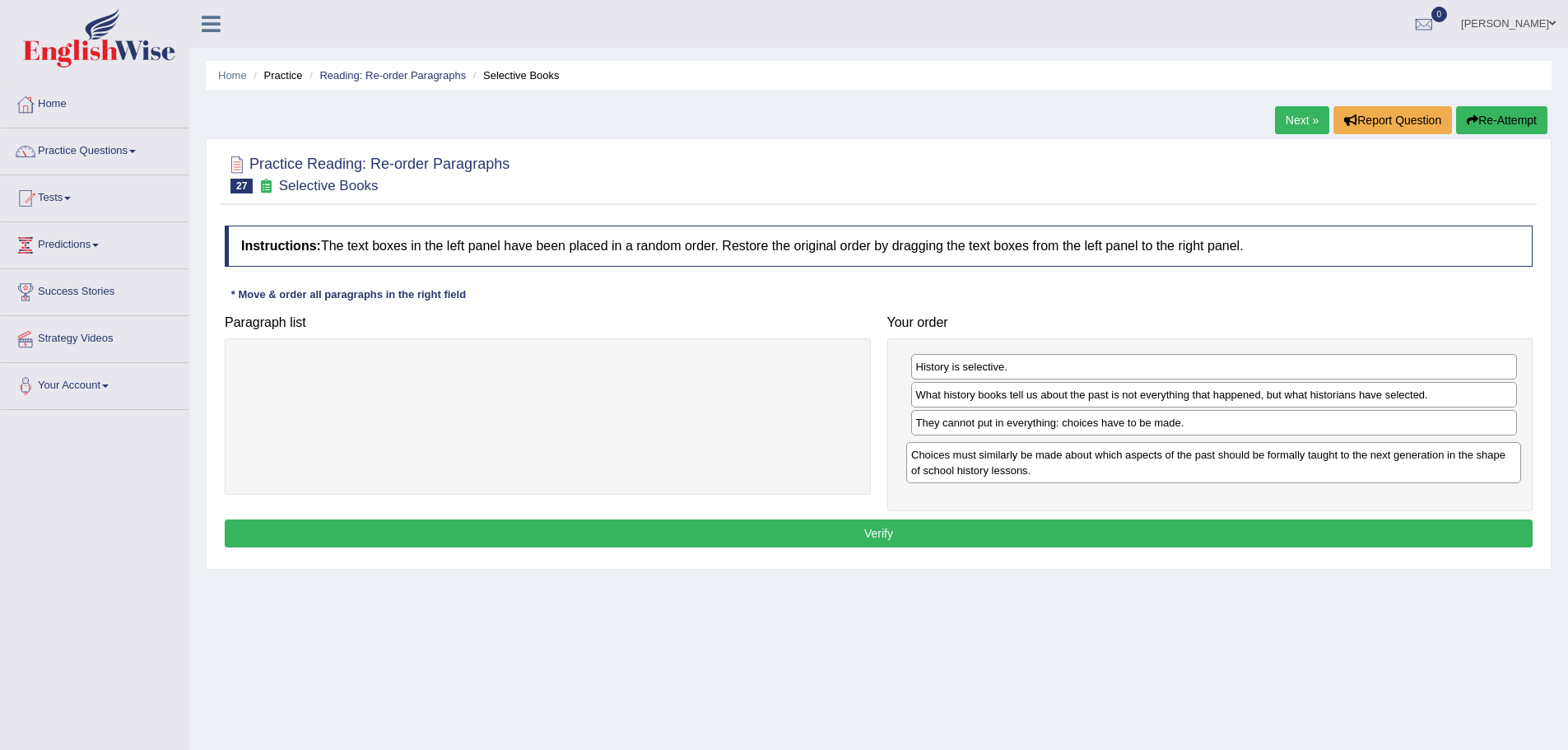
drag, startPoint x: 528, startPoint y: 378, endPoint x: 1194, endPoint y: 467, distance: 671.9
click at [1194, 467] on div "Choices must similarly be made about which aspects of the past should be formal…" at bounding box center [1214, 462] width 615 height 42
click at [928, 534] on button "Verify" at bounding box center [879, 533] width 1308 height 28
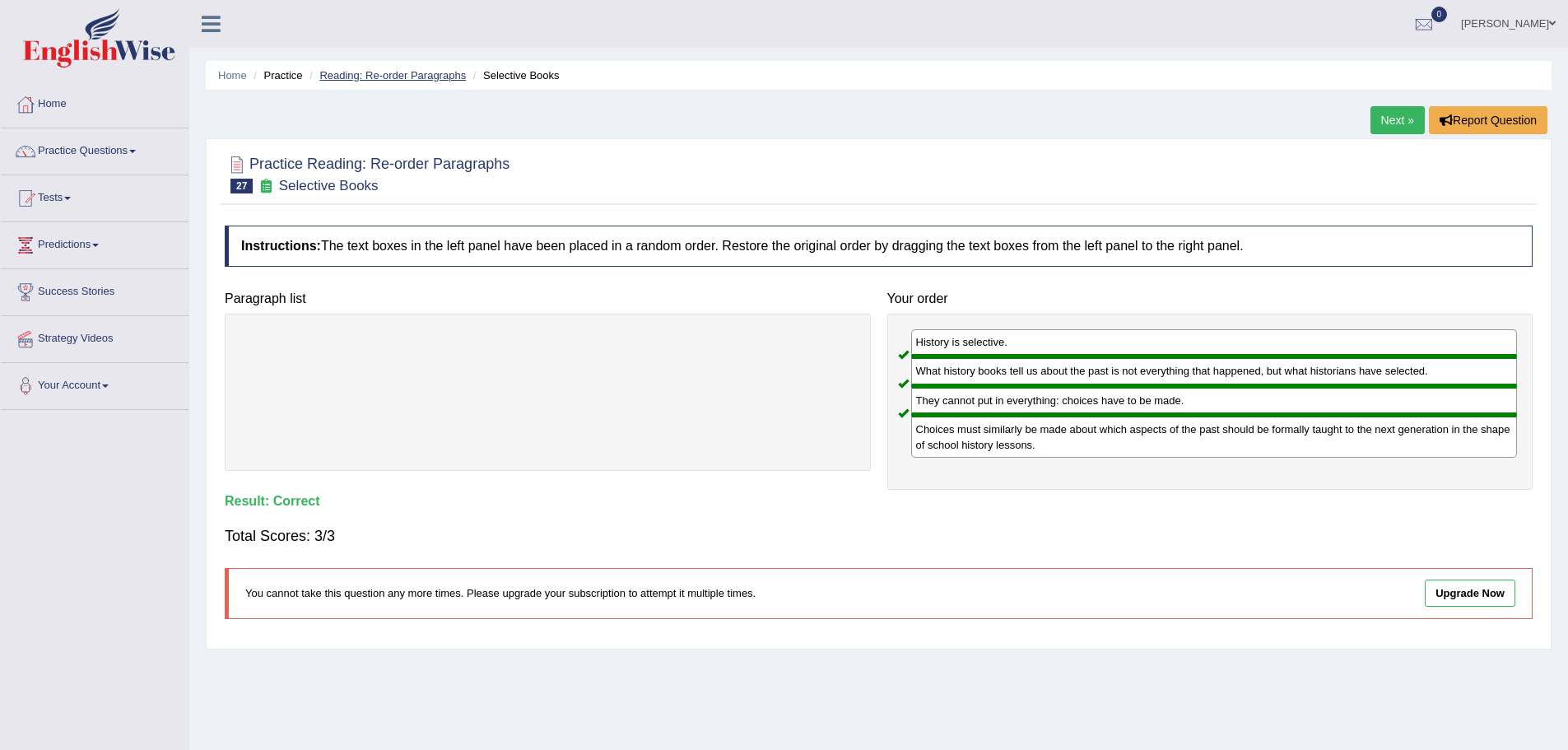
click at [377, 75] on link "Reading: Re-order Paragraphs" at bounding box center [393, 76] width 147 height 13
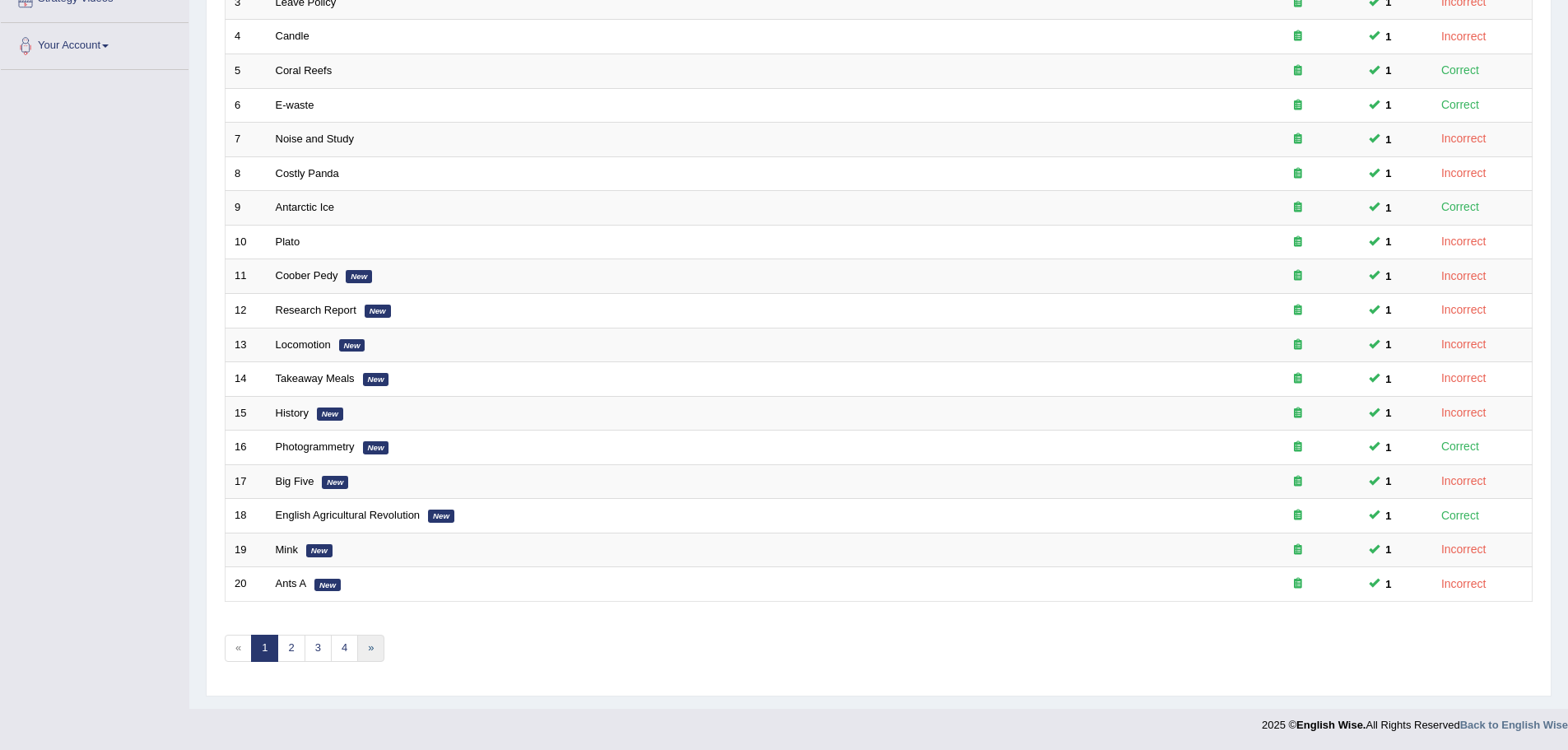
click at [369, 650] on link "»" at bounding box center [371, 648] width 27 height 27
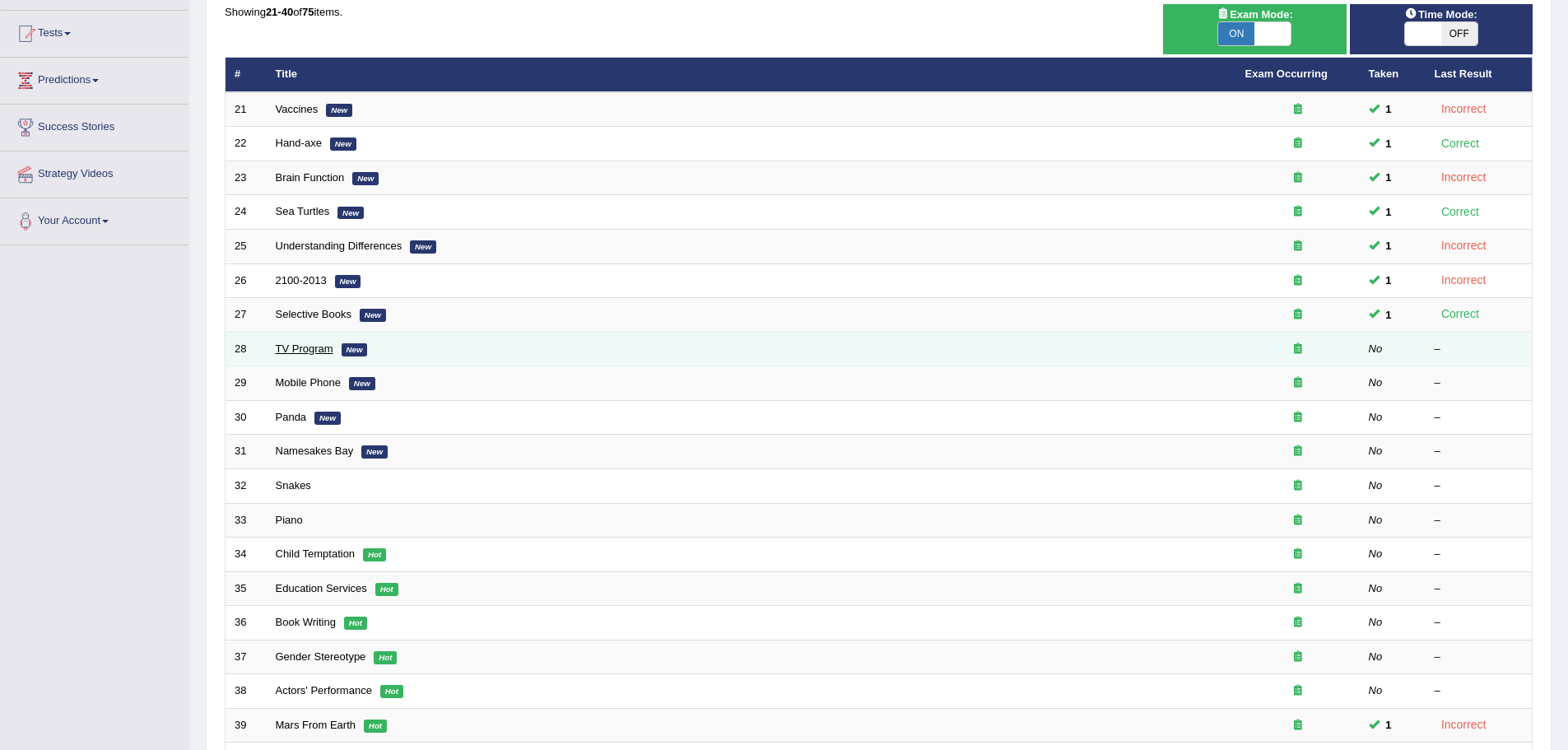
click at [292, 349] on link "TV Program" at bounding box center [304, 349] width 58 height 13
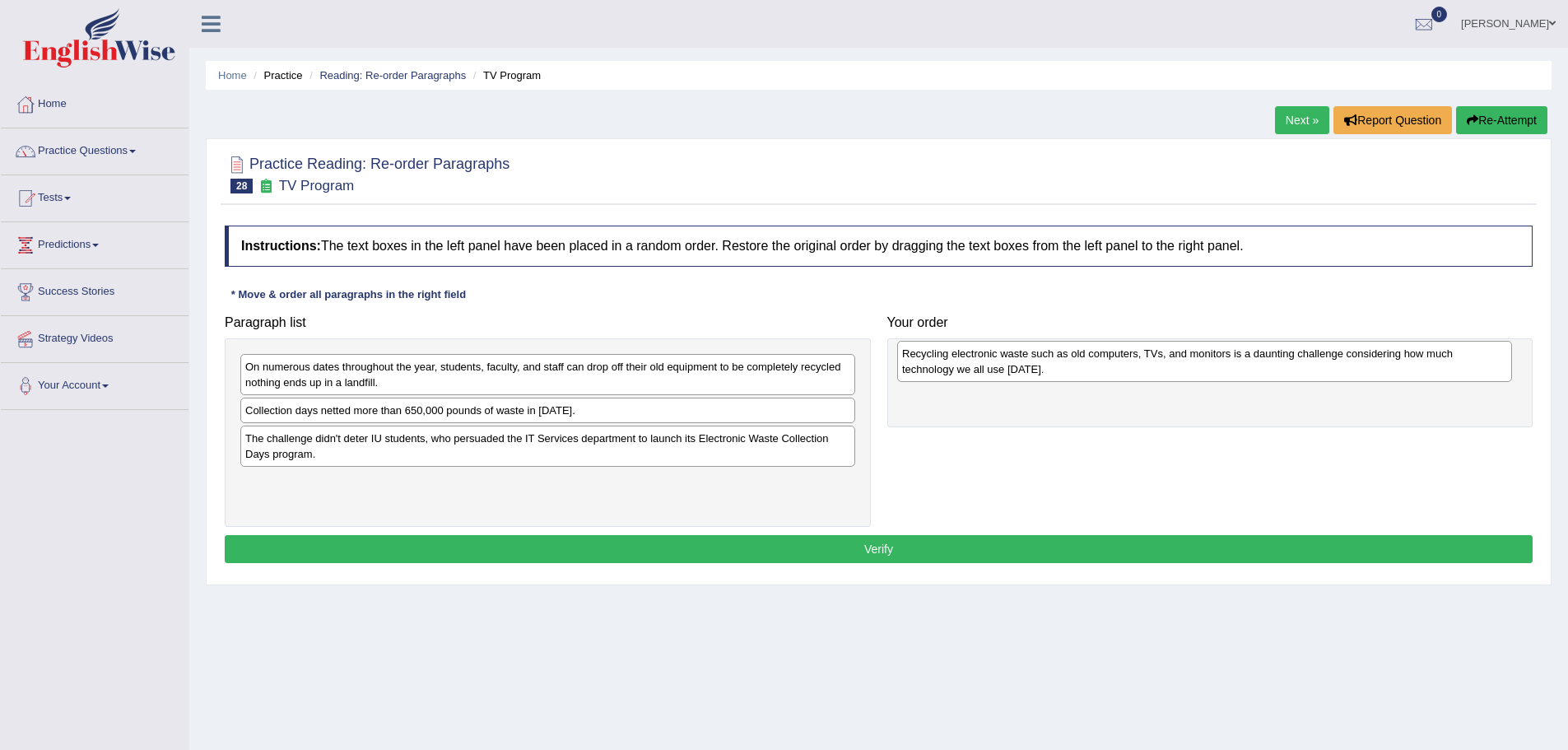
drag, startPoint x: 443, startPoint y: 423, endPoint x: 1099, endPoint y: 366, distance: 658.5
click at [1099, 366] on div "Recycling electronic waste such as old computers, TVs, and monitors is a daunti…" at bounding box center [1204, 361] width 615 height 42
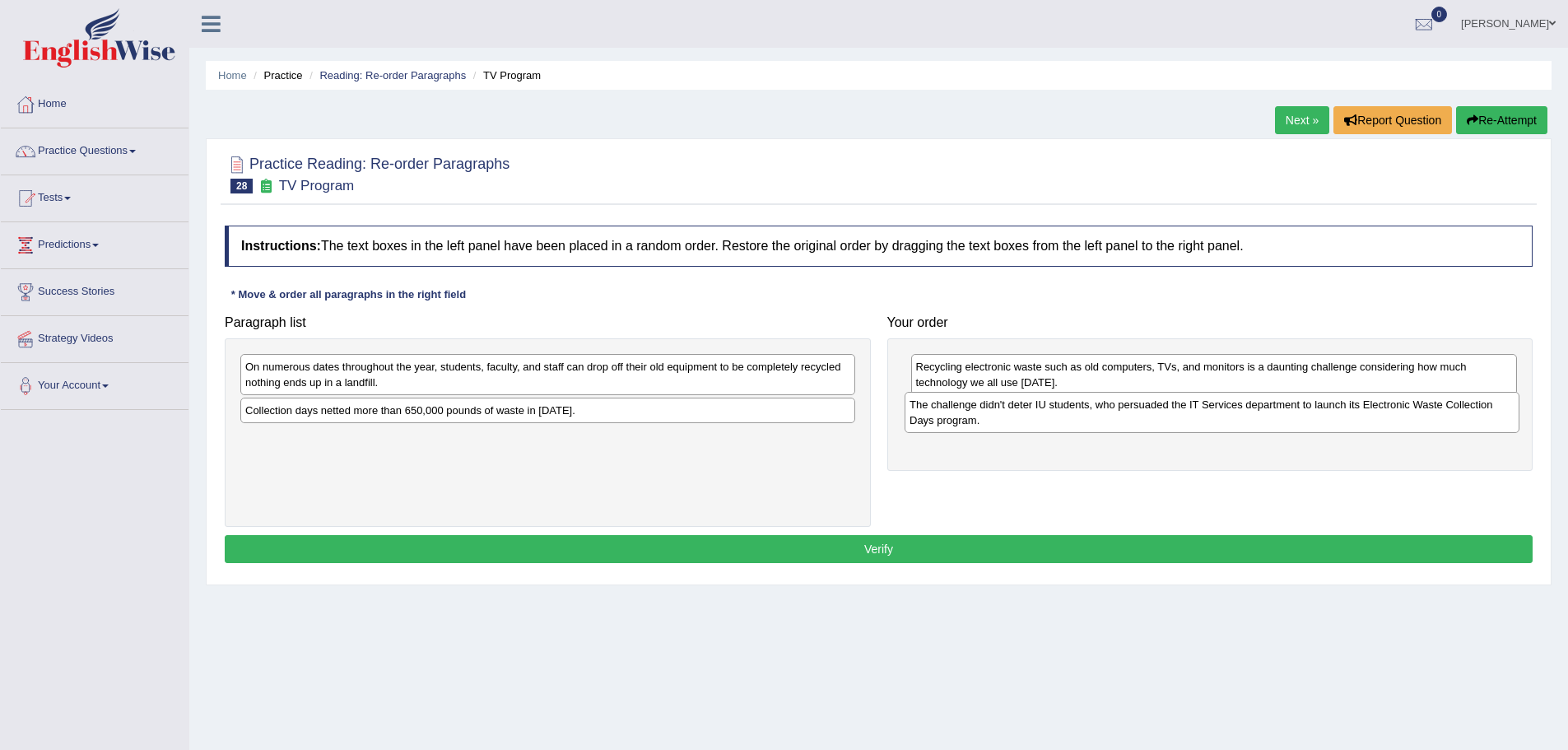
drag, startPoint x: 467, startPoint y: 452, endPoint x: 1133, endPoint y: 418, distance: 666.9
click at [1133, 418] on div "The challenge didn't deter IU students, who persuaded the IT Services departmen…" at bounding box center [1212, 412] width 615 height 42
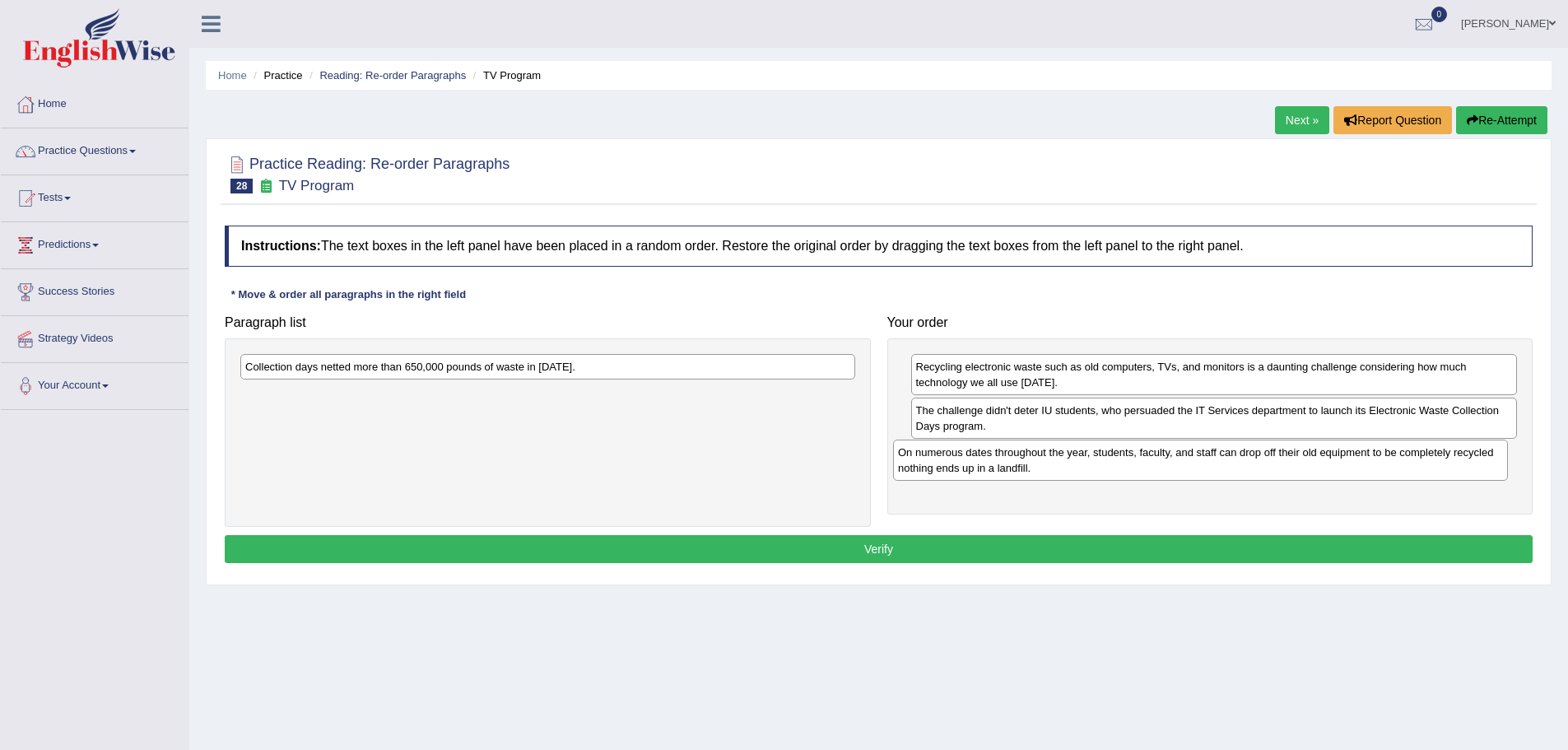
drag, startPoint x: 606, startPoint y: 391, endPoint x: 1215, endPoint y: 463, distance: 613.2
click at [1213, 463] on div "On numerous dates throughout the year, students, faculty, and staff can drop of…" at bounding box center [1200, 460] width 615 height 42
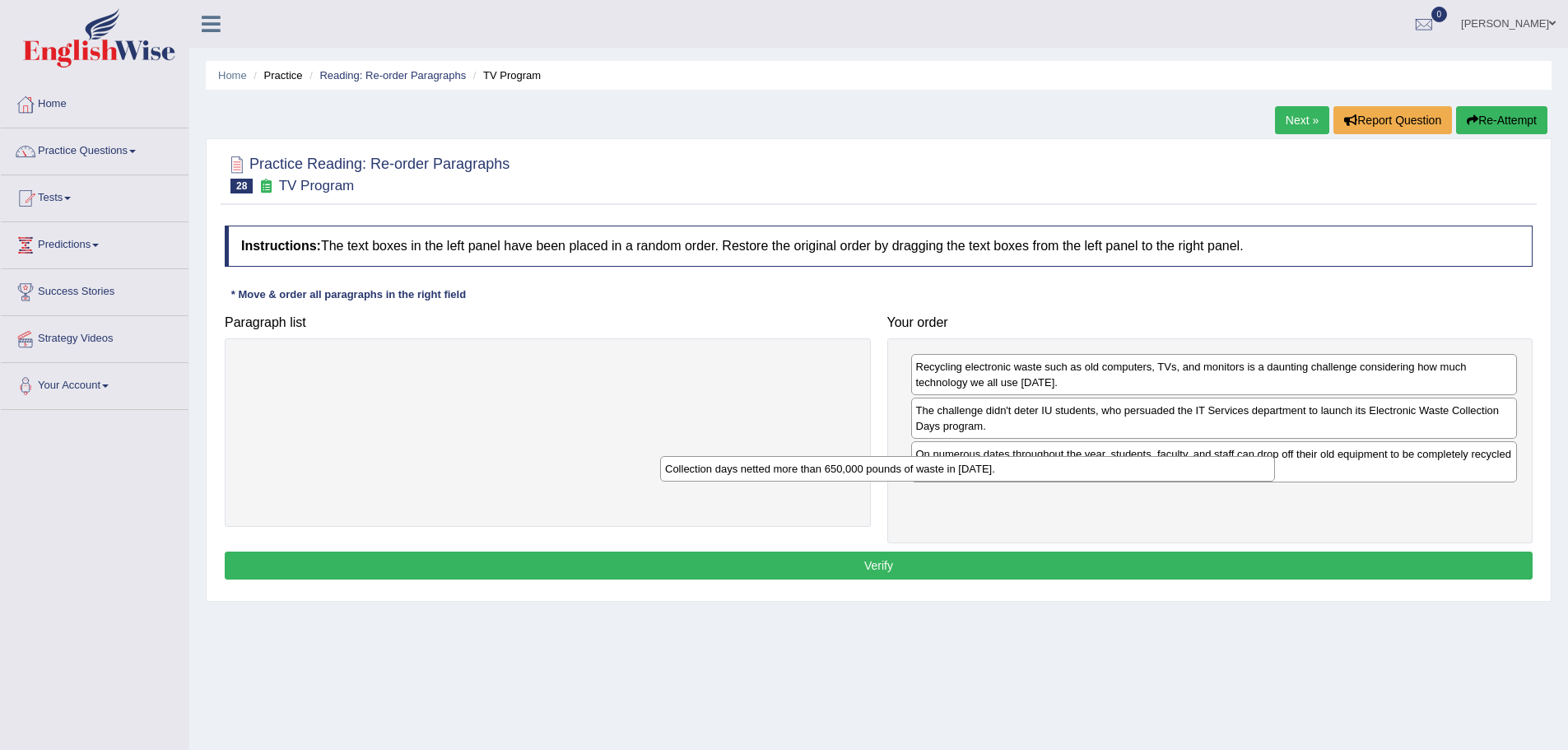
drag, startPoint x: 576, startPoint y: 367, endPoint x: 1013, endPoint y: 478, distance: 450.9
click at [1013, 478] on div "Collection days netted more than 650,000 pounds of waste in 2010." at bounding box center [967, 469] width 615 height 25
click at [995, 553] on button "Verify" at bounding box center [879, 565] width 1308 height 28
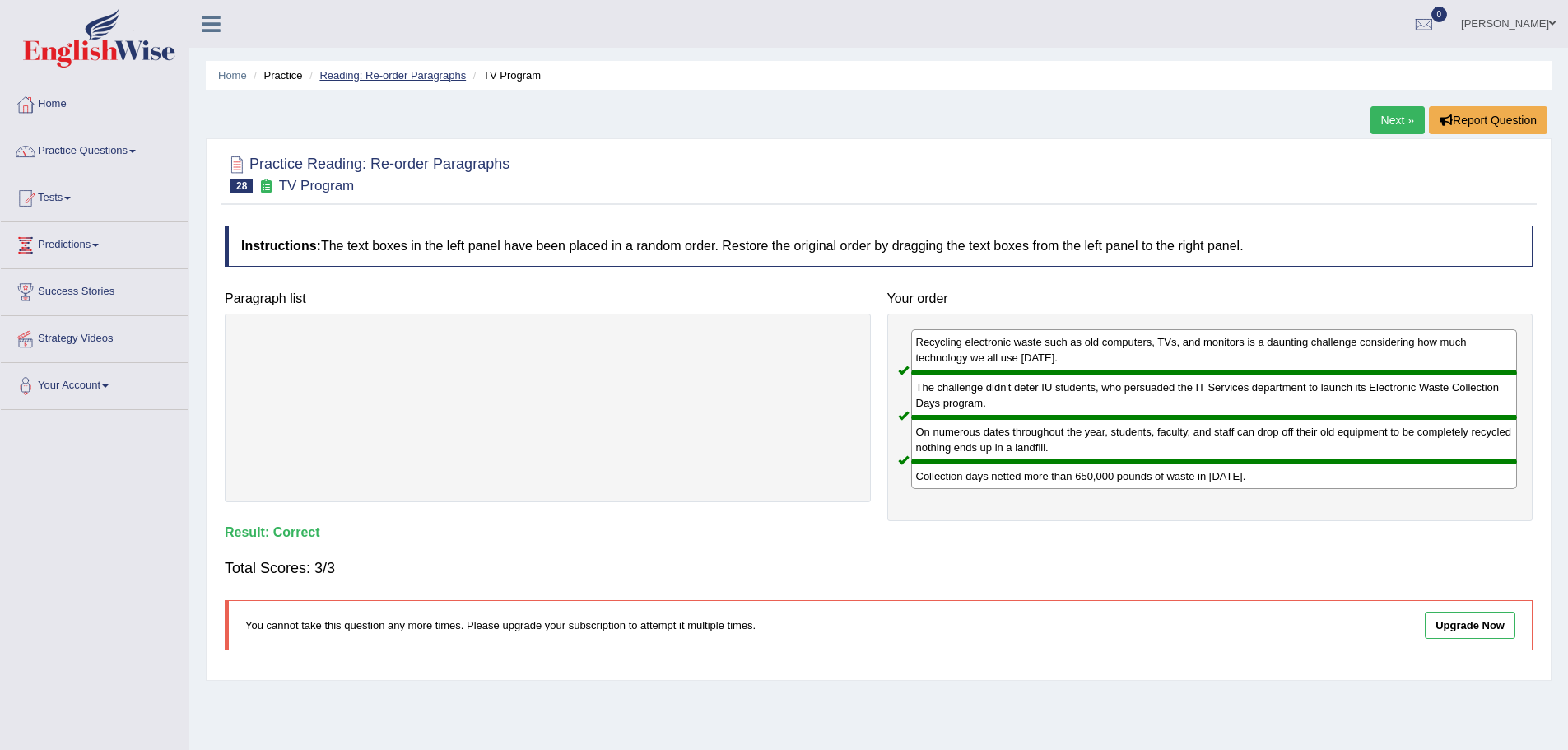
click at [391, 74] on link "Reading: Re-order Paragraphs" at bounding box center [393, 76] width 147 height 13
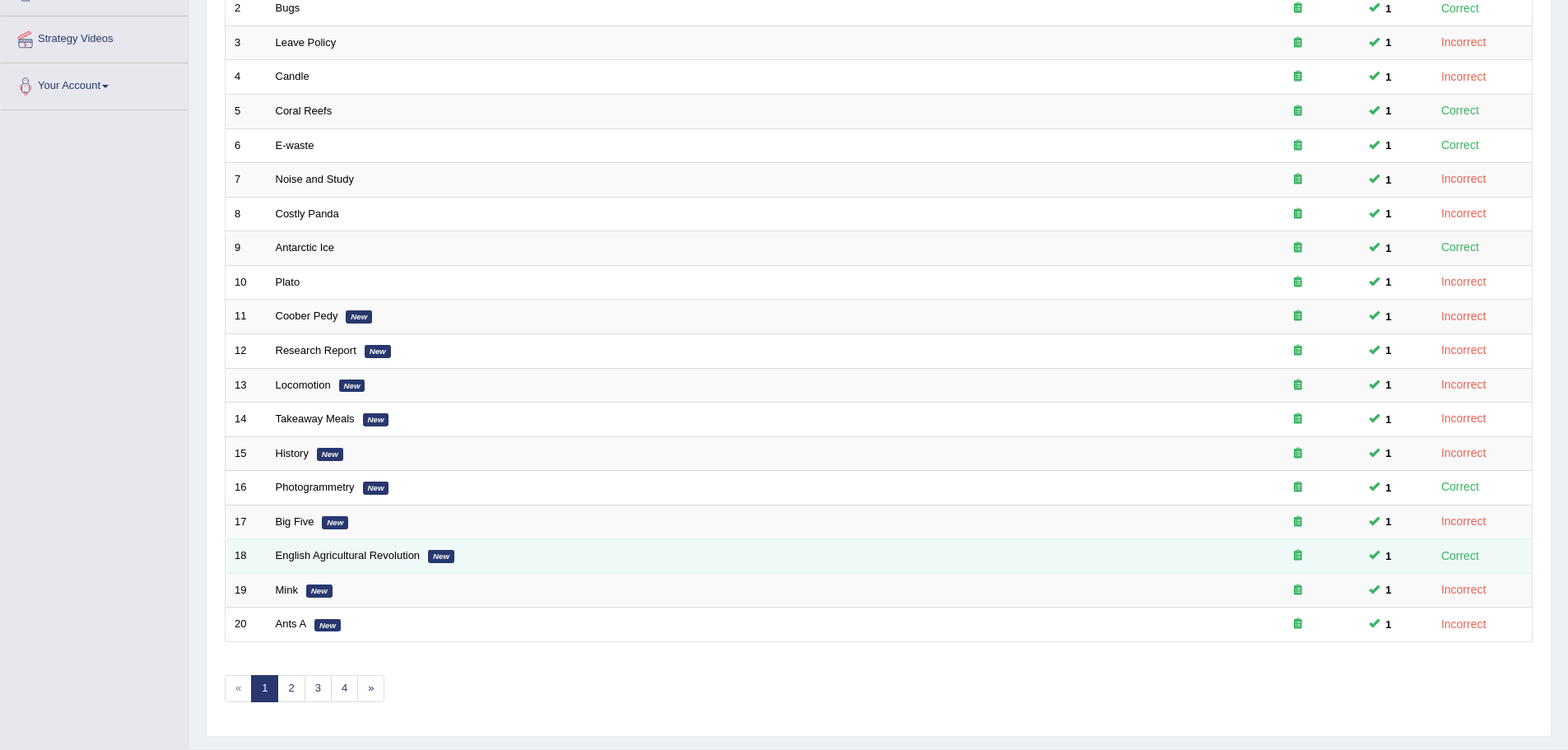
scroll to position [340, 0]
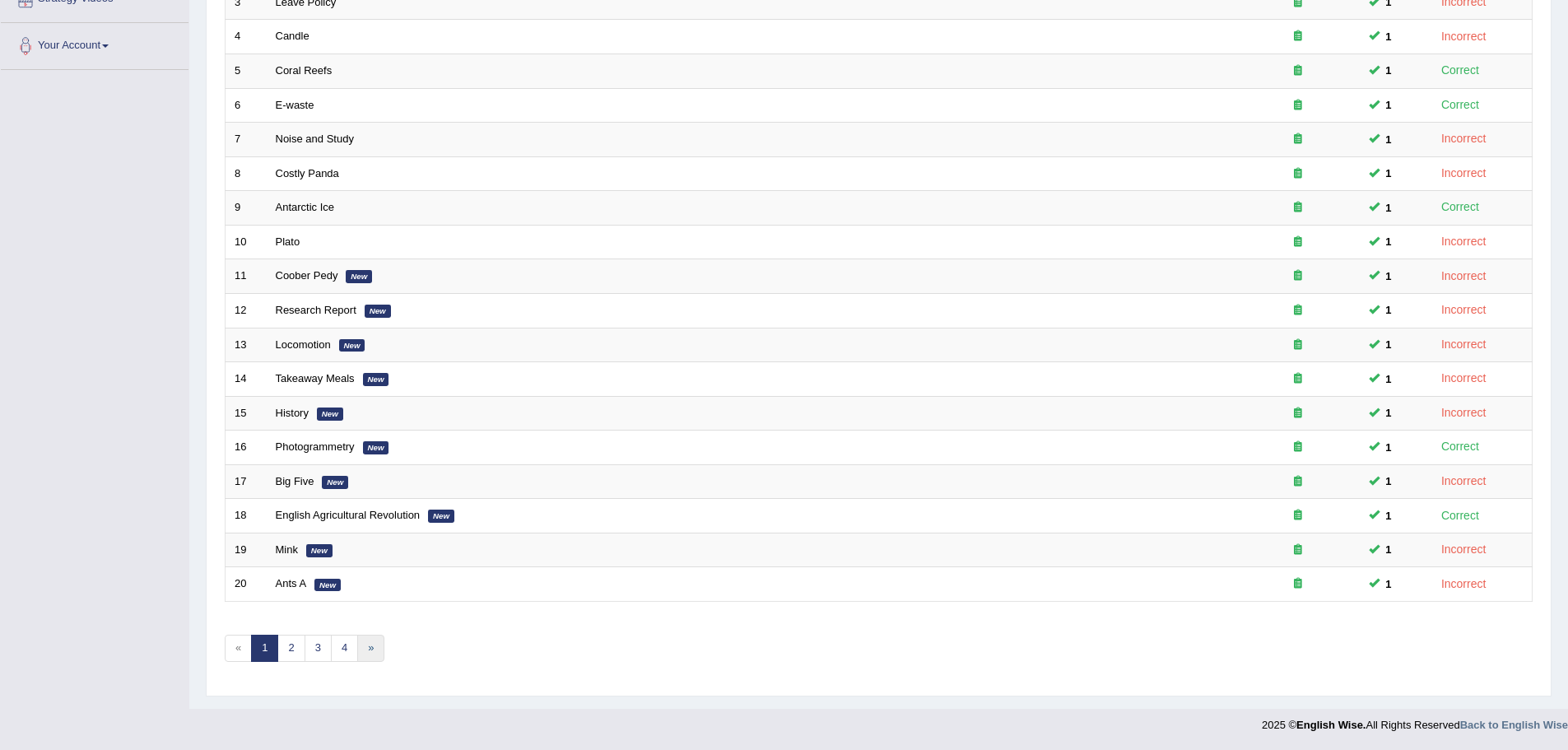
click at [375, 653] on link "»" at bounding box center [371, 648] width 27 height 27
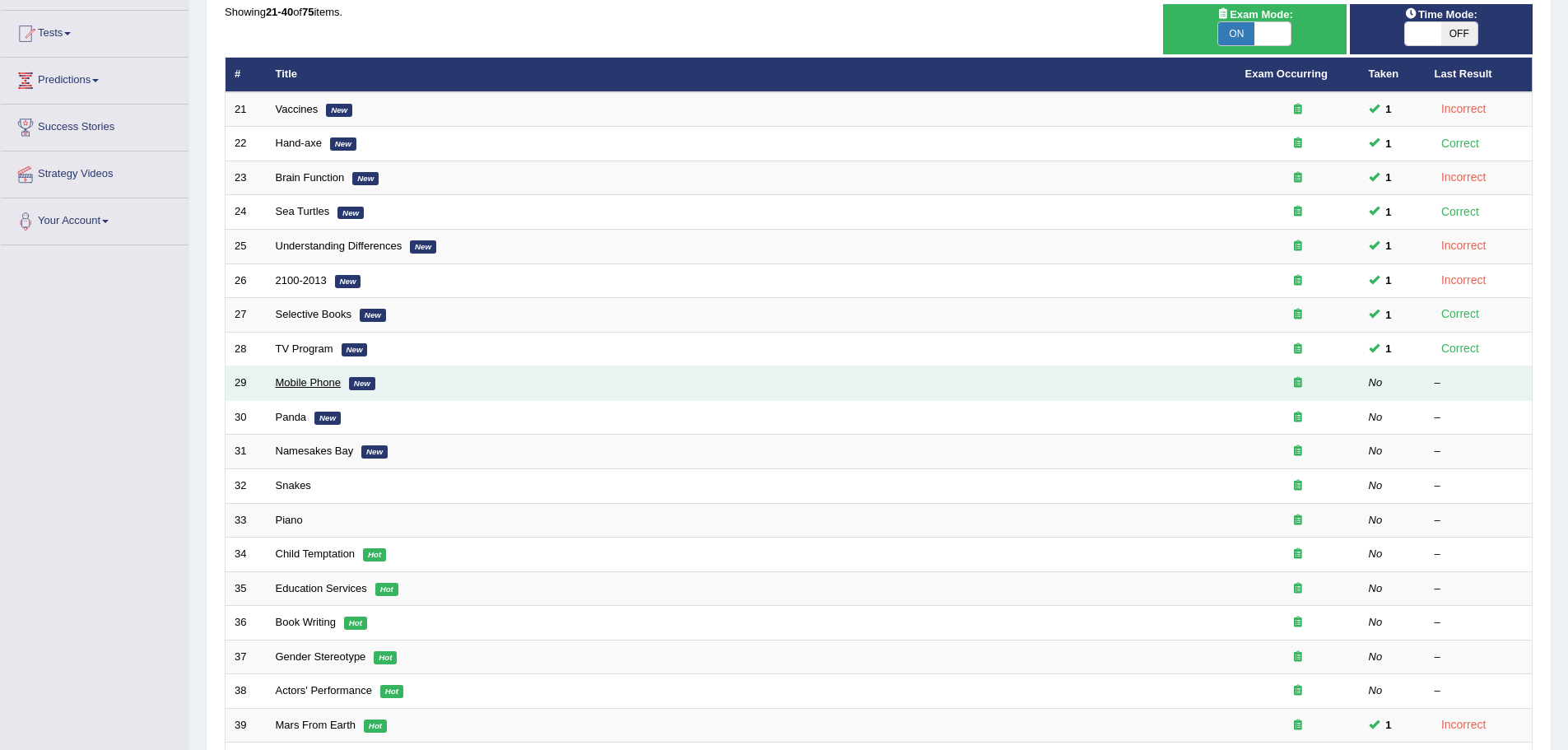
click at [315, 381] on link "Mobile Phone" at bounding box center [309, 383] width 66 height 13
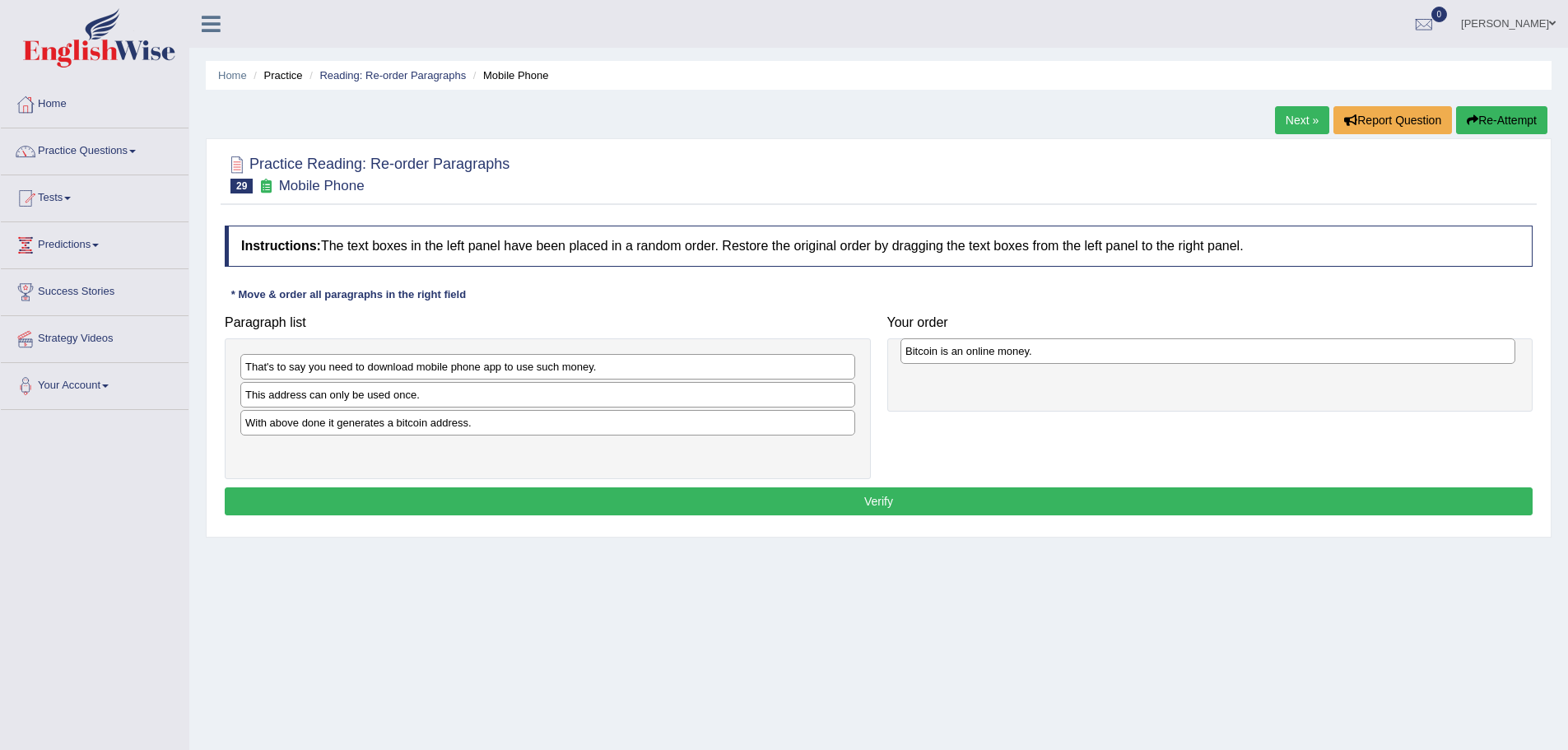
drag, startPoint x: 347, startPoint y: 451, endPoint x: 1005, endPoint y: 350, distance: 665.7
click at [1006, 350] on div "Bitcoin is an online money." at bounding box center [1208, 351] width 615 height 25
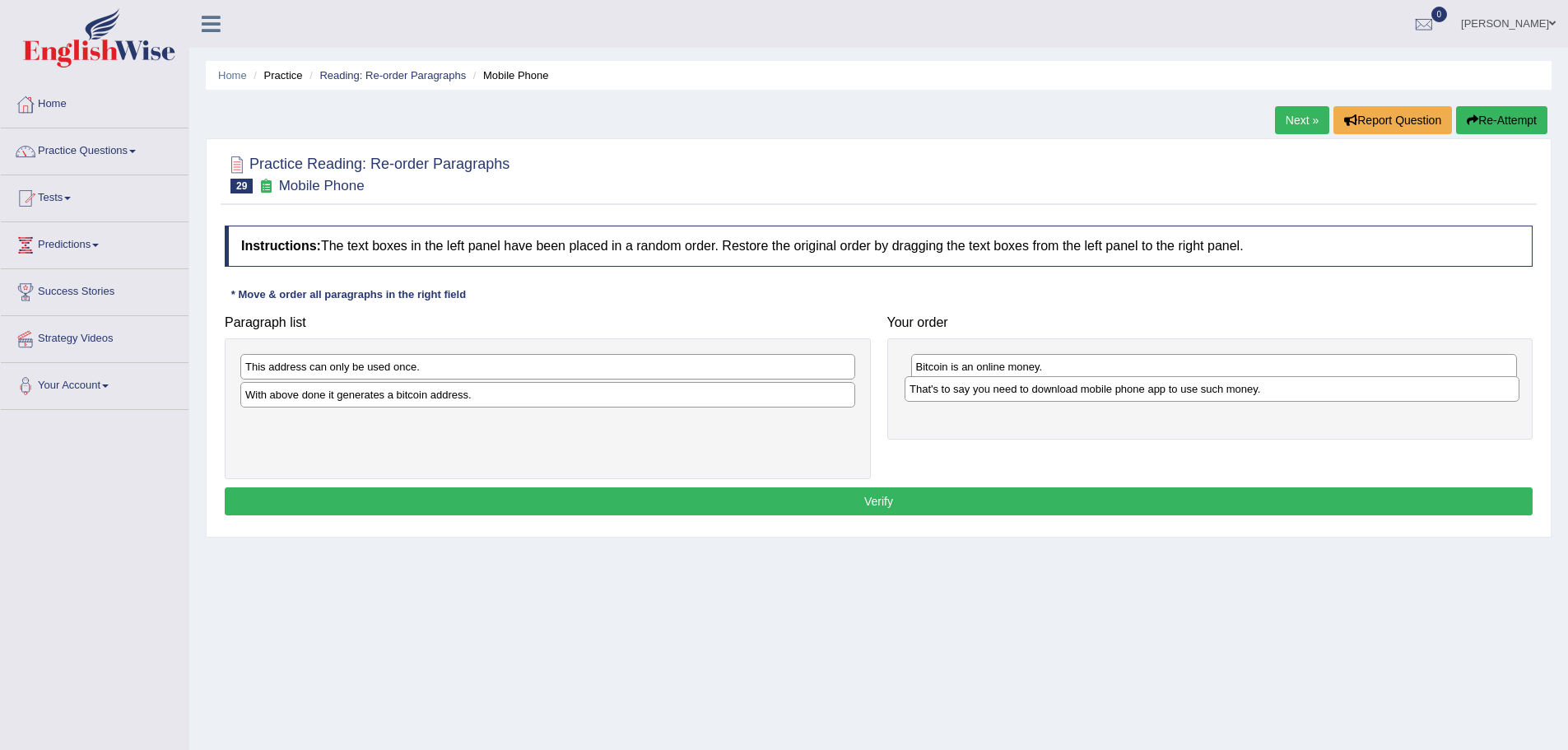
drag, startPoint x: 353, startPoint y: 369, endPoint x: 1018, endPoint y: 391, distance: 665.4
click at [1018, 391] on div "That's to say you need to download mobile phone app to use such money." at bounding box center [1212, 389] width 615 height 25
drag, startPoint x: 389, startPoint y: 404, endPoint x: 1063, endPoint y: 419, distance: 674.2
click at [1063, 419] on div "With above done it generates a bitcoin address." at bounding box center [1221, 417] width 615 height 25
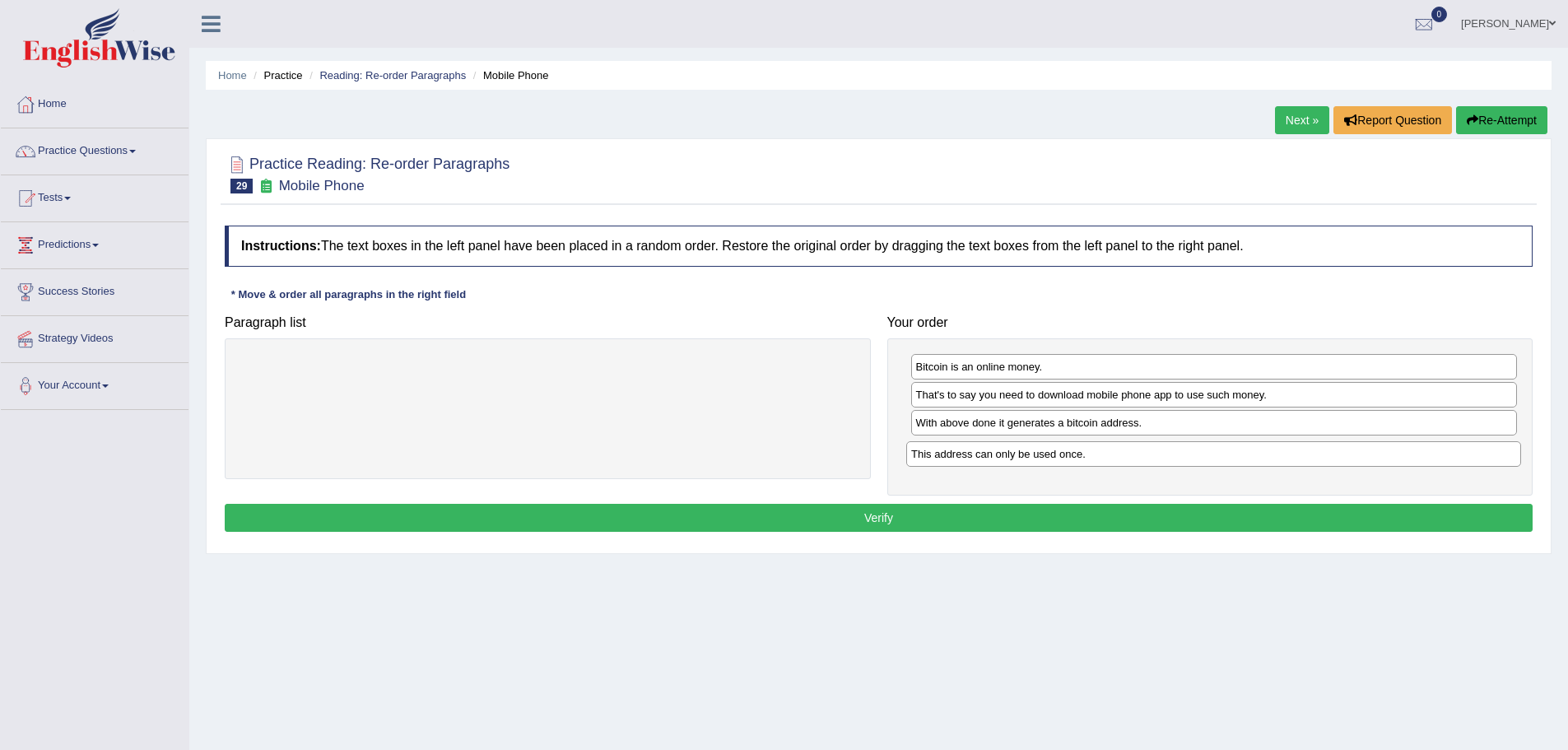
drag, startPoint x: 444, startPoint y: 370, endPoint x: 1110, endPoint y: 457, distance: 671.7
click at [1110, 457] on div "This address can only be used once." at bounding box center [1214, 454] width 615 height 25
click at [959, 511] on button "Verify" at bounding box center [879, 518] width 1308 height 28
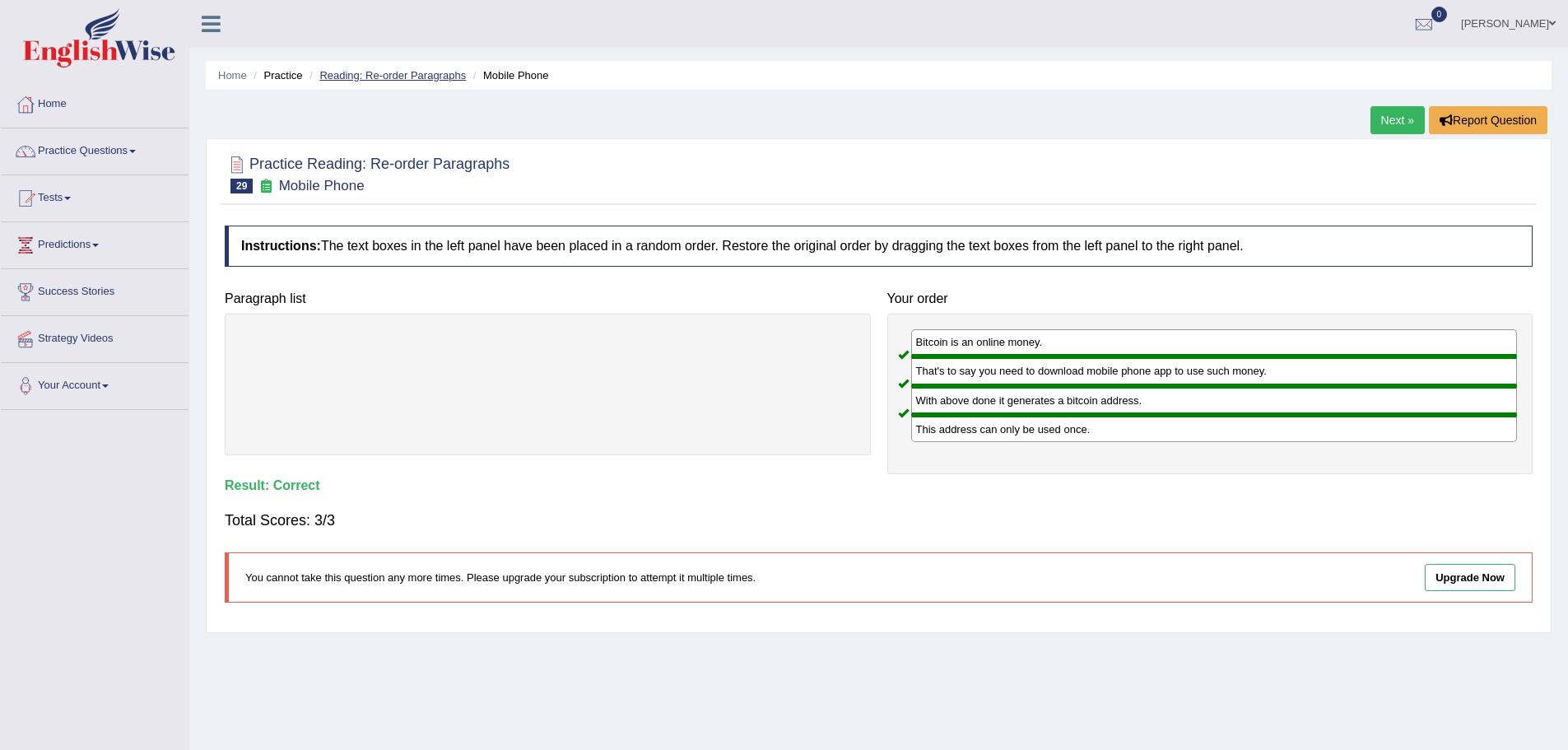
click at [373, 76] on link "Reading: Re-order Paragraphs" at bounding box center [393, 76] width 147 height 13
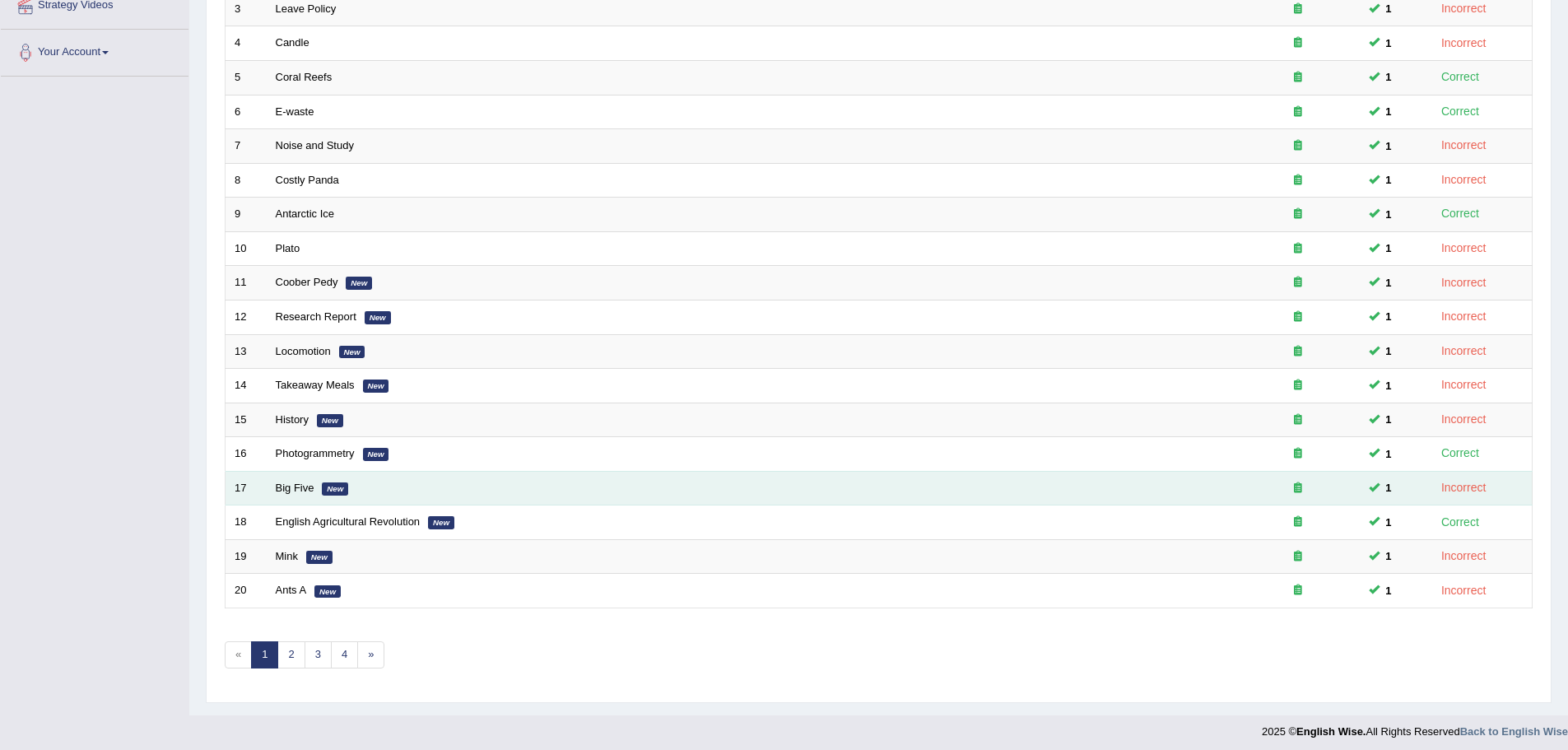
scroll to position [340, 0]
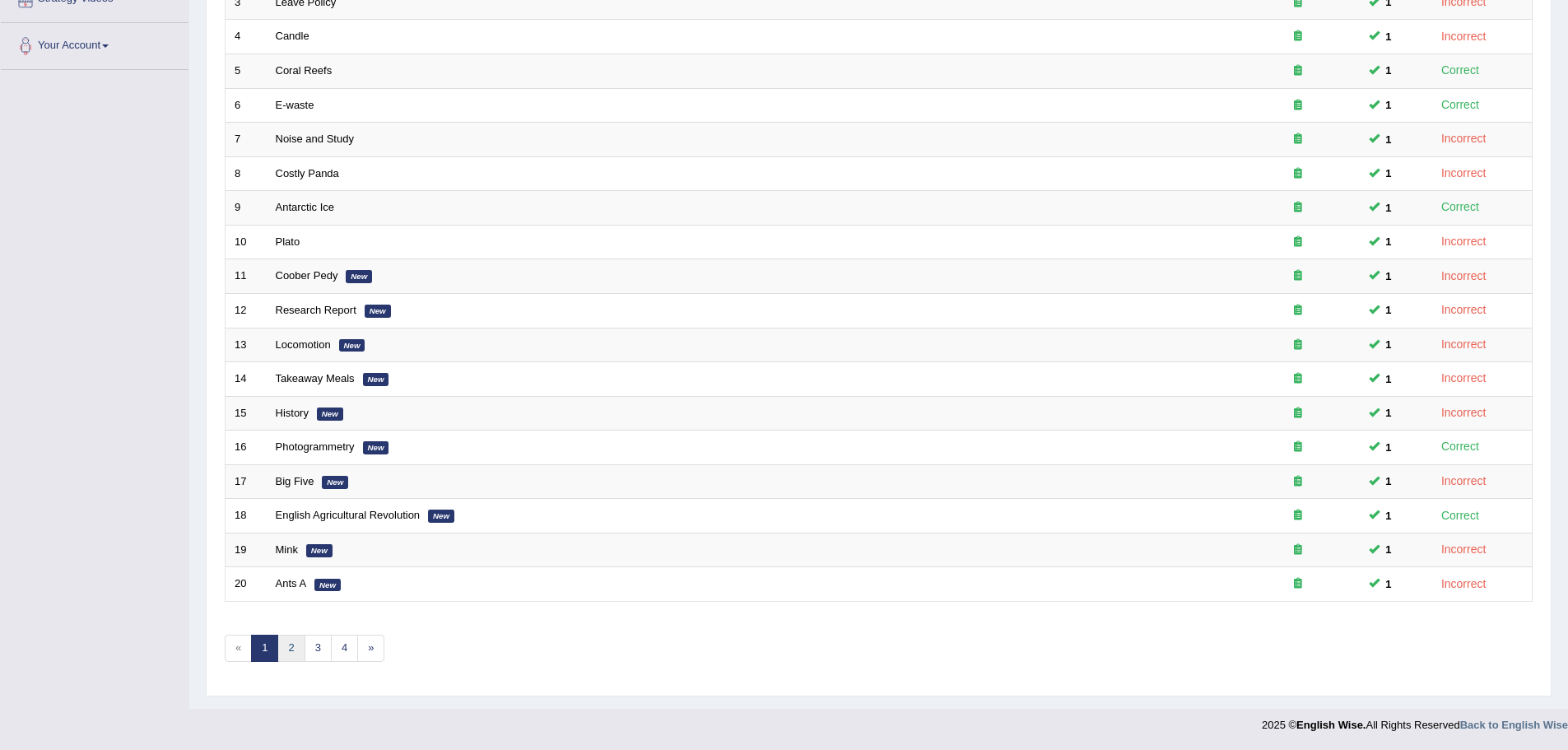
click at [296, 647] on link "2" at bounding box center [291, 648] width 27 height 27
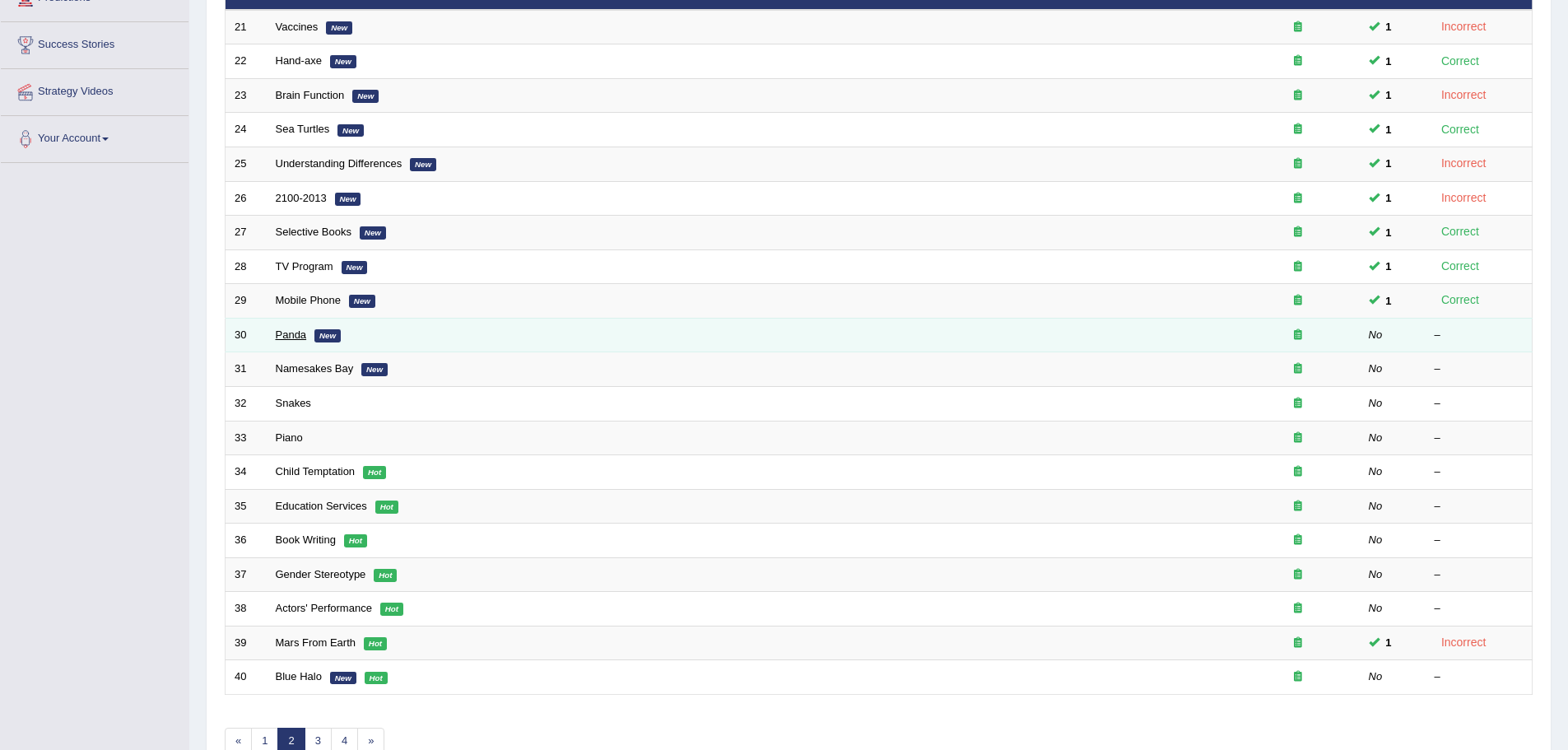
click at [284, 328] on link "Panda" at bounding box center [291, 334] width 31 height 13
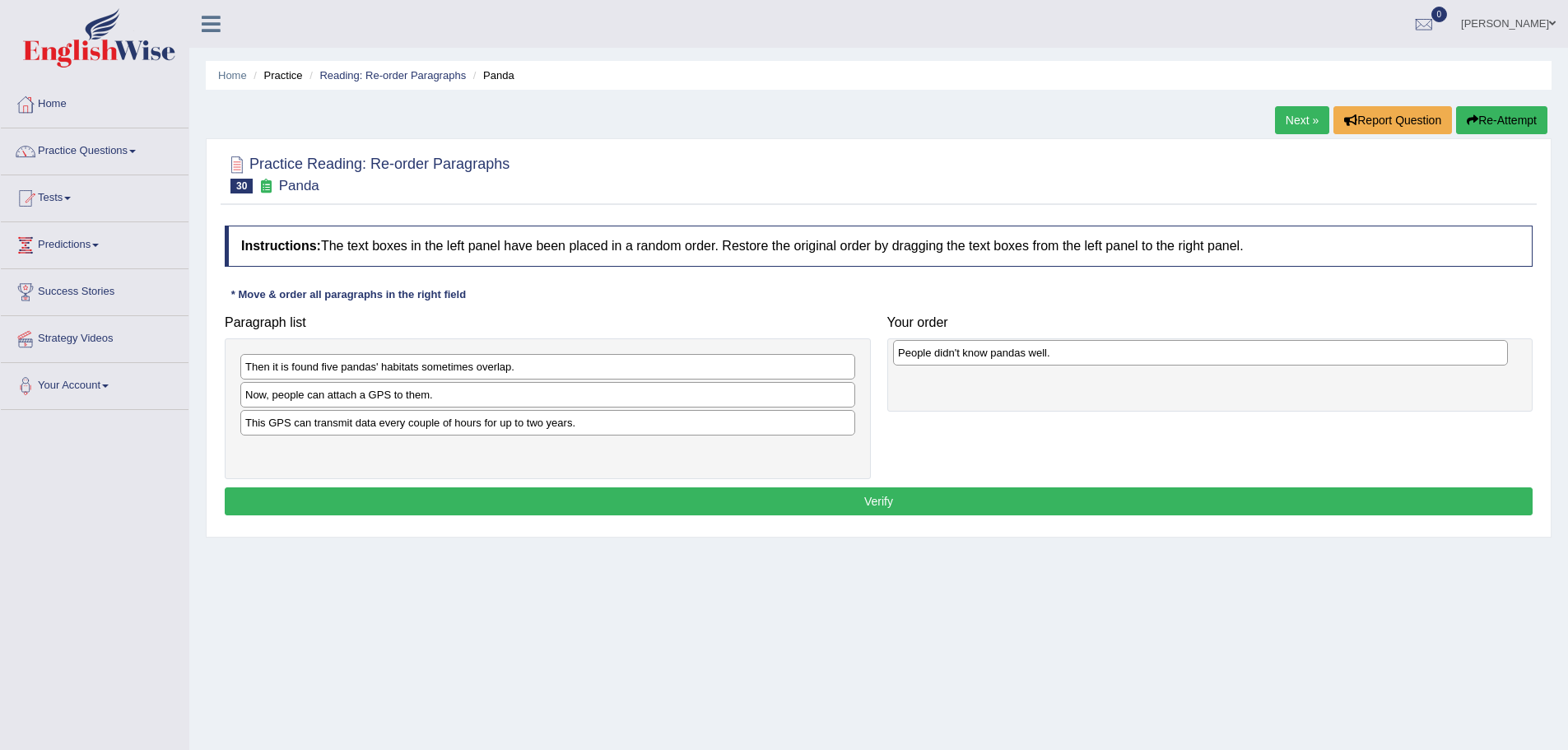
drag, startPoint x: 432, startPoint y: 455, endPoint x: 1083, endPoint y: 356, distance: 658.5
click at [1083, 356] on div "People didn't know pandas well." at bounding box center [1200, 353] width 615 height 25
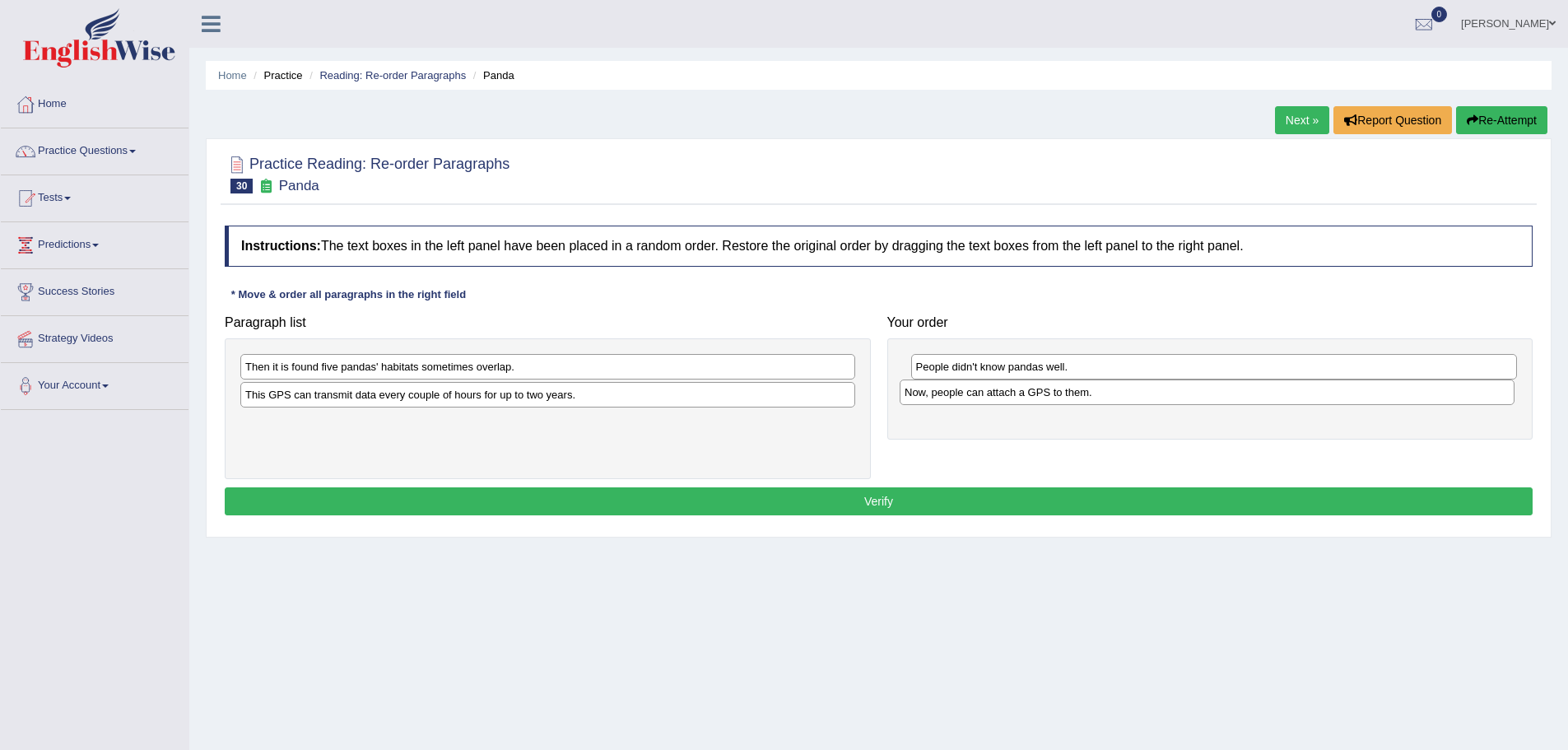
drag, startPoint x: 448, startPoint y: 395, endPoint x: 1108, endPoint y: 391, distance: 660.0
click at [1108, 391] on div "Now, people can attach a GPS to them." at bounding box center [1207, 392] width 615 height 25
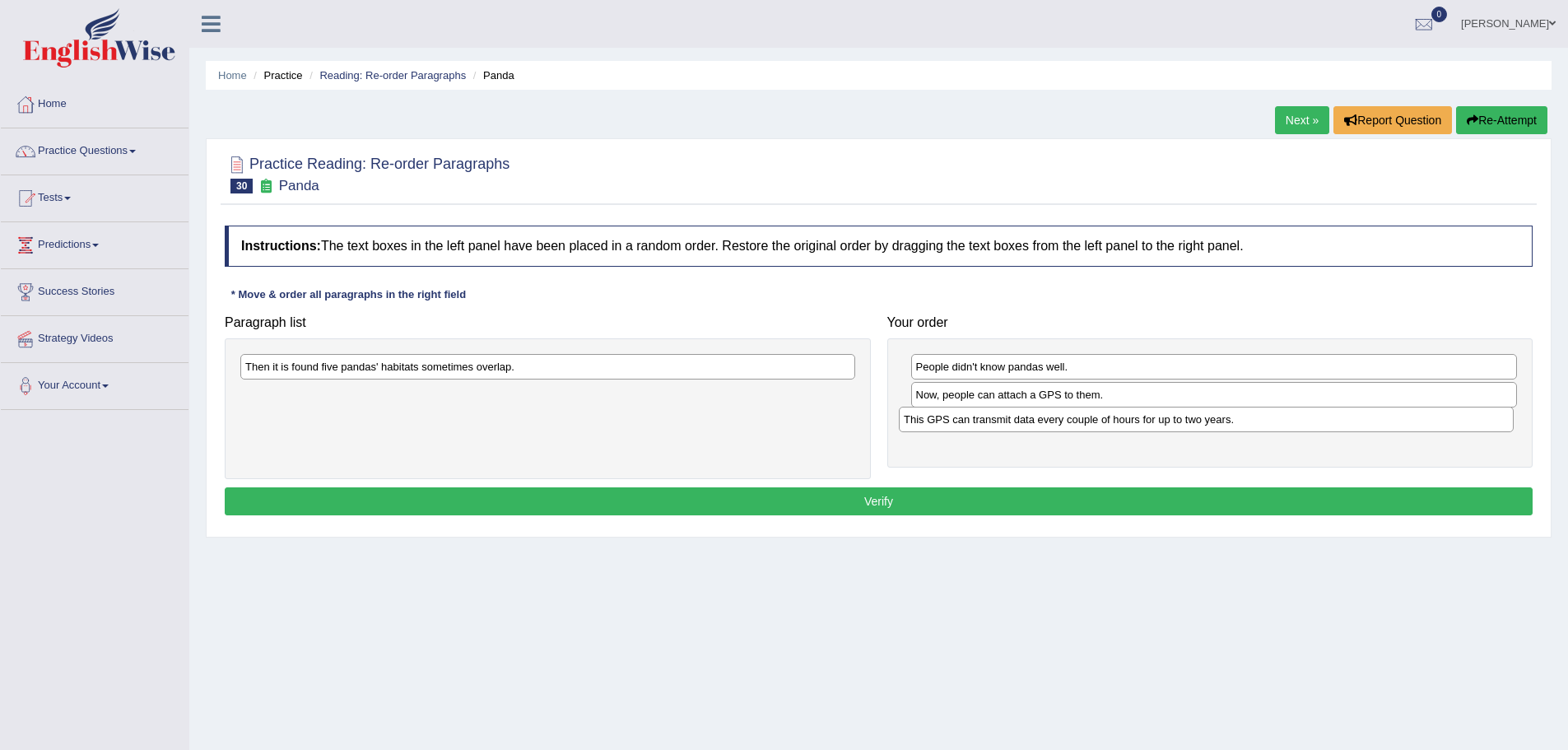
drag, startPoint x: 361, startPoint y: 400, endPoint x: 1020, endPoint y: 424, distance: 659.4
click at [1020, 424] on div "This GPS can transmit data every couple of hours for up to two years." at bounding box center [1206, 419] width 615 height 25
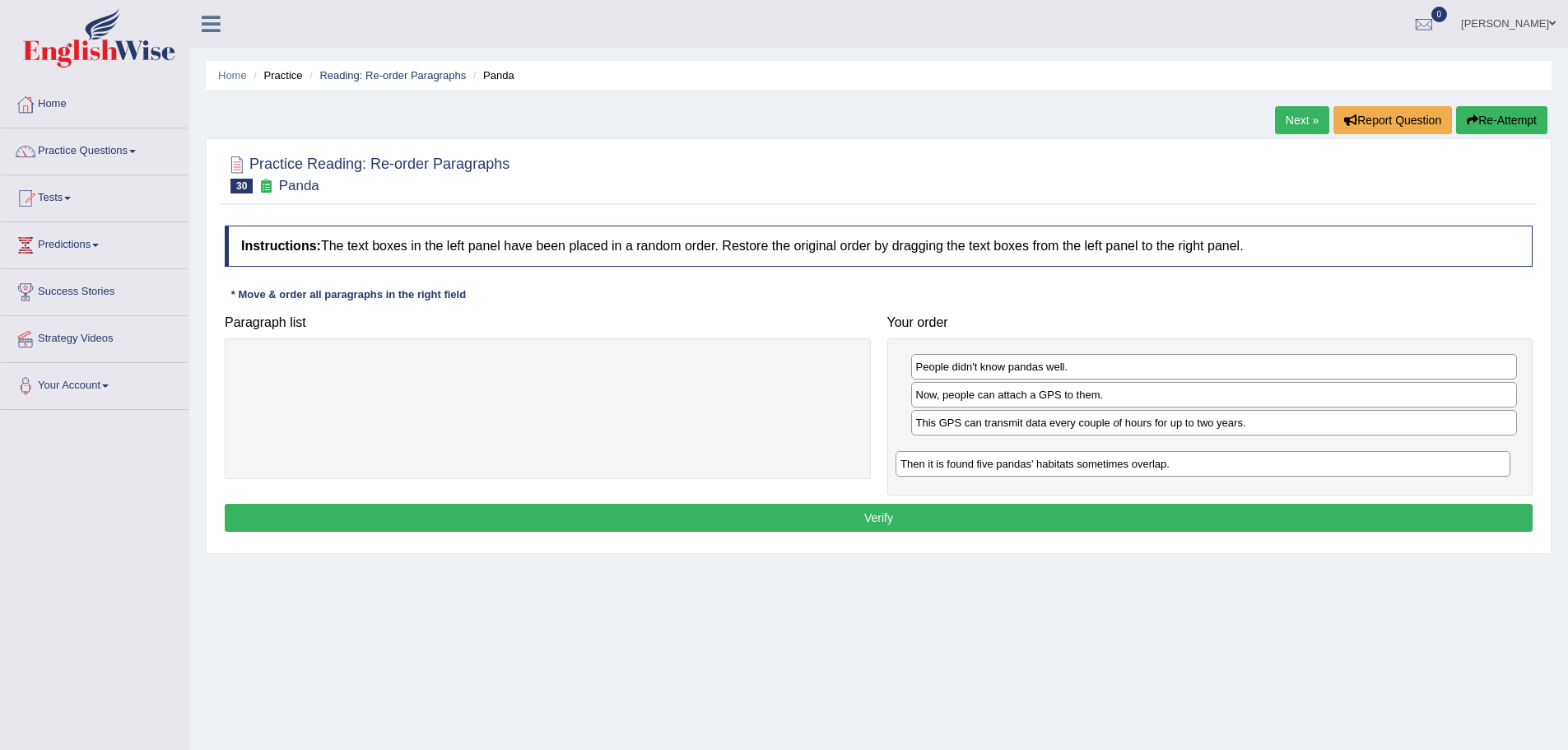
drag, startPoint x: 401, startPoint y: 364, endPoint x: 1074, endPoint y: 453, distance: 678.9
click at [1074, 453] on div "Then it is found five pandas' habitats sometimes overlap." at bounding box center [1203, 464] width 615 height 25
click at [912, 513] on button "Verify" at bounding box center [879, 518] width 1308 height 28
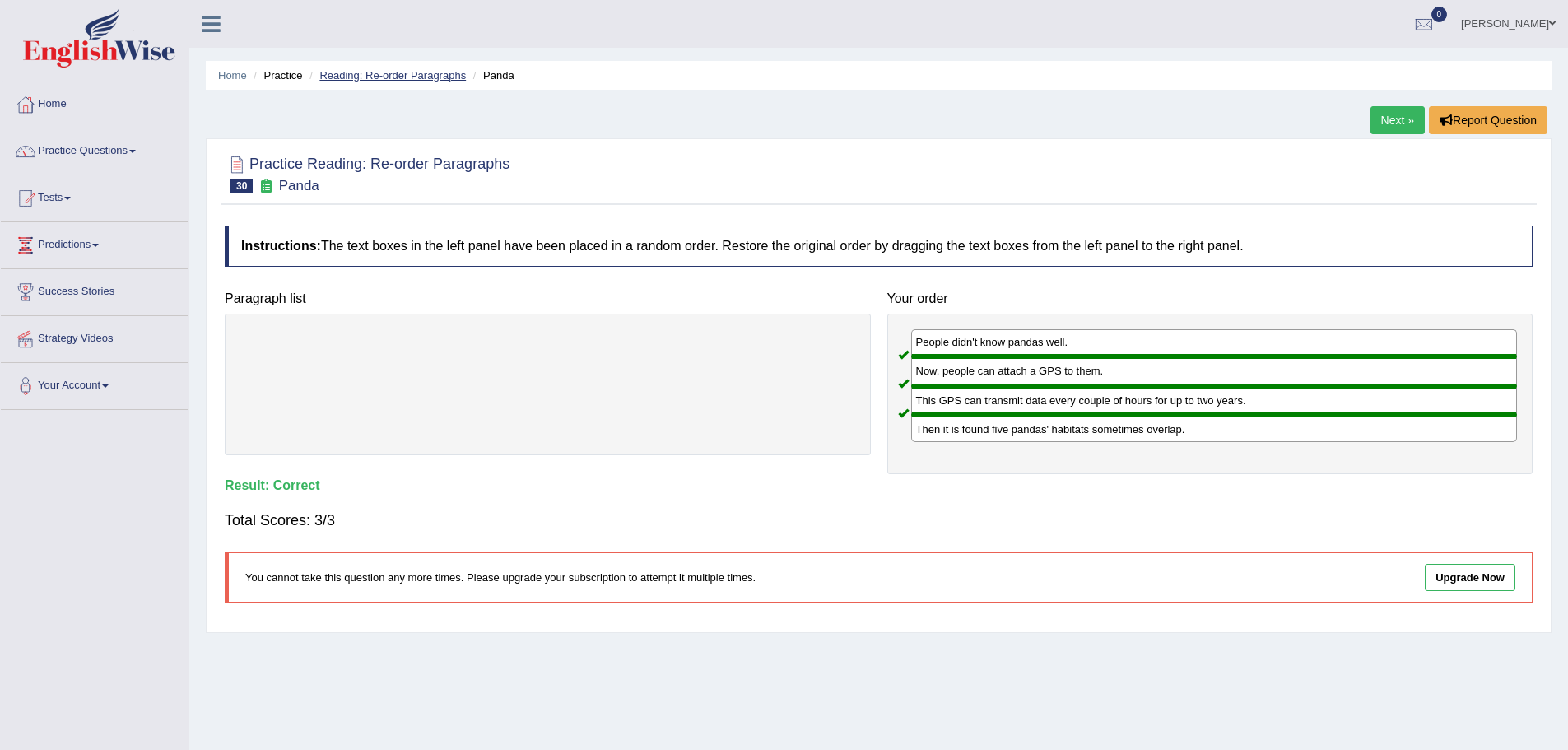
click at [367, 74] on link "Reading: Re-order Paragraphs" at bounding box center [393, 76] width 147 height 13
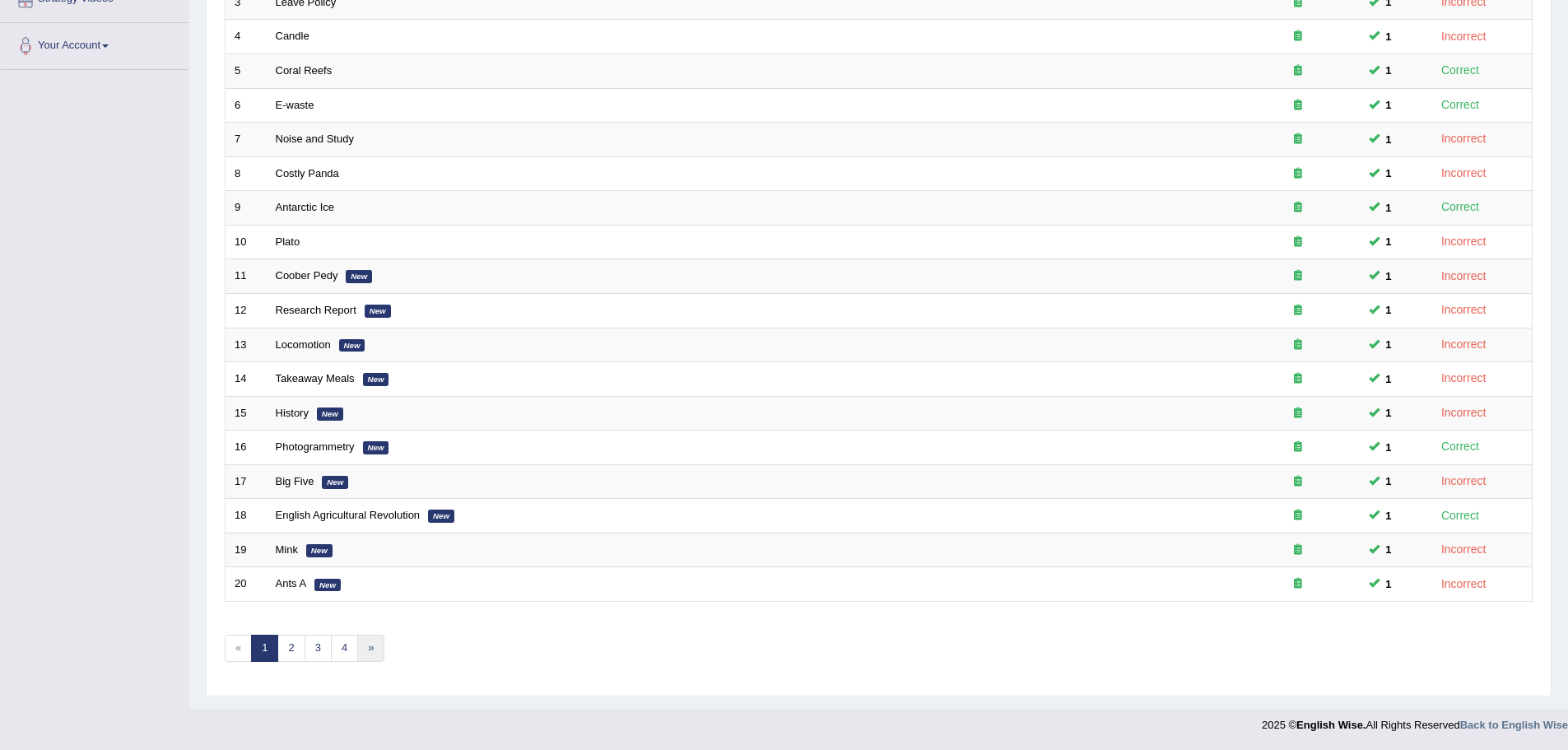
scroll to position [340, 0]
click at [381, 652] on link "»" at bounding box center [371, 648] width 27 height 27
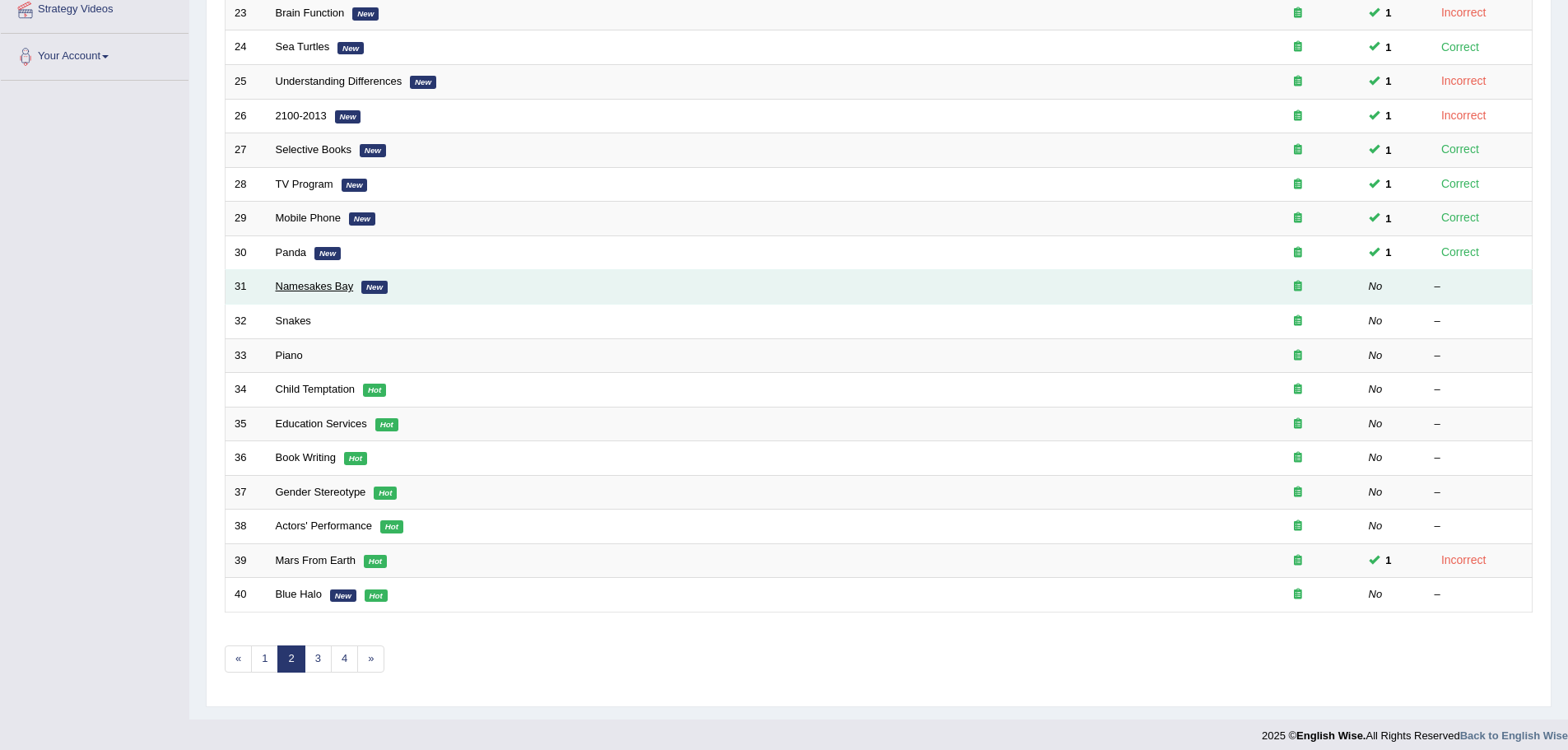
click at [321, 288] on link "Namesakes Bay" at bounding box center [315, 286] width 78 height 13
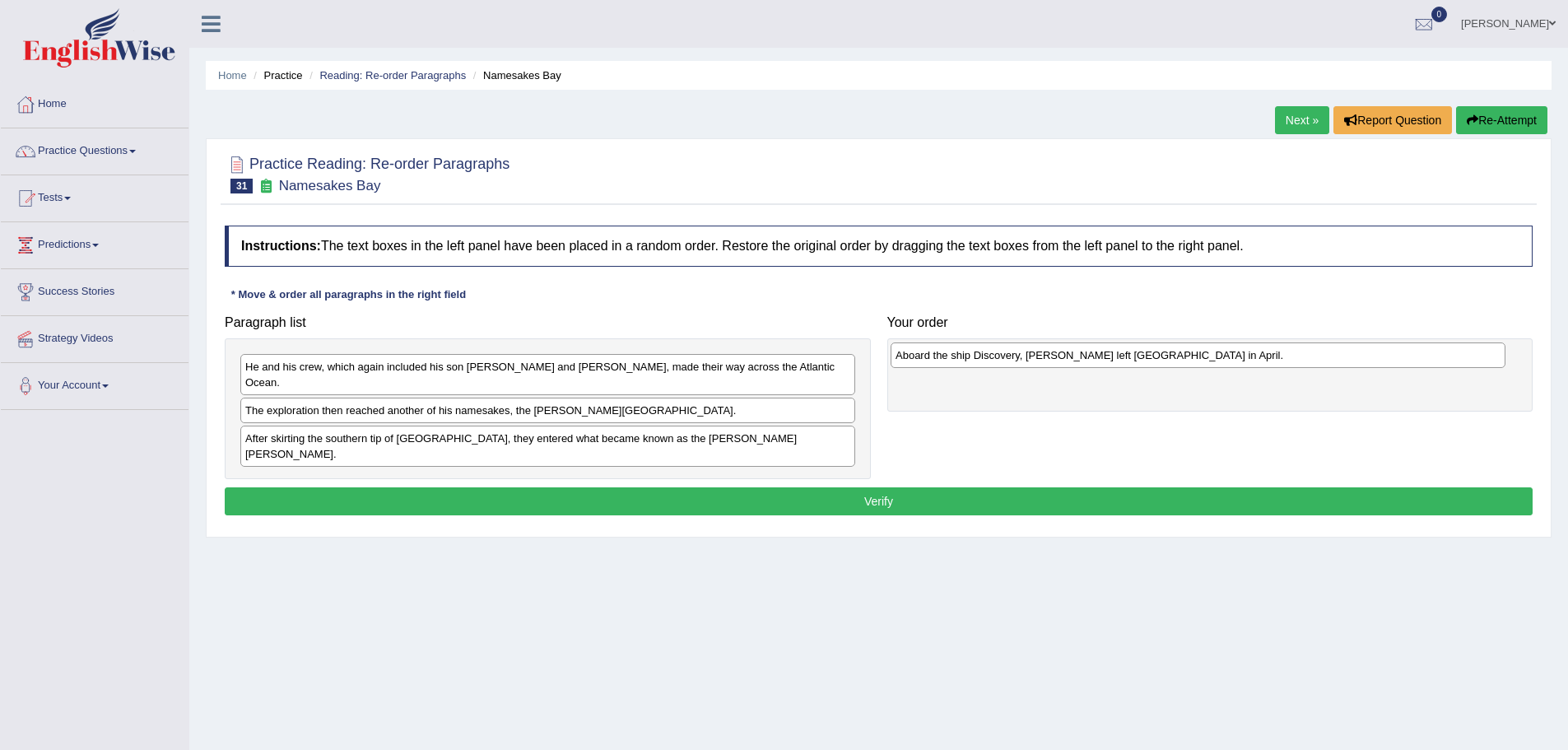
drag, startPoint x: 511, startPoint y: 452, endPoint x: 1161, endPoint y: 356, distance: 657.1
click at [1161, 356] on div "Aboard the ship Discovery, [PERSON_NAME] left [GEOGRAPHIC_DATA] in April." at bounding box center [1197, 355] width 615 height 25
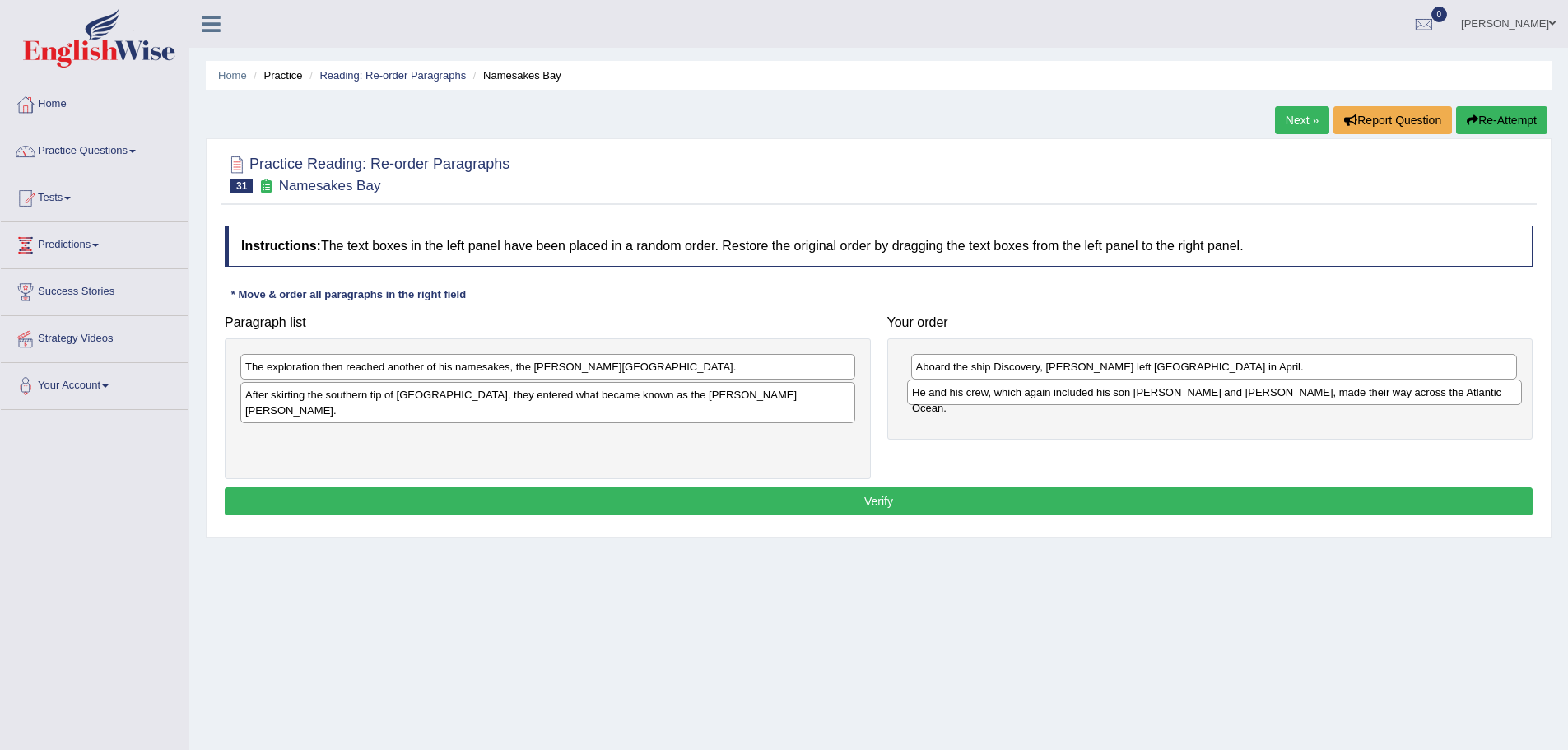
drag, startPoint x: 338, startPoint y: 370, endPoint x: 1002, endPoint y: 394, distance: 664.4
click at [1003, 395] on div "He and his crew, which again included his son [PERSON_NAME] and [PERSON_NAME], …" at bounding box center [1214, 392] width 615 height 25
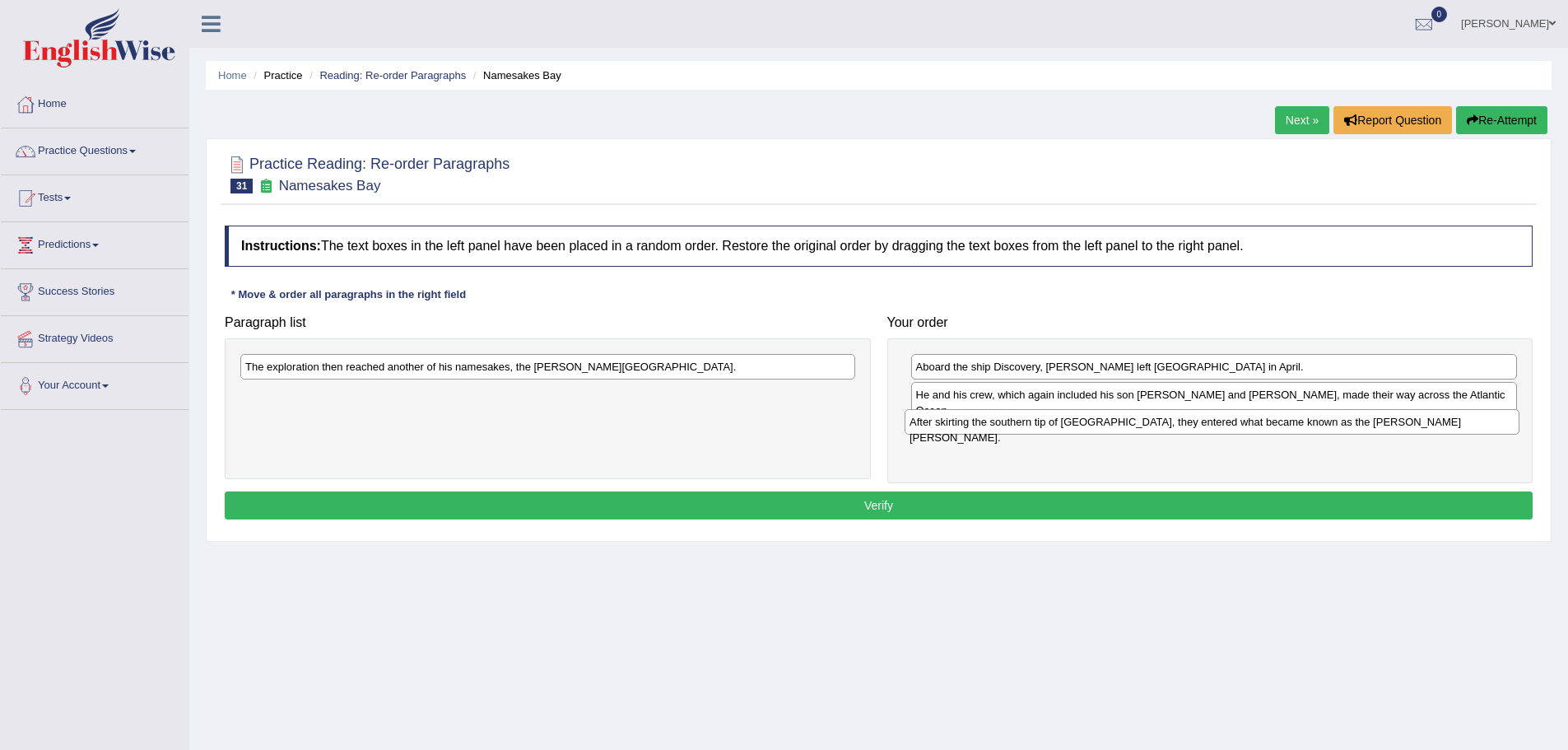
drag, startPoint x: 502, startPoint y: 399, endPoint x: 1166, endPoint y: 426, distance: 664.5
click at [1166, 426] on div "After skirting the southern tip of Greenland, they entered what became known as…" at bounding box center [1212, 422] width 615 height 25
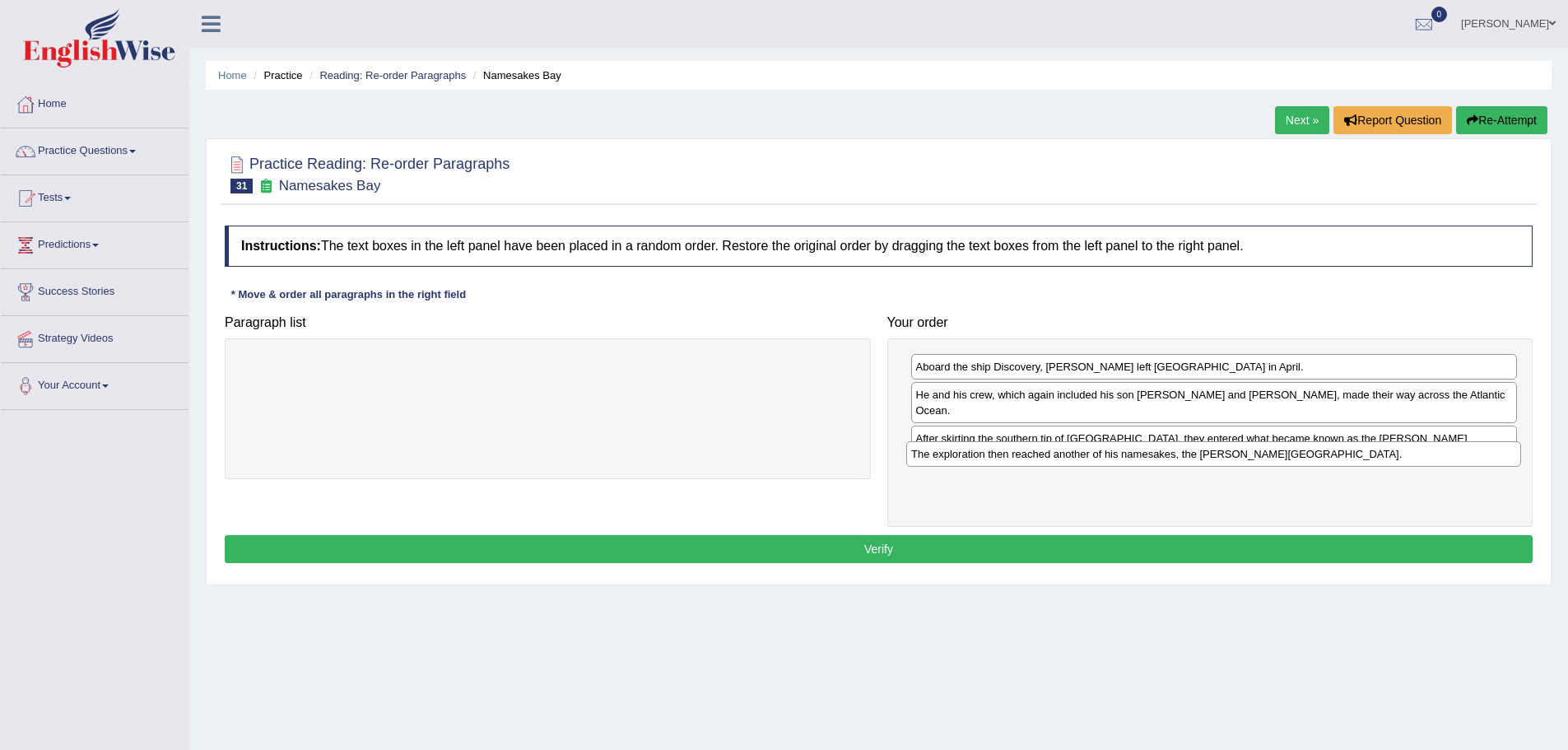
drag, startPoint x: 463, startPoint y: 367, endPoint x: 1132, endPoint y: 453, distance: 674.5
click at [1130, 455] on div "The exploration then reached another of his namesakes, the Hudson Bay." at bounding box center [1214, 454] width 615 height 25
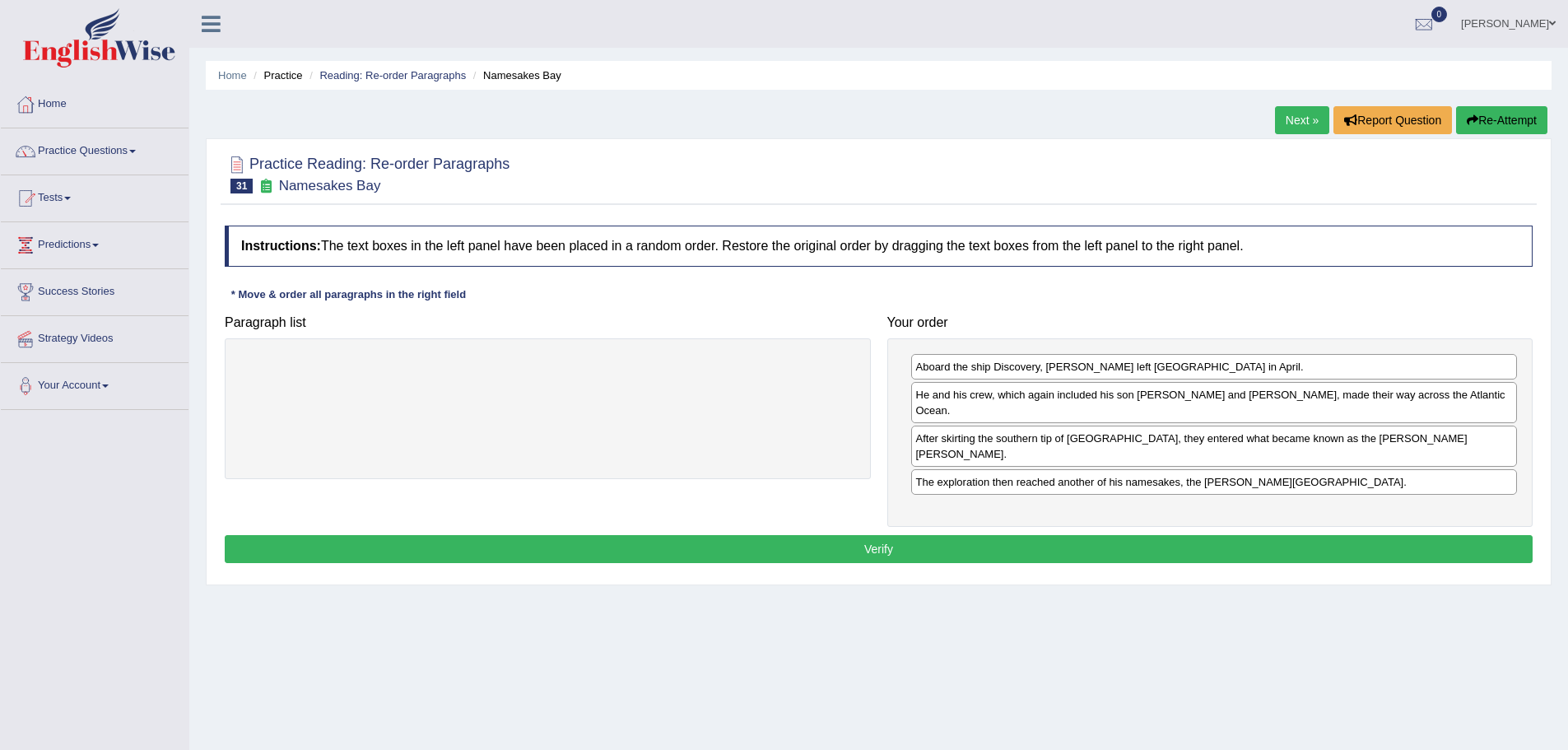
click at [897, 535] on button "Verify" at bounding box center [879, 549] width 1308 height 28
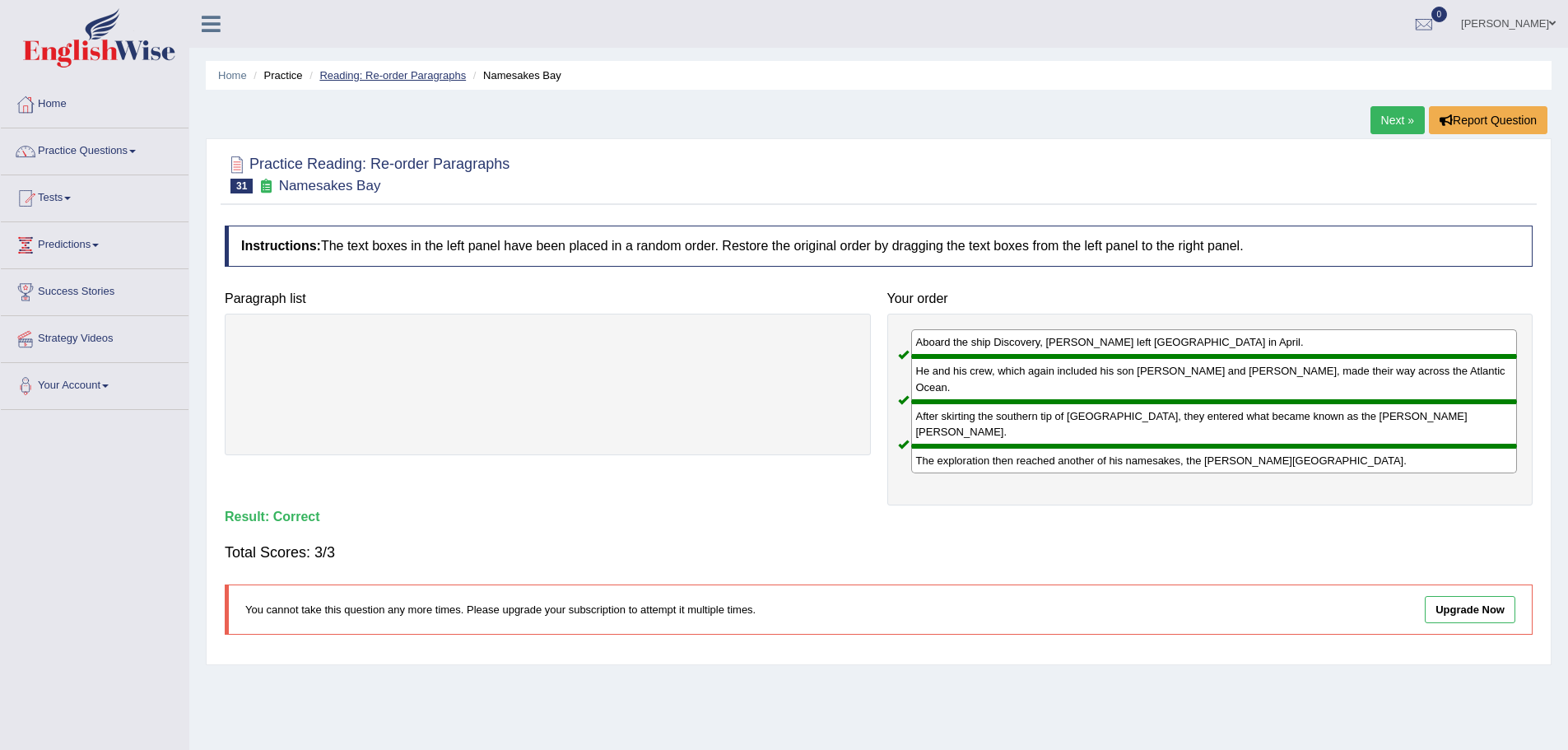
click at [394, 74] on link "Reading: Re-order Paragraphs" at bounding box center [393, 76] width 147 height 13
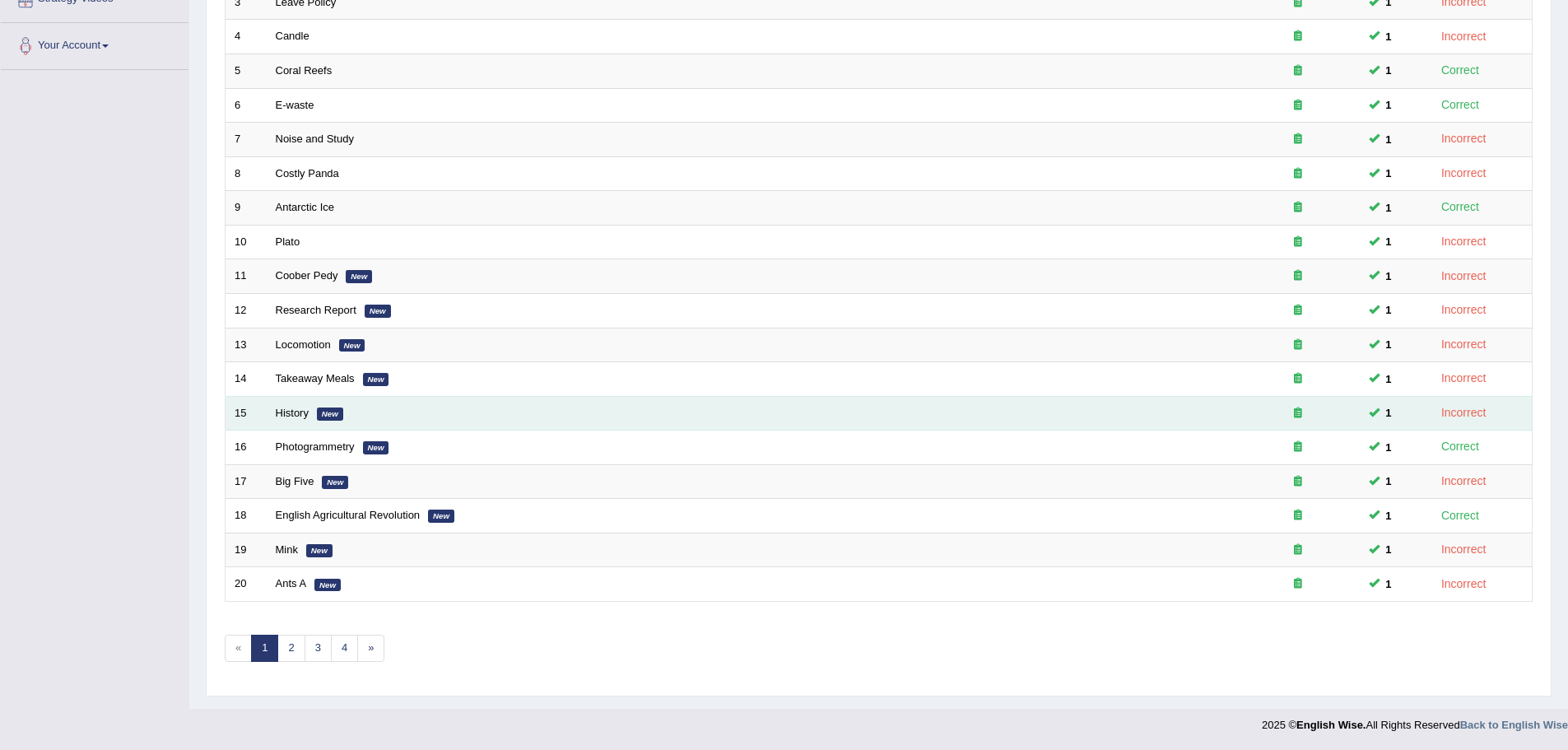
scroll to position [340, 0]
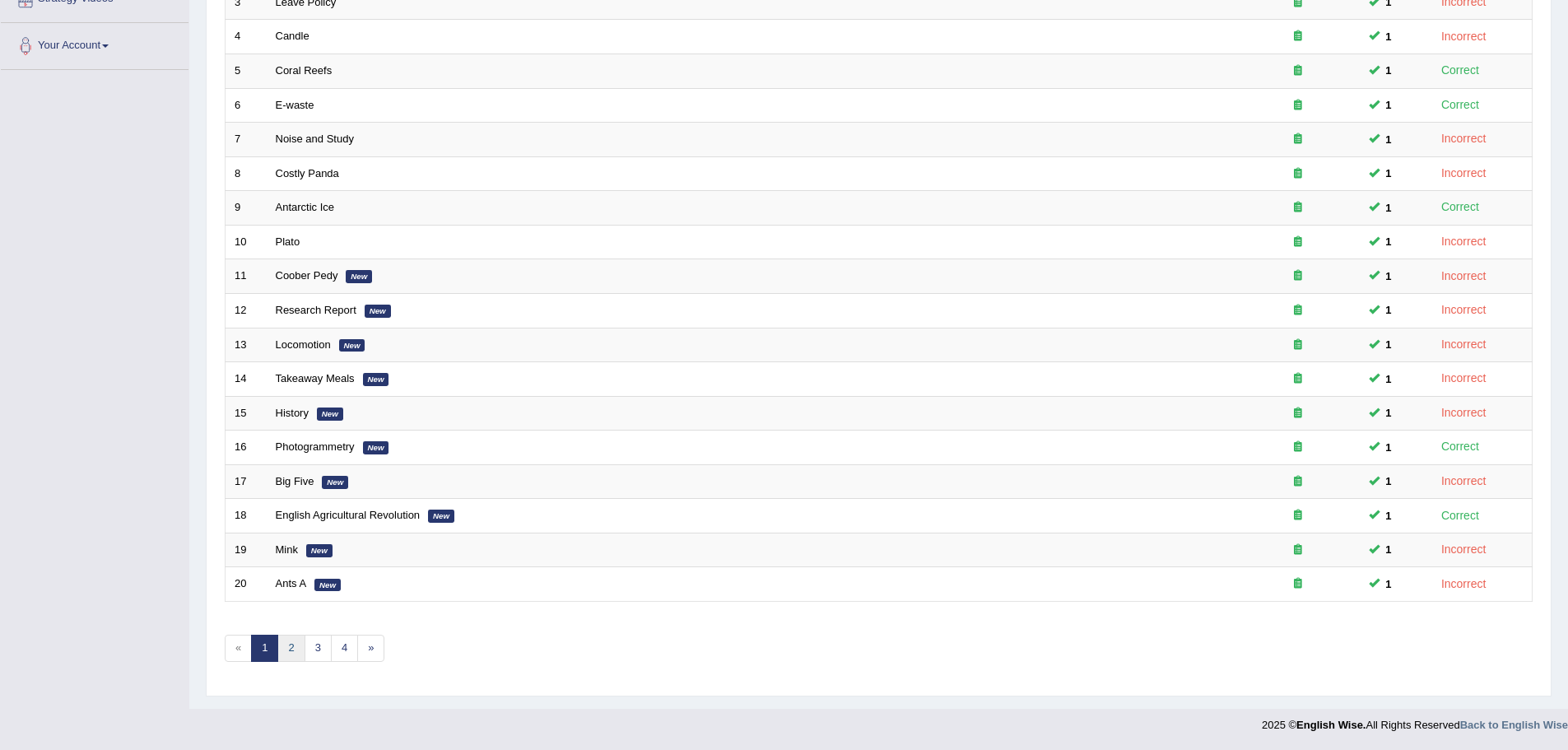
click at [286, 652] on link "2" at bounding box center [291, 648] width 27 height 27
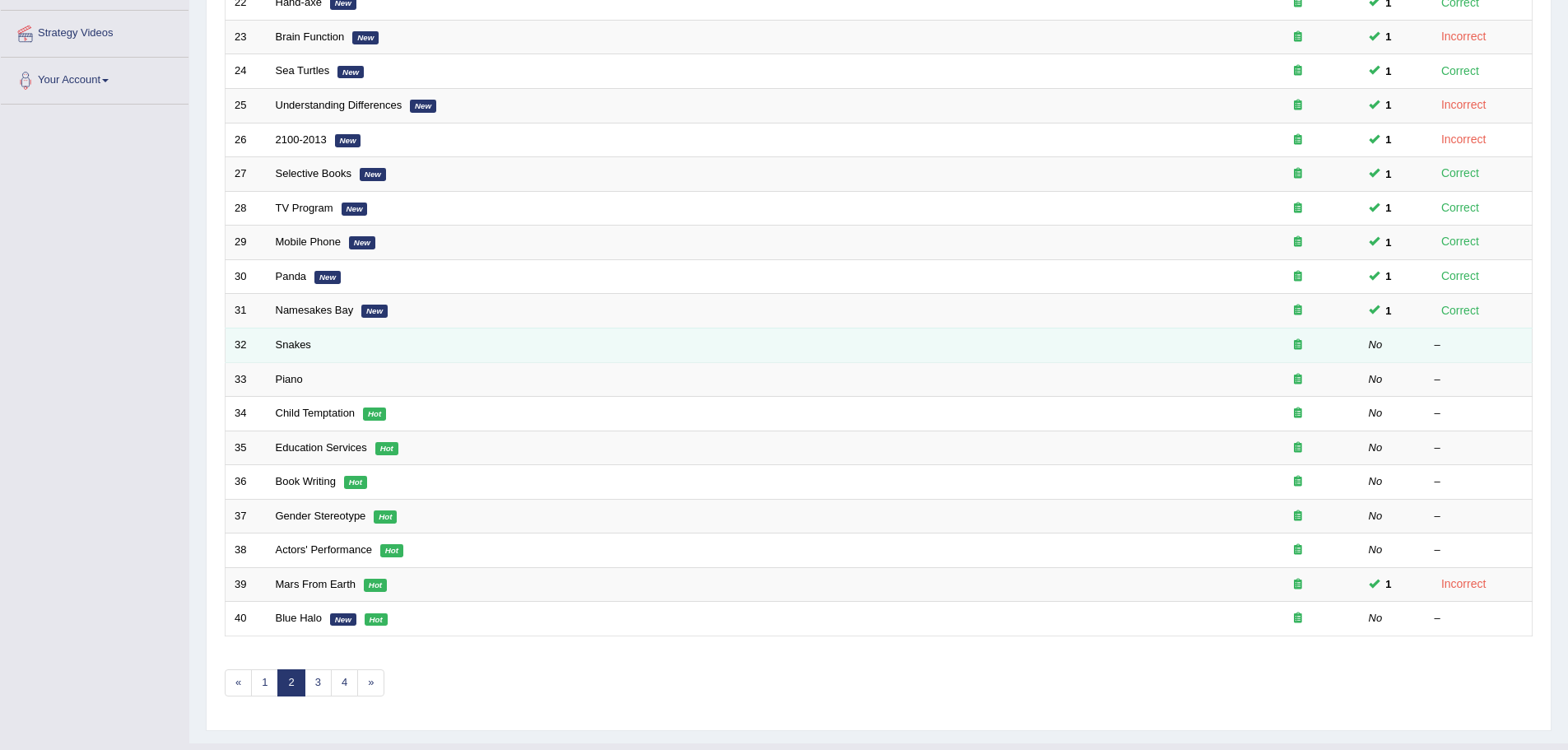
scroll to position [329, 0]
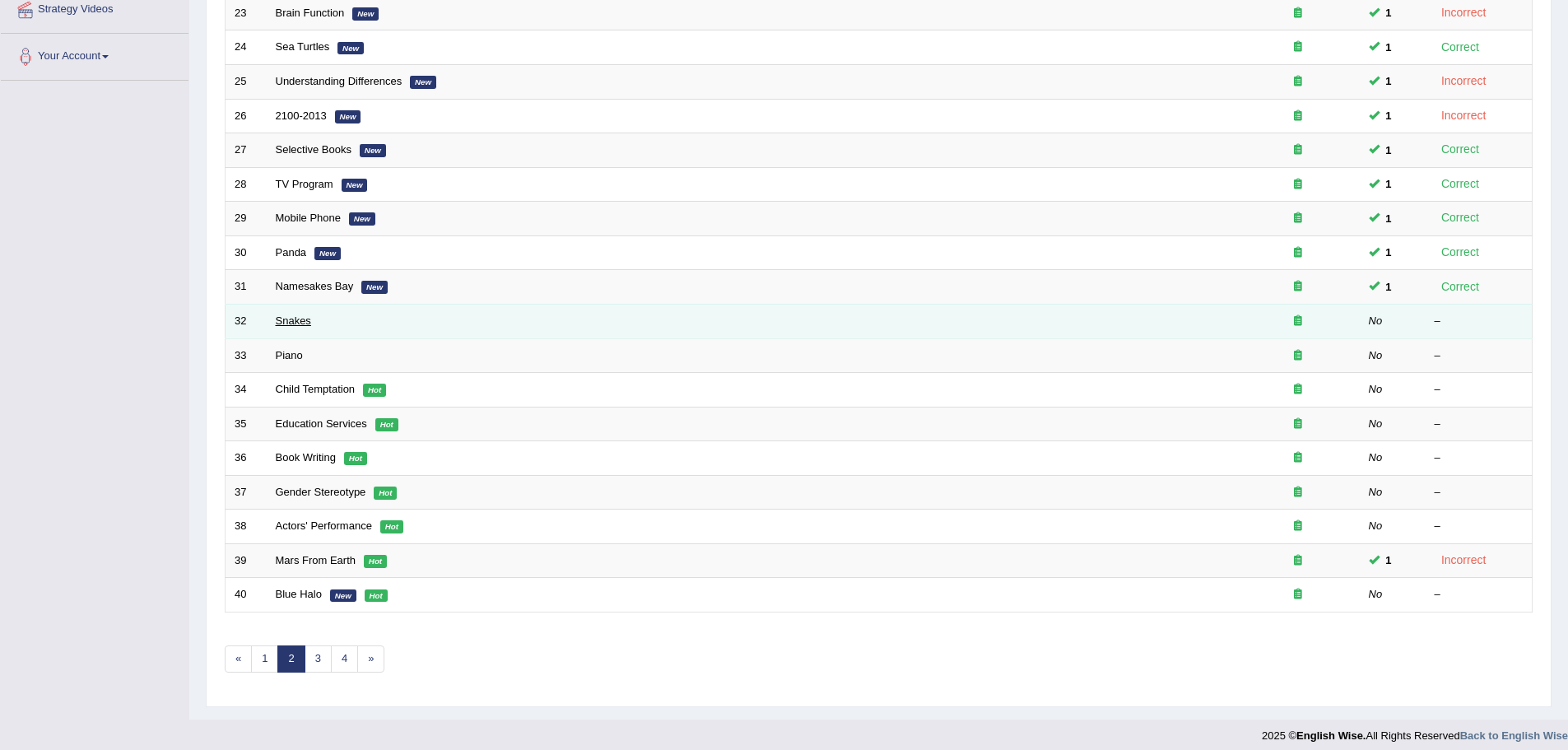
click at [294, 322] on link "Snakes" at bounding box center [293, 321] width 36 height 13
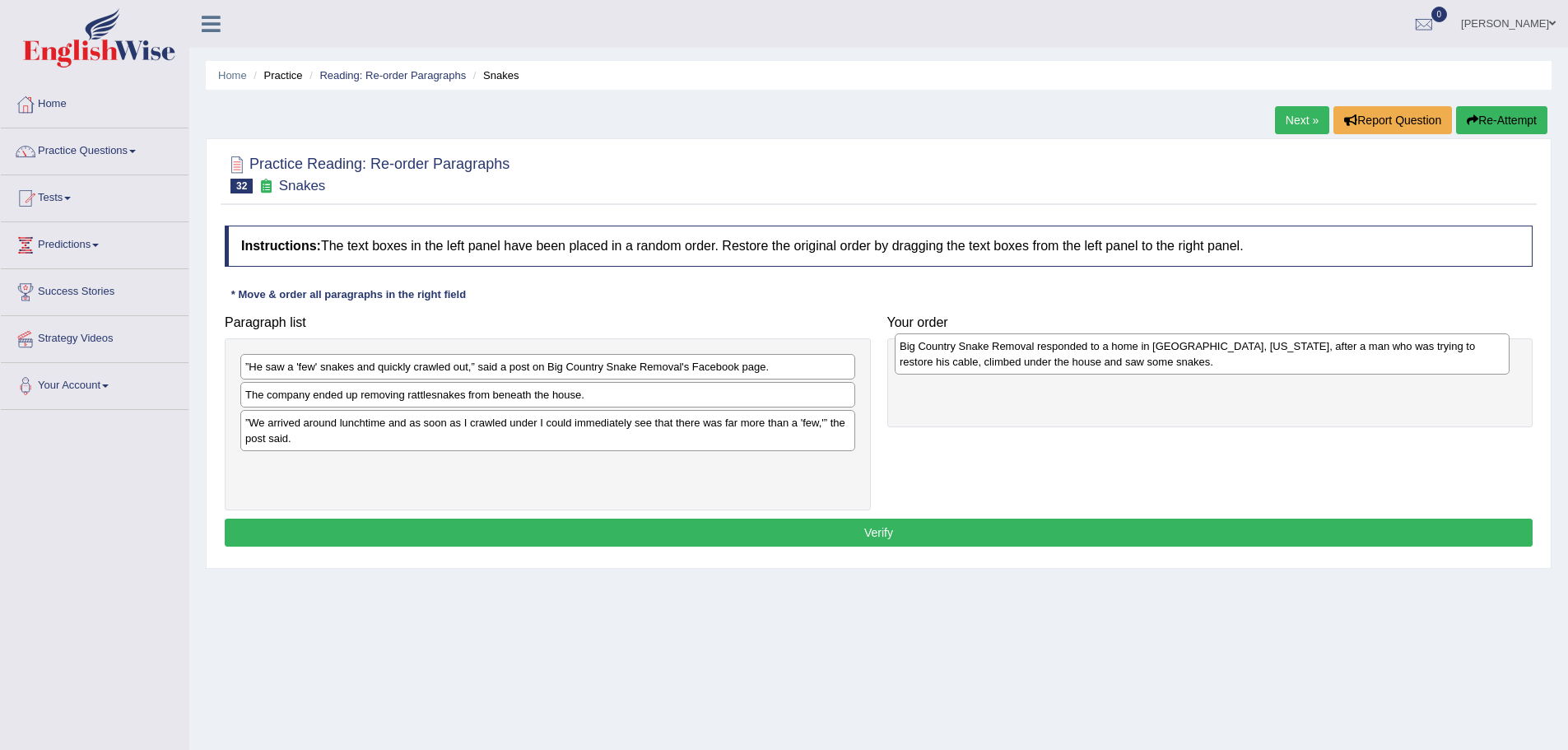
drag, startPoint x: 380, startPoint y: 480, endPoint x: 1035, endPoint y: 360, distance: 665.9
click at [1035, 360] on div "Big Country Snake Removal responded to a home in [GEOGRAPHIC_DATA], [US_STATE],…" at bounding box center [1202, 354] width 615 height 42
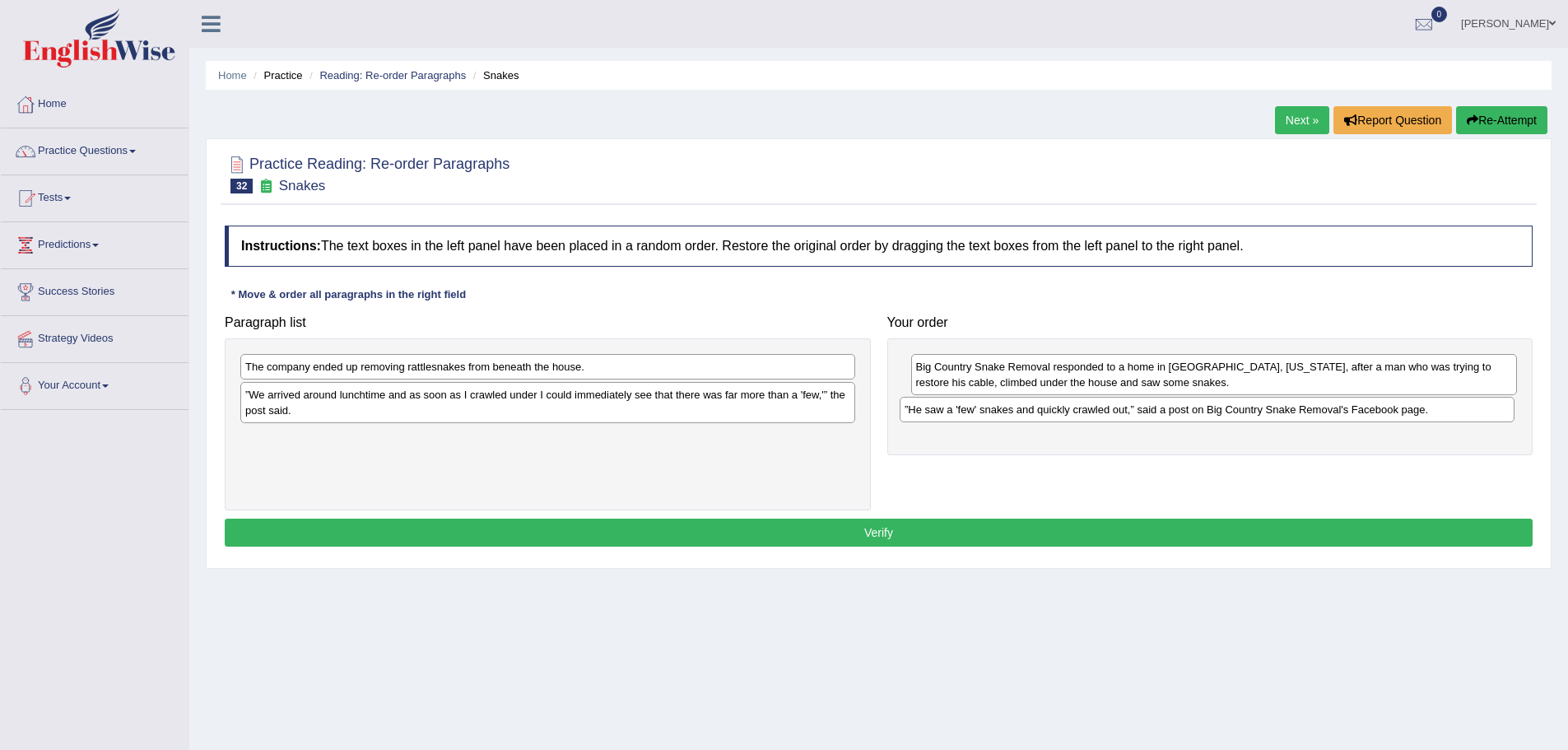
drag, startPoint x: 476, startPoint y: 364, endPoint x: 1136, endPoint y: 406, distance: 661.3
click at [1136, 406] on div "”He saw a 'few' snakes and quickly crawled out,” said a post on Big Country Sna…" at bounding box center [1207, 410] width 615 height 25
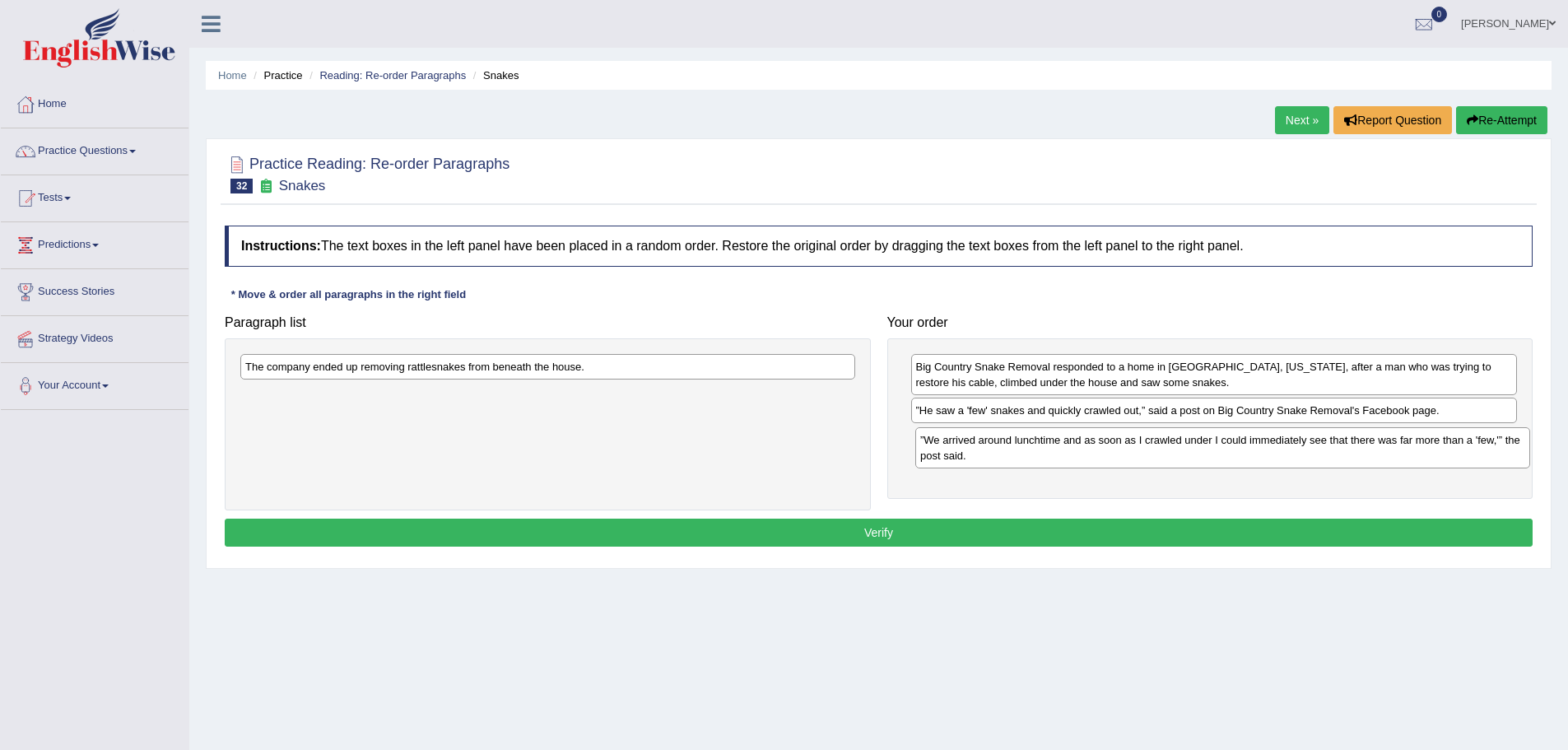
drag, startPoint x: 409, startPoint y: 400, endPoint x: 1083, endPoint y: 442, distance: 675.3
click at [1083, 442] on div "”We arrived around lunchtime and as soon as I crawled under I could immediately…" at bounding box center [1222, 448] width 615 height 42
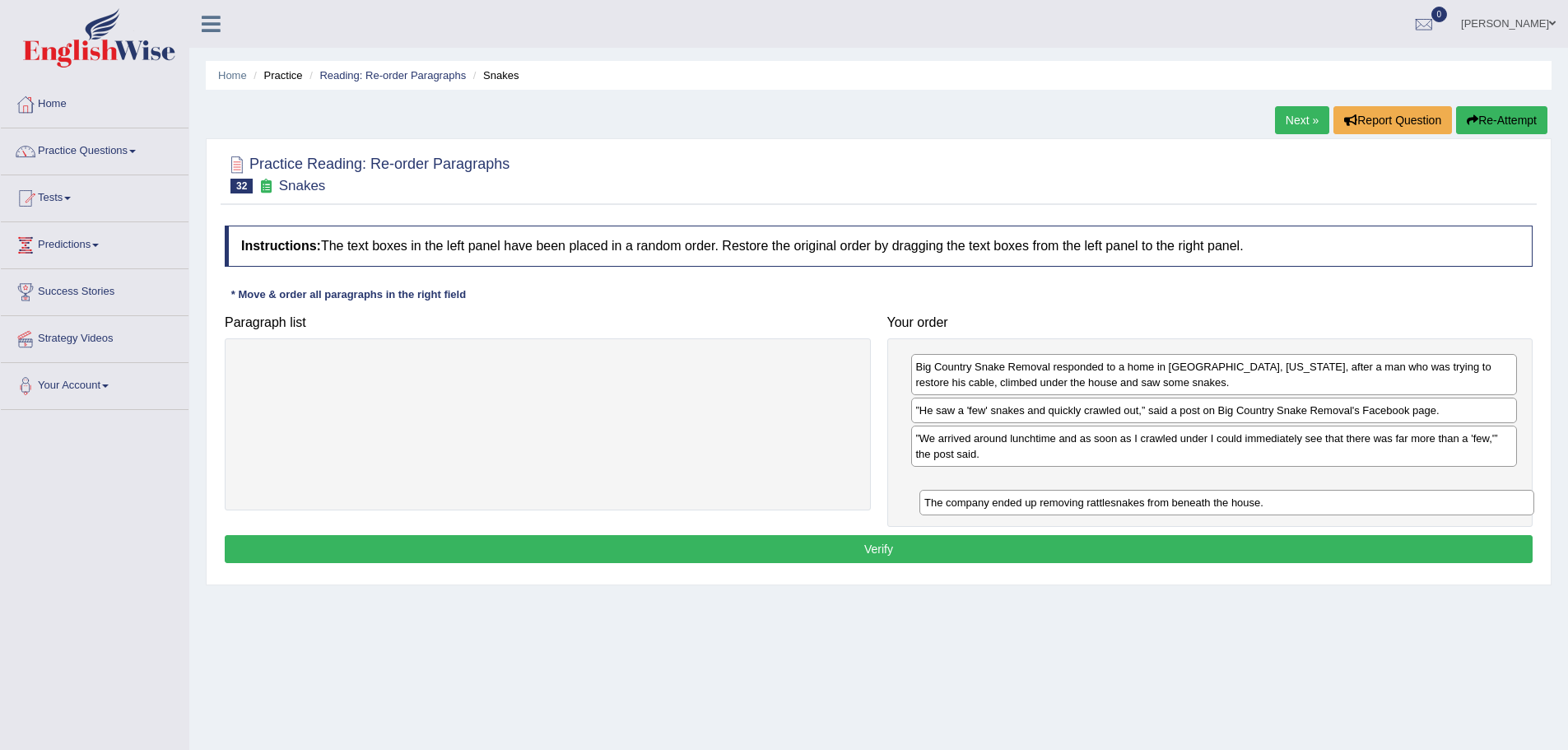
drag, startPoint x: 499, startPoint y: 367, endPoint x: 1179, endPoint y: 502, distance: 693.3
click at [1179, 502] on div "The company ended up removing rattlesnakes from beneath the house." at bounding box center [1226, 503] width 615 height 25
click at [1033, 546] on button "Verify" at bounding box center [879, 549] width 1308 height 28
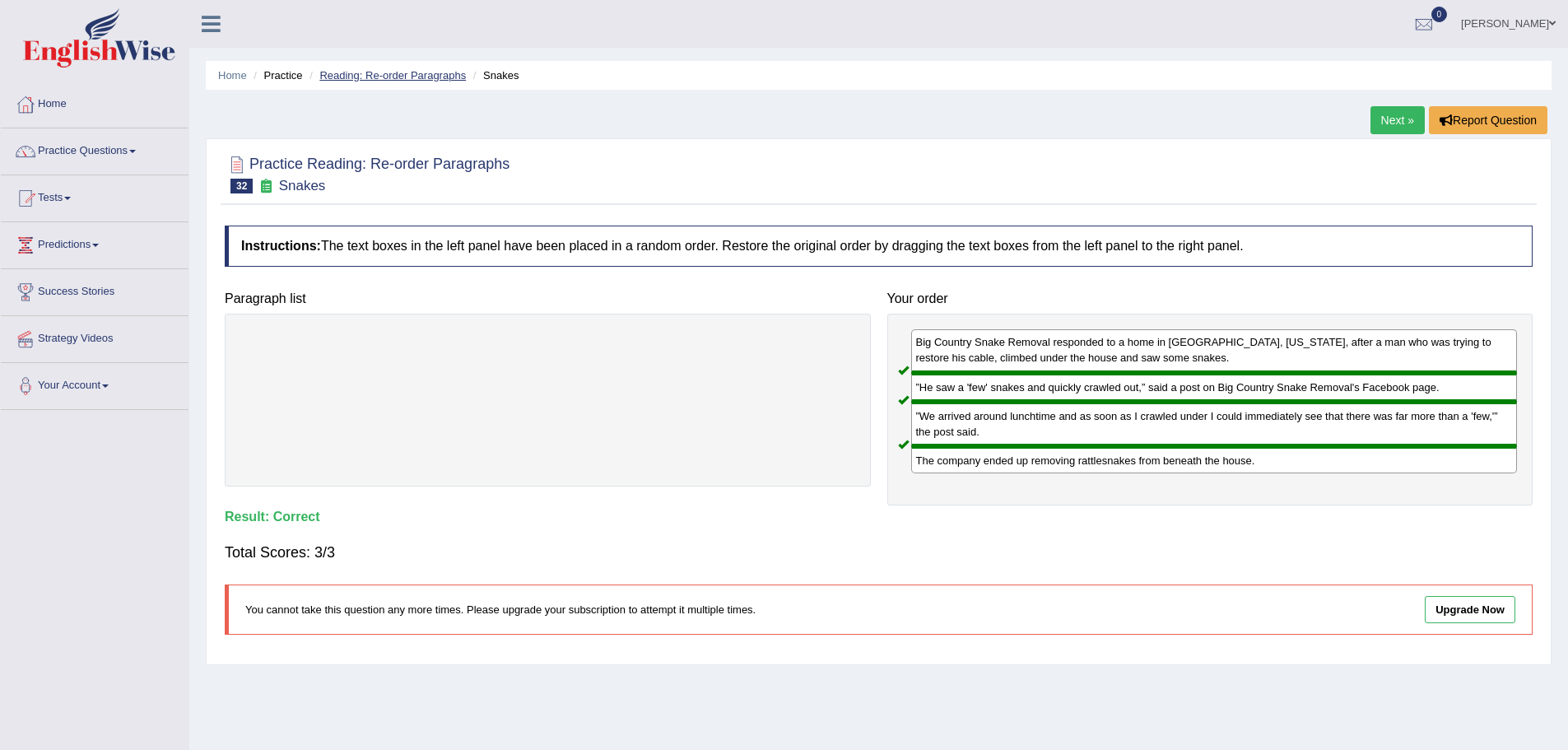
click at [398, 74] on link "Reading: Re-order Paragraphs" at bounding box center [393, 76] width 147 height 13
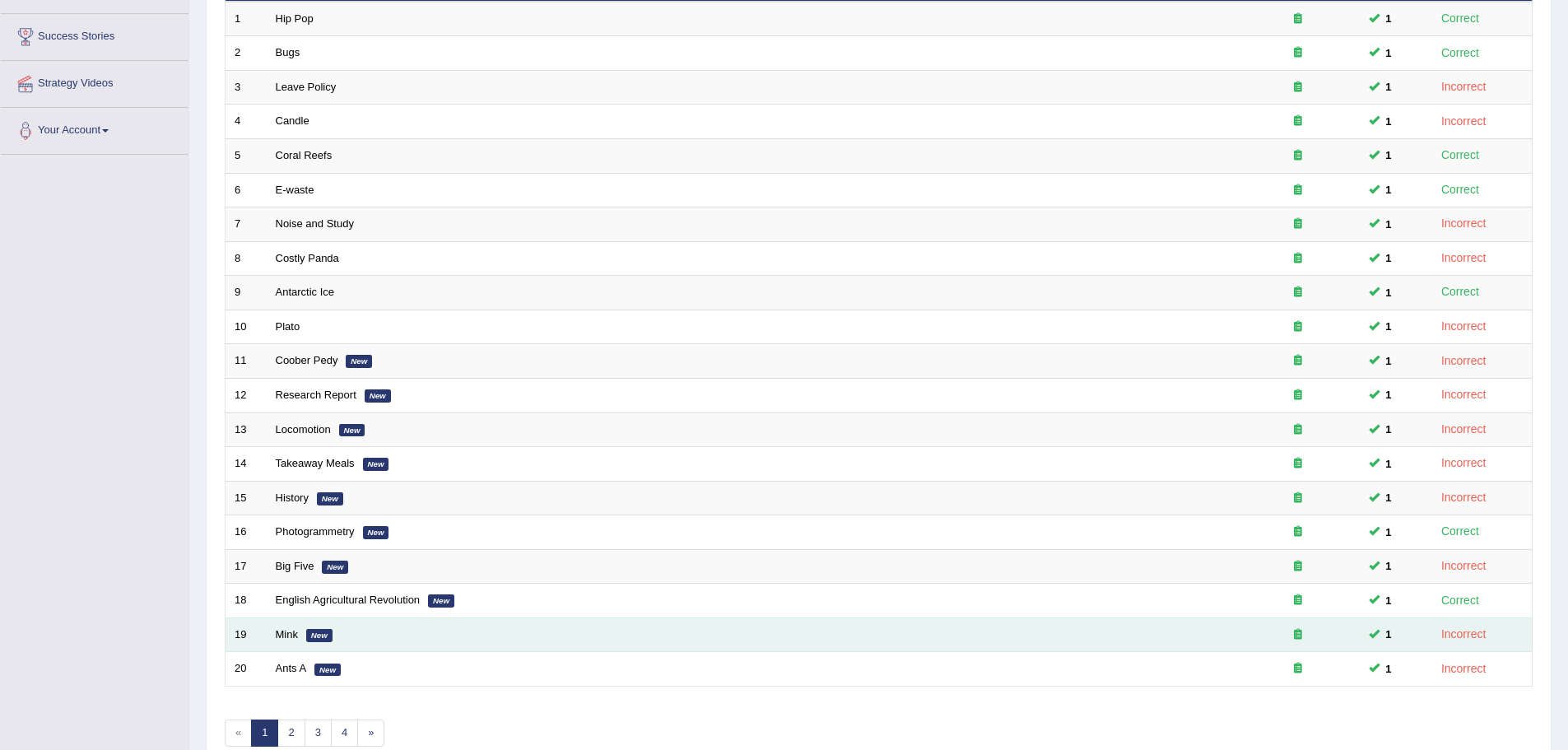
scroll to position [340, 0]
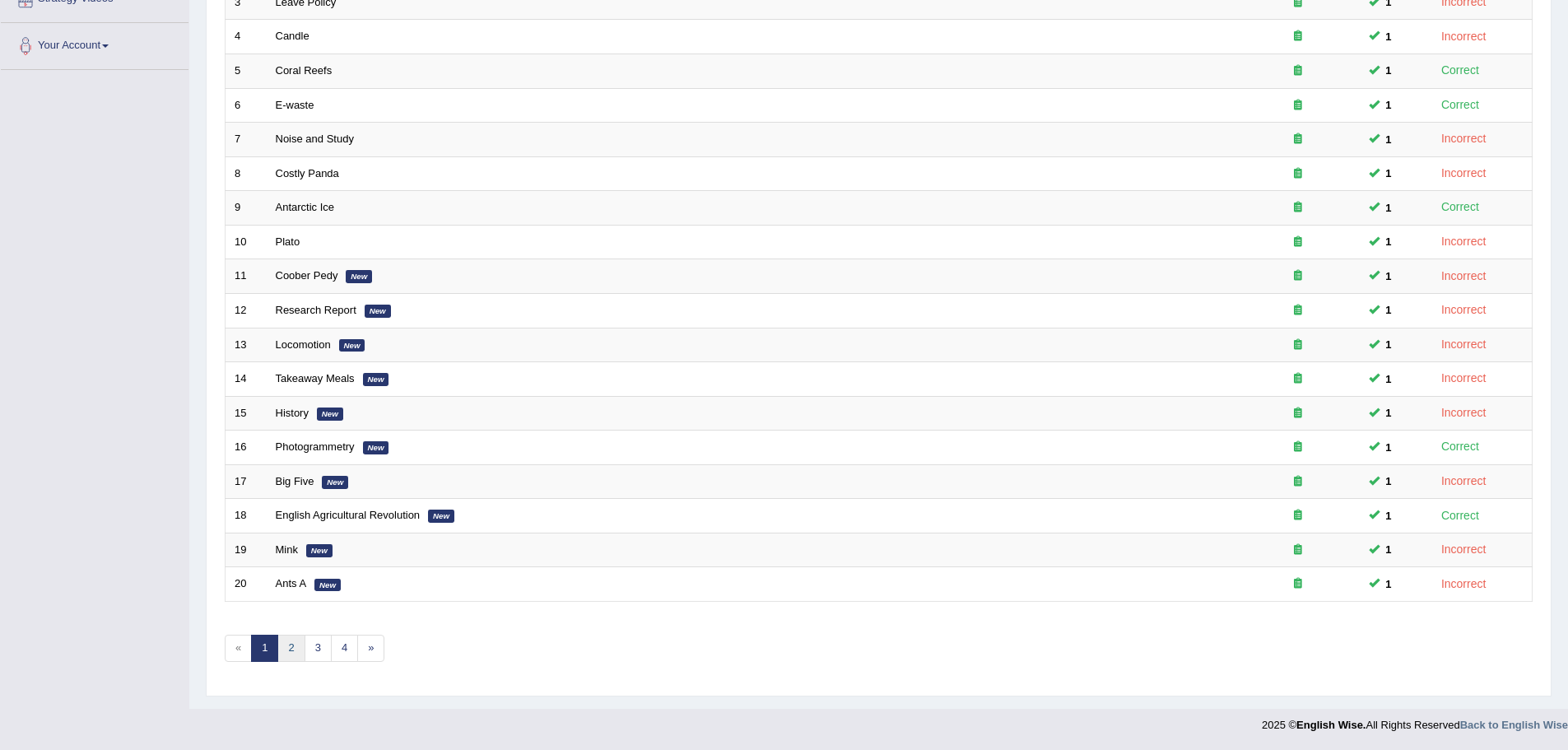
click at [288, 652] on link "2" at bounding box center [291, 648] width 27 height 27
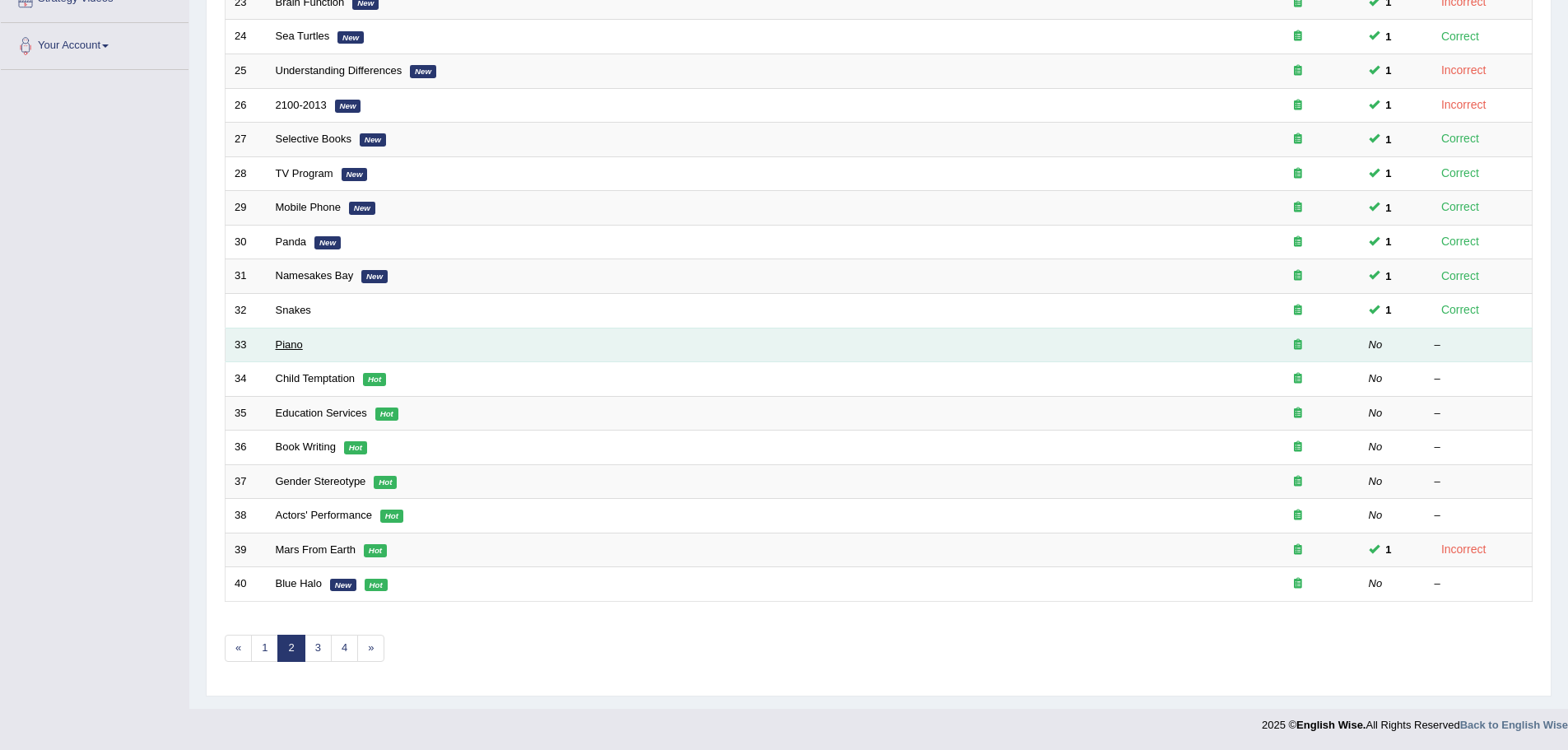
click at [293, 343] on link "Piano" at bounding box center [289, 344] width 27 height 13
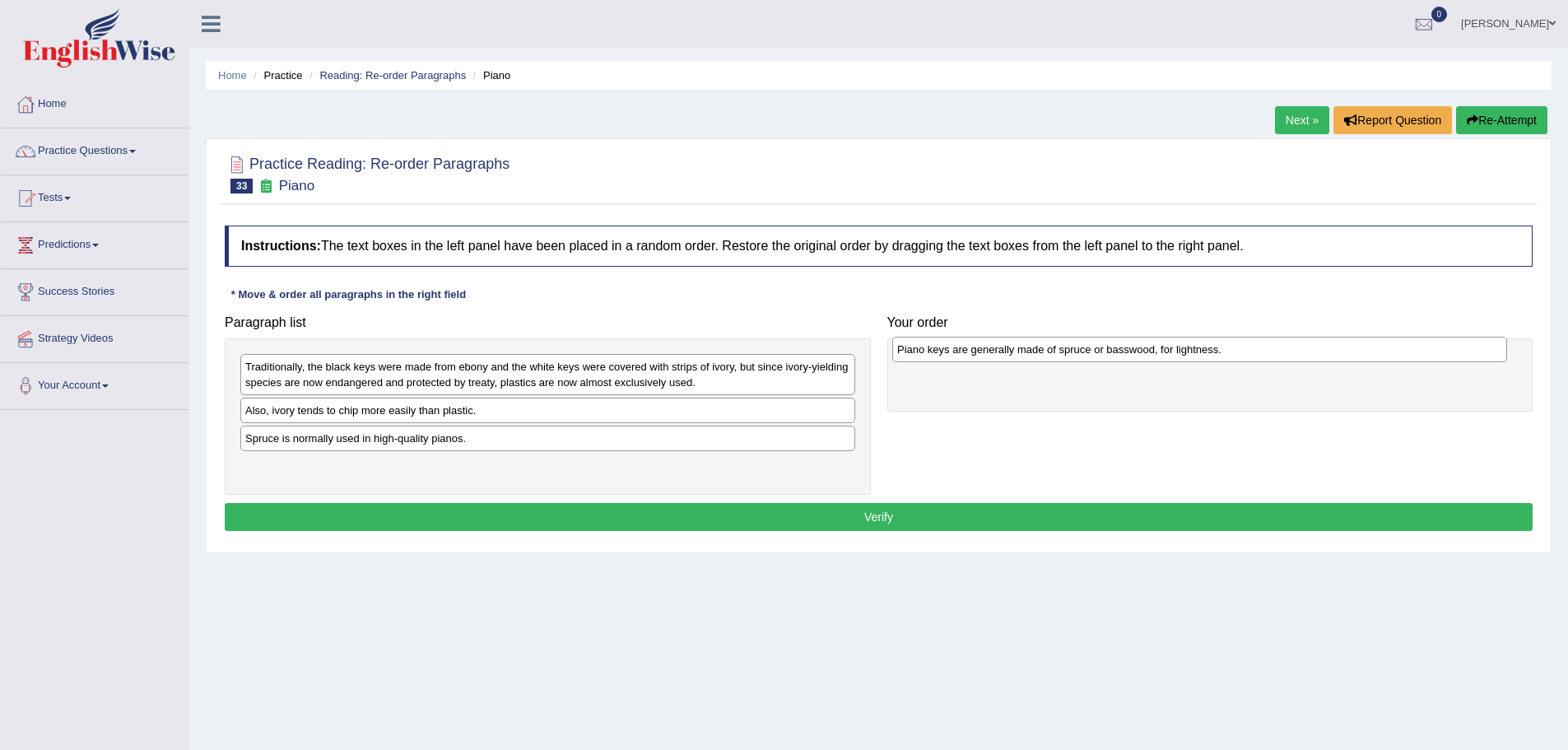
drag, startPoint x: 467, startPoint y: 441, endPoint x: 1119, endPoint y: 352, distance: 658.0
click at [1119, 352] on div "Piano keys are generally made of spruce or basswood, for lightness." at bounding box center [1199, 350] width 615 height 25
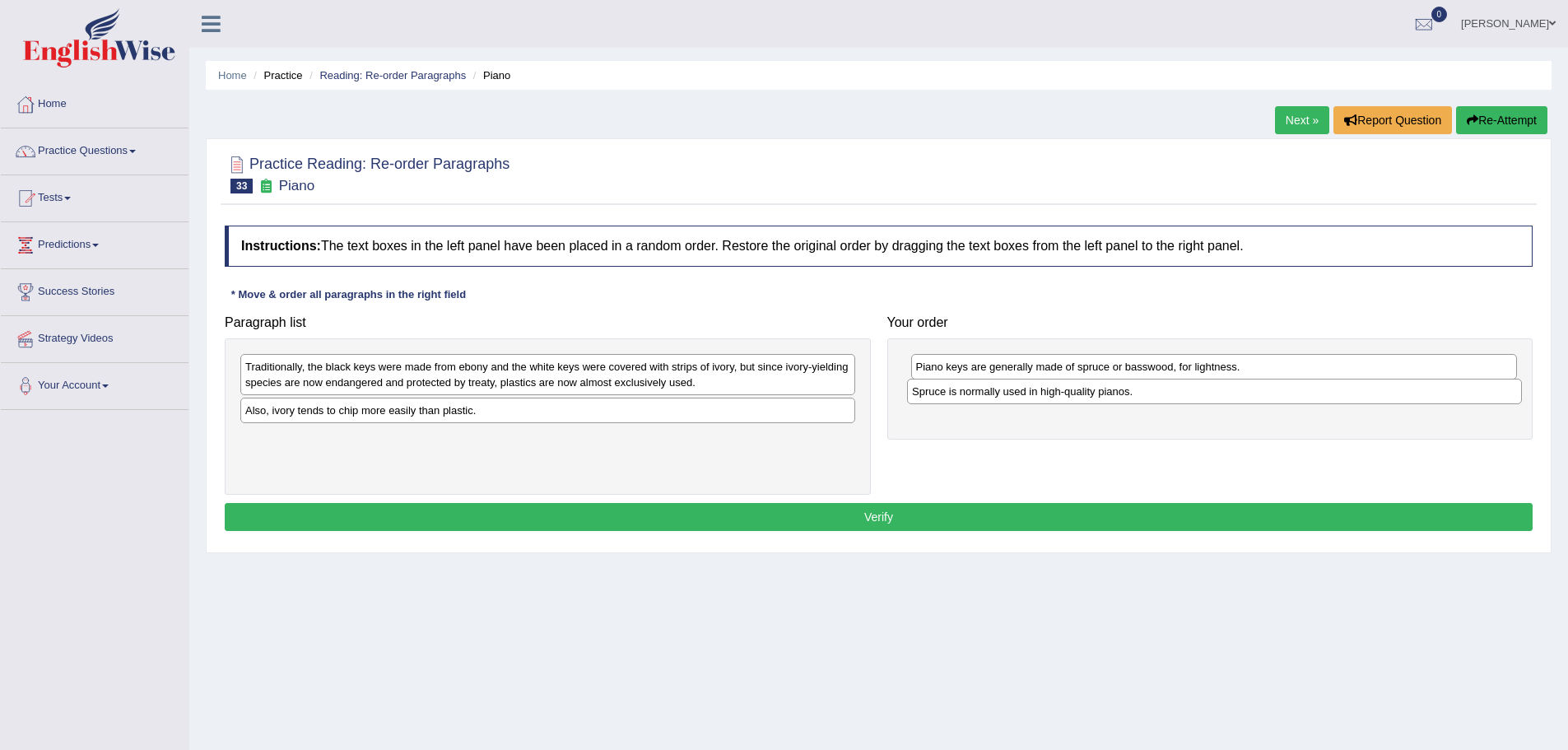
drag, startPoint x: 482, startPoint y: 442, endPoint x: 1147, endPoint y: 395, distance: 666.7
click at [1147, 395] on div "Spruce is normally used in high-quality pianos." at bounding box center [1214, 391] width 615 height 25
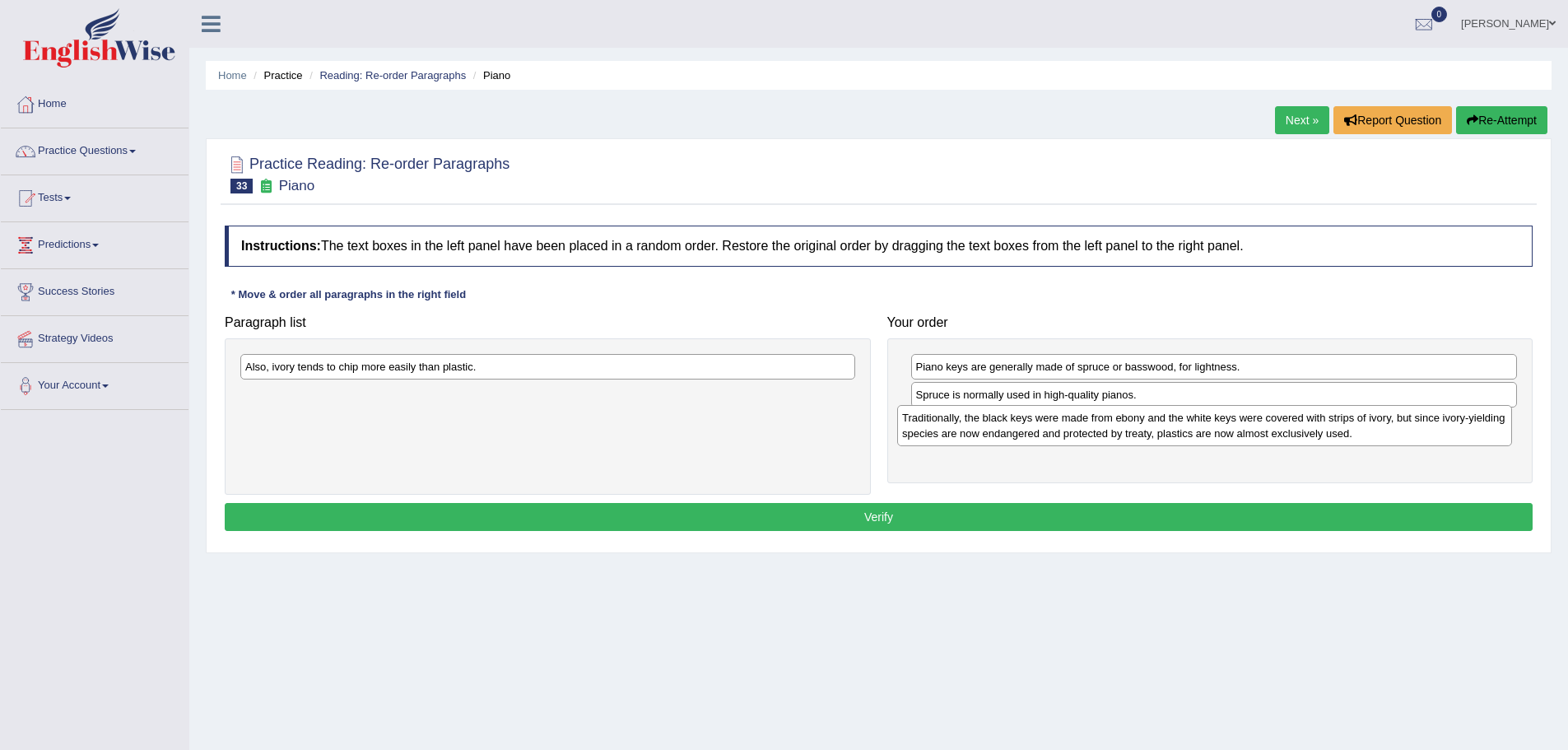
drag, startPoint x: 522, startPoint y: 374, endPoint x: 1179, endPoint y: 425, distance: 659.0
click at [1179, 425] on div "Traditionally, the black keys were made from ebony and the white keys were cove…" at bounding box center [1204, 426] width 615 height 42
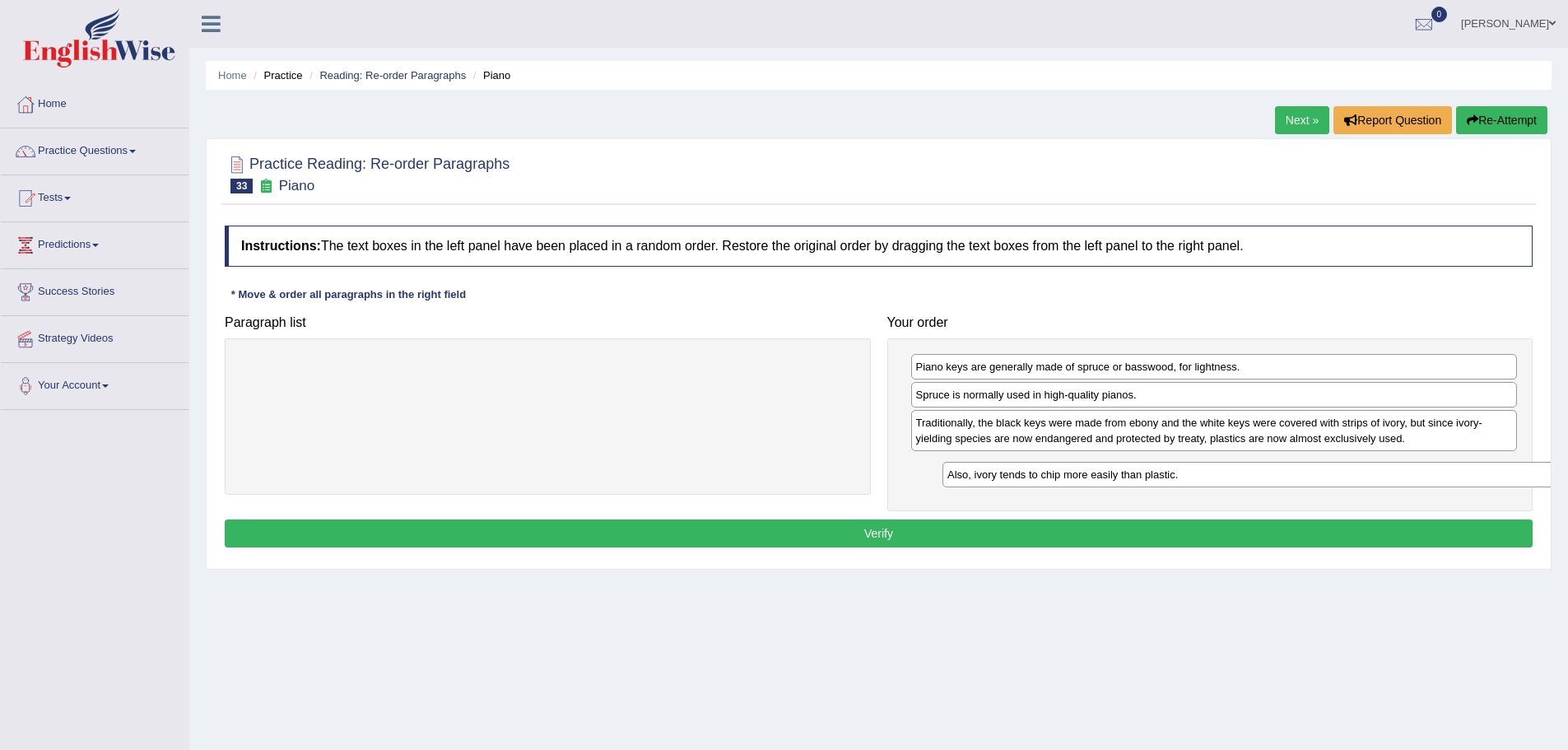
drag, startPoint x: 421, startPoint y: 370, endPoint x: 1091, endPoint y: 473, distance: 677.9
click at [1091, 473] on div "Also, ivory tends to chip more easily than plastic." at bounding box center [1249, 475] width 615 height 25
click at [977, 532] on button "Verify" at bounding box center [879, 533] width 1308 height 28
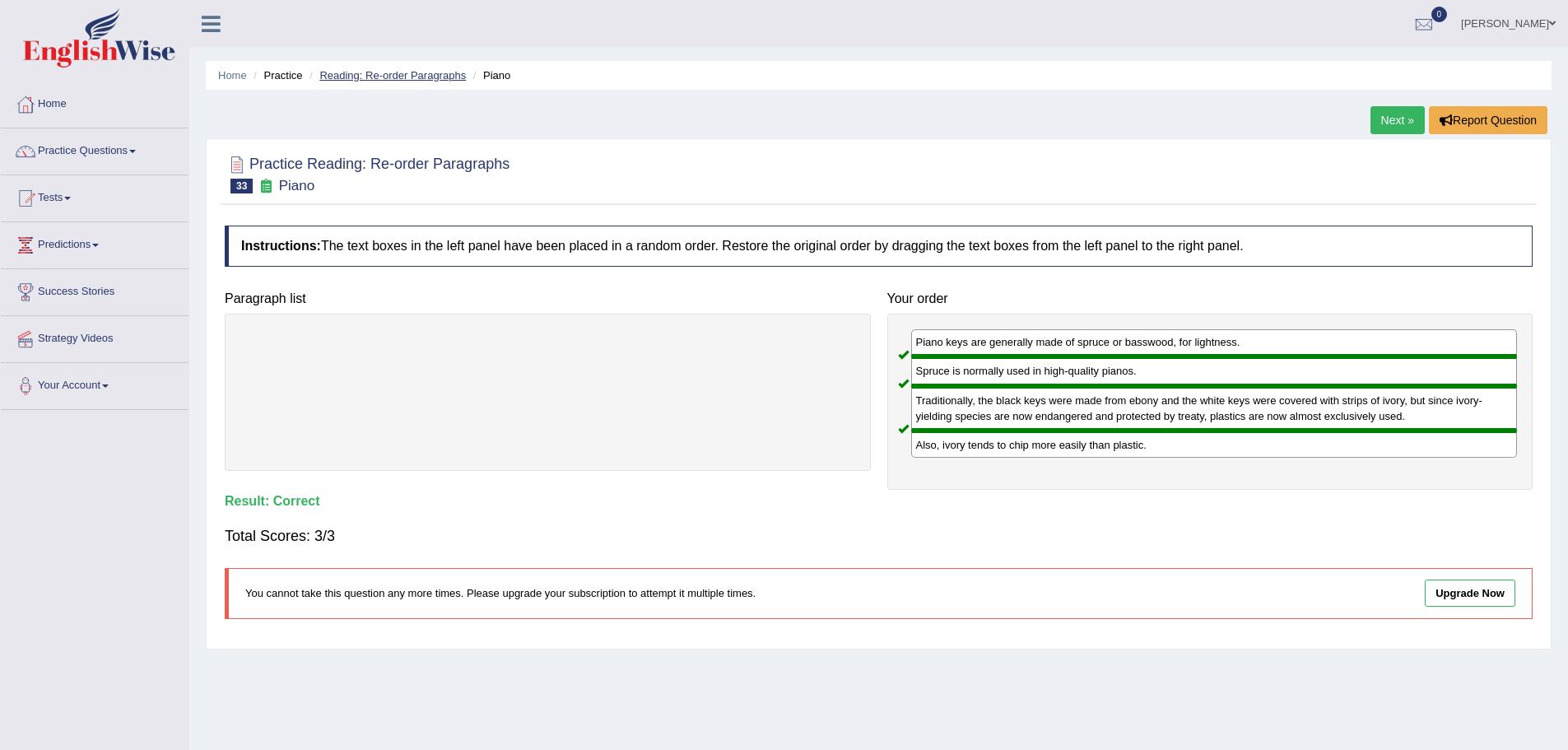
click at [383, 73] on link "Reading: Re-order Paragraphs" at bounding box center [393, 76] width 147 height 13
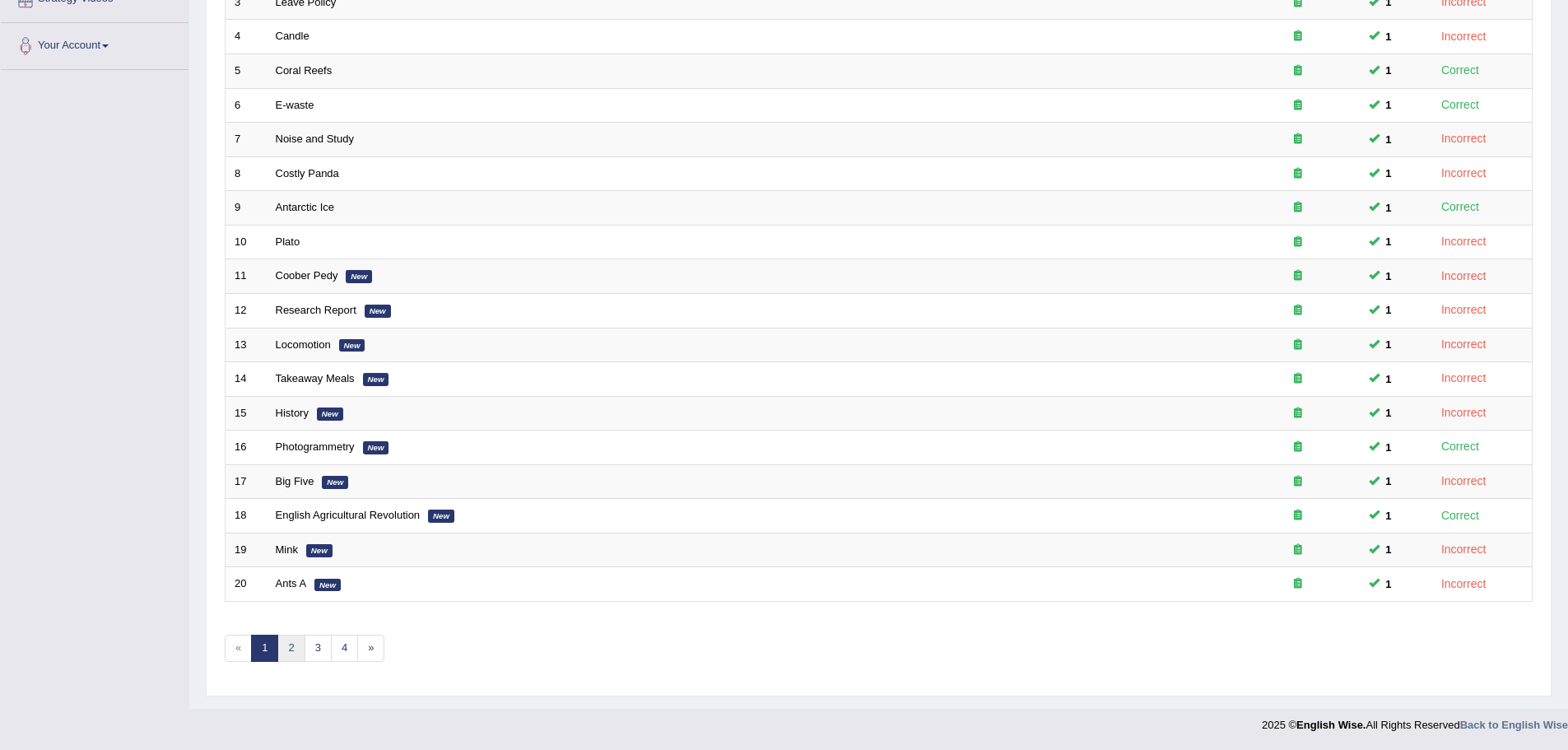
click at [294, 644] on link "2" at bounding box center [291, 648] width 27 height 27
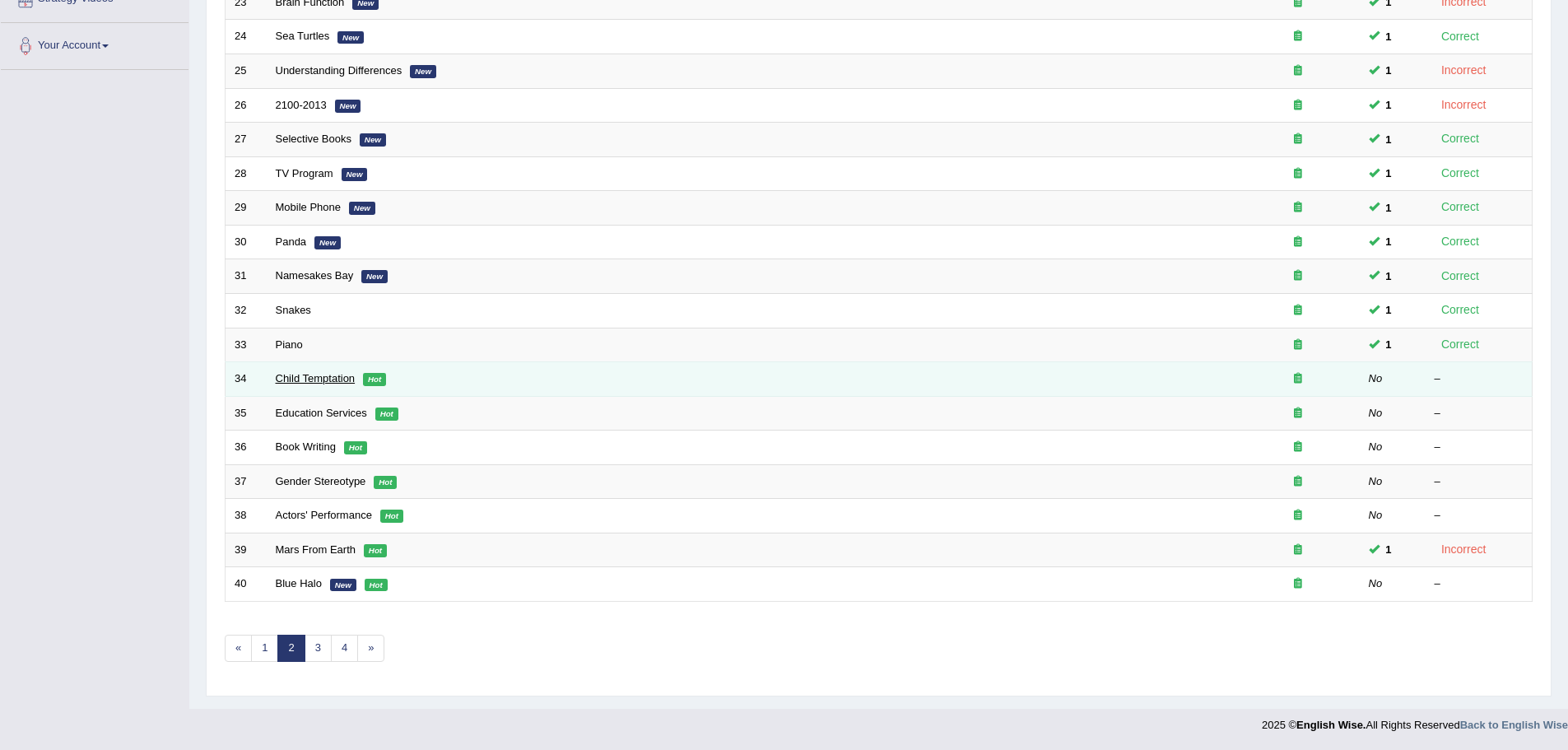
click at [315, 377] on link "Child Temptation" at bounding box center [315, 378] width 80 height 13
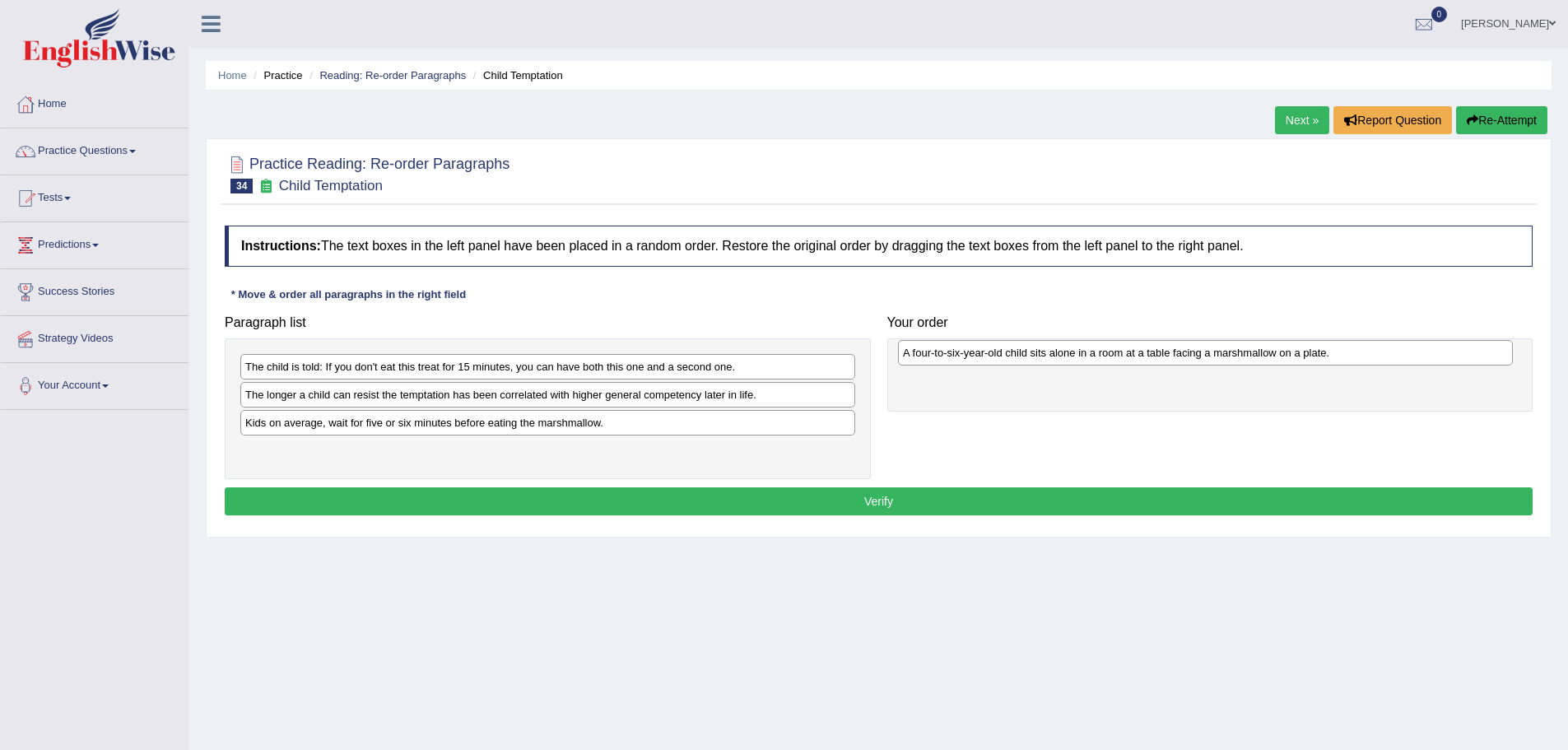
drag, startPoint x: 437, startPoint y: 456, endPoint x: 1095, endPoint y: 358, distance: 665.3
click at [1095, 358] on div "A four-to-six-year-old child sits alone in a room at a table facing a marshmall…" at bounding box center [1205, 353] width 615 height 25
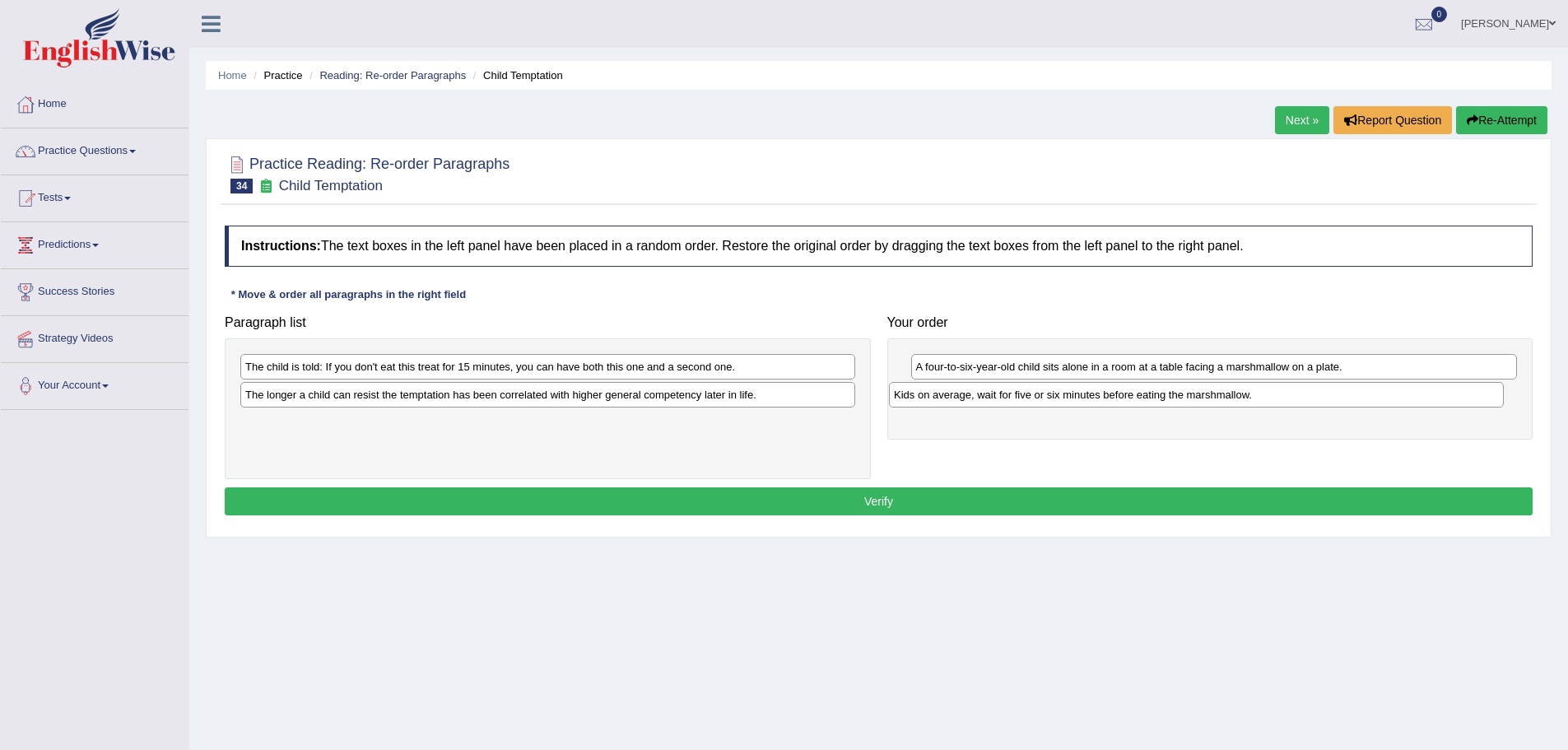
drag, startPoint x: 648, startPoint y: 425, endPoint x: 1297, endPoint y: 397, distance: 649.6
click at [1297, 397] on div "Kids on average, wait for five or six minutes before eating the marshmallow." at bounding box center [1196, 395] width 615 height 25
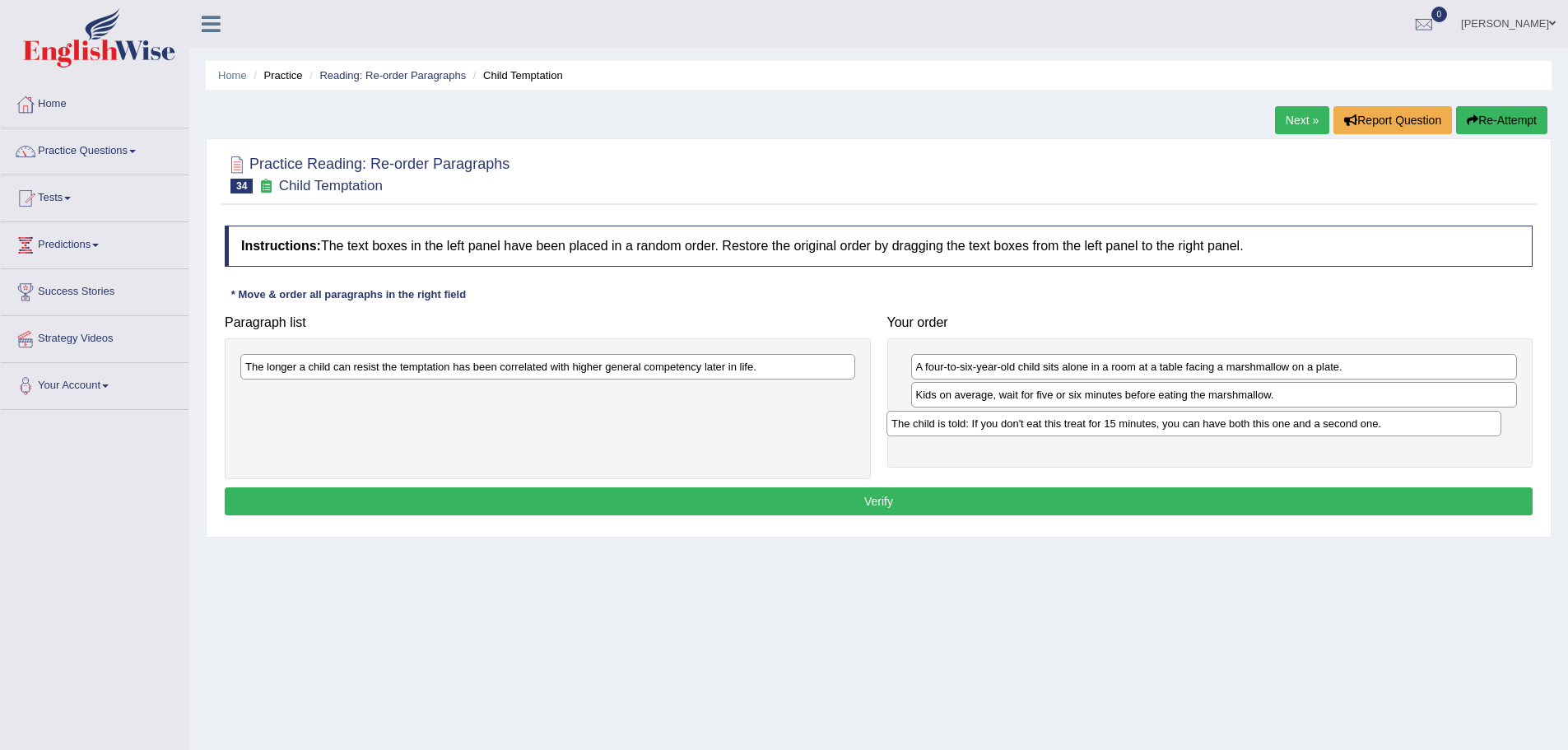
drag, startPoint x: 508, startPoint y: 361, endPoint x: 1157, endPoint y: 418, distance: 651.5
click at [1157, 418] on div "The child is told: If you don't eat this treat for 15 minutes, you can have bot…" at bounding box center [1193, 423] width 615 height 25
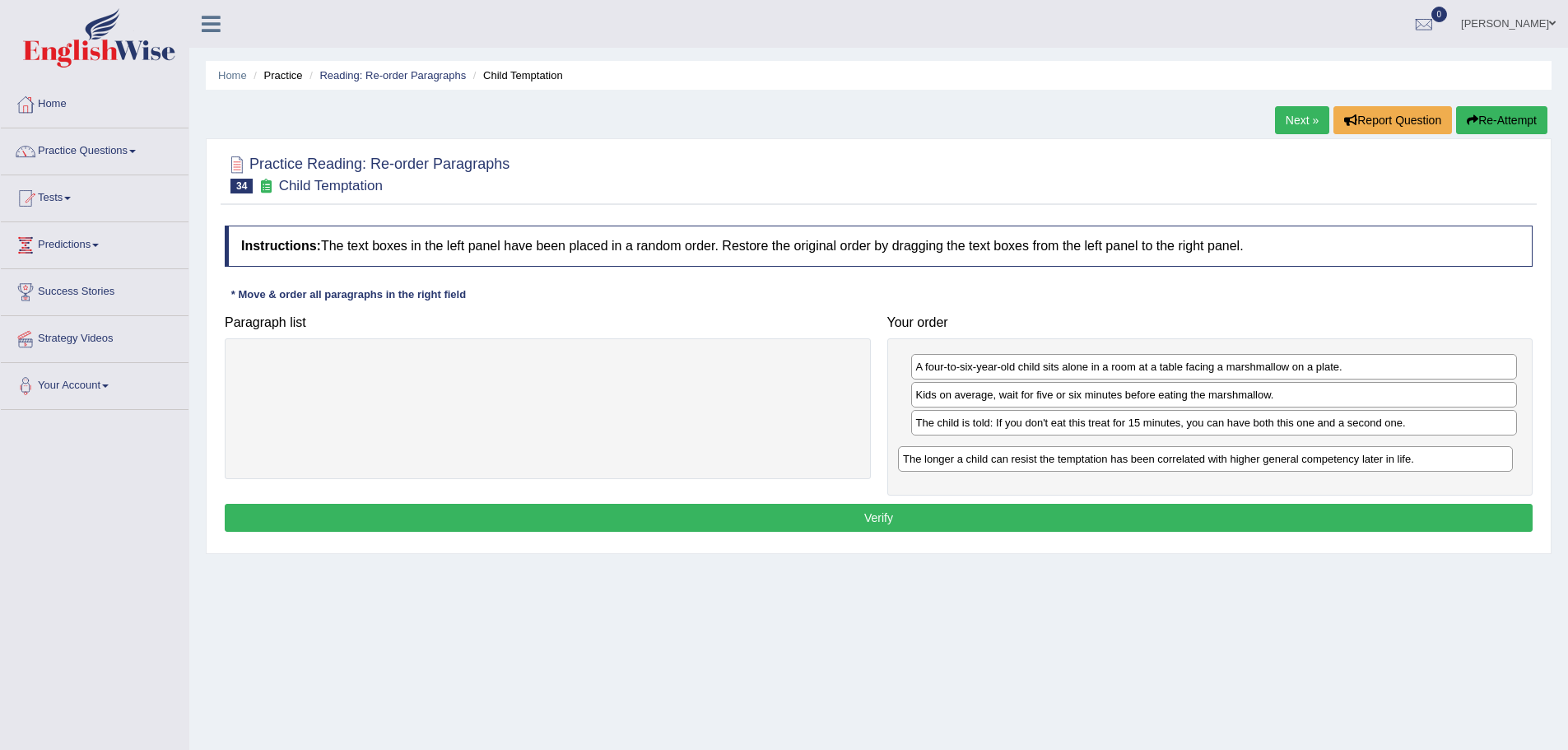
drag, startPoint x: 459, startPoint y: 368, endPoint x: 1115, endPoint y: 460, distance: 662.4
click at [1115, 461] on div "The longer a child can resist the temptation has been correlated with higher ge…" at bounding box center [1205, 459] width 615 height 25
click at [900, 523] on button "Verify" at bounding box center [879, 518] width 1308 height 28
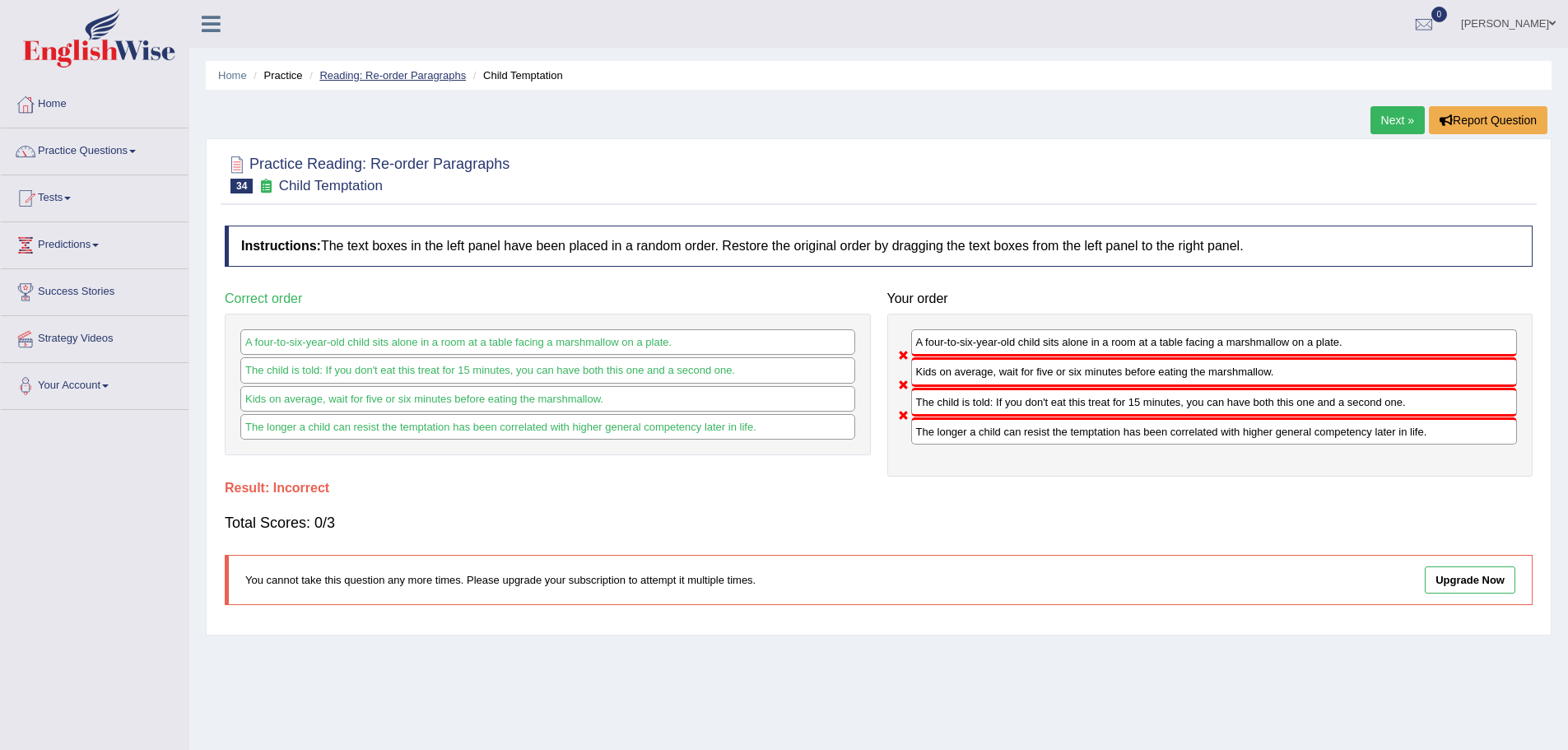
click at [379, 76] on link "Reading: Re-order Paragraphs" at bounding box center [393, 76] width 147 height 13
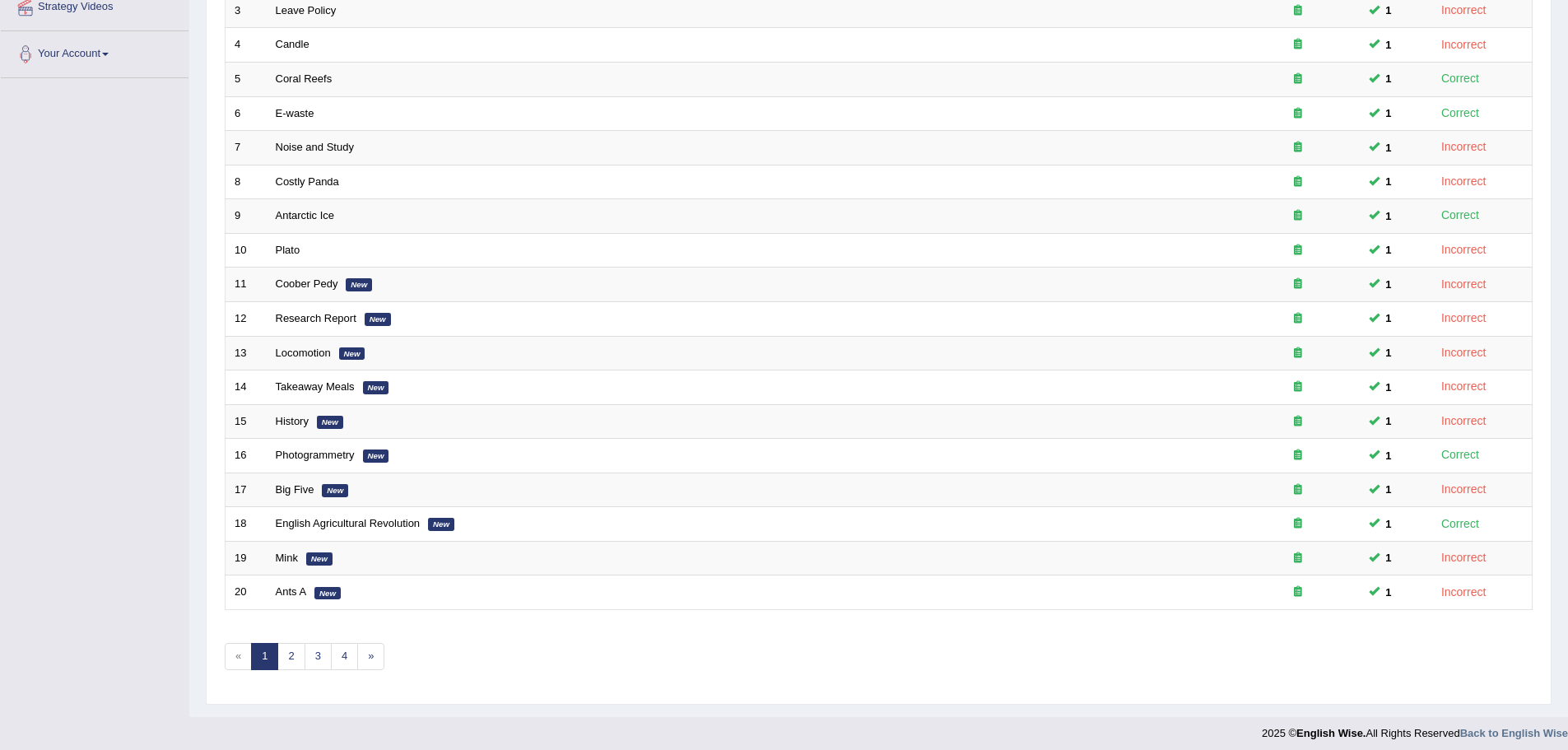
scroll to position [340, 0]
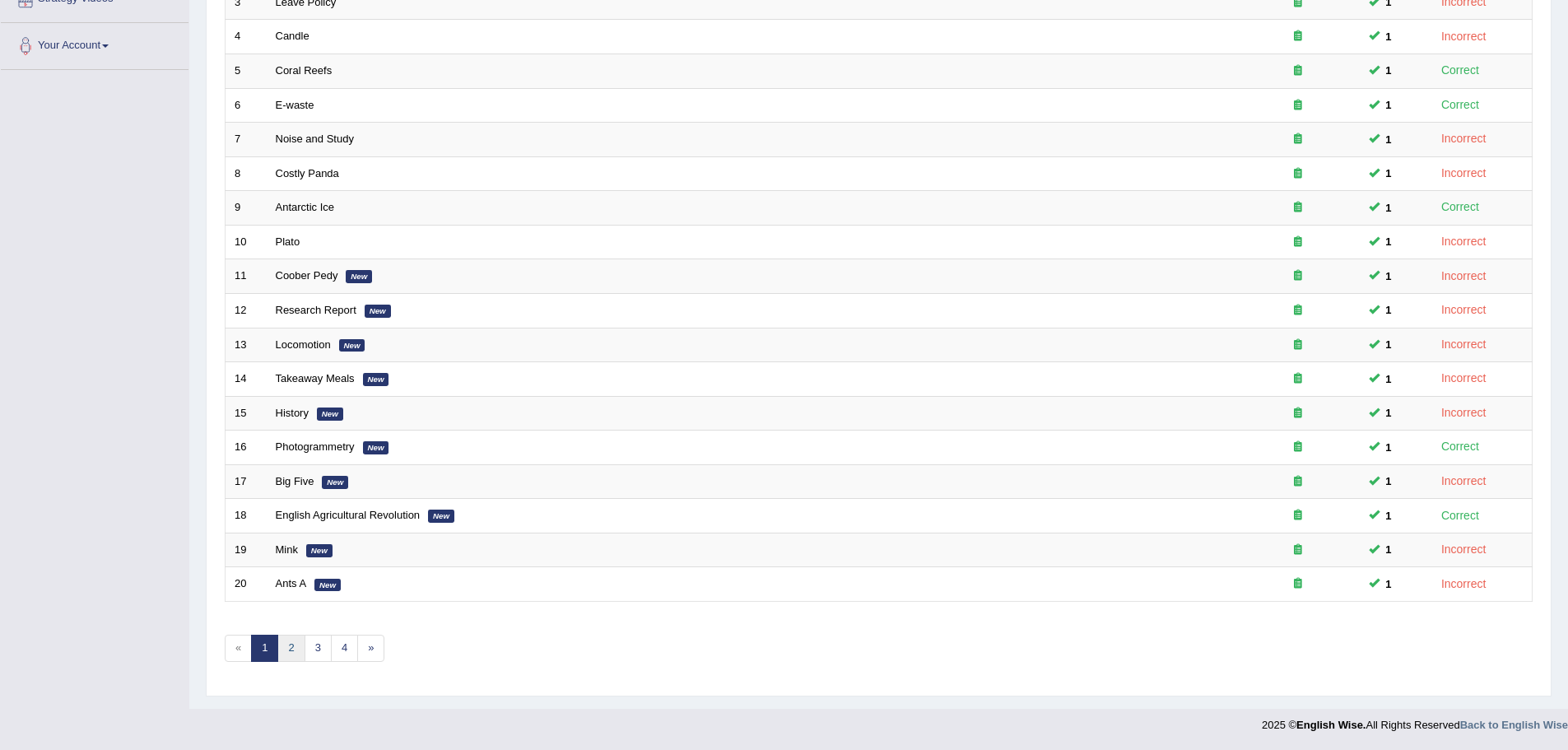
click at [288, 649] on link "2" at bounding box center [291, 648] width 27 height 27
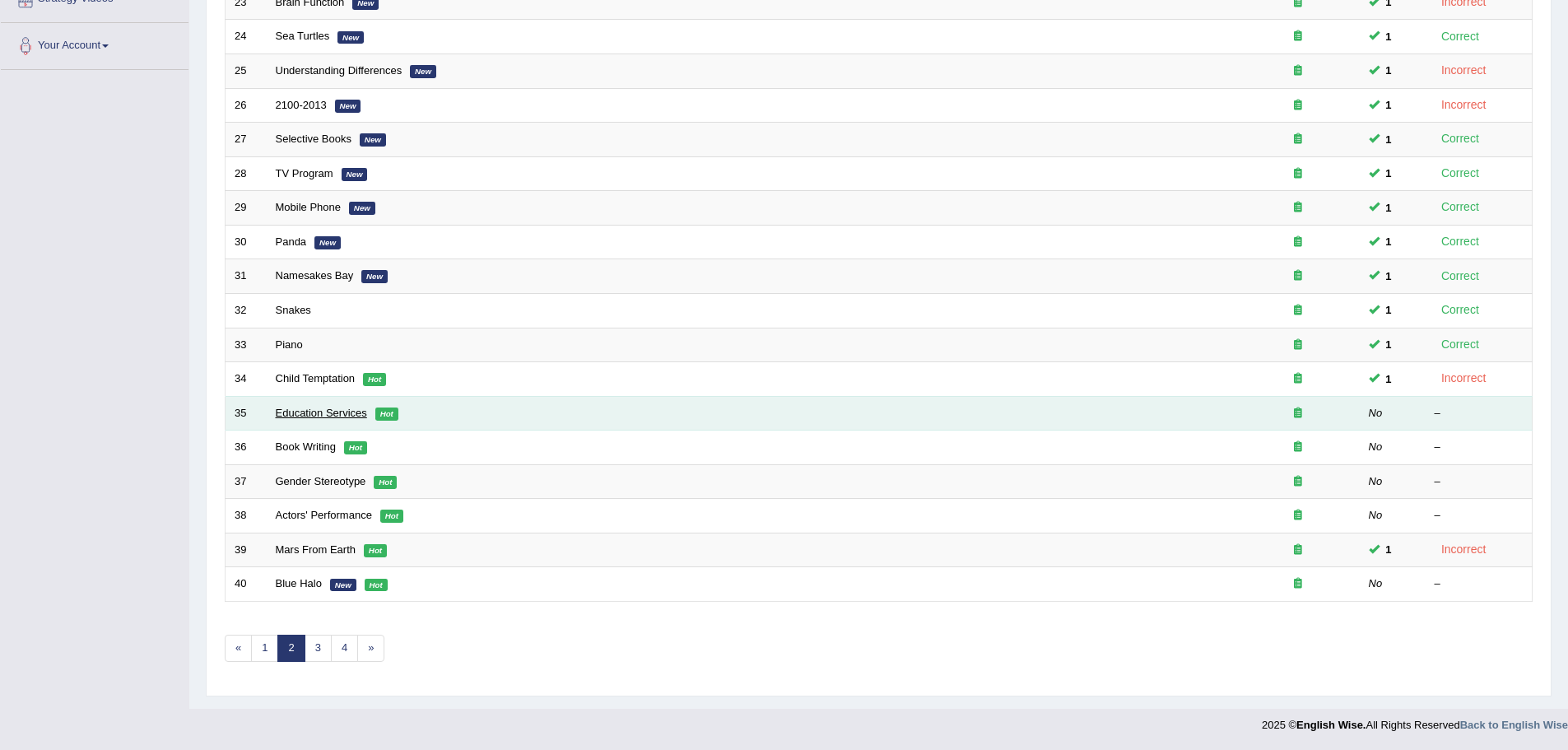
click at [318, 417] on link "Education Services" at bounding box center [321, 412] width 92 height 13
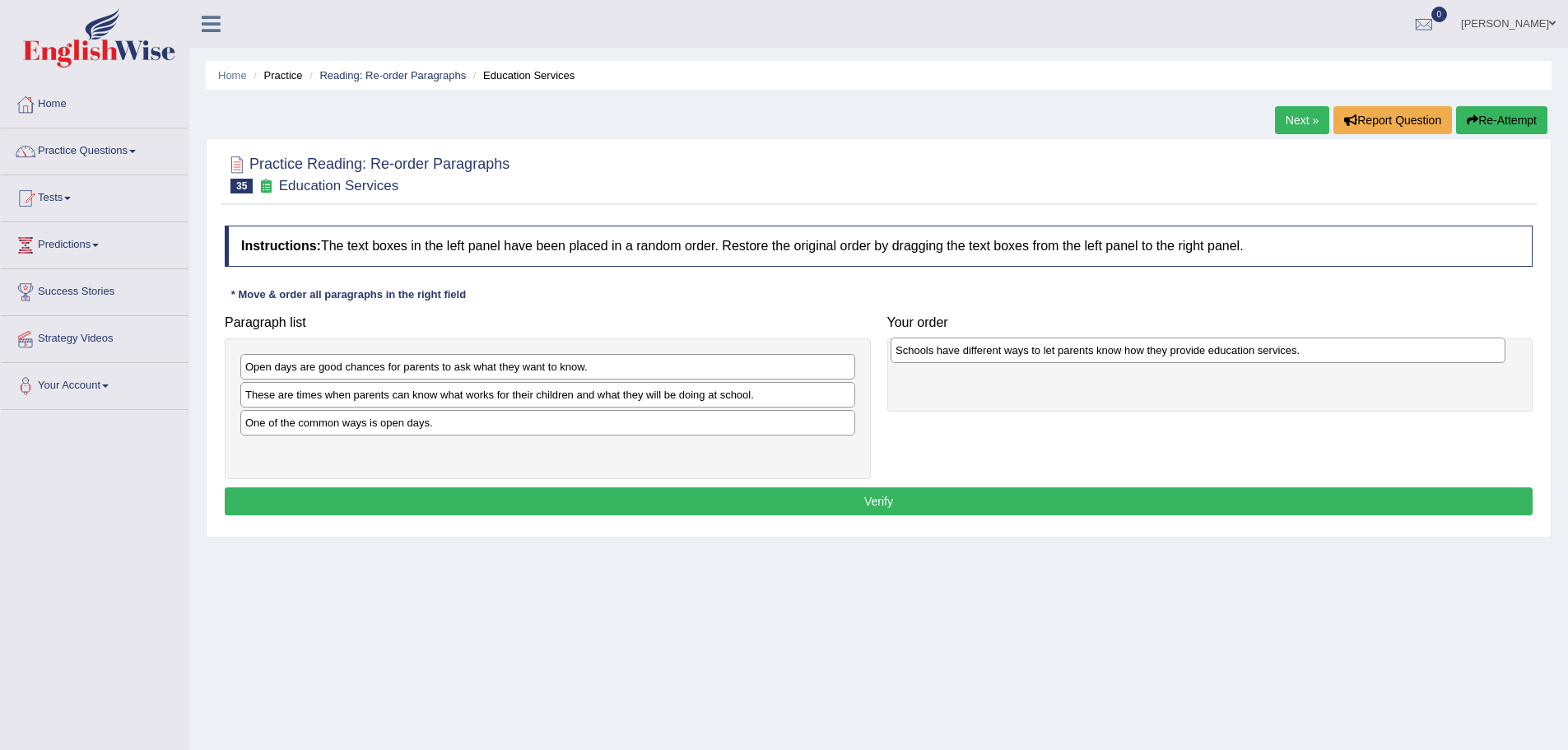
drag, startPoint x: 328, startPoint y: 453, endPoint x: 979, endPoint y: 352, distance: 658.8
click at [979, 352] on div "Schools have different ways to let parents know how they provide education serv…" at bounding box center [1197, 350] width 615 height 25
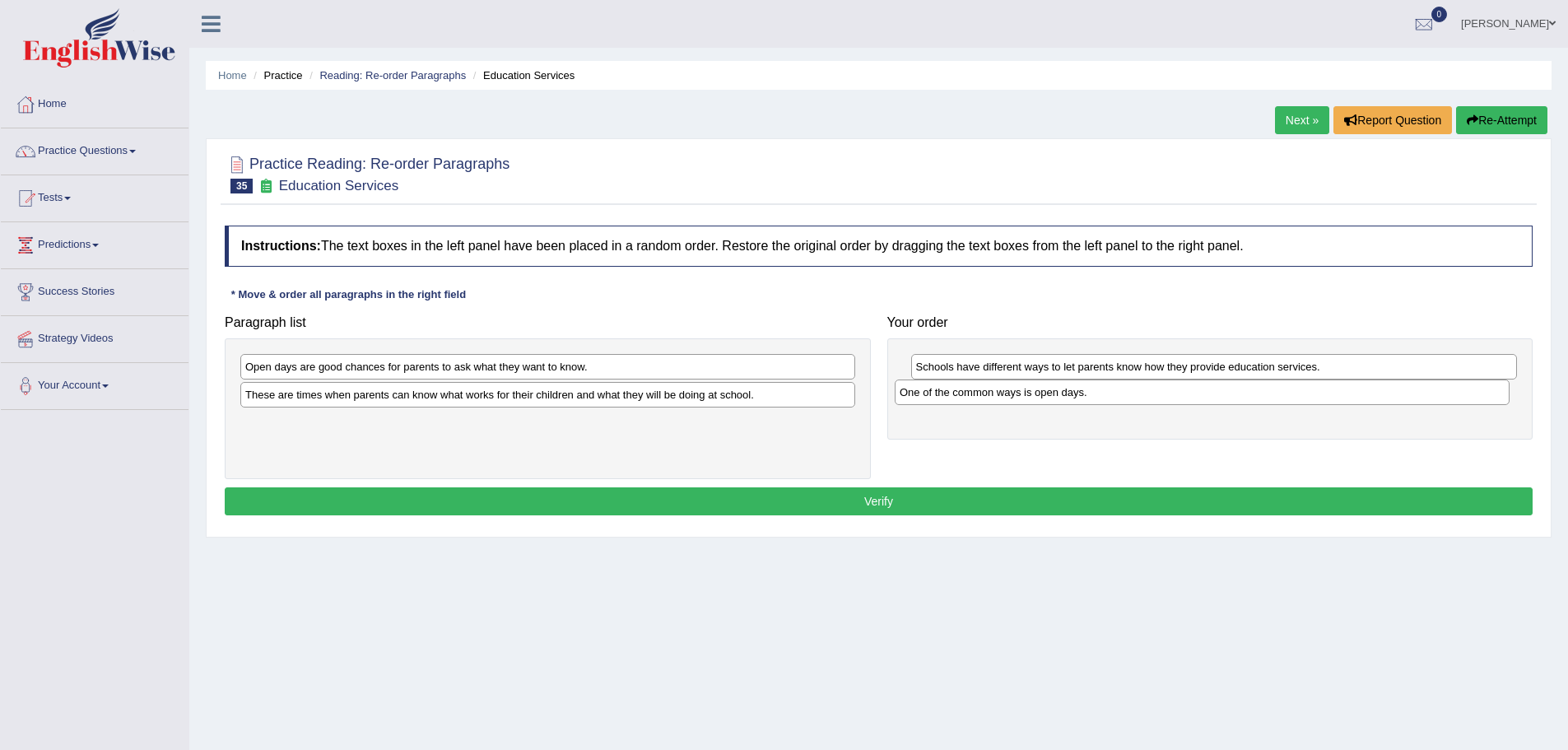
drag, startPoint x: 445, startPoint y: 426, endPoint x: 1100, endPoint y: 395, distance: 655.7
click at [1100, 395] on div "One of the common ways is open days." at bounding box center [1202, 392] width 615 height 25
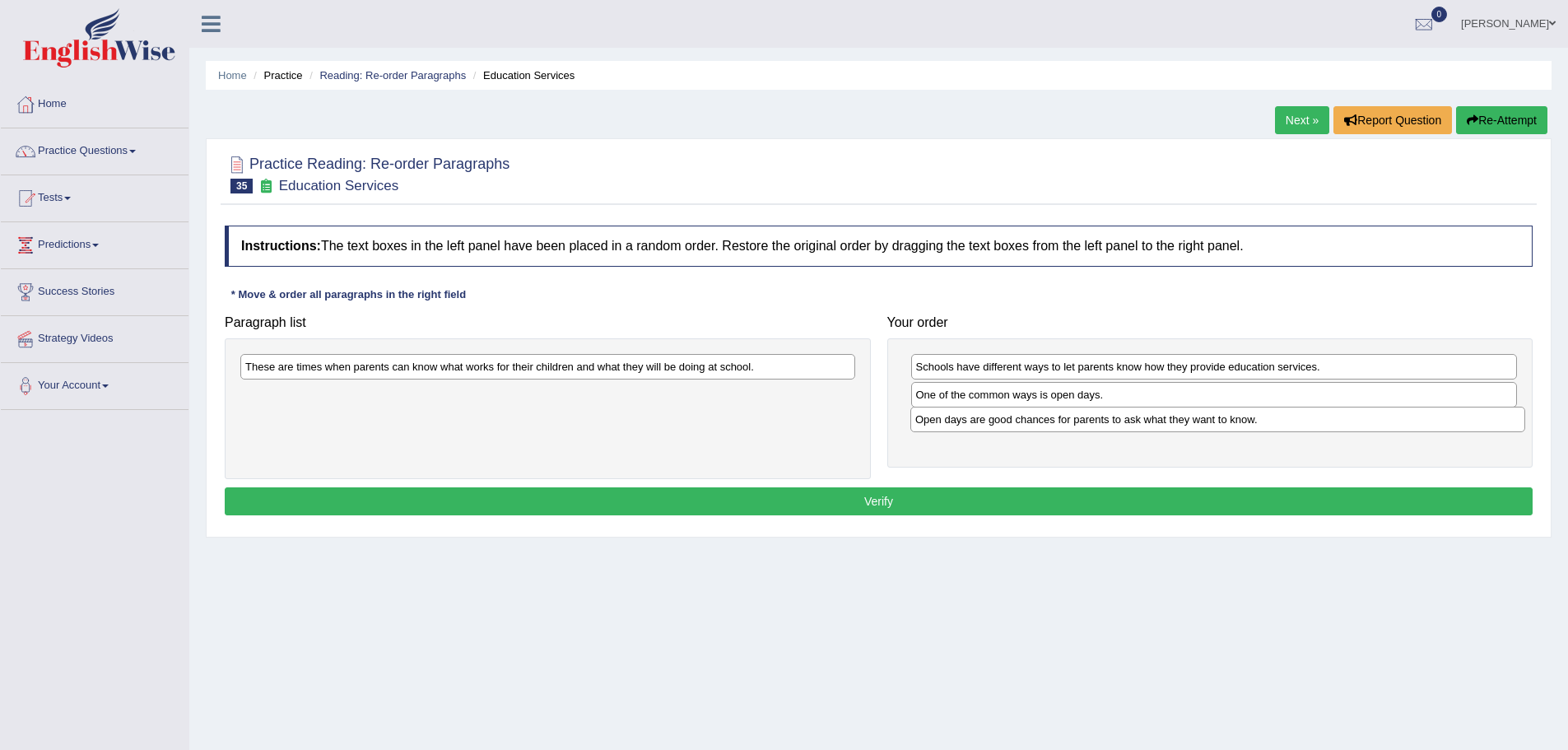
drag, startPoint x: 444, startPoint y: 369, endPoint x: 1113, endPoint y: 422, distance: 671.1
click at [1113, 422] on div "Open days are good chances for parents to ask what they want to know." at bounding box center [1218, 419] width 615 height 25
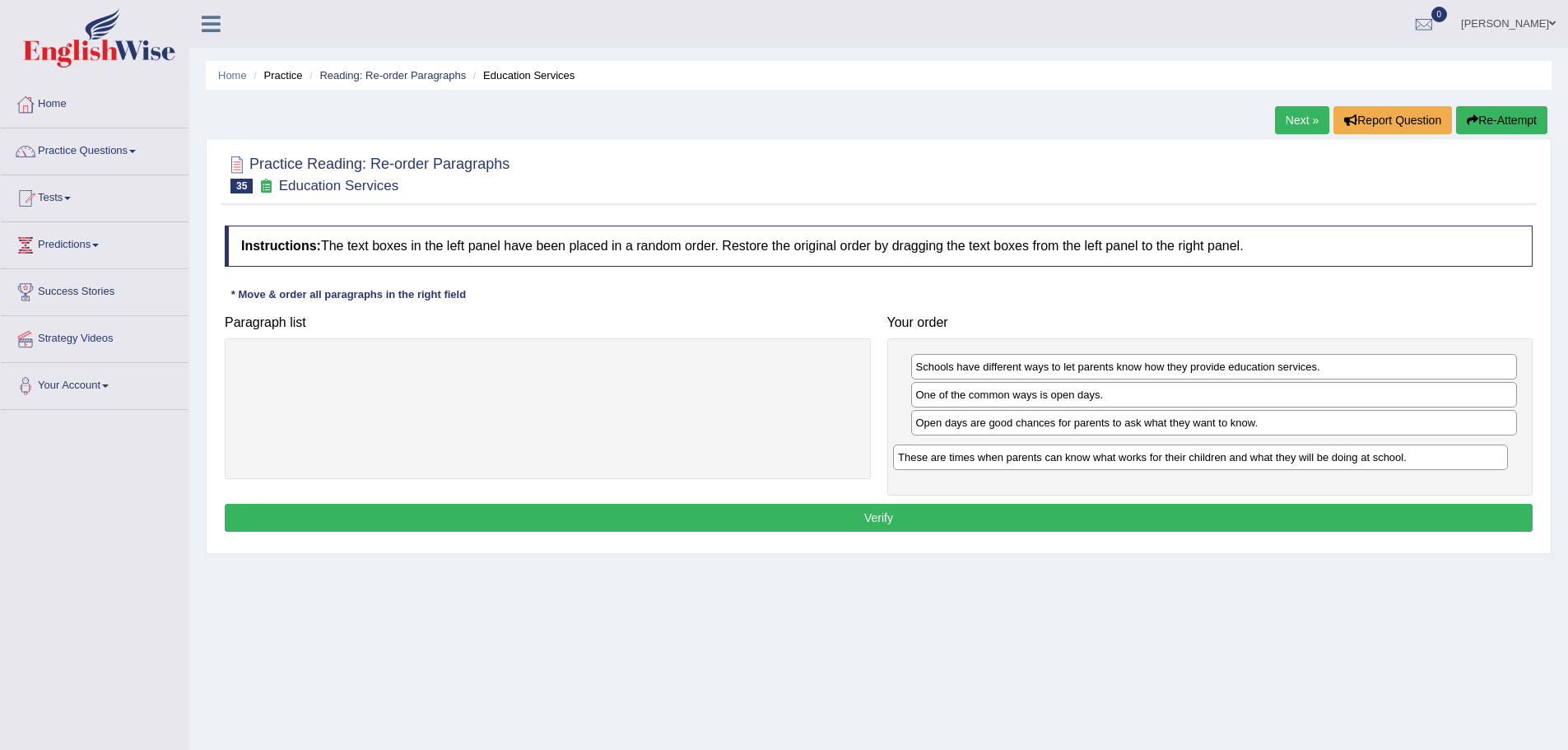
drag, startPoint x: 511, startPoint y: 369, endPoint x: 1162, endPoint y: 458, distance: 657.1
click at [1162, 458] on div "These are times when parents can know what works for their children and what th…" at bounding box center [1200, 457] width 615 height 25
click at [983, 518] on button "Verify" at bounding box center [879, 518] width 1308 height 28
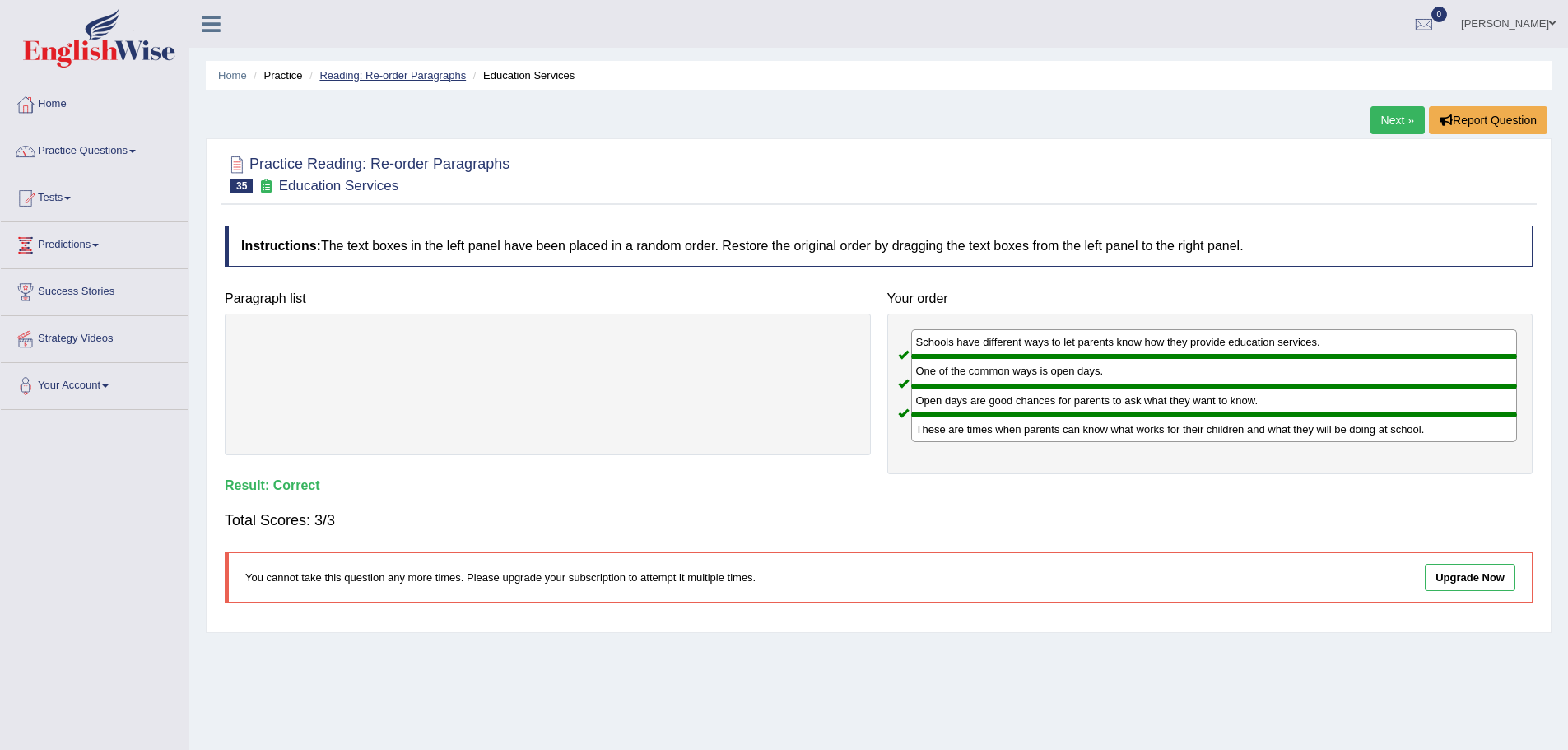
click at [374, 71] on link "Reading: Re-order Paragraphs" at bounding box center [393, 76] width 147 height 13
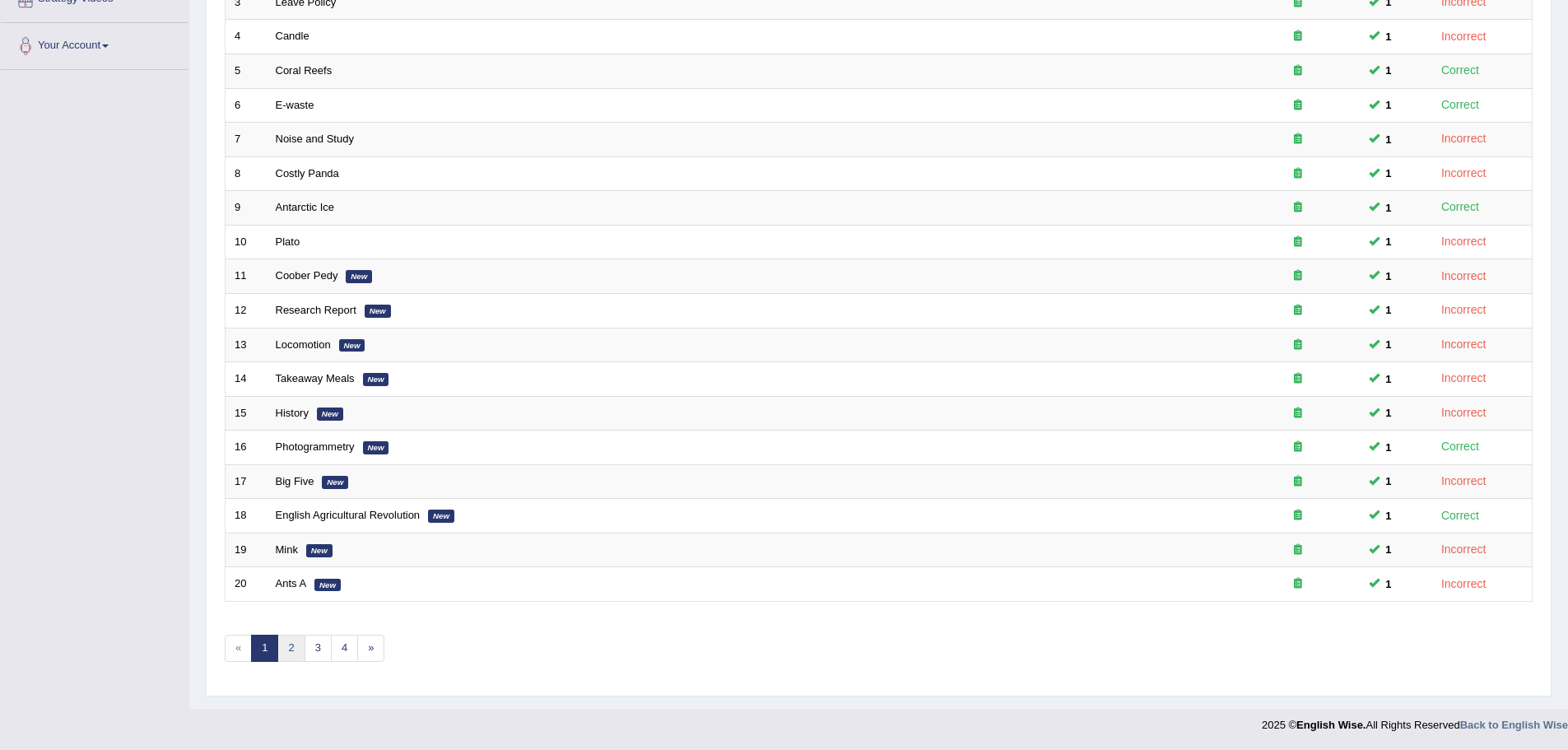
click at [294, 652] on link "2" at bounding box center [291, 648] width 27 height 27
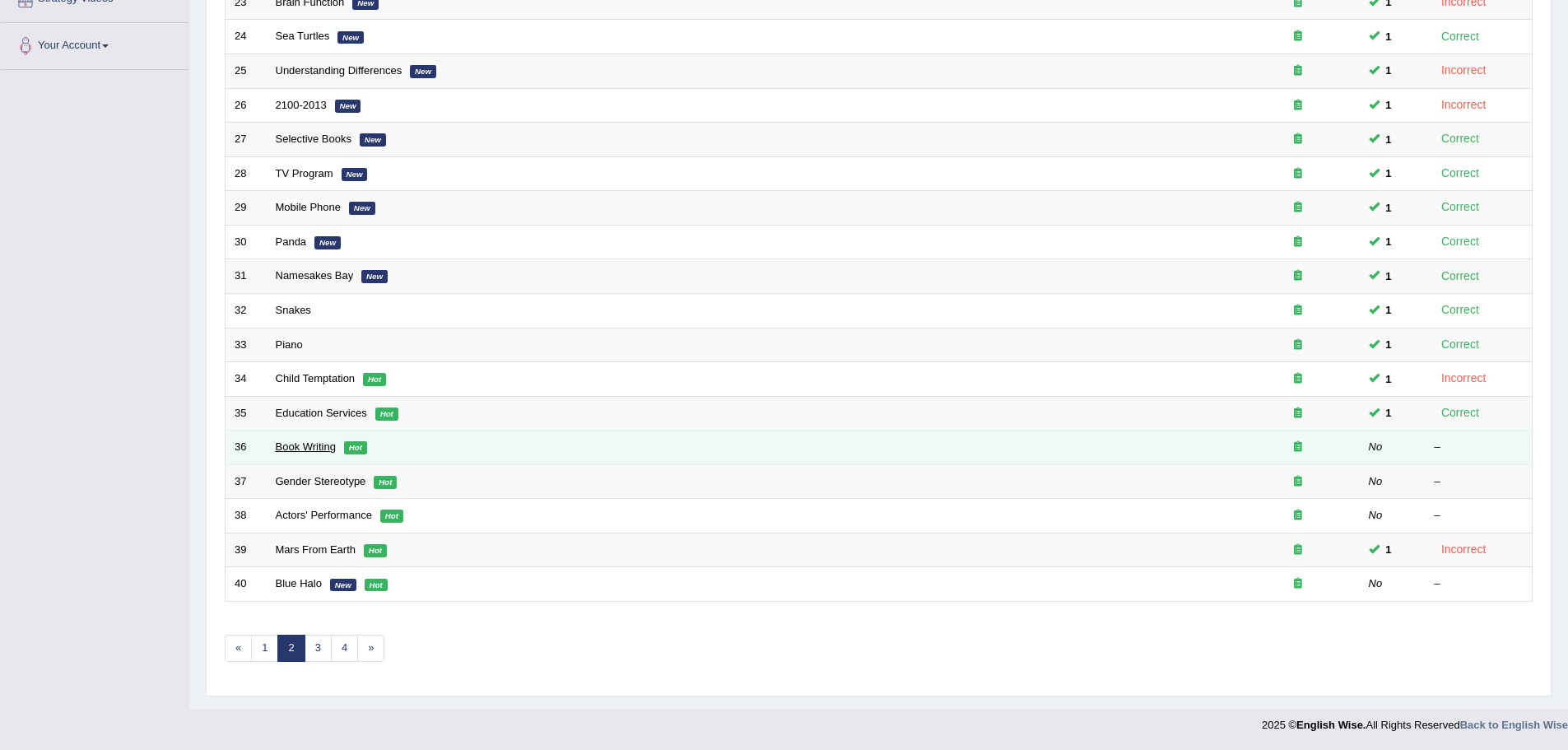
click at [315, 447] on link "Book Writing" at bounding box center [305, 446] width 60 height 13
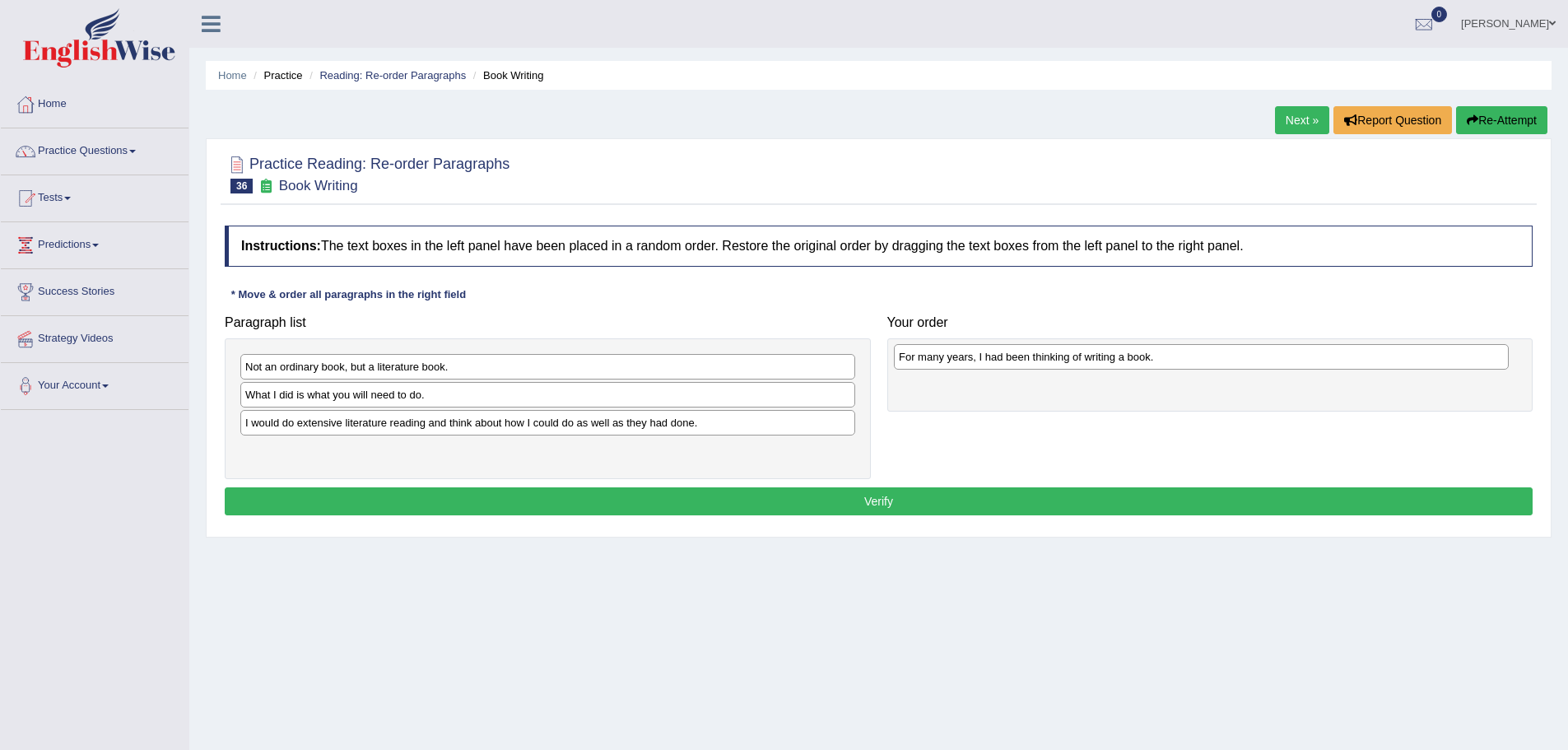
drag, startPoint x: 360, startPoint y: 451, endPoint x: 1014, endPoint y: 356, distance: 660.9
click at [1014, 356] on div "For many years, I had been thinking of writing a book." at bounding box center [1201, 357] width 615 height 25
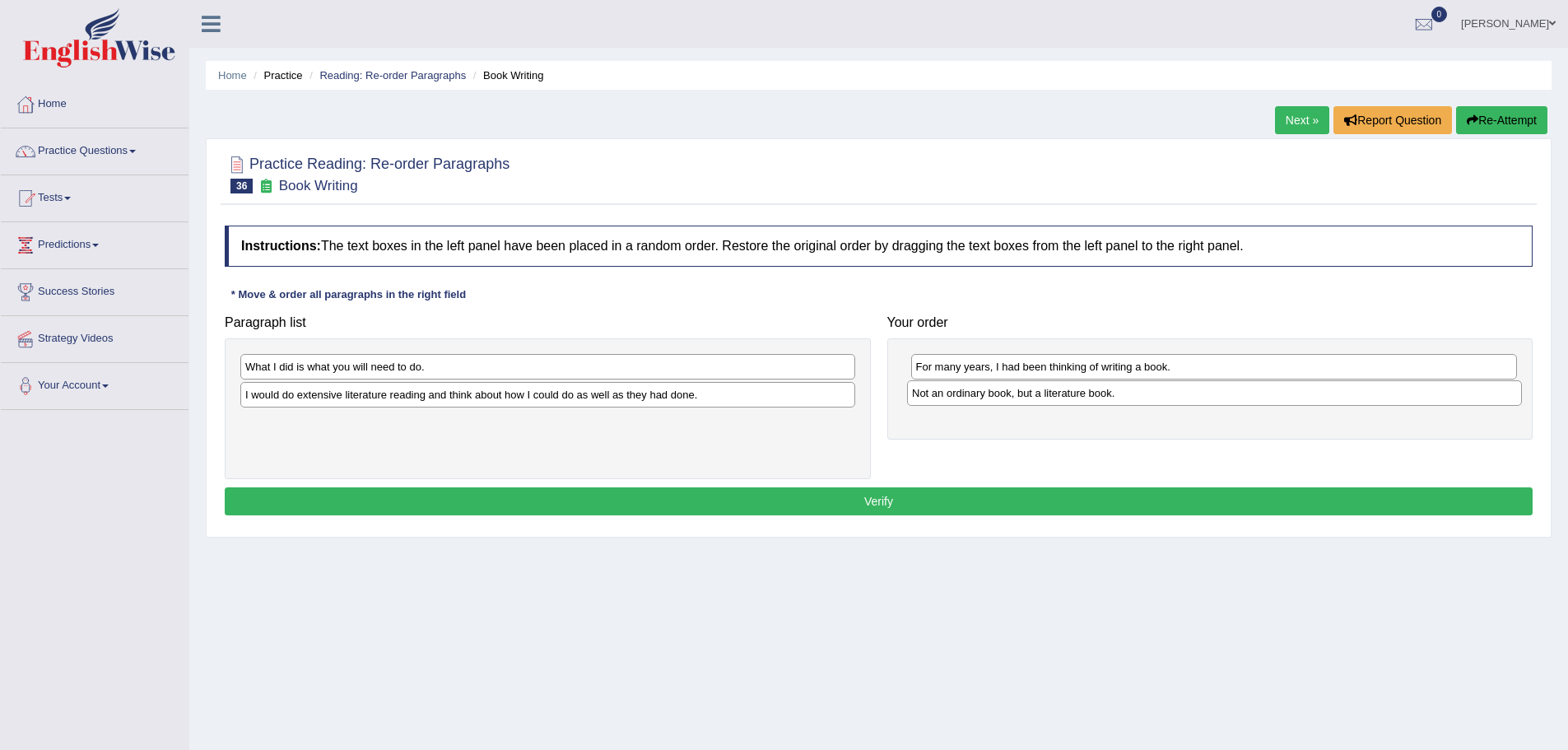
drag, startPoint x: 351, startPoint y: 369, endPoint x: 1018, endPoint y: 395, distance: 667.5
click at [1018, 395] on div "Not an ordinary book, but a literature book." at bounding box center [1214, 393] width 615 height 25
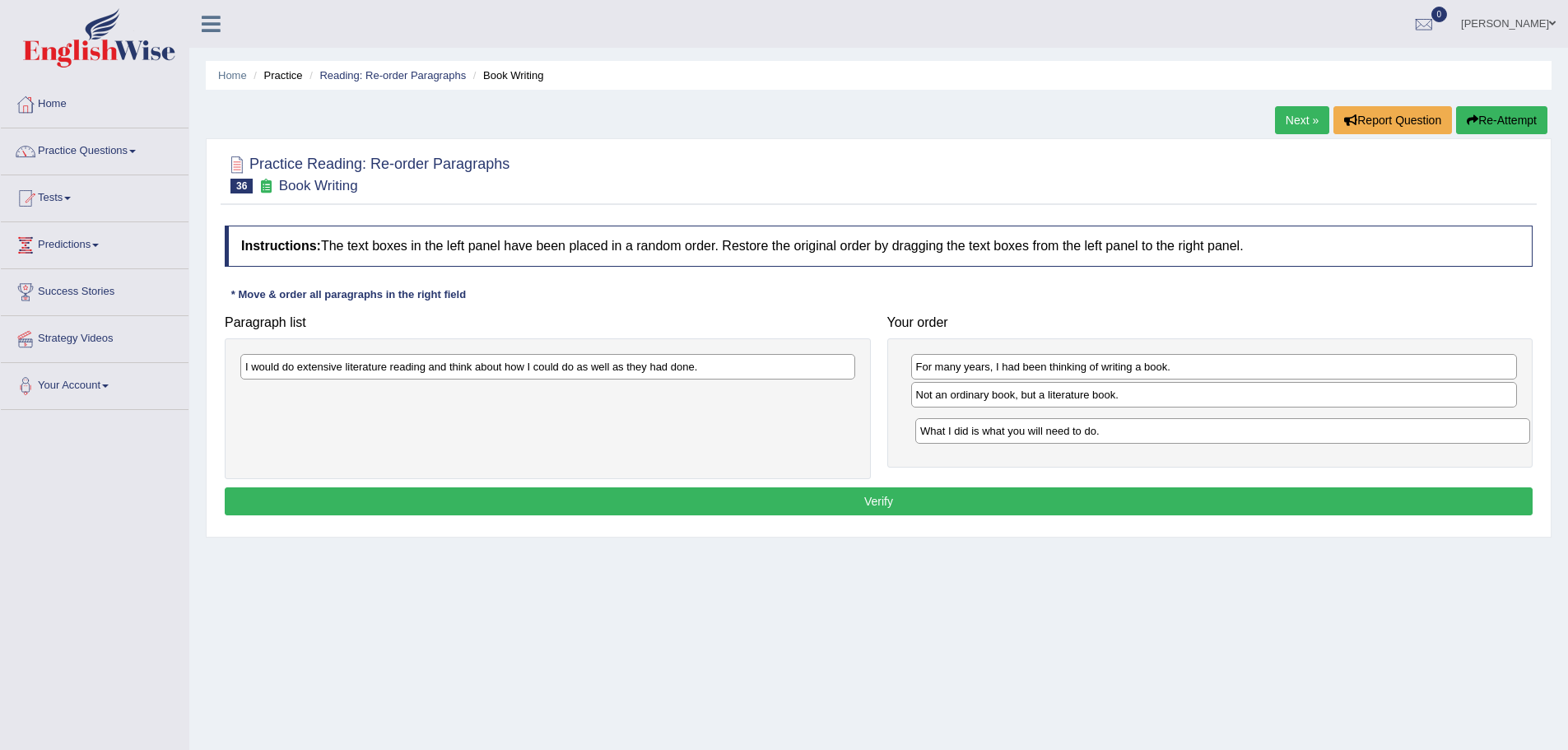
drag, startPoint x: 405, startPoint y: 371, endPoint x: 1063, endPoint y: 428, distance: 660.5
click at [1063, 428] on div "What I did is what you will need to do." at bounding box center [1222, 431] width 615 height 25
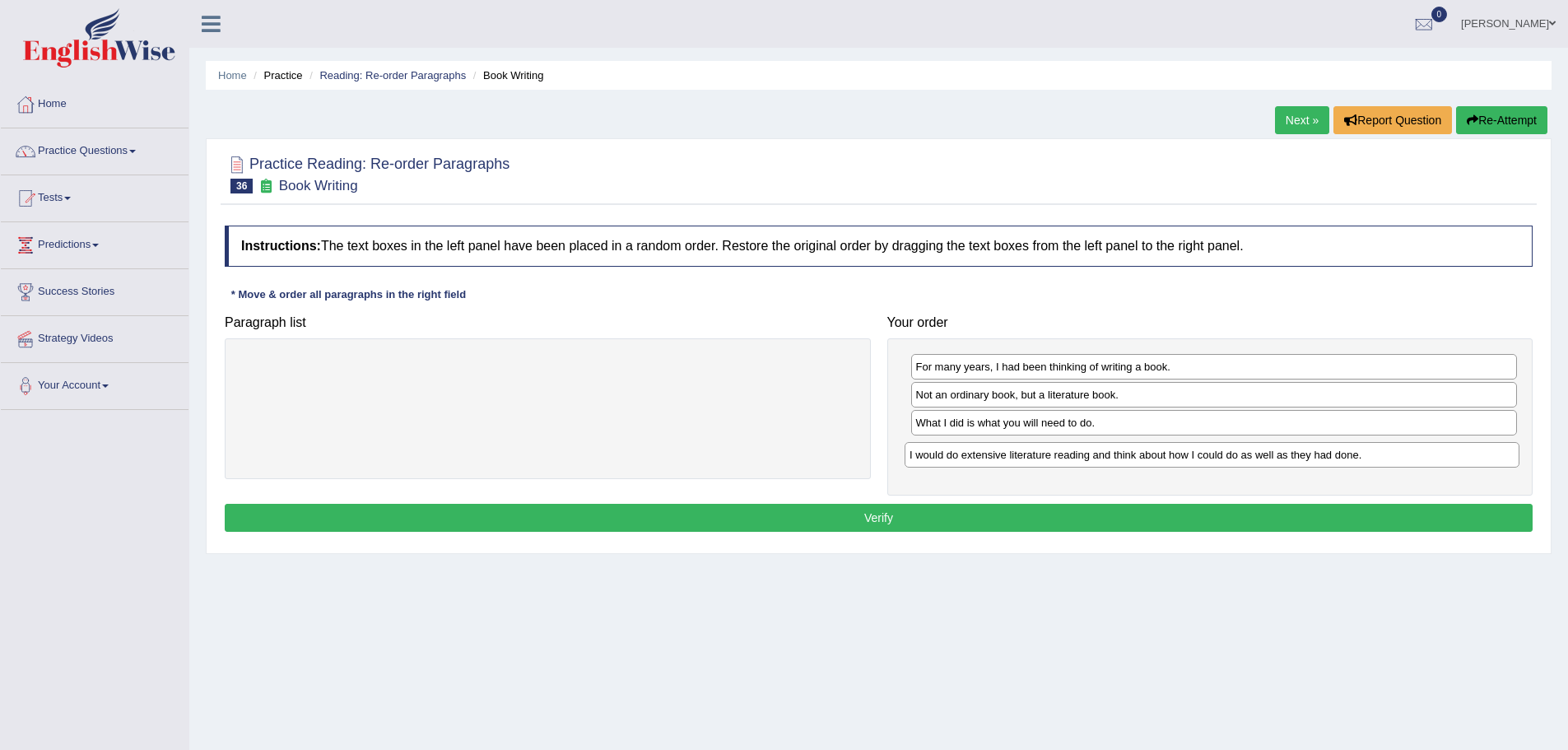
drag, startPoint x: 562, startPoint y: 364, endPoint x: 1226, endPoint y: 452, distance: 669.8
click at [1226, 452] on div "I would do extensive literature reading and think about how I could do as well …" at bounding box center [1212, 455] width 615 height 25
click at [912, 512] on button "Verify" at bounding box center [879, 518] width 1308 height 28
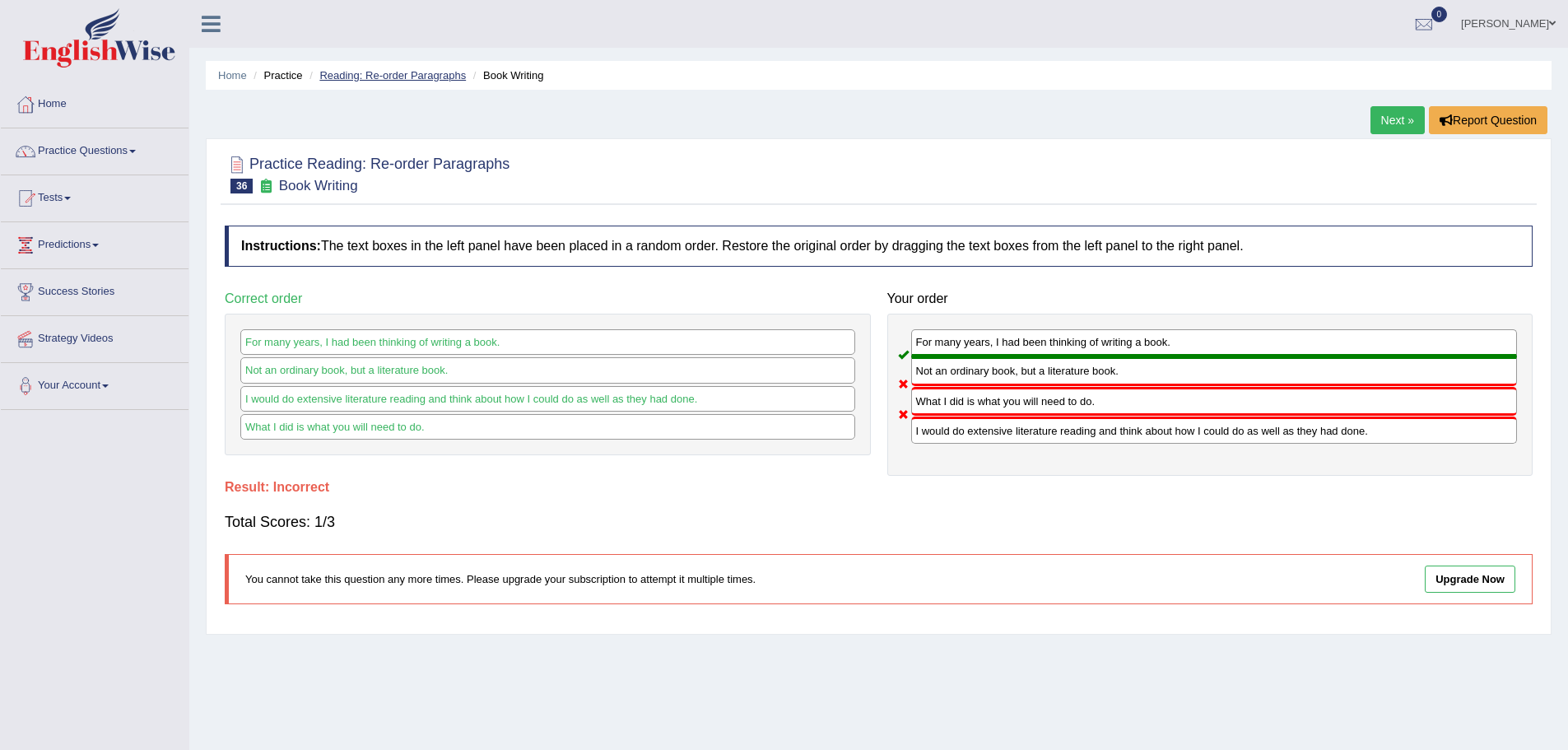
click at [381, 71] on link "Reading: Re-order Paragraphs" at bounding box center [393, 76] width 147 height 13
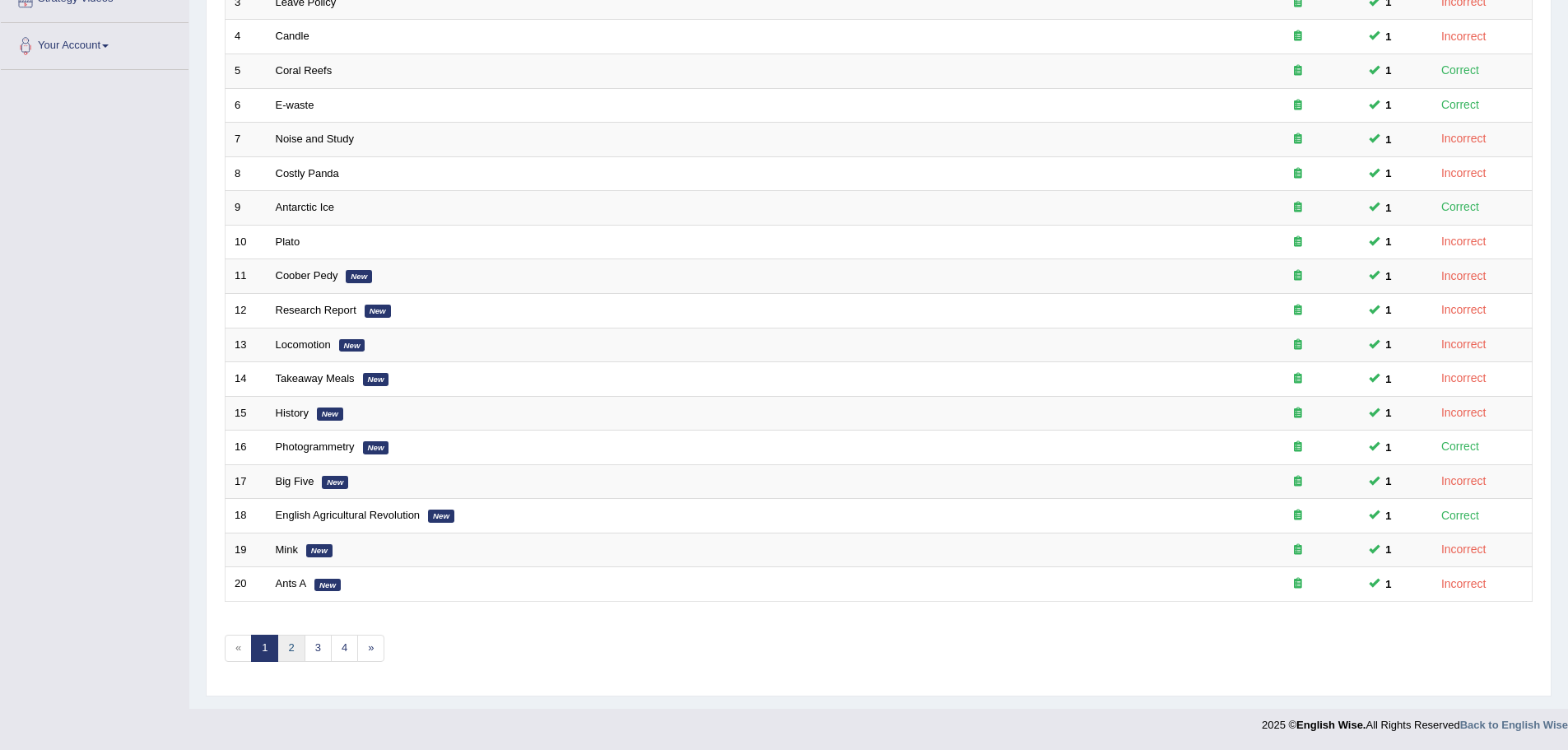
click at [290, 651] on link "2" at bounding box center [291, 648] width 27 height 27
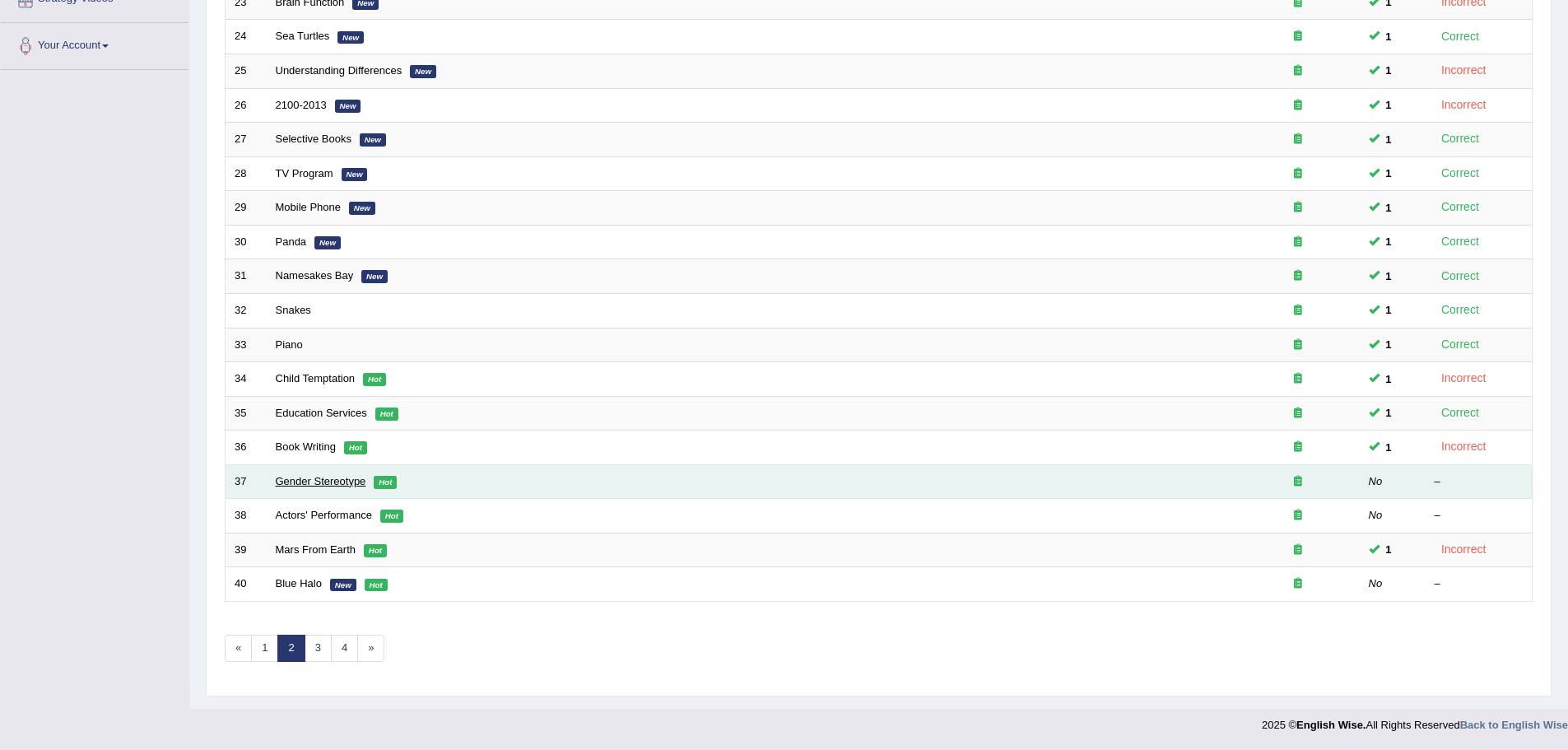
click at [322, 483] on link "Gender Stereotype" at bounding box center [321, 481] width 91 height 13
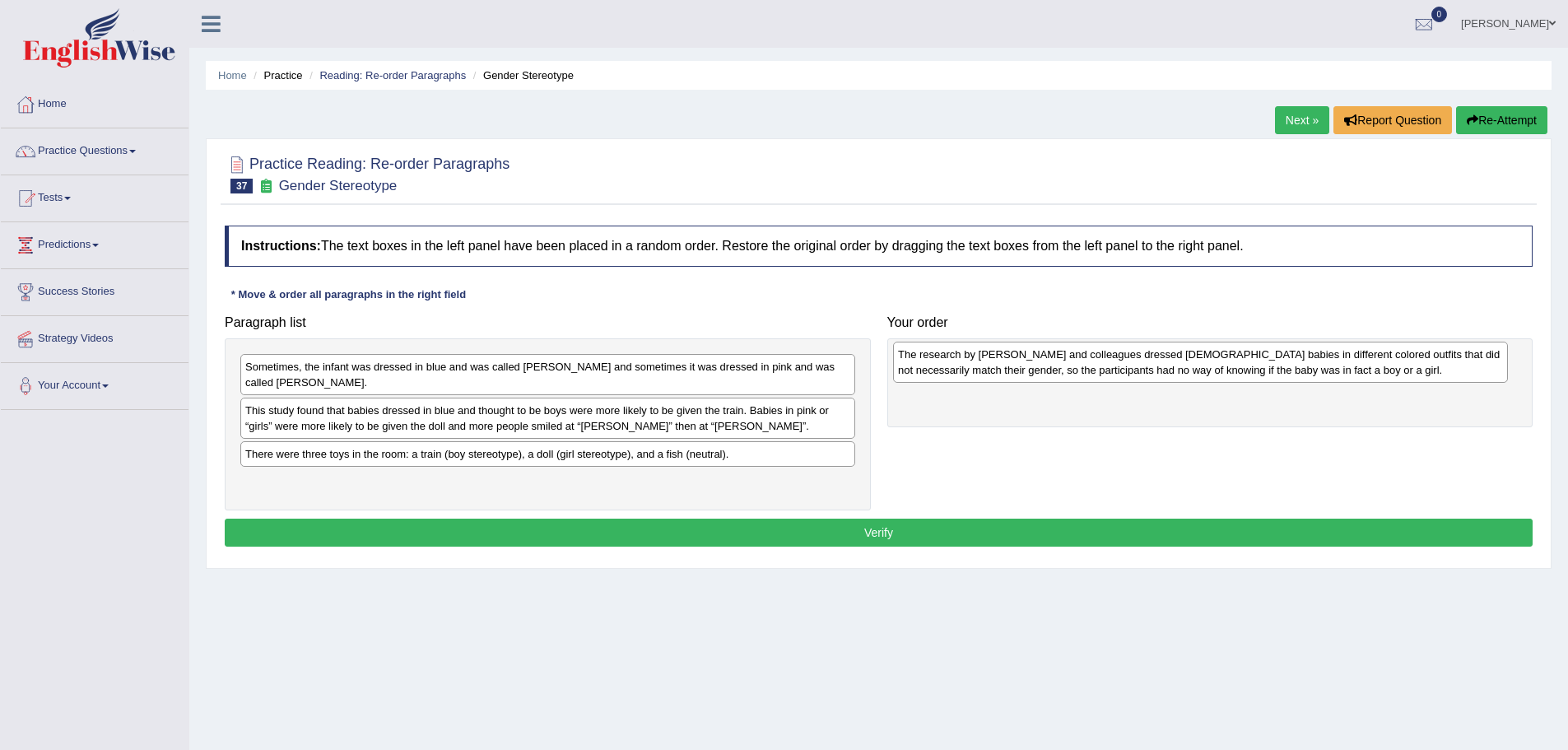
drag, startPoint x: 530, startPoint y: 484, endPoint x: 1183, endPoint y: 372, distance: 662.5
click at [1183, 372] on div "The research by [PERSON_NAME] and colleagues dressed [DEMOGRAPHIC_DATA] babies …" at bounding box center [1200, 362] width 615 height 42
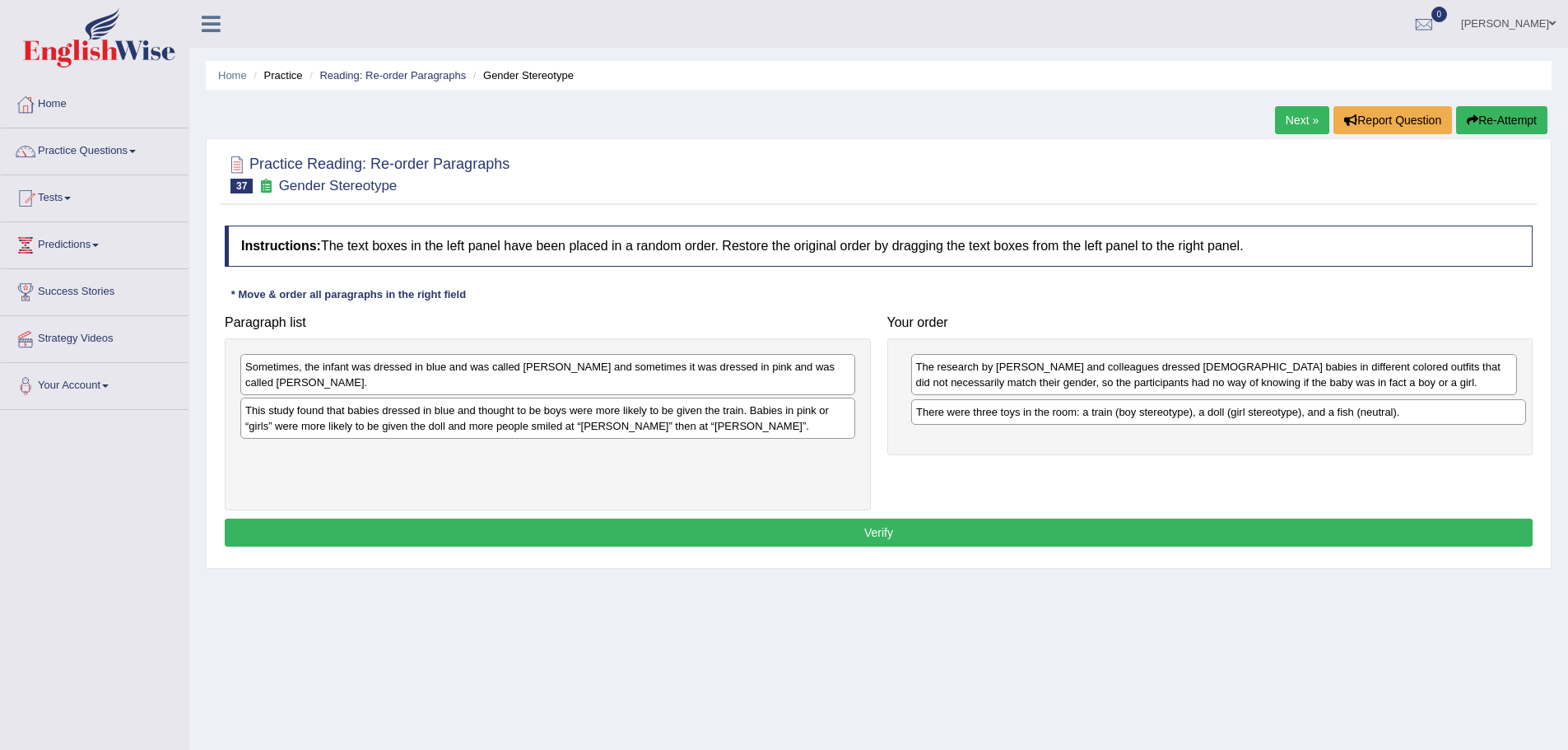
drag, startPoint x: 472, startPoint y: 442, endPoint x: 1143, endPoint y: 416, distance: 671.5
click at [1143, 416] on div "There were three toys in the room: a train (boy stereotype), a doll (girl stere…" at bounding box center [1219, 412] width 615 height 25
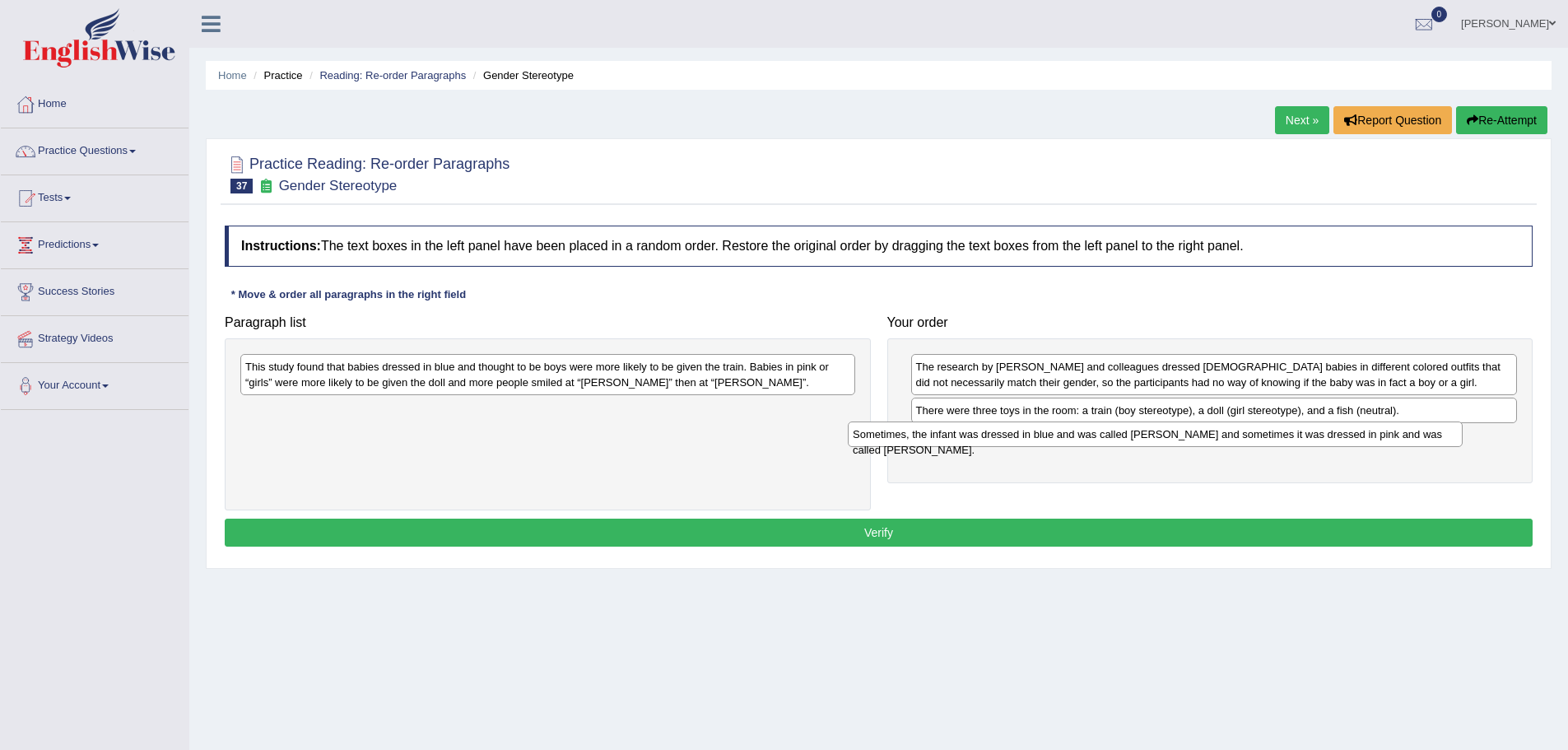
drag, startPoint x: 653, startPoint y: 372, endPoint x: 1251, endPoint y: 437, distance: 601.5
click at [1251, 437] on div "Sometimes, the infant was dressed in blue and was called [PERSON_NAME] and some…" at bounding box center [1155, 434] width 615 height 25
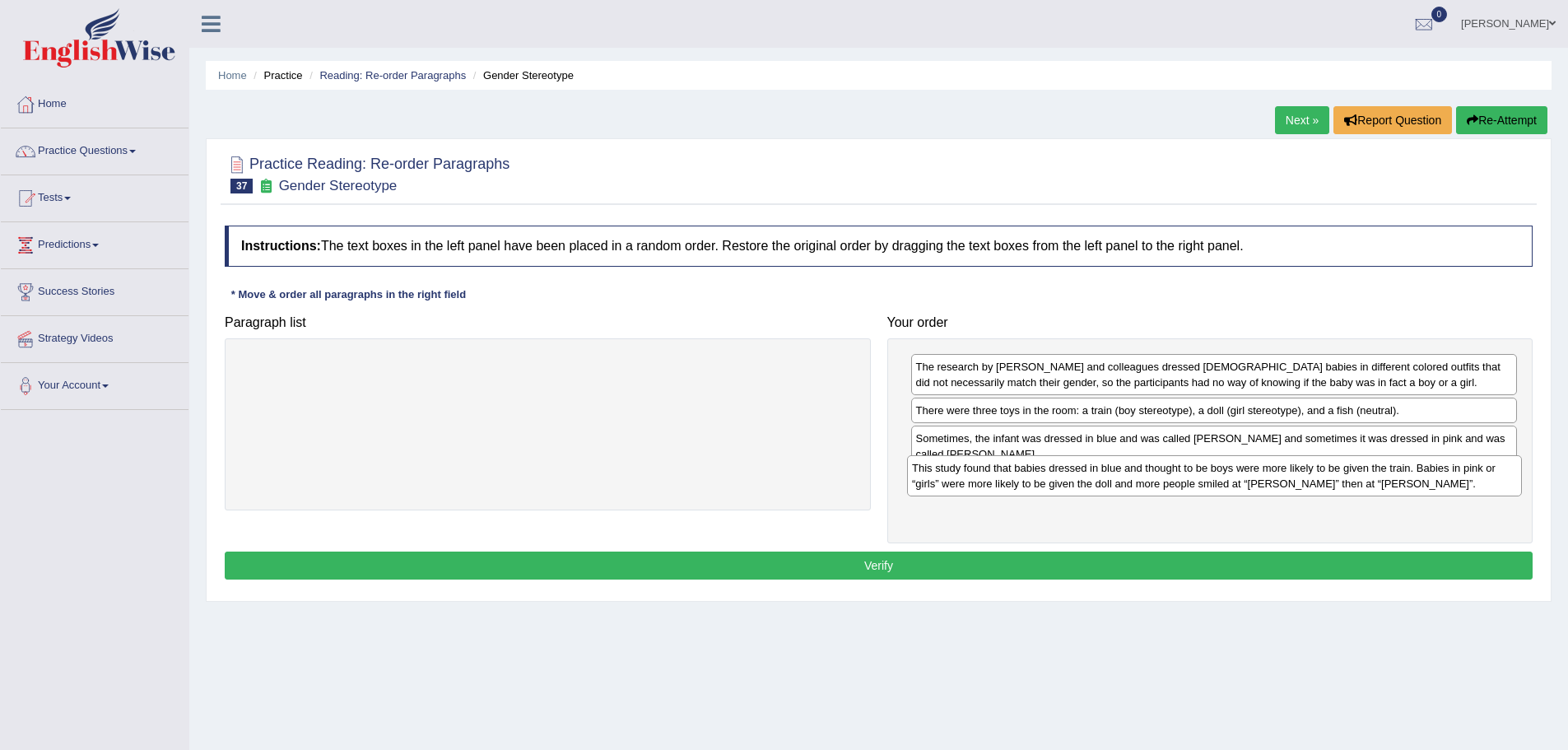
drag, startPoint x: 628, startPoint y: 377, endPoint x: 1295, endPoint y: 478, distance: 674.6
click at [1295, 478] on div "This study found that babies dressed in blue and thought to be boys were more l…" at bounding box center [1214, 476] width 615 height 42
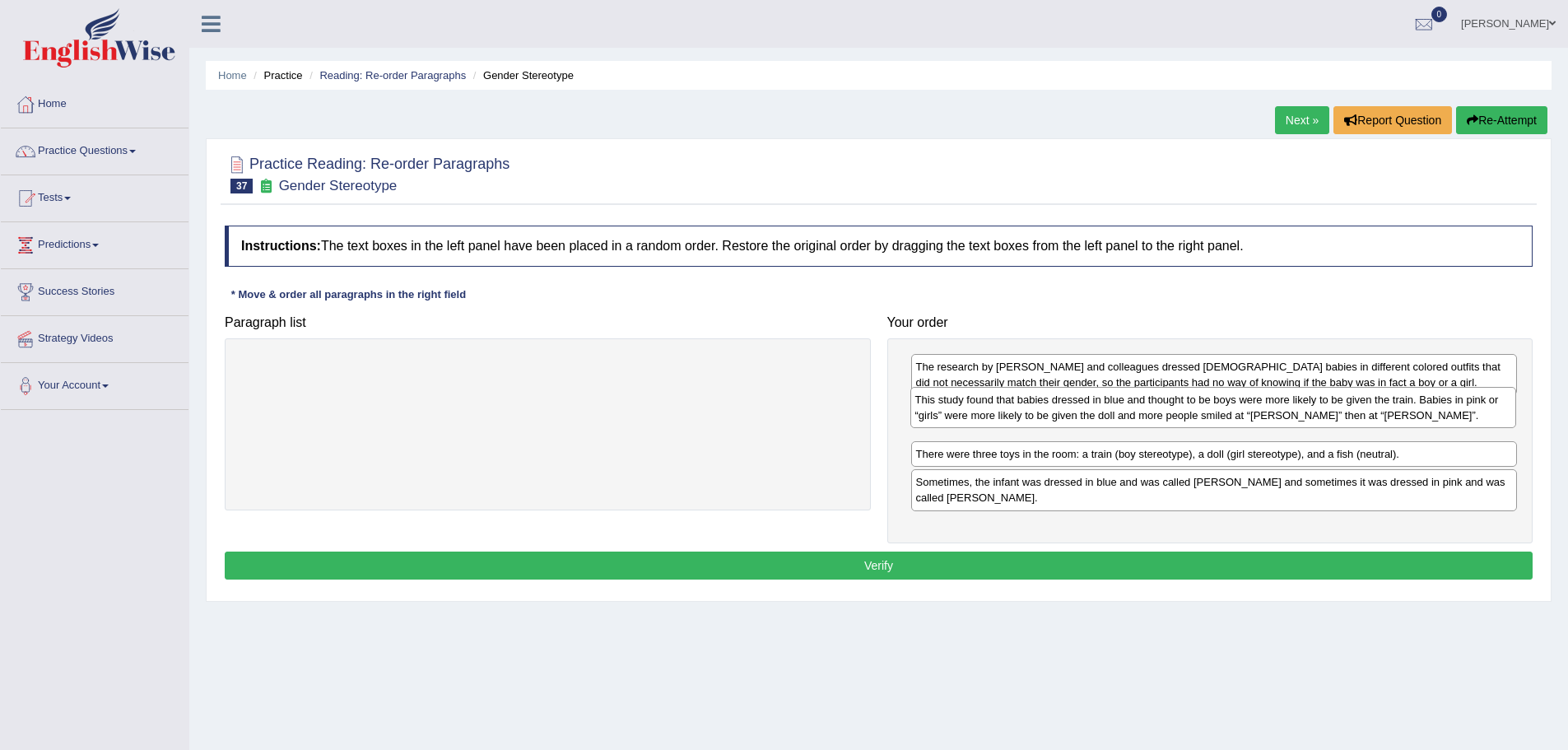
drag, startPoint x: 1048, startPoint y: 481, endPoint x: 1047, endPoint y: 414, distance: 67.0
click at [1047, 414] on div "This study found that babies dressed in blue and thought to be boys were more l…" at bounding box center [1214, 407] width 606 height 42
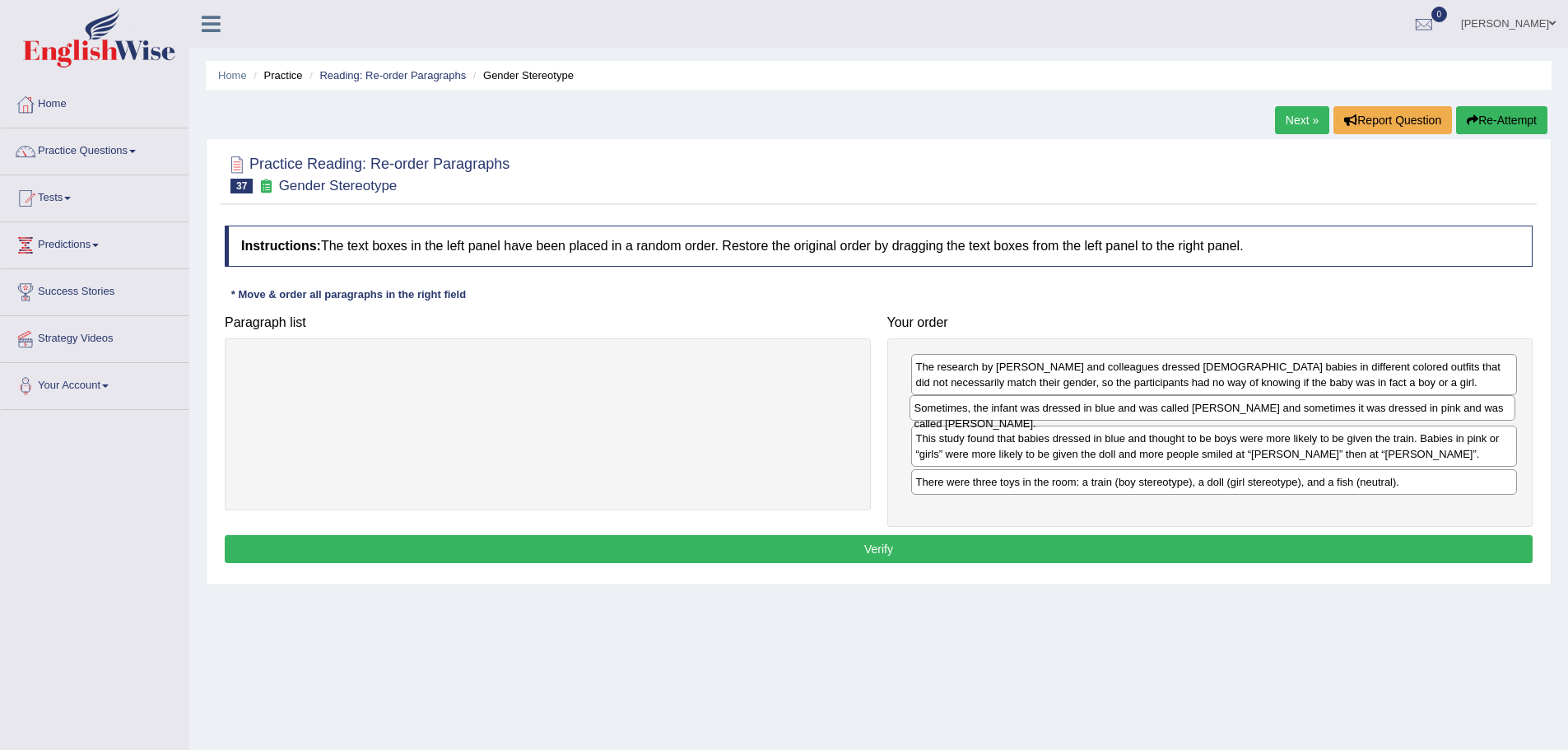
drag, startPoint x: 1092, startPoint y: 488, endPoint x: 1091, endPoint y: 413, distance: 75.0
click at [1091, 413] on div "Sometimes, the infant was dressed in blue and was called [PERSON_NAME] and some…" at bounding box center [1213, 408] width 606 height 25
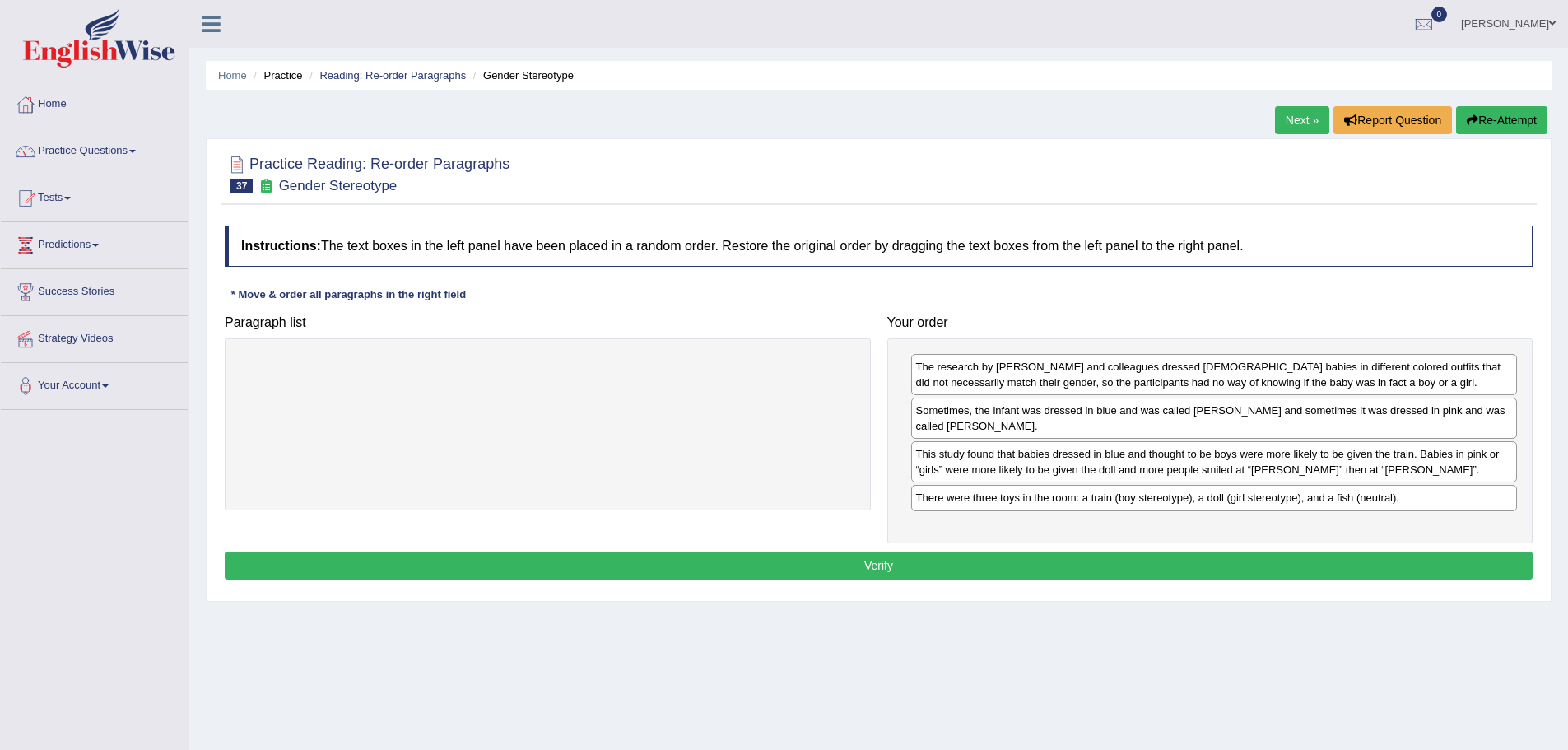
click at [1058, 551] on button "Verify" at bounding box center [879, 565] width 1308 height 28
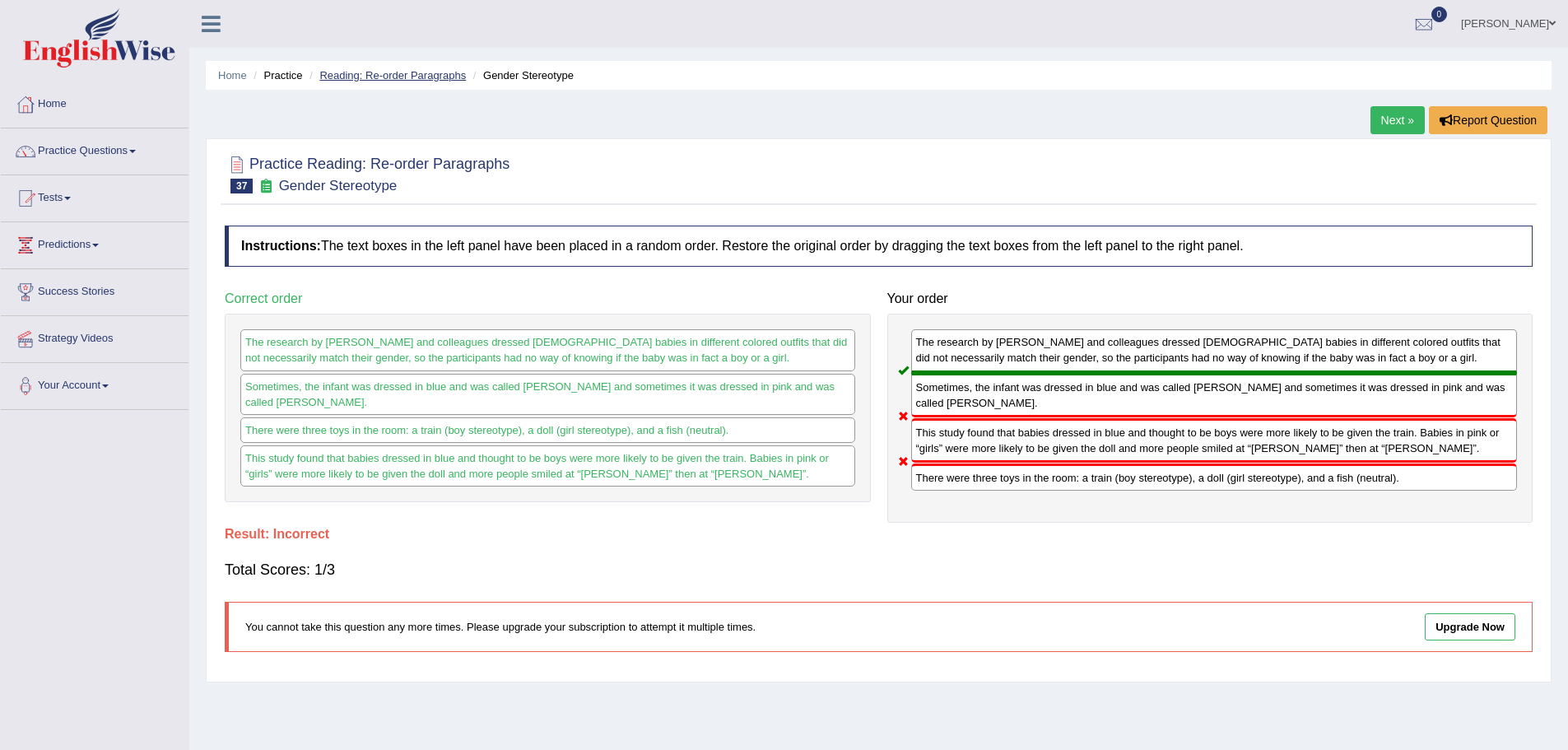
click at [377, 70] on link "Reading: Re-order Paragraphs" at bounding box center [393, 76] width 147 height 13
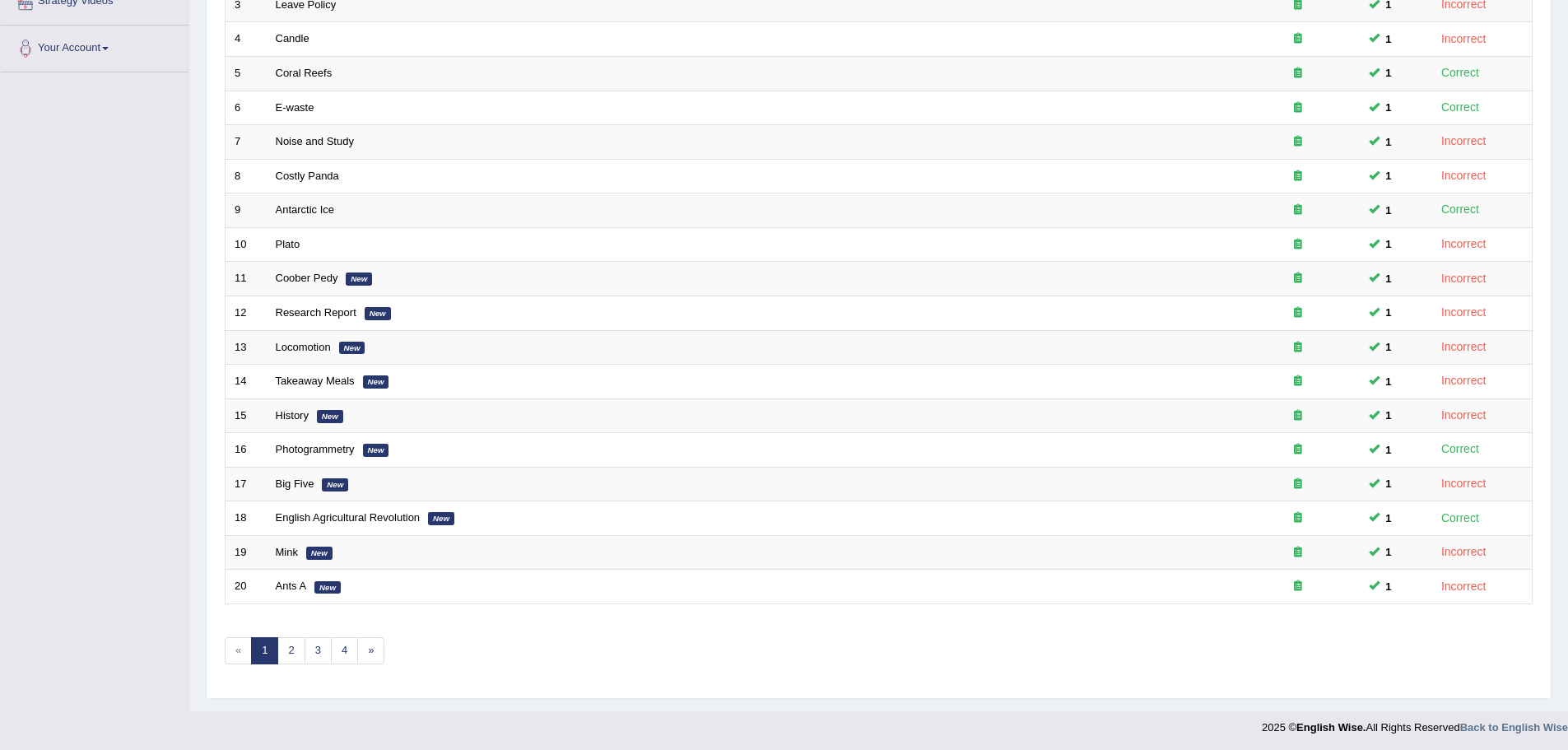
scroll to position [340, 0]
click at [290, 653] on link "2" at bounding box center [291, 648] width 27 height 27
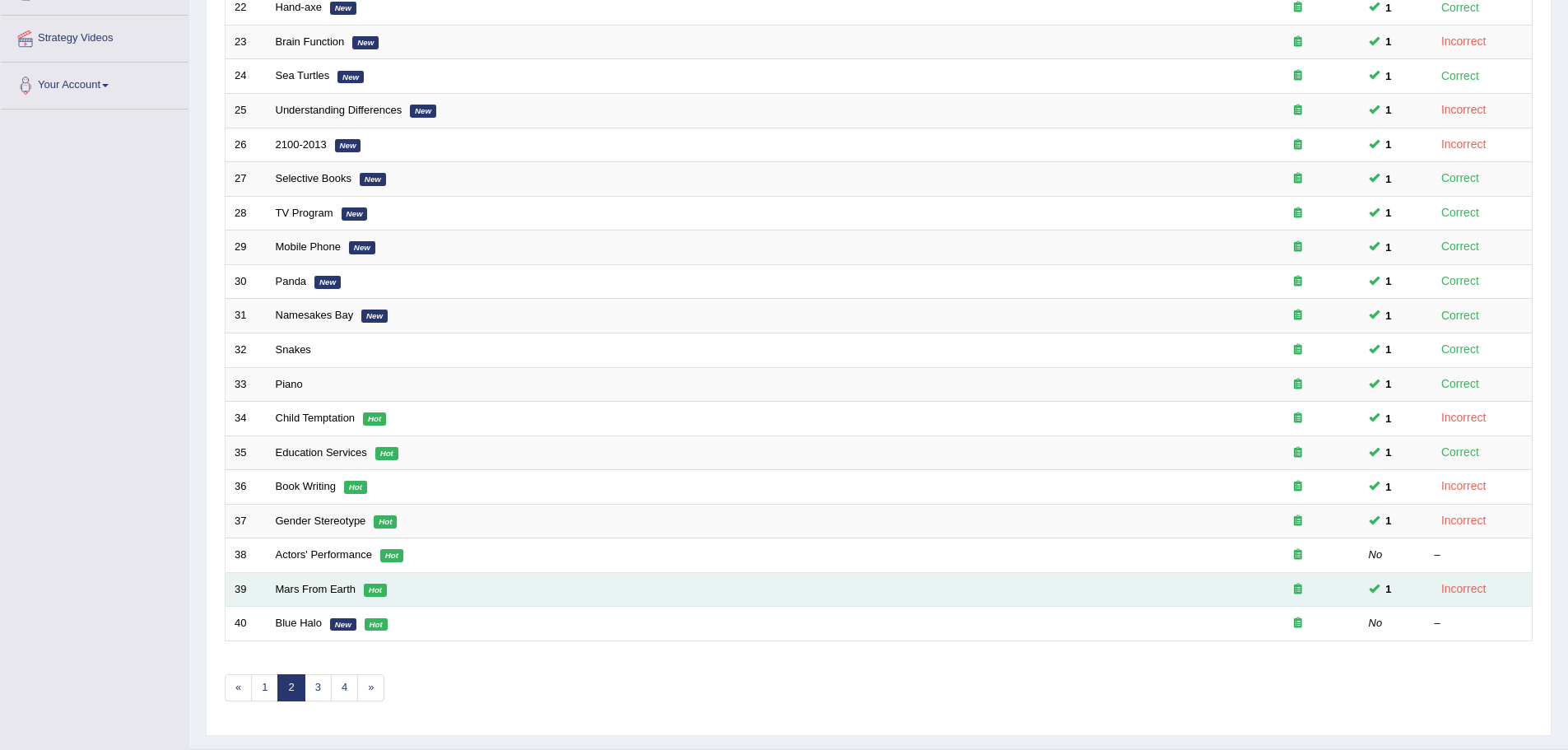
scroll to position [329, 0]
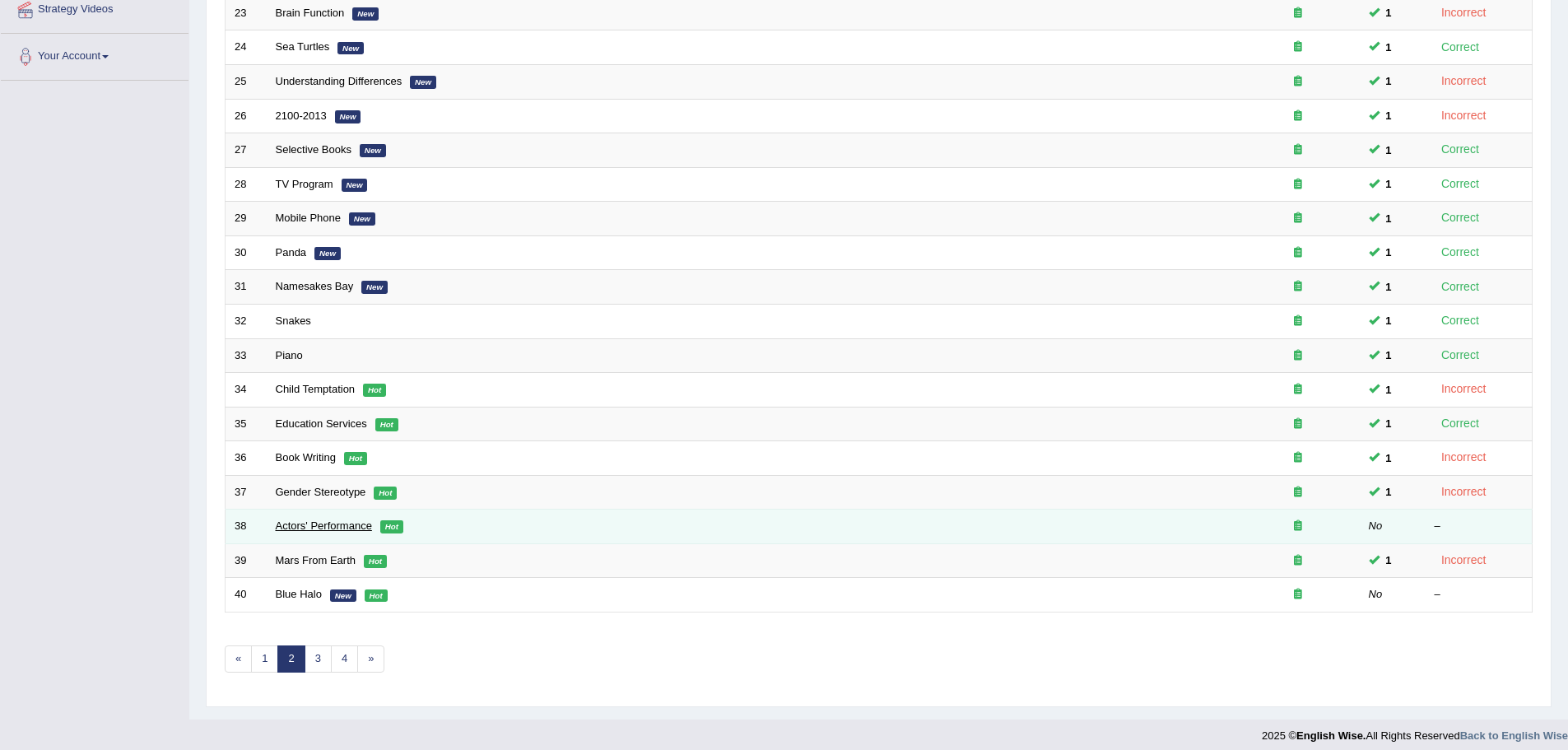
click at [315, 526] on link "Actors' Performance" at bounding box center [324, 525] width 97 height 13
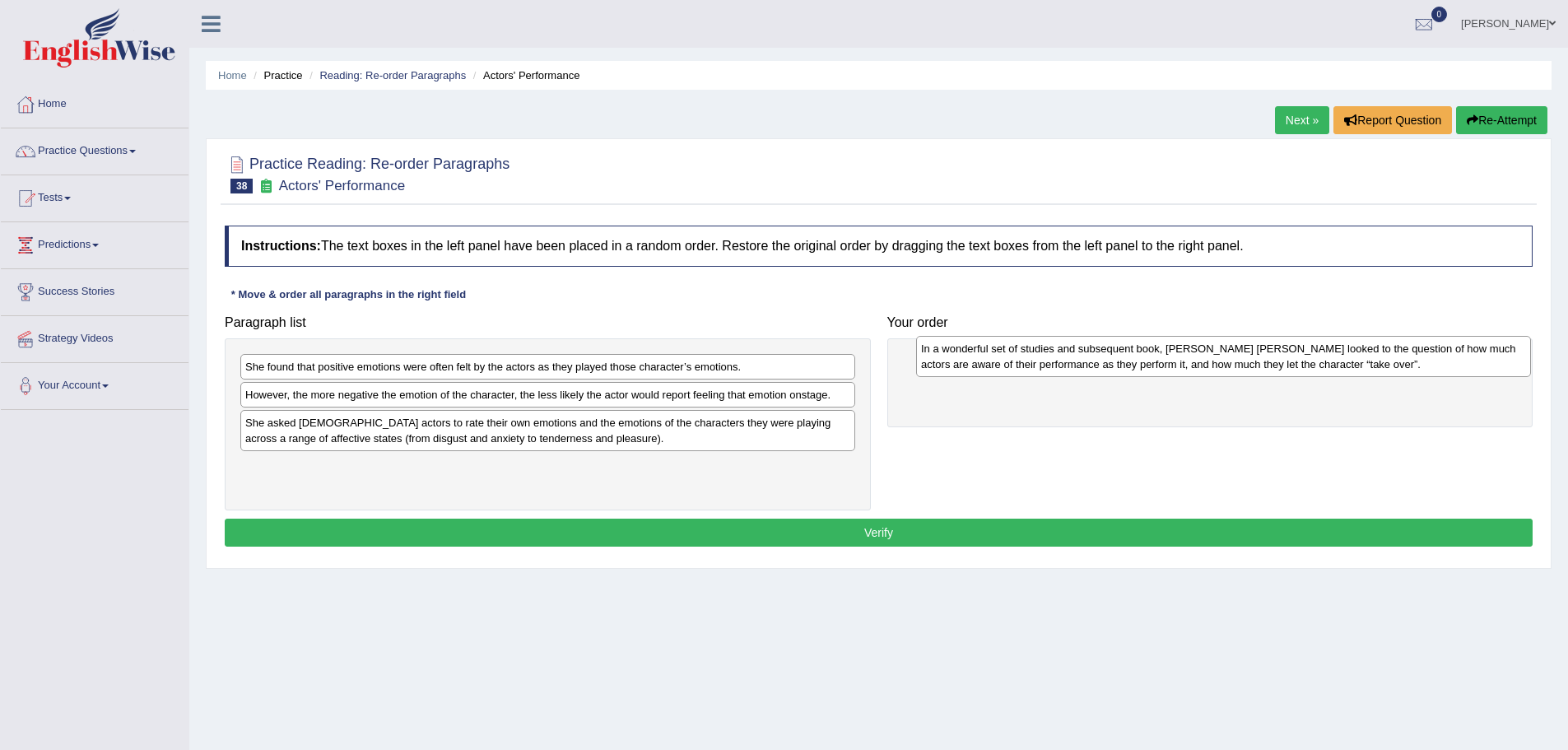
drag, startPoint x: 522, startPoint y: 379, endPoint x: 1197, endPoint y: 361, distance: 675.2
click at [1197, 361] on div "In a wonderful set of studies and subsequent book, Elly A. Konijn looked to the…" at bounding box center [1223, 356] width 615 height 42
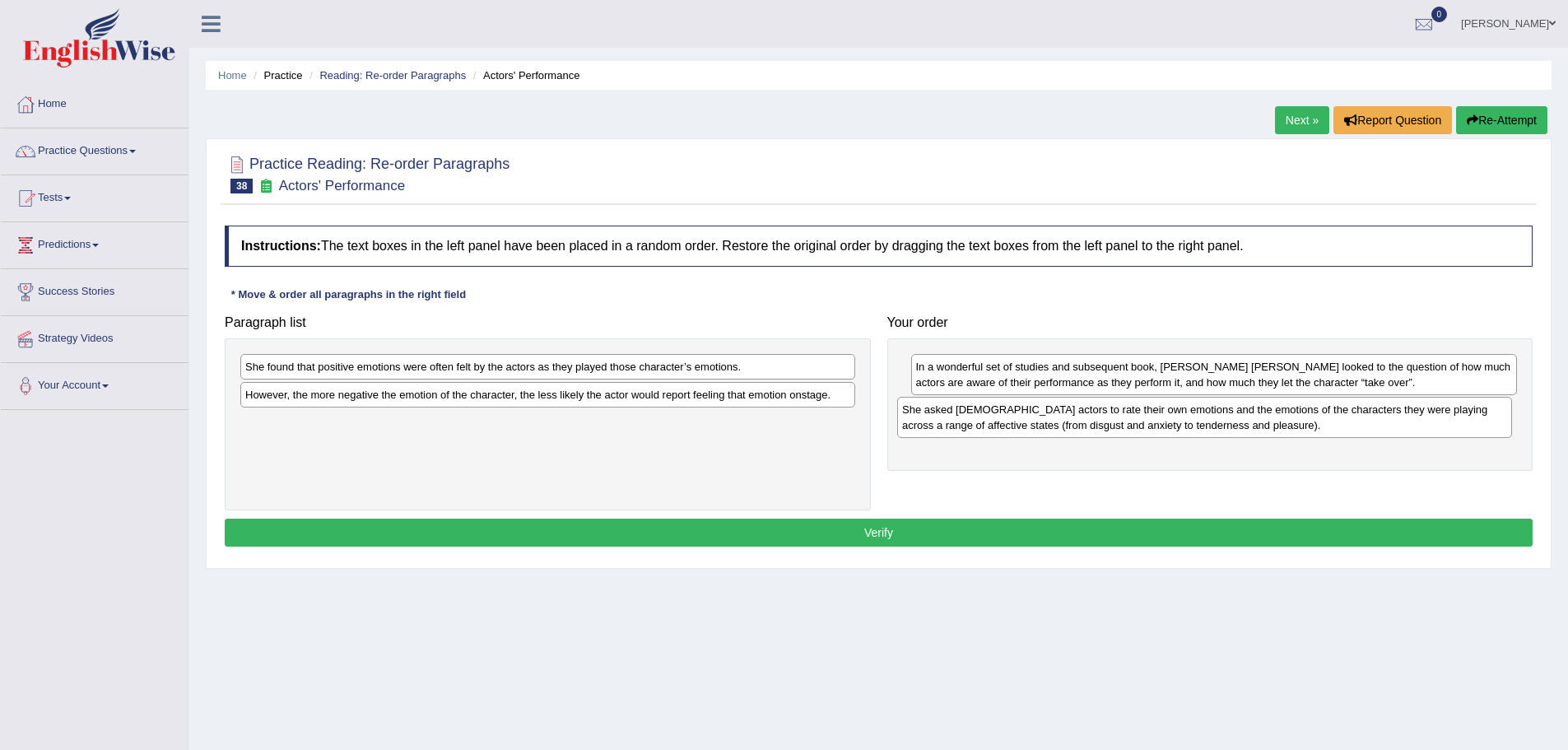
drag, startPoint x: 587, startPoint y: 435, endPoint x: 1248, endPoint y: 421, distance: 661.1
click at [1248, 421] on div "She asked Dutch actors to rate their own emotions and the emotions of the chara…" at bounding box center [1204, 417] width 615 height 42
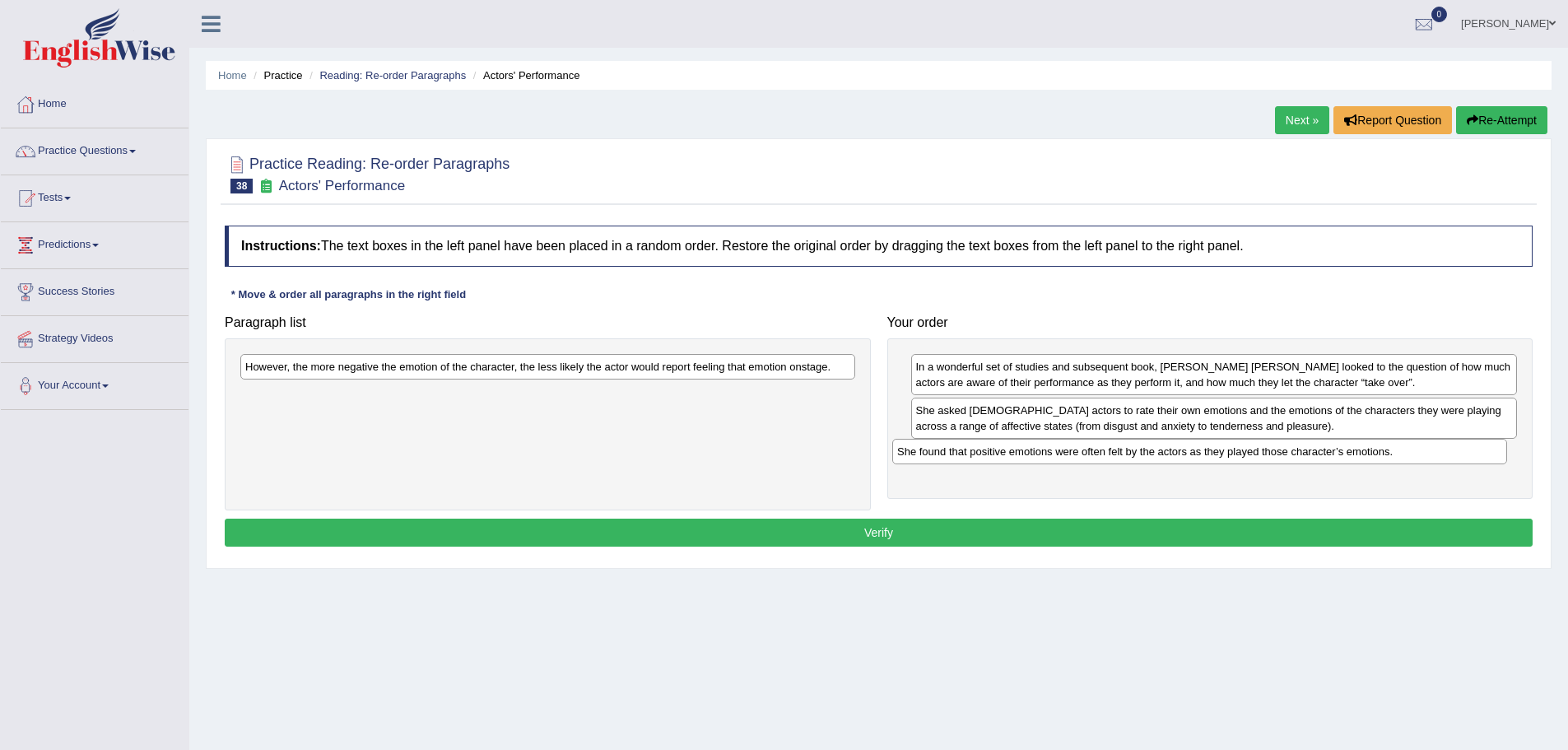
drag, startPoint x: 455, startPoint y: 371, endPoint x: 1108, endPoint y: 453, distance: 658.1
click at [1108, 453] on div "She found that positive emotions were often felt by the actors as they played t…" at bounding box center [1199, 451] width 615 height 25
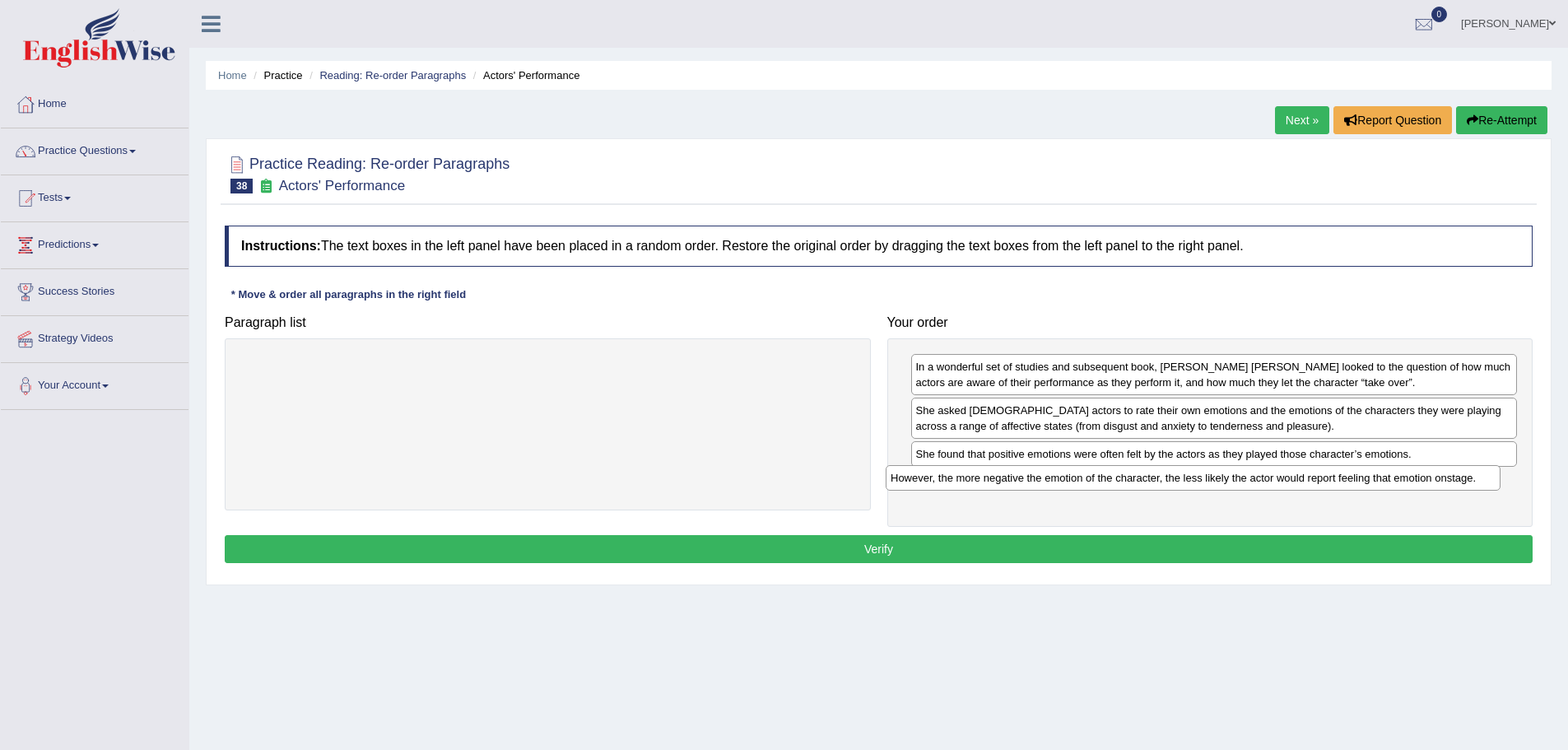
drag, startPoint x: 462, startPoint y: 365, endPoint x: 1108, endPoint y: 476, distance: 655.5
click at [1108, 476] on div "However, the more negative the emotion of the character, the less likely the ac…" at bounding box center [1192, 478] width 615 height 25
click at [969, 551] on button "Verify" at bounding box center [879, 549] width 1308 height 28
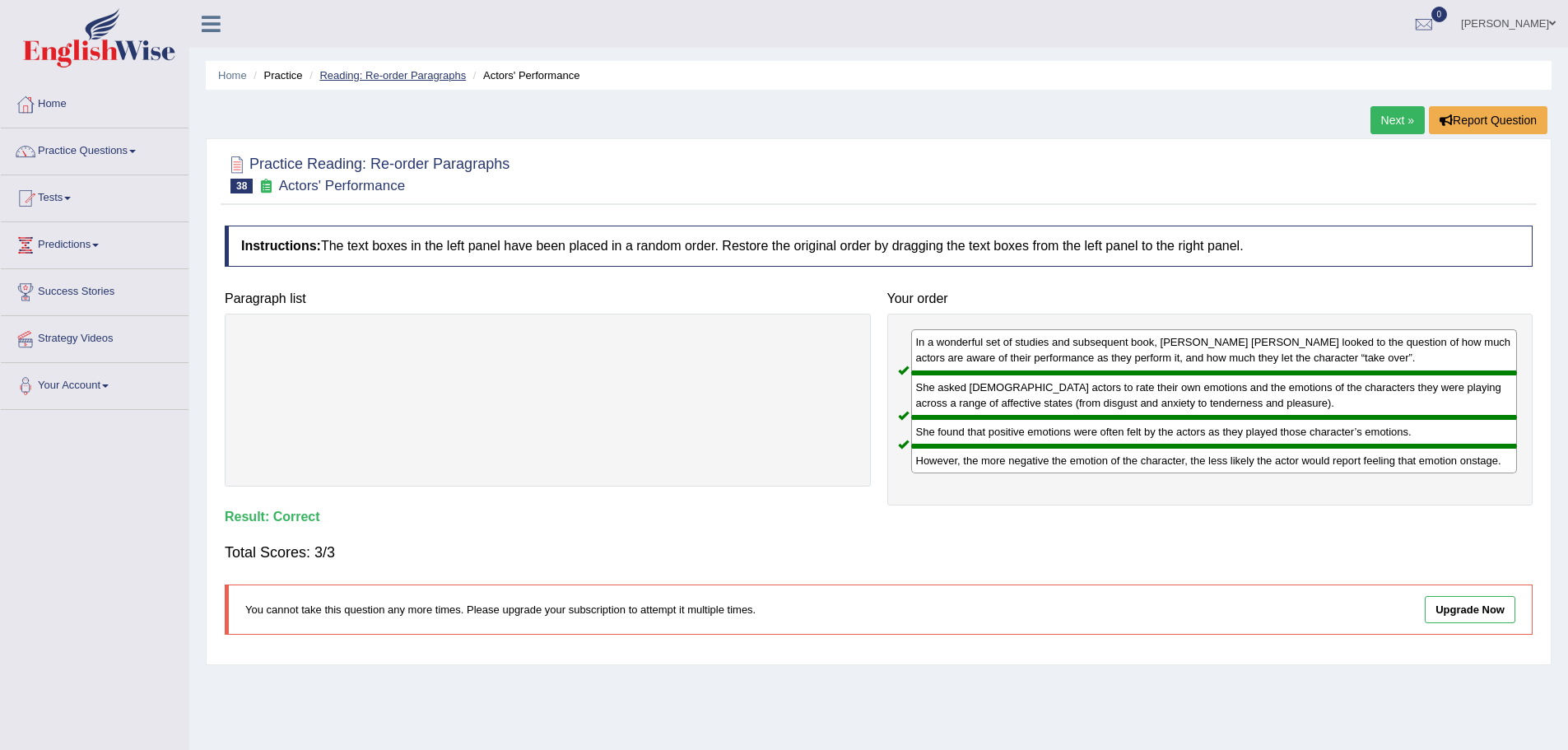
click at [400, 76] on link "Reading: Re-order Paragraphs" at bounding box center [393, 76] width 147 height 13
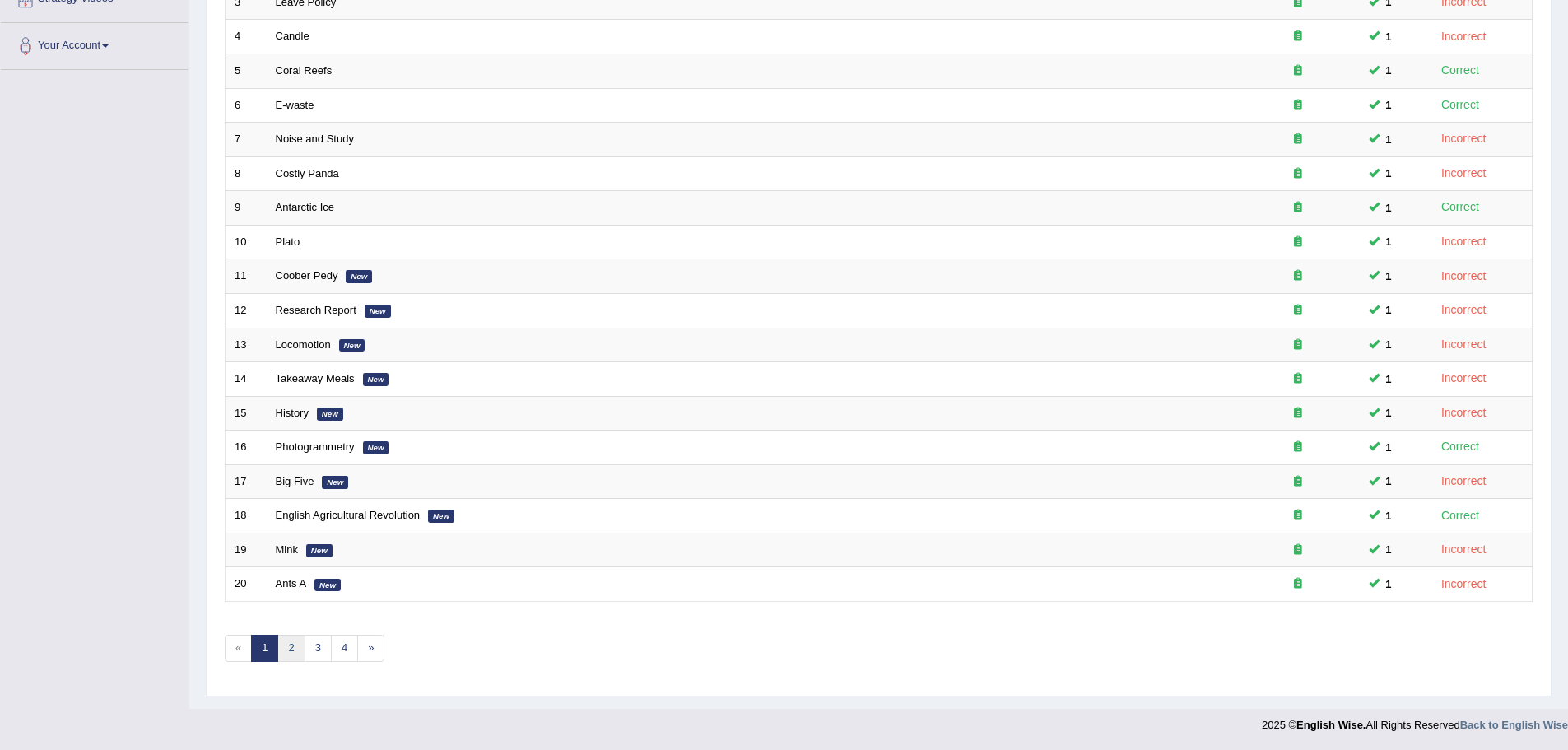
click at [294, 641] on link "2" at bounding box center [291, 648] width 27 height 27
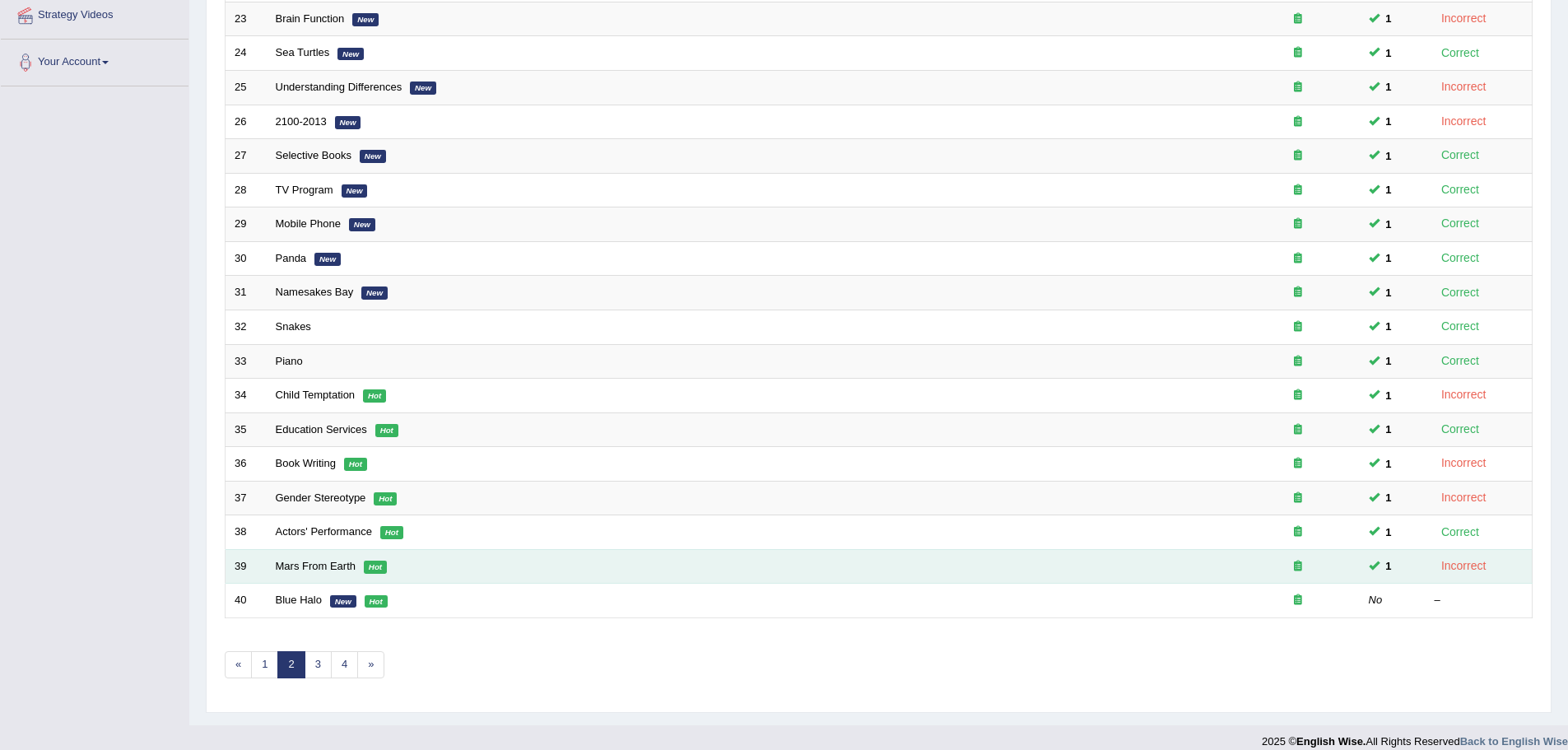
scroll to position [340, 0]
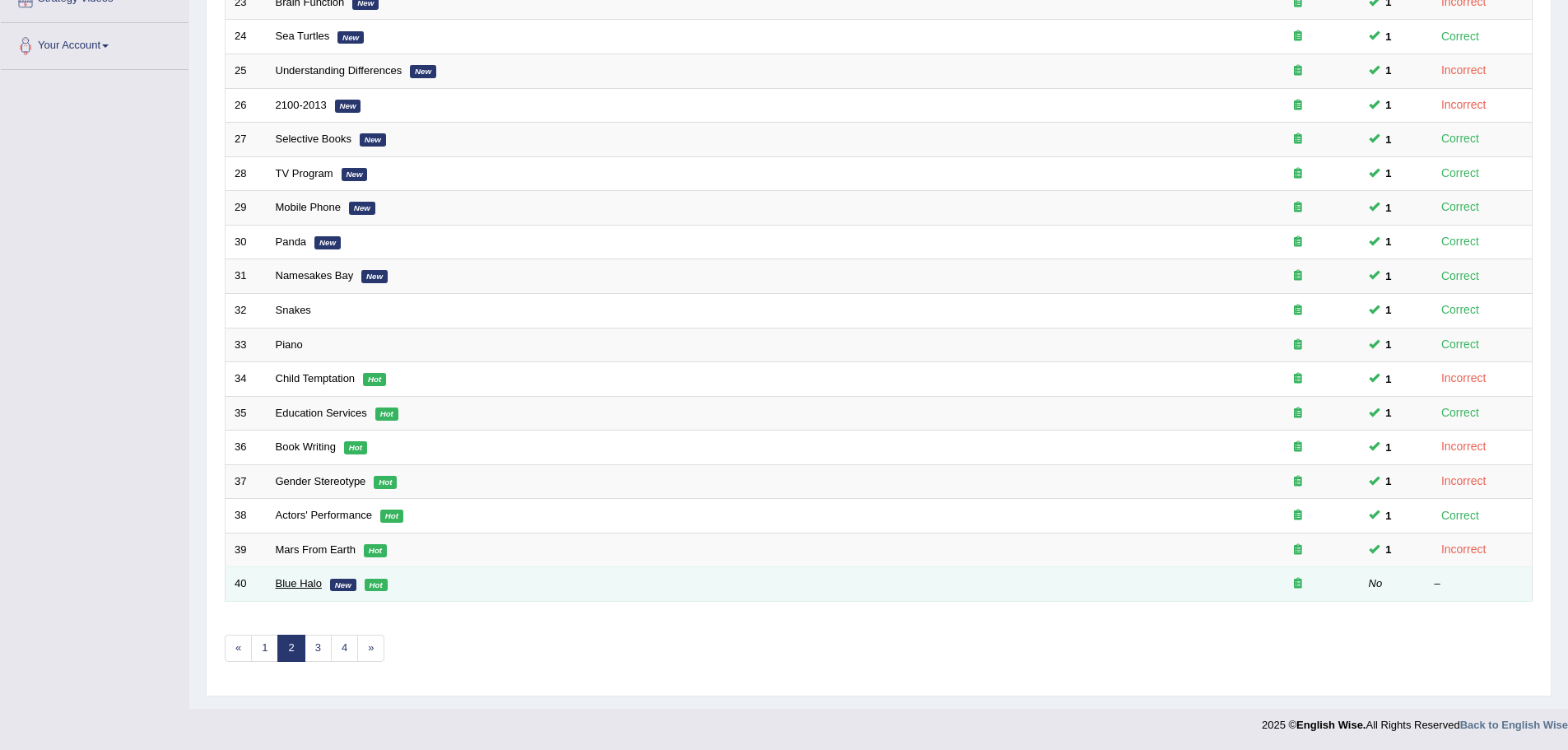
click at [302, 581] on link "Blue Halo" at bounding box center [299, 583] width 46 height 13
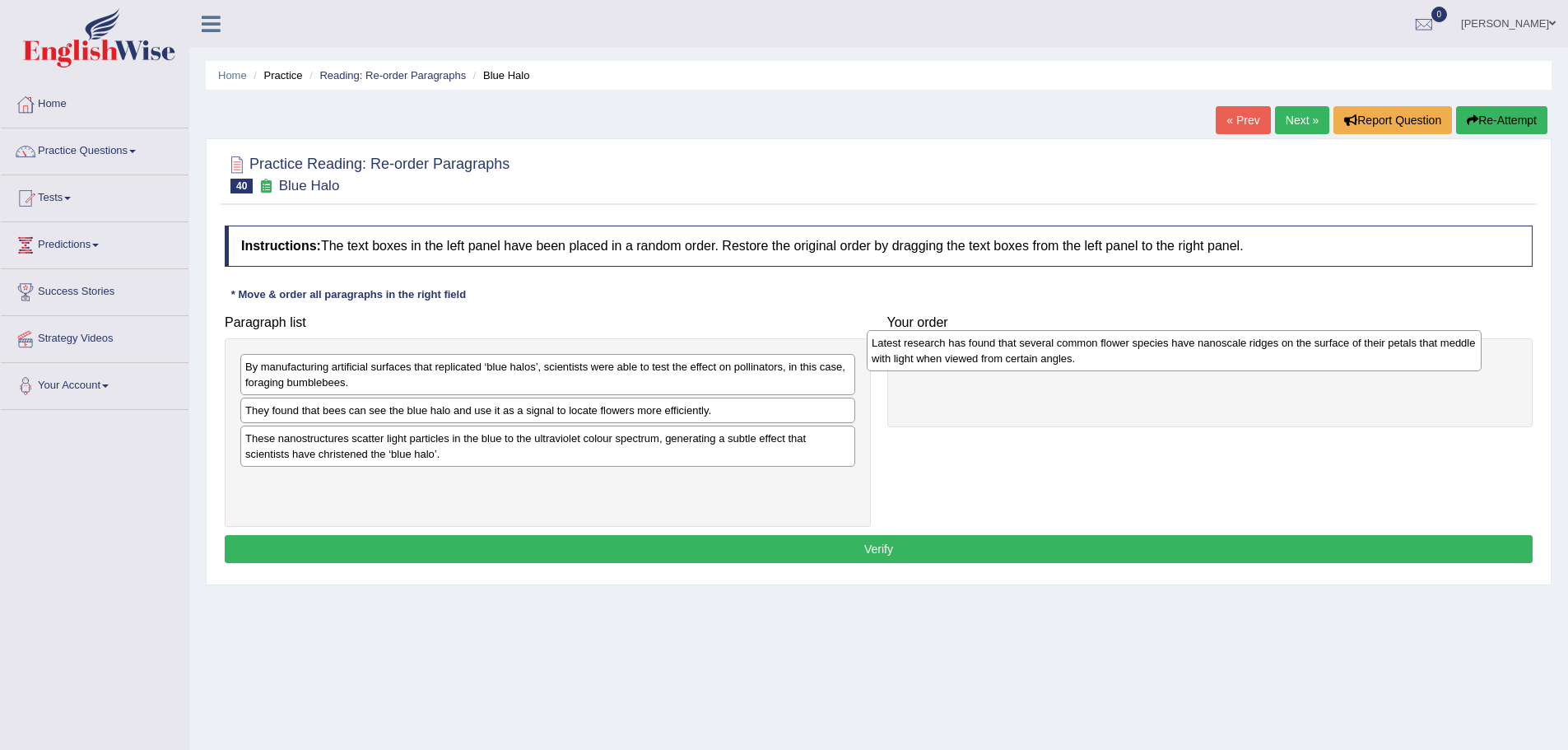
drag, startPoint x: 499, startPoint y: 416, endPoint x: 1127, endPoint y: 347, distance: 631.8
click at [1126, 349] on div "Latest research has found that several common flower species have nanoscale rid…" at bounding box center [1174, 350] width 615 height 42
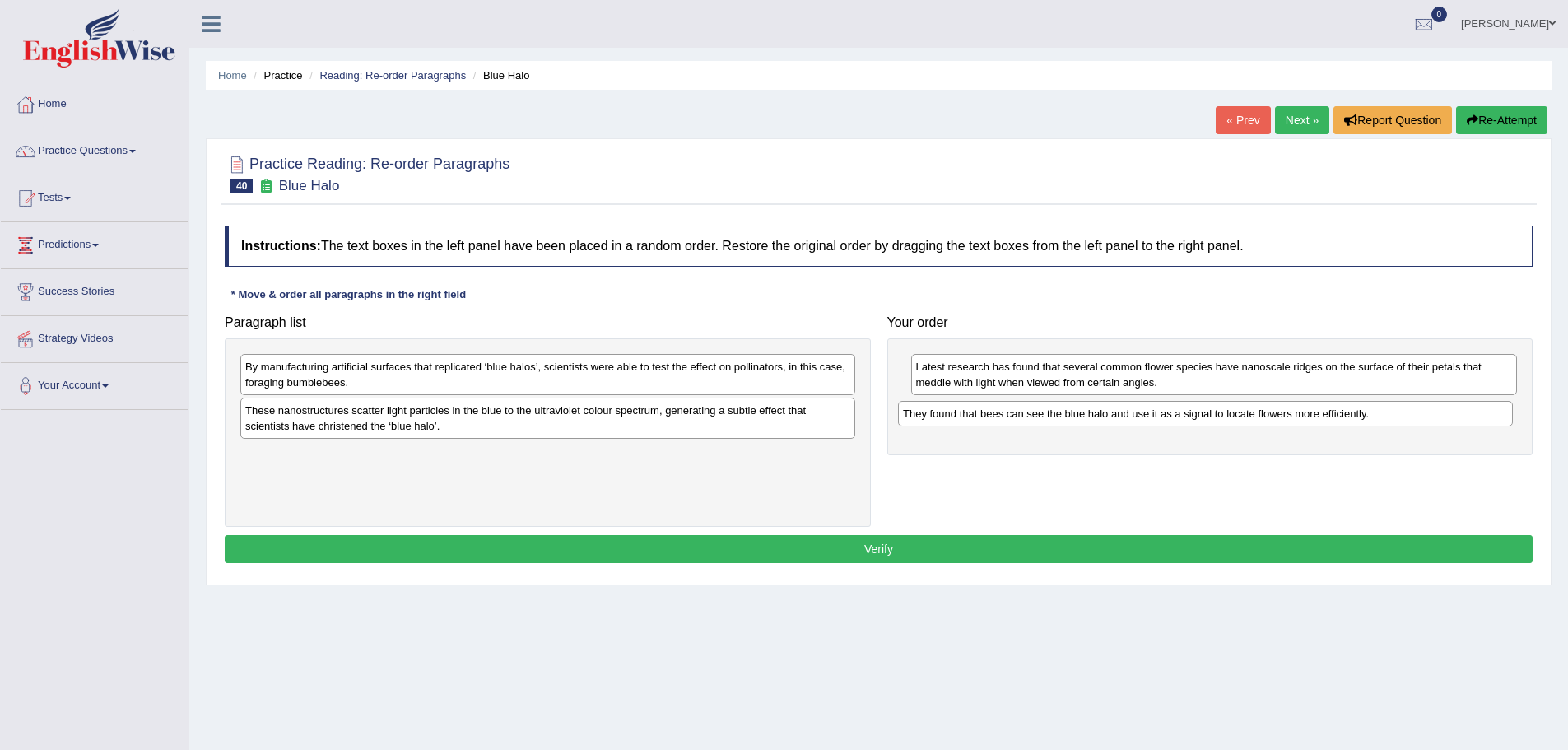
drag, startPoint x: 497, startPoint y: 417, endPoint x: 1152, endPoint y: 420, distance: 655.0
click at [1152, 420] on div "They found that bees can see the blue halo and use it as a signal to locate flo…" at bounding box center [1205, 414] width 615 height 25
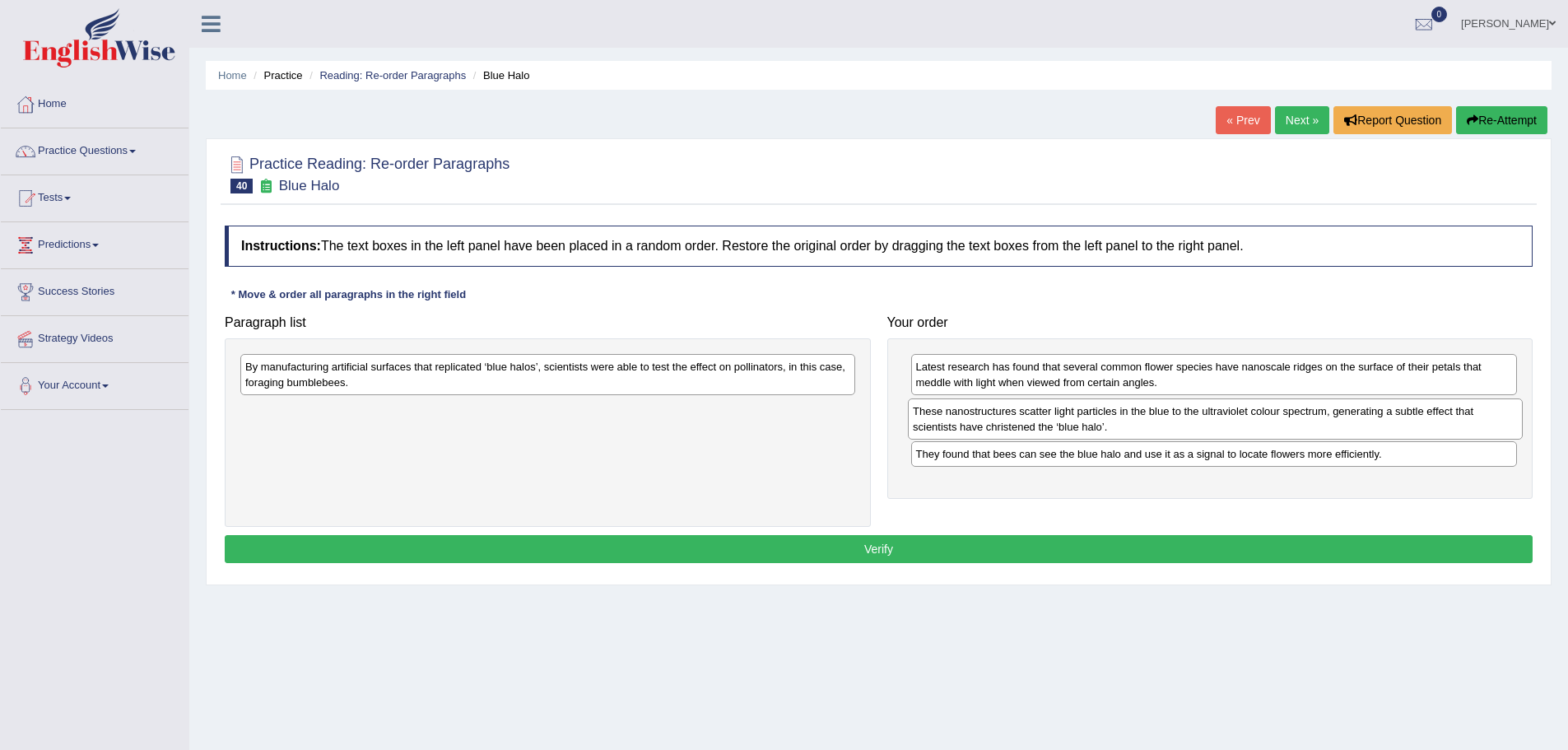
drag, startPoint x: 556, startPoint y: 422, endPoint x: 1214, endPoint y: 427, distance: 658.0
click at [1214, 427] on div "These nanostructures scatter light particles in the blue to the ultraviolet col…" at bounding box center [1215, 419] width 615 height 42
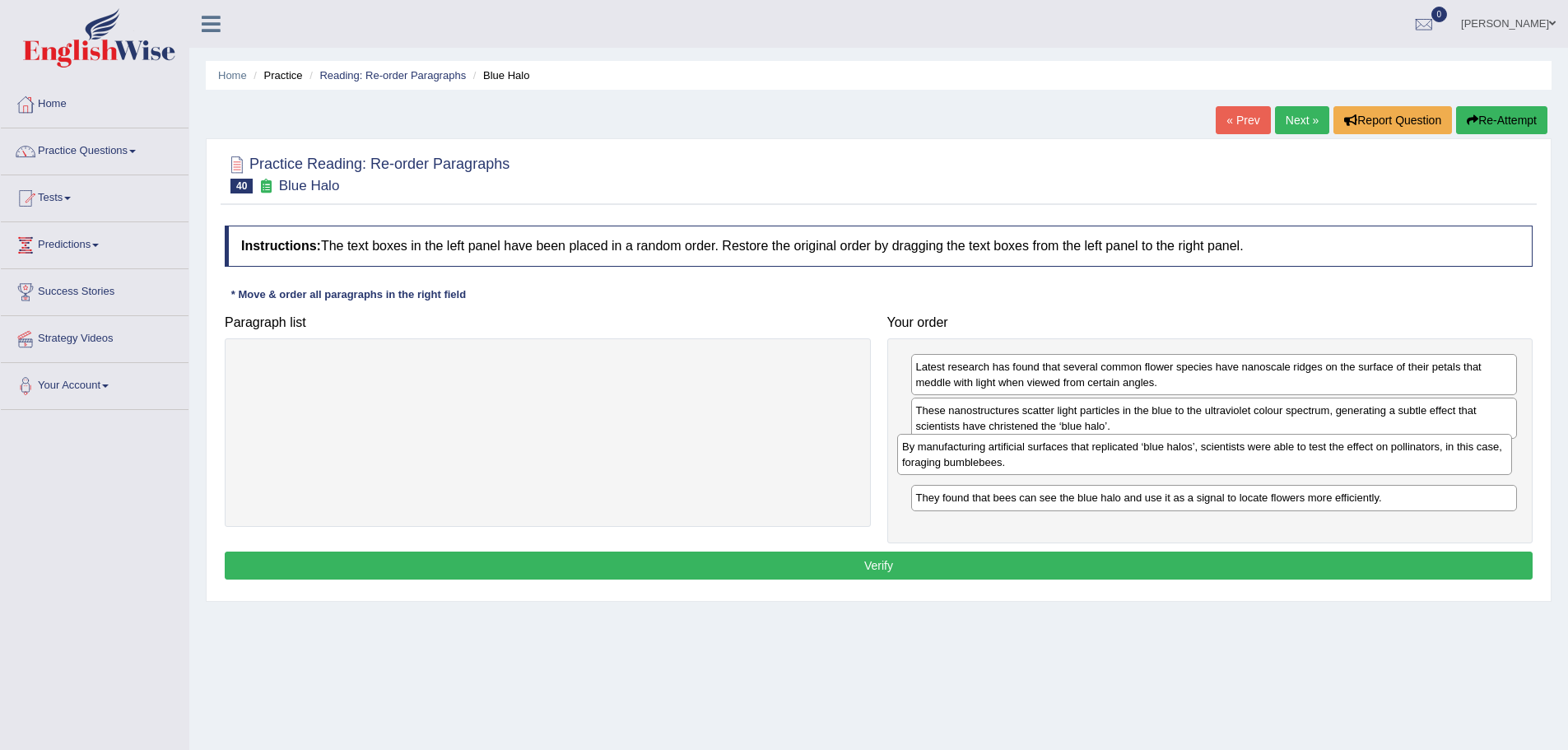
drag, startPoint x: 524, startPoint y: 367, endPoint x: 1180, endPoint y: 447, distance: 660.9
click at [1180, 447] on div "By manufacturing artificial surfaces that replicated ‘blue halos’, scientists w…" at bounding box center [1204, 455] width 615 height 42
click at [979, 564] on button "Verify" at bounding box center [879, 565] width 1308 height 28
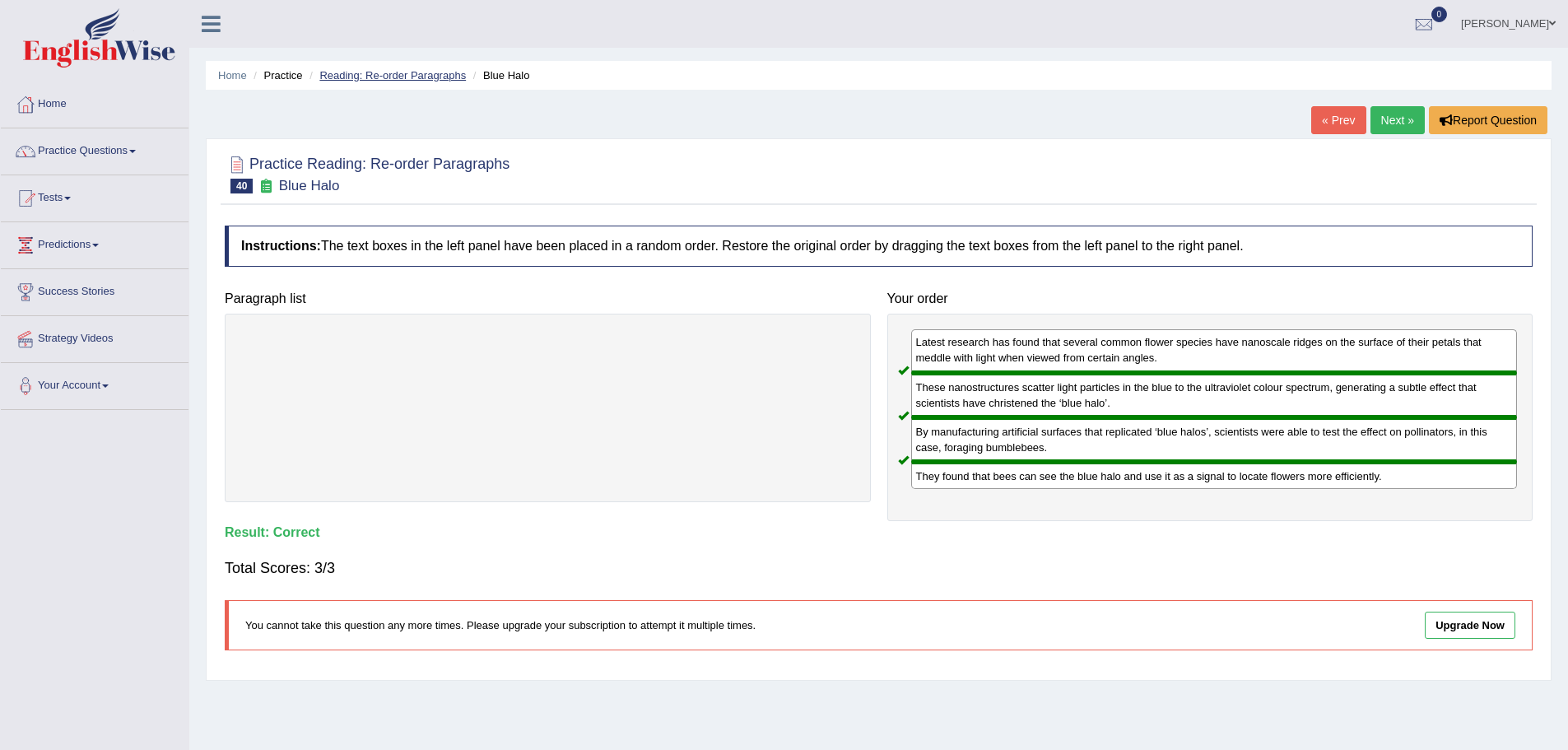
click at [392, 74] on link "Reading: Re-order Paragraphs" at bounding box center [393, 76] width 147 height 13
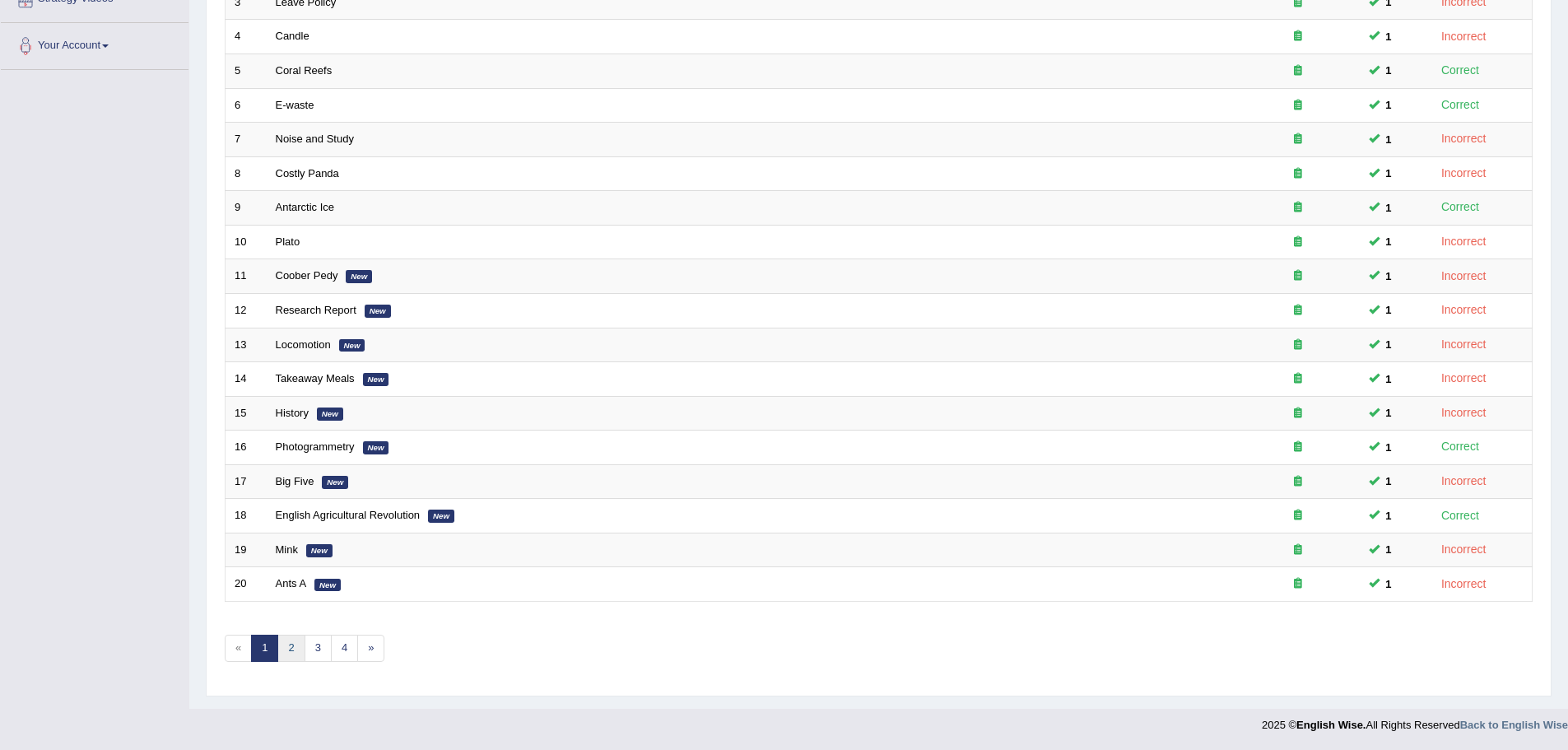
click at [292, 651] on link "2" at bounding box center [291, 648] width 27 height 27
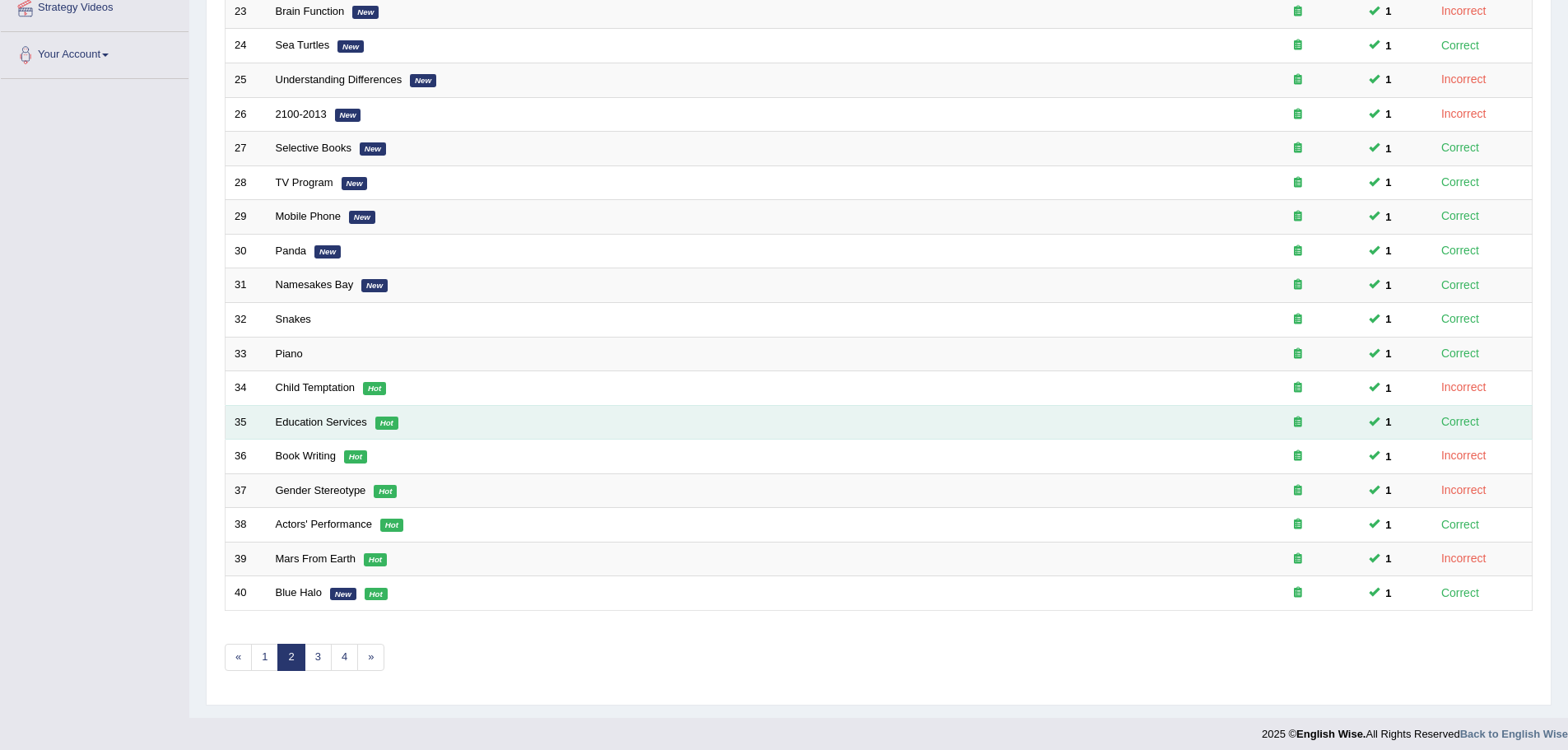
scroll to position [340, 0]
